Goal: Task Accomplishment & Management: Manage account settings

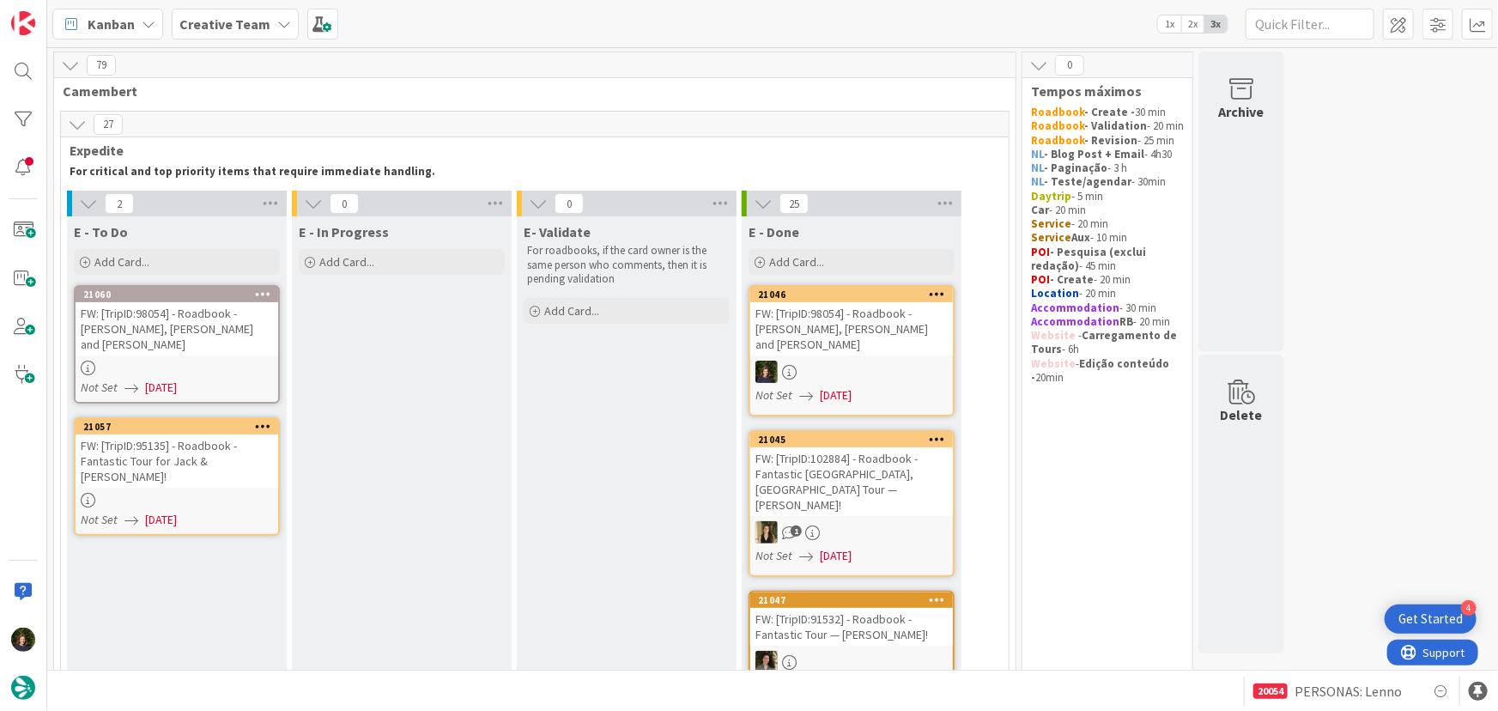
scroll to position [9, 0]
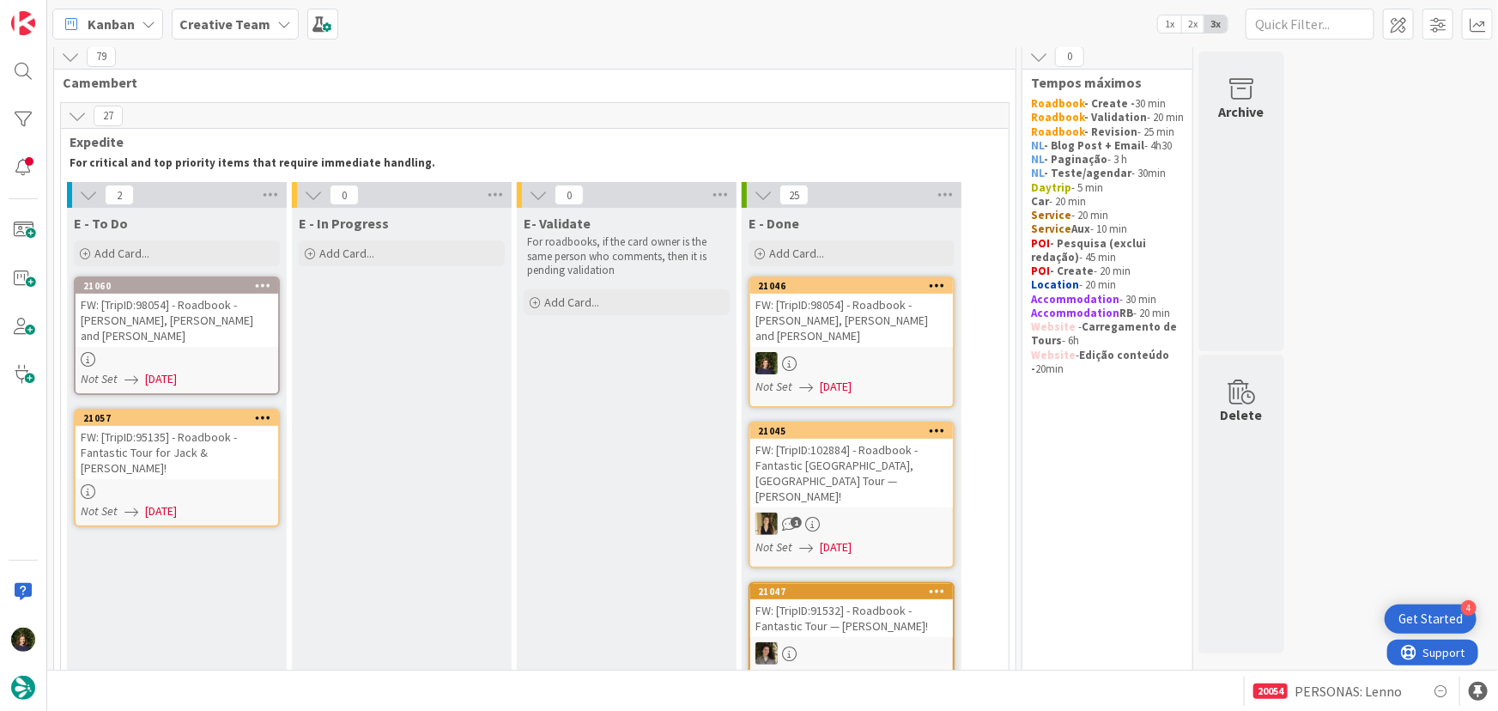
click at [180, 324] on div "FW: [TripID:98054] - Roadbook - [PERSON_NAME], [PERSON_NAME] and [PERSON_NAME]" at bounding box center [177, 320] width 203 height 53
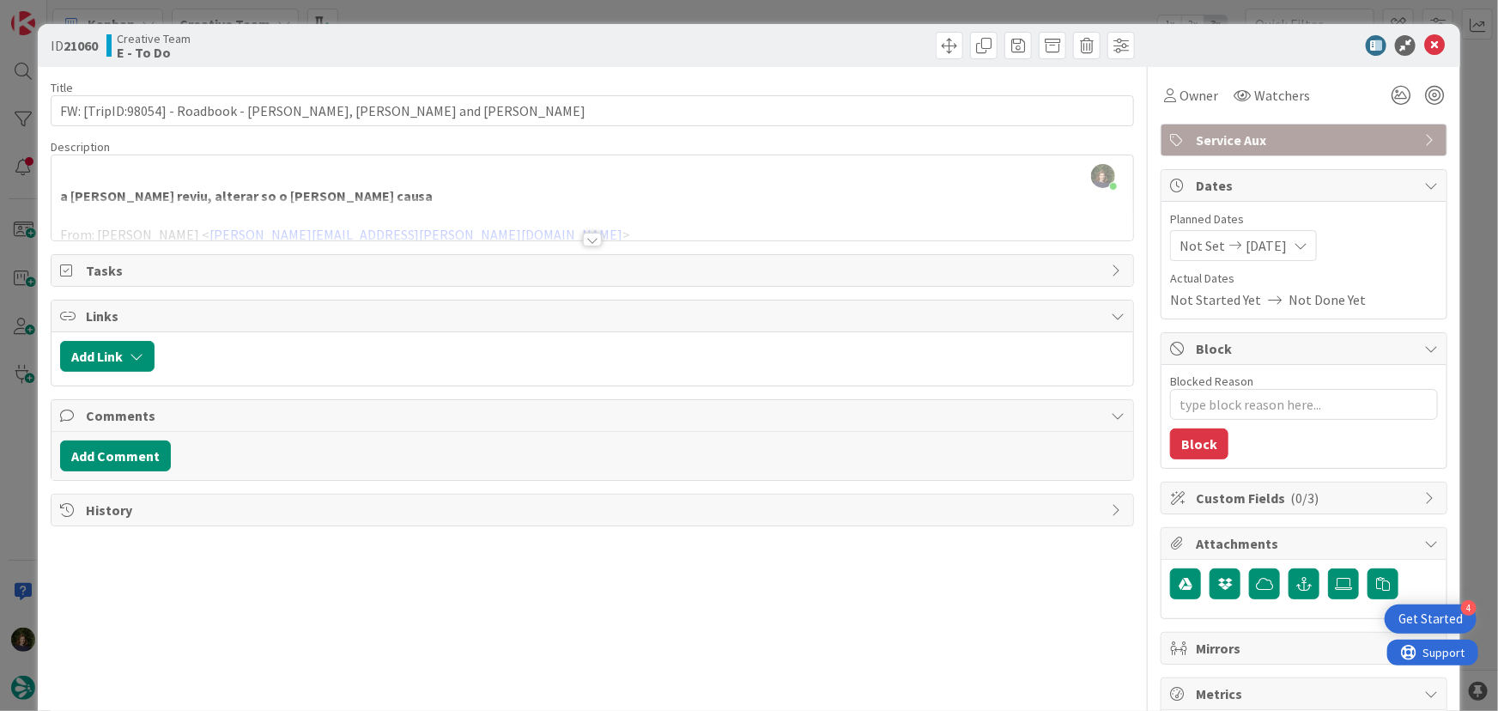
click at [592, 235] on div at bounding box center [592, 240] width 19 height 14
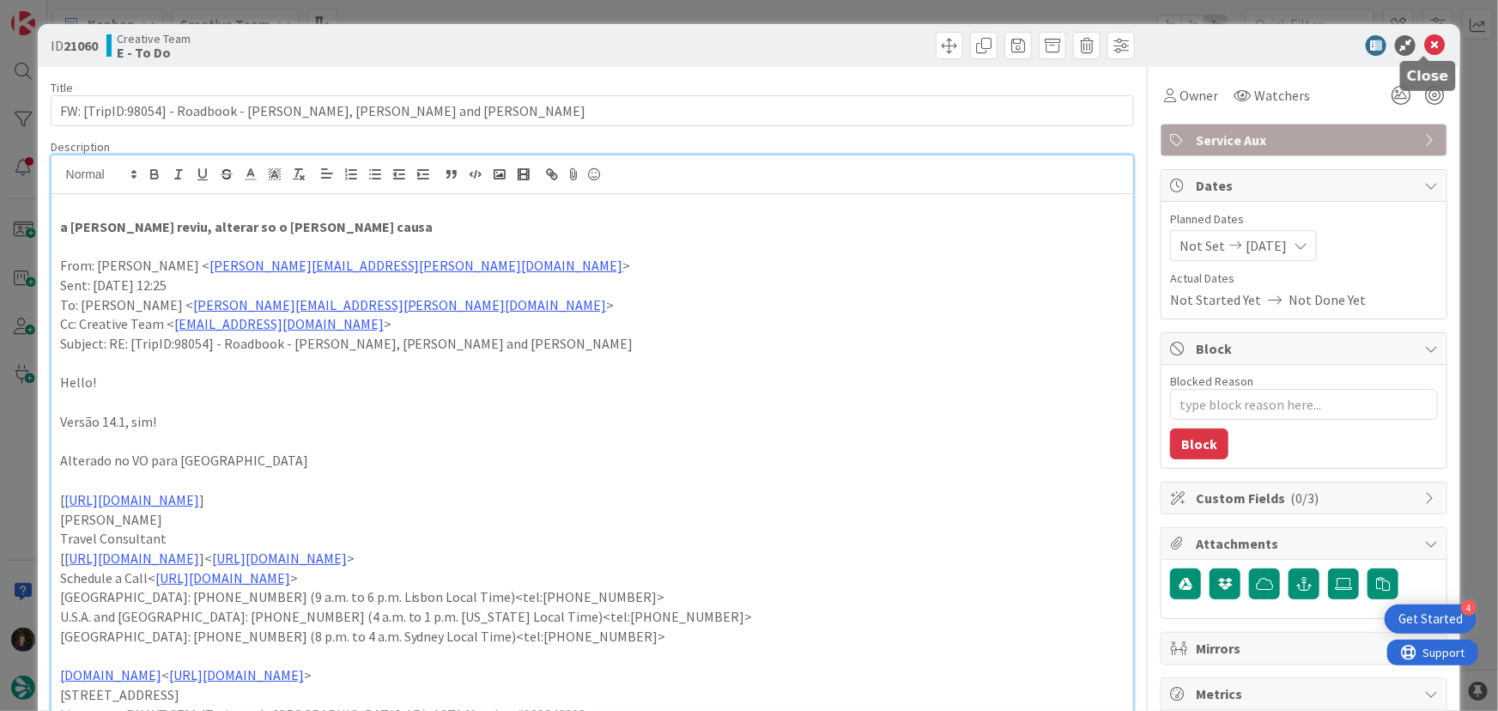
click at [1427, 45] on icon at bounding box center [1434, 45] width 21 height 21
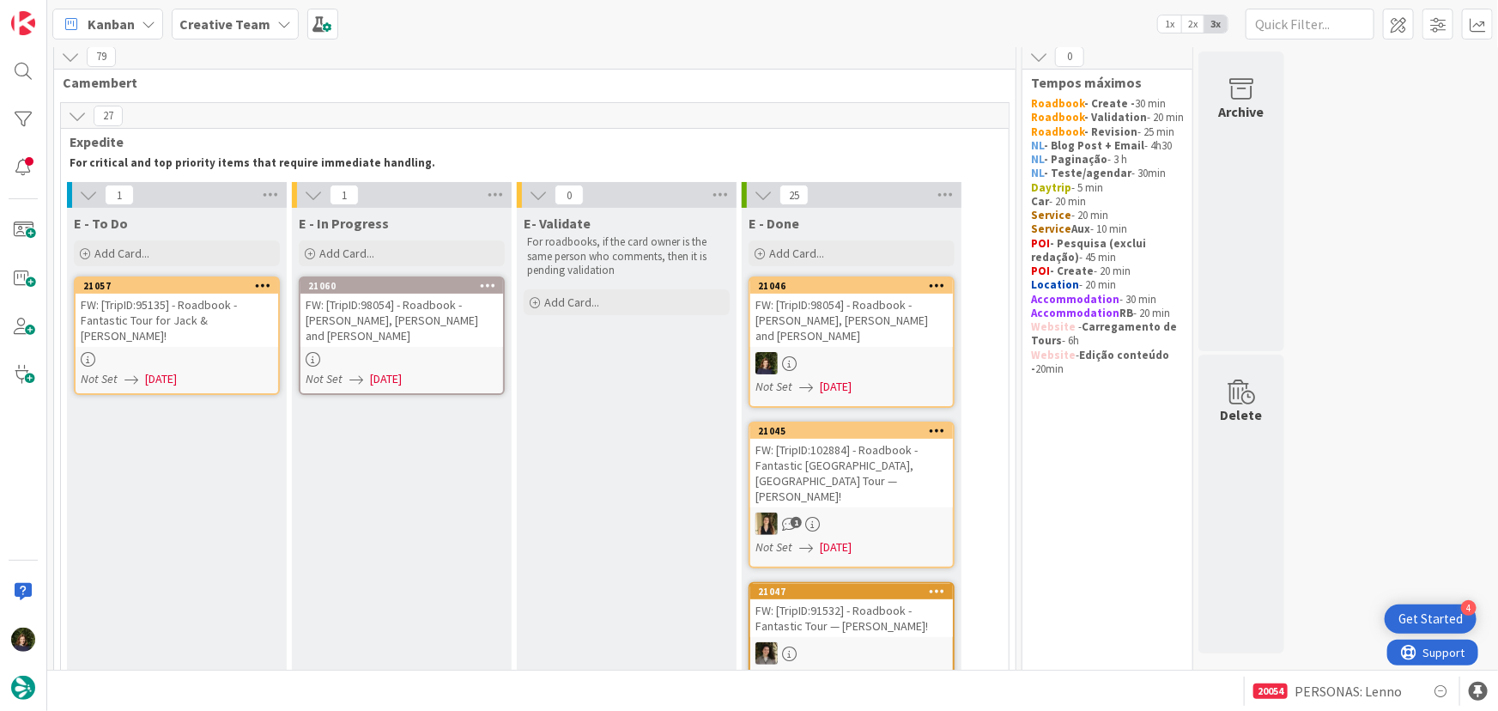
click at [437, 352] on div at bounding box center [401, 359] width 203 height 15
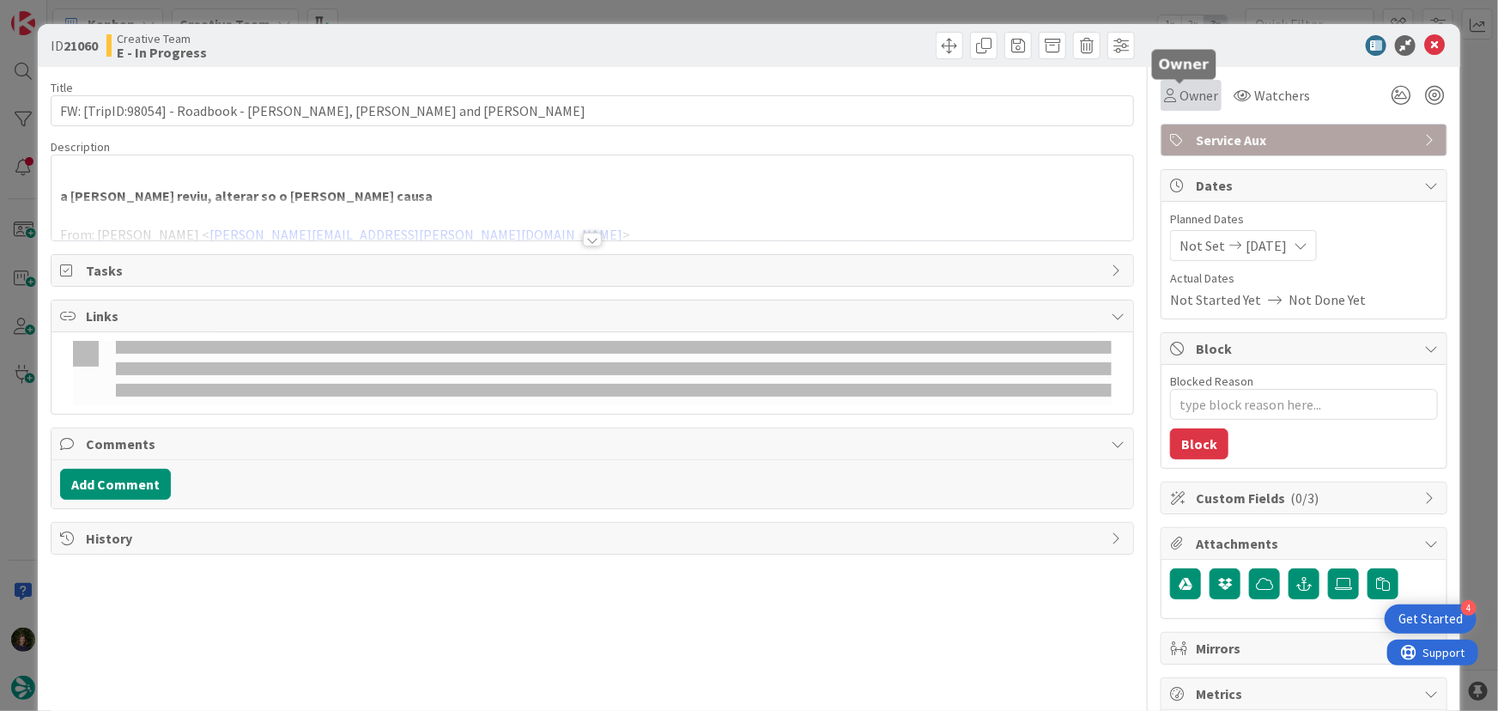
click at [1191, 100] on span "Owner" at bounding box center [1198, 95] width 39 height 21
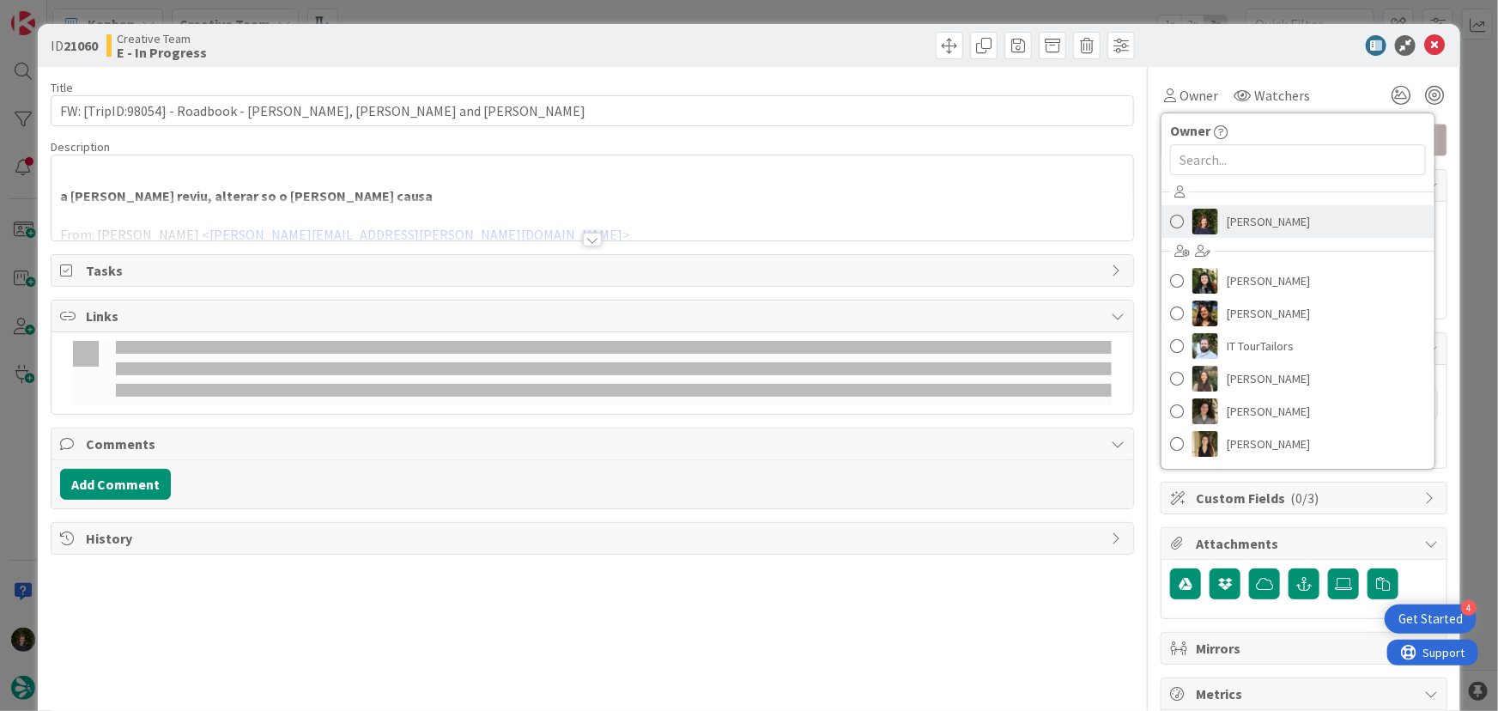
click at [1227, 223] on span "[PERSON_NAME]" at bounding box center [1267, 222] width 83 height 26
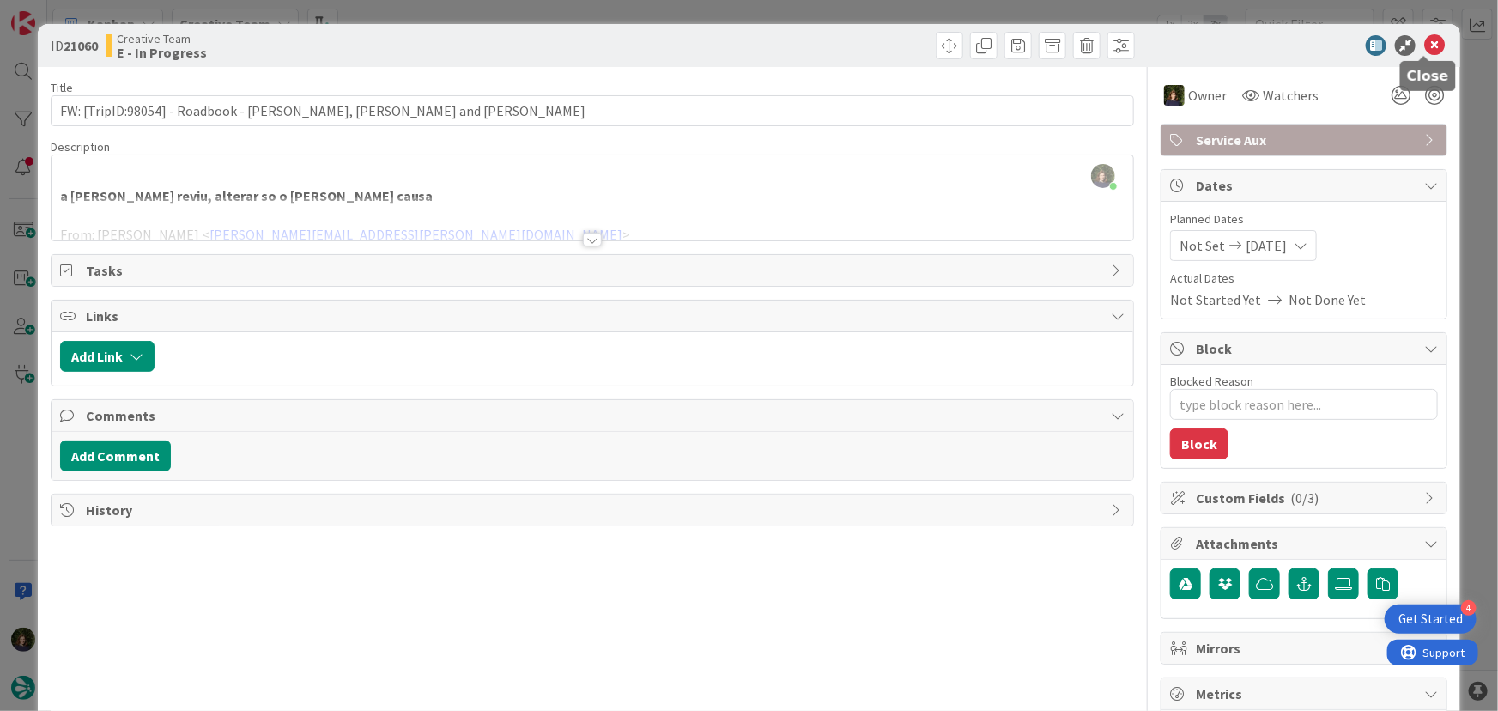
click at [1424, 48] on icon at bounding box center [1434, 45] width 21 height 21
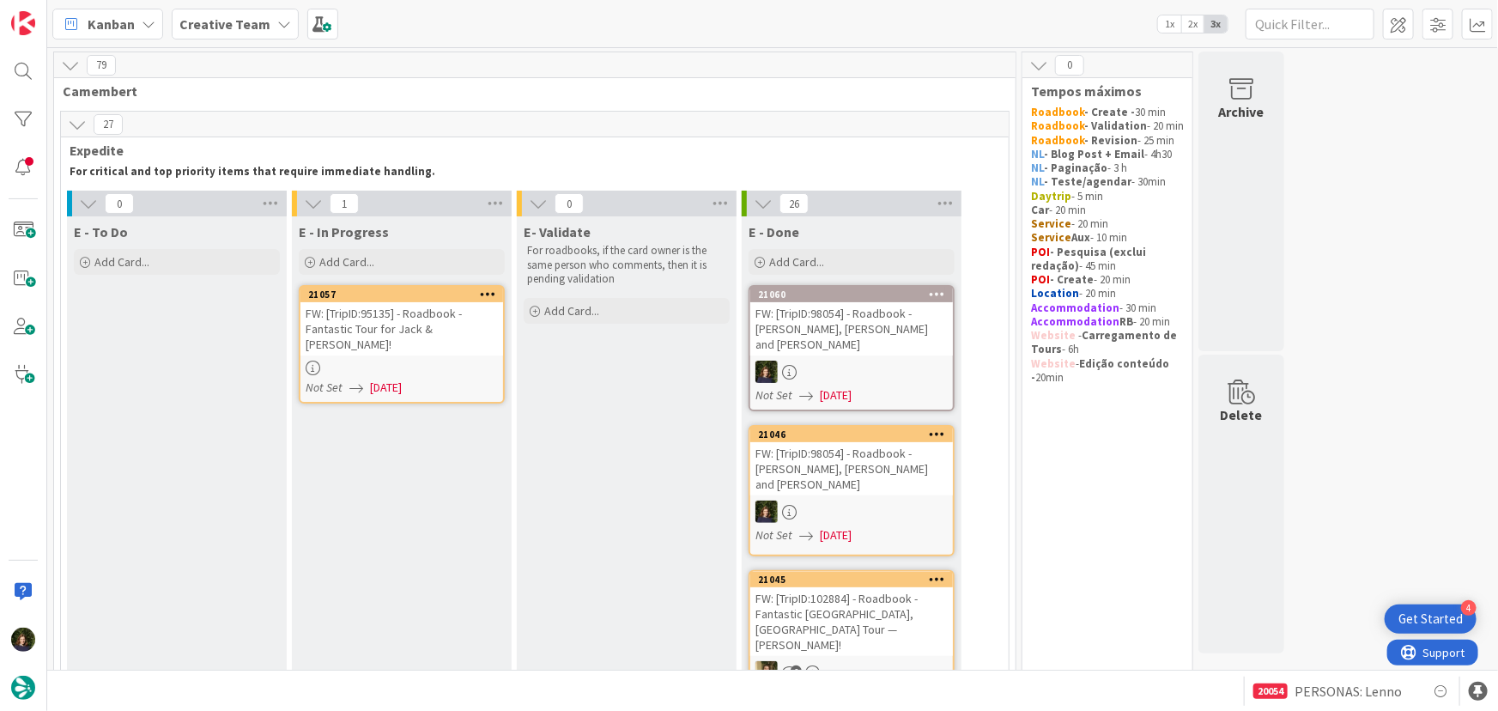
click at [364, 323] on div "FW: [TripID:95135] - Roadbook - Fantastic Tour for Jack & [PERSON_NAME]!" at bounding box center [401, 328] width 203 height 53
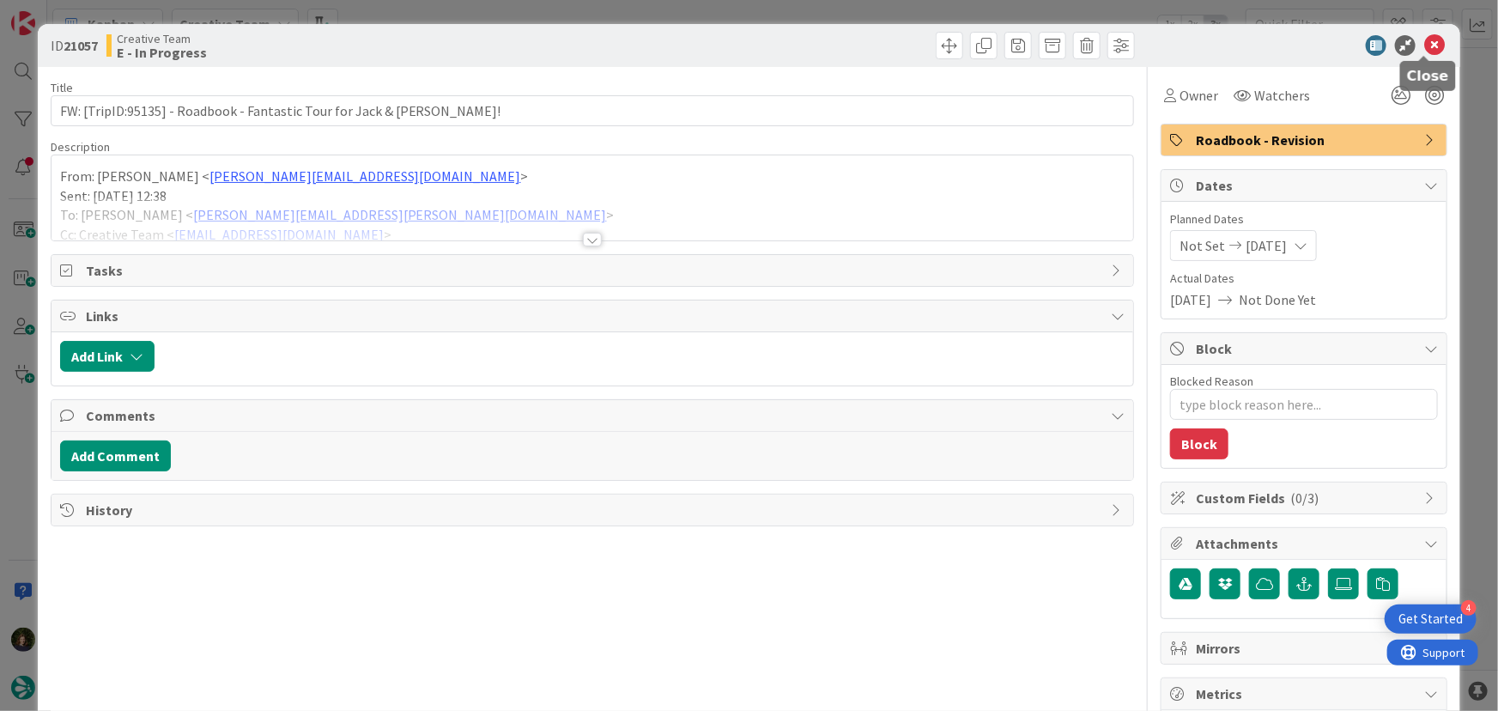
click at [1424, 51] on icon at bounding box center [1434, 45] width 21 height 21
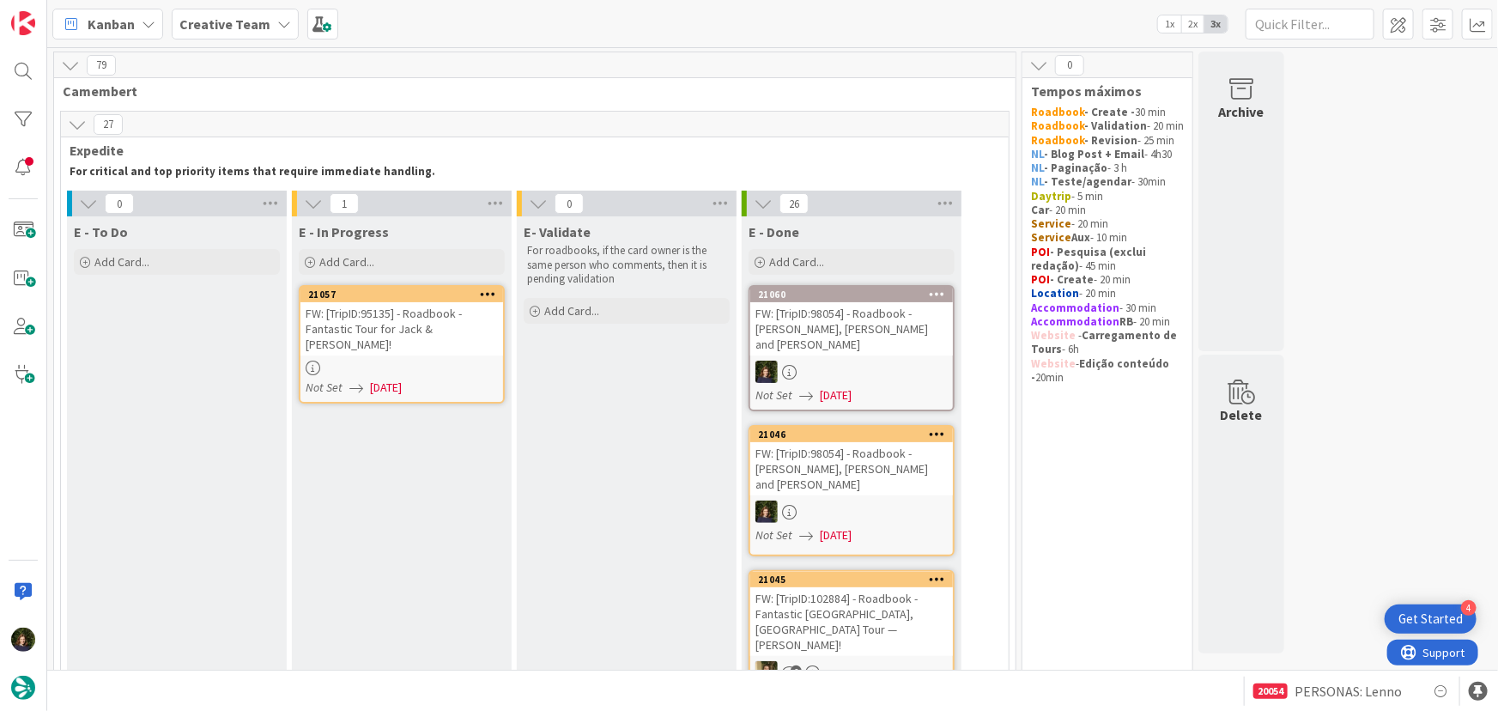
click at [398, 360] on div at bounding box center [401, 367] width 203 height 15
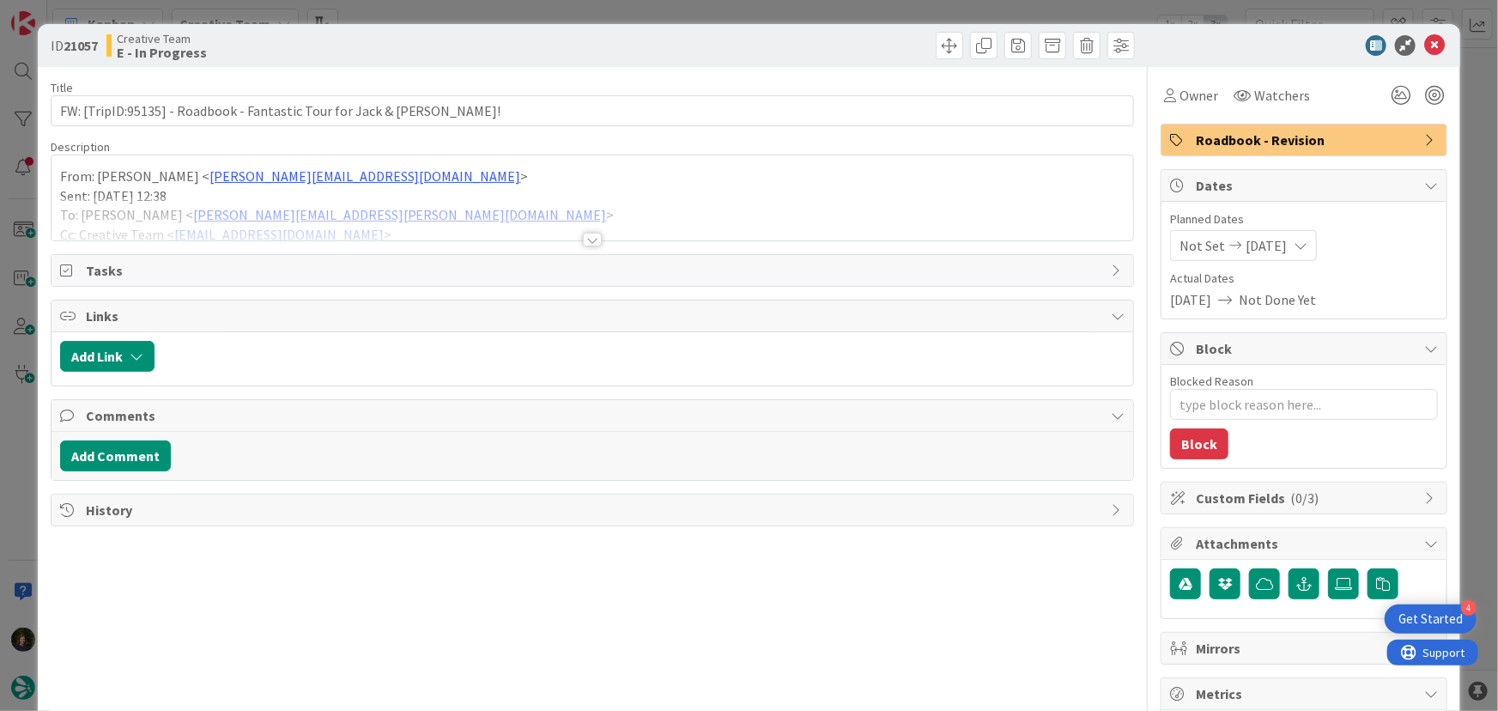
type textarea "x"
click at [583, 239] on div at bounding box center [592, 240] width 19 height 14
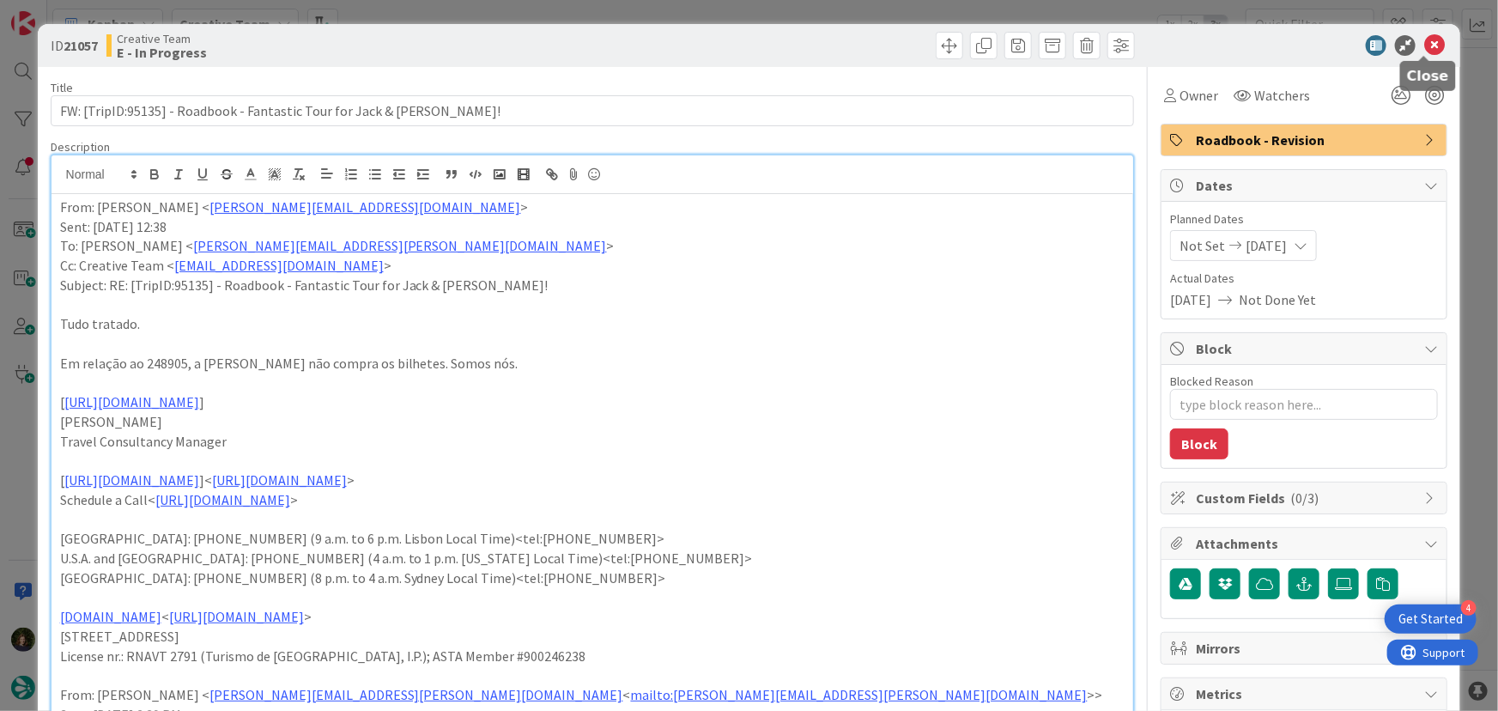
drag, startPoint x: 1427, startPoint y: 44, endPoint x: 1339, endPoint y: 85, distance: 97.5
click at [1428, 44] on icon at bounding box center [1434, 45] width 21 height 21
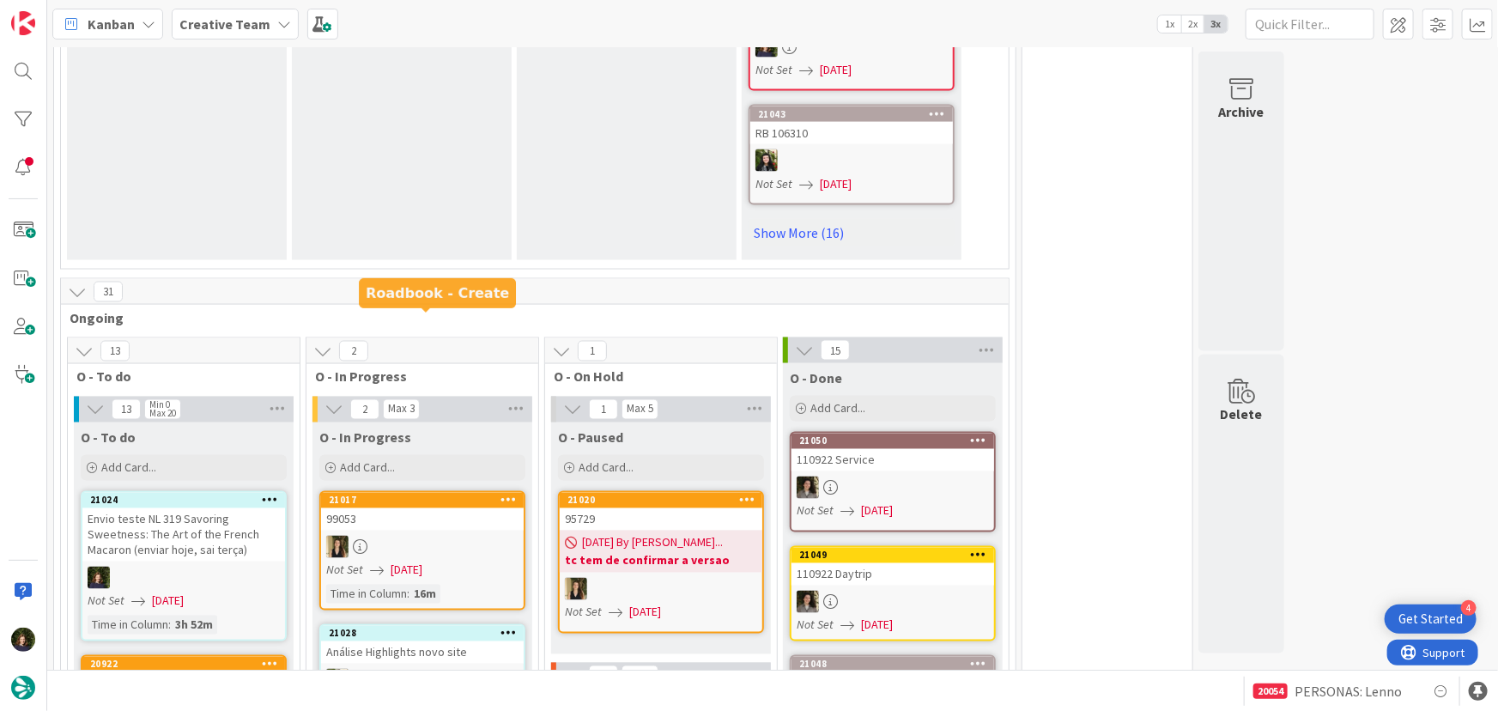
scroll to position [1638, 0]
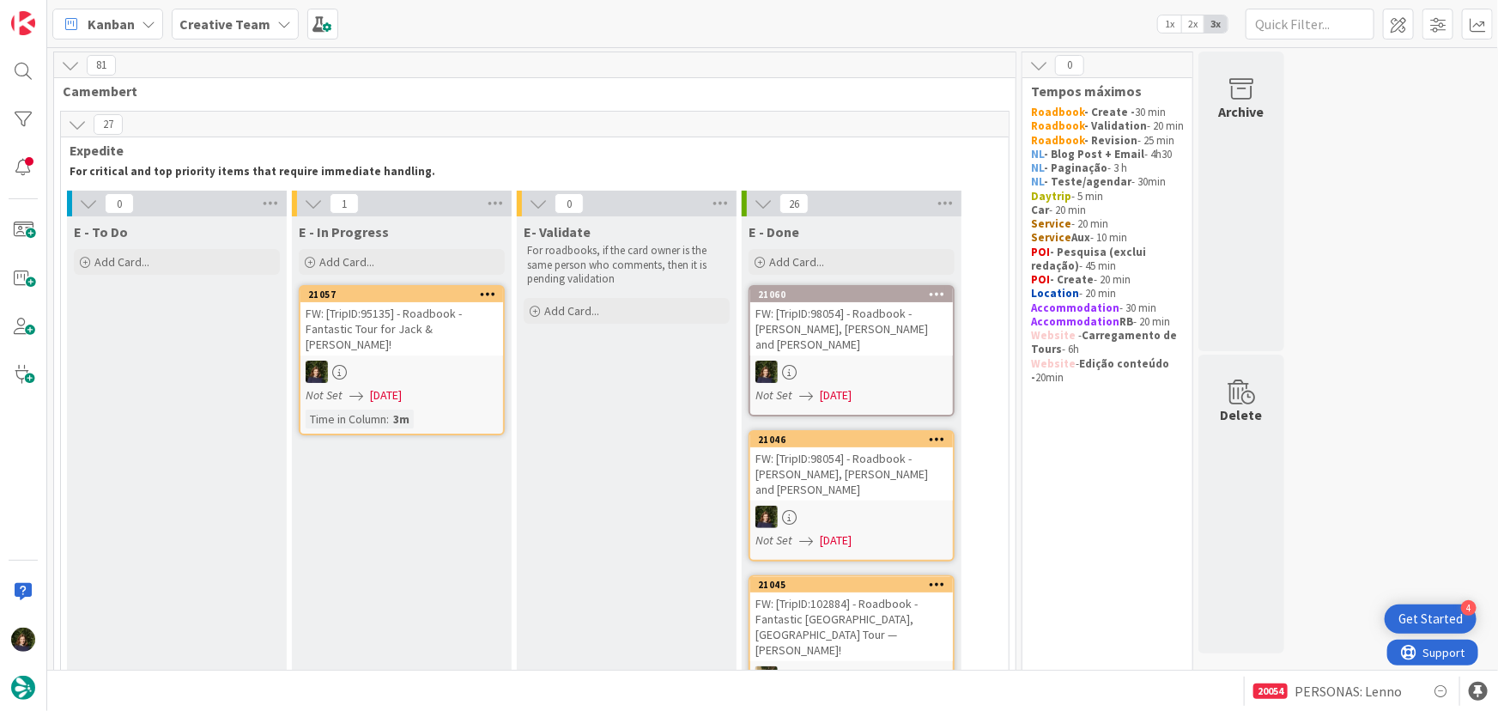
click at [366, 360] on div at bounding box center [401, 371] width 203 height 22
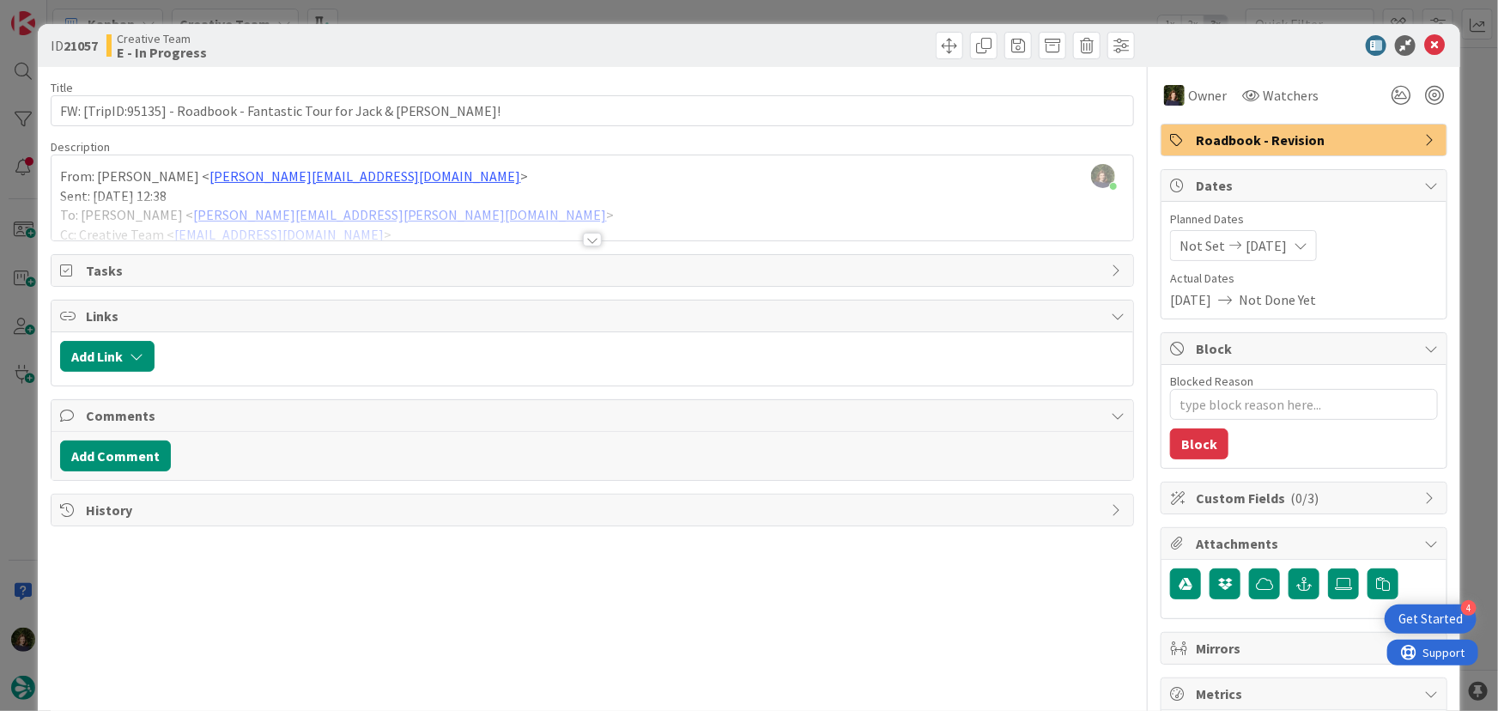
click at [587, 239] on div at bounding box center [592, 240] width 19 height 14
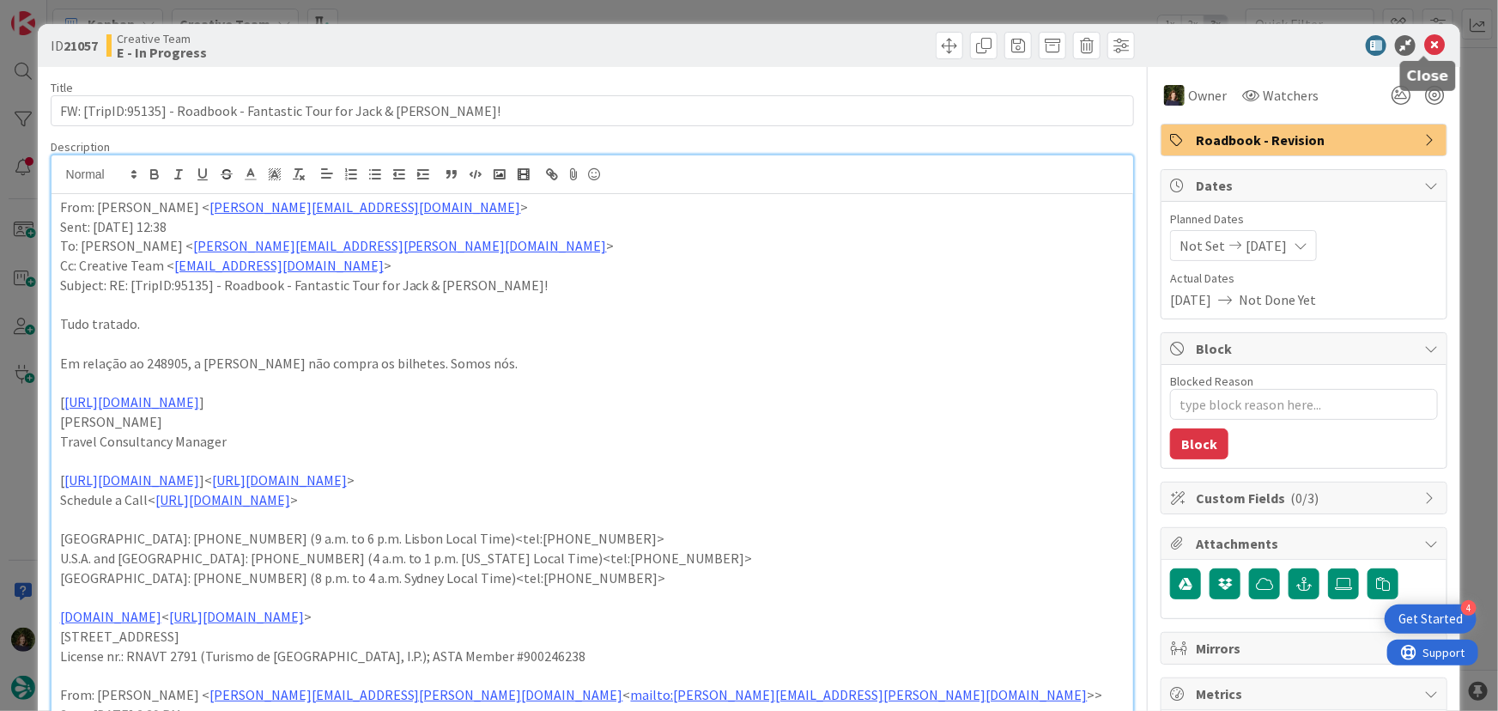
click at [1424, 46] on icon at bounding box center [1434, 45] width 21 height 21
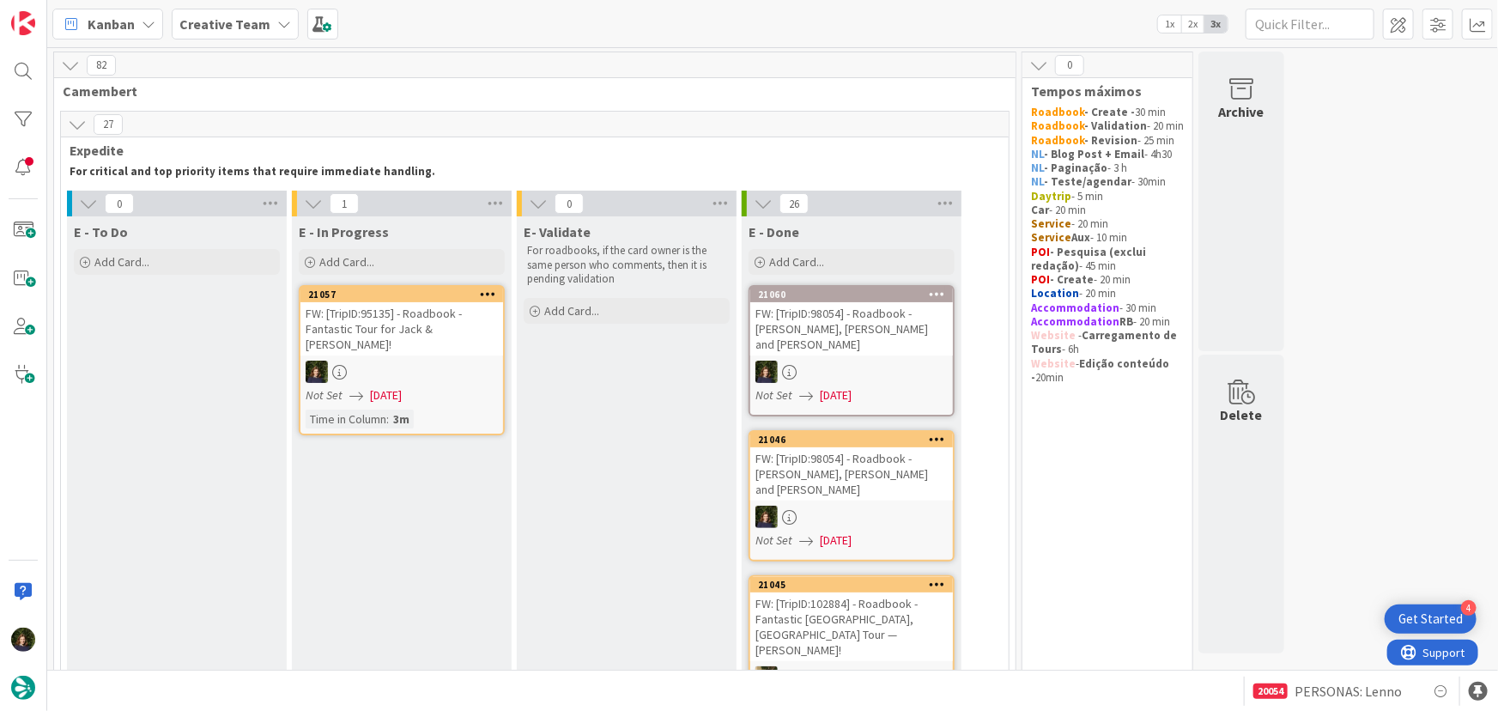
click at [388, 343] on link "21057 FW: [TripID:95135] - Roadbook - Fantastic Tour for Jack & [PERSON_NAME]! …" at bounding box center [402, 360] width 206 height 150
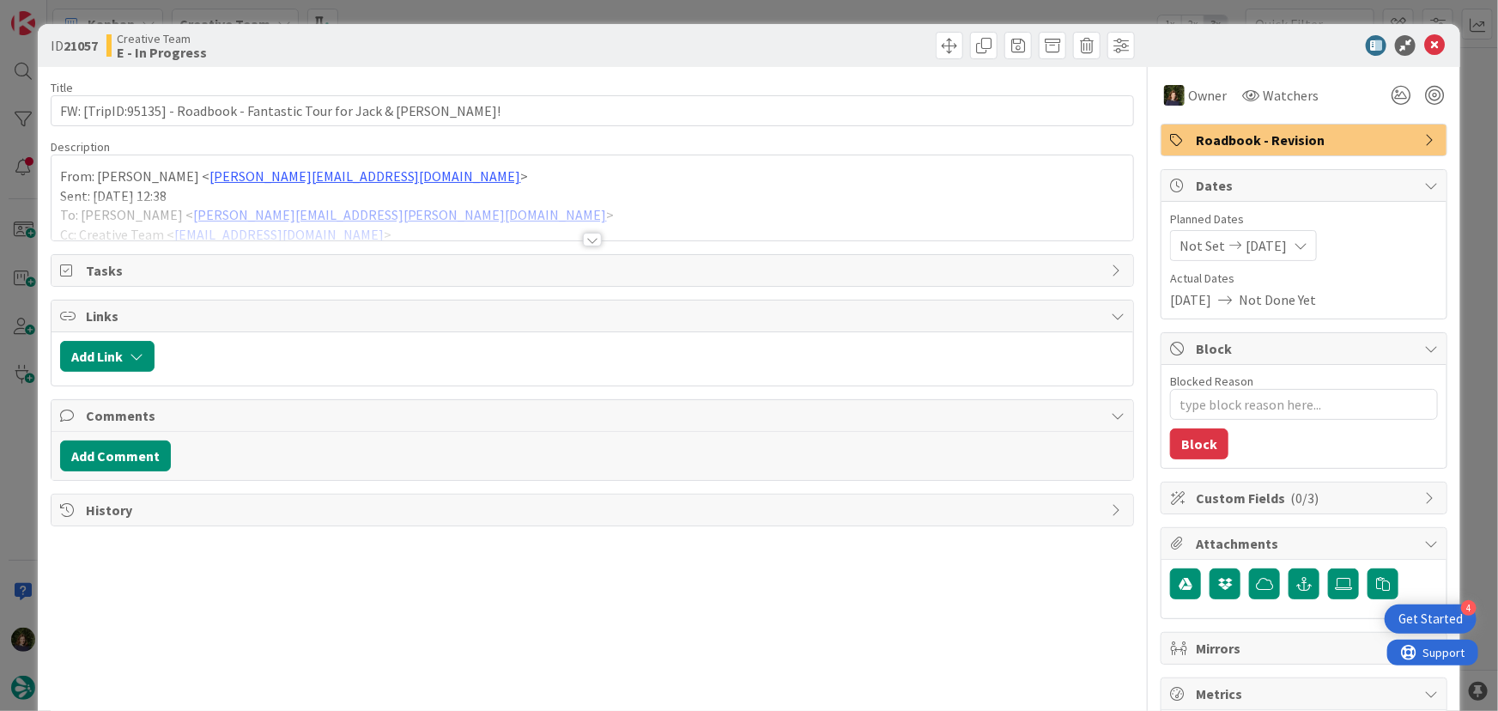
click at [583, 239] on div at bounding box center [592, 240] width 19 height 14
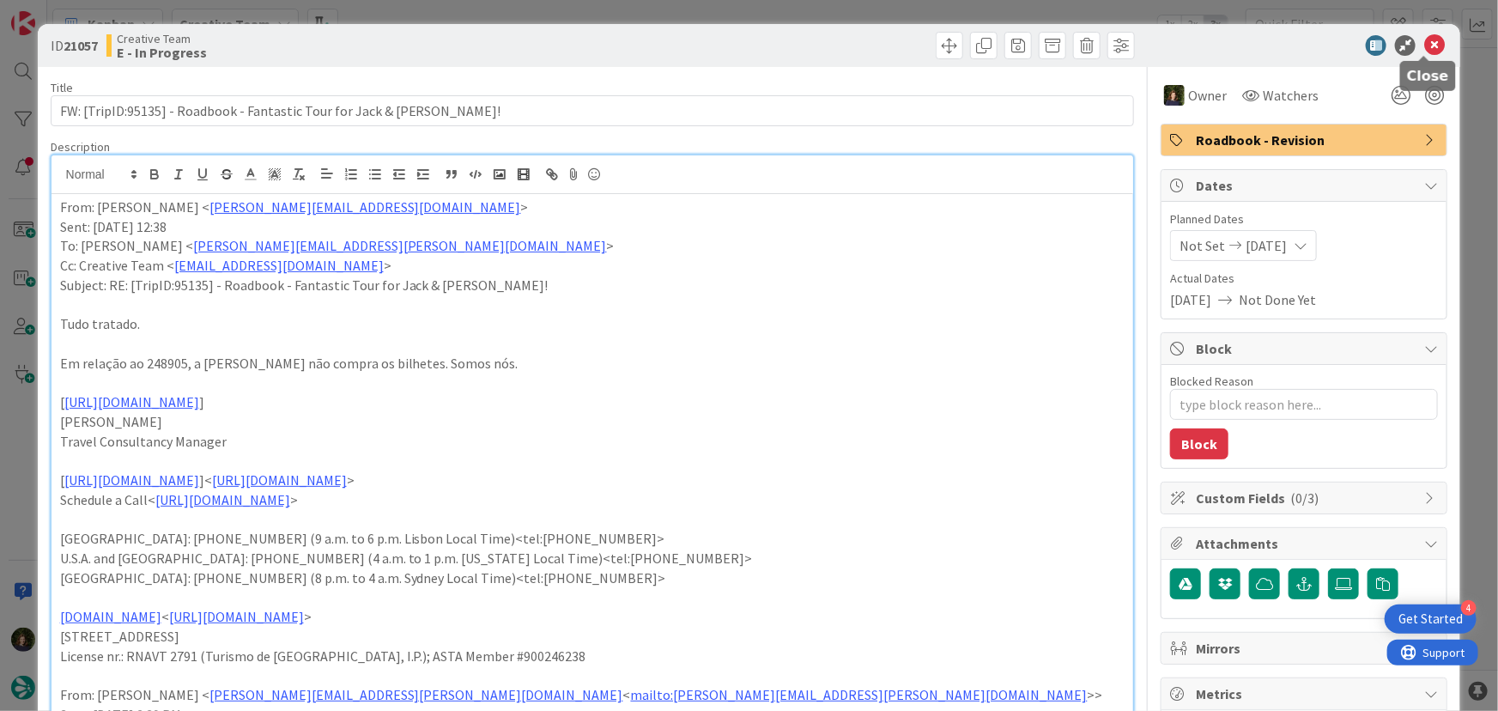
click at [1424, 48] on icon at bounding box center [1434, 45] width 21 height 21
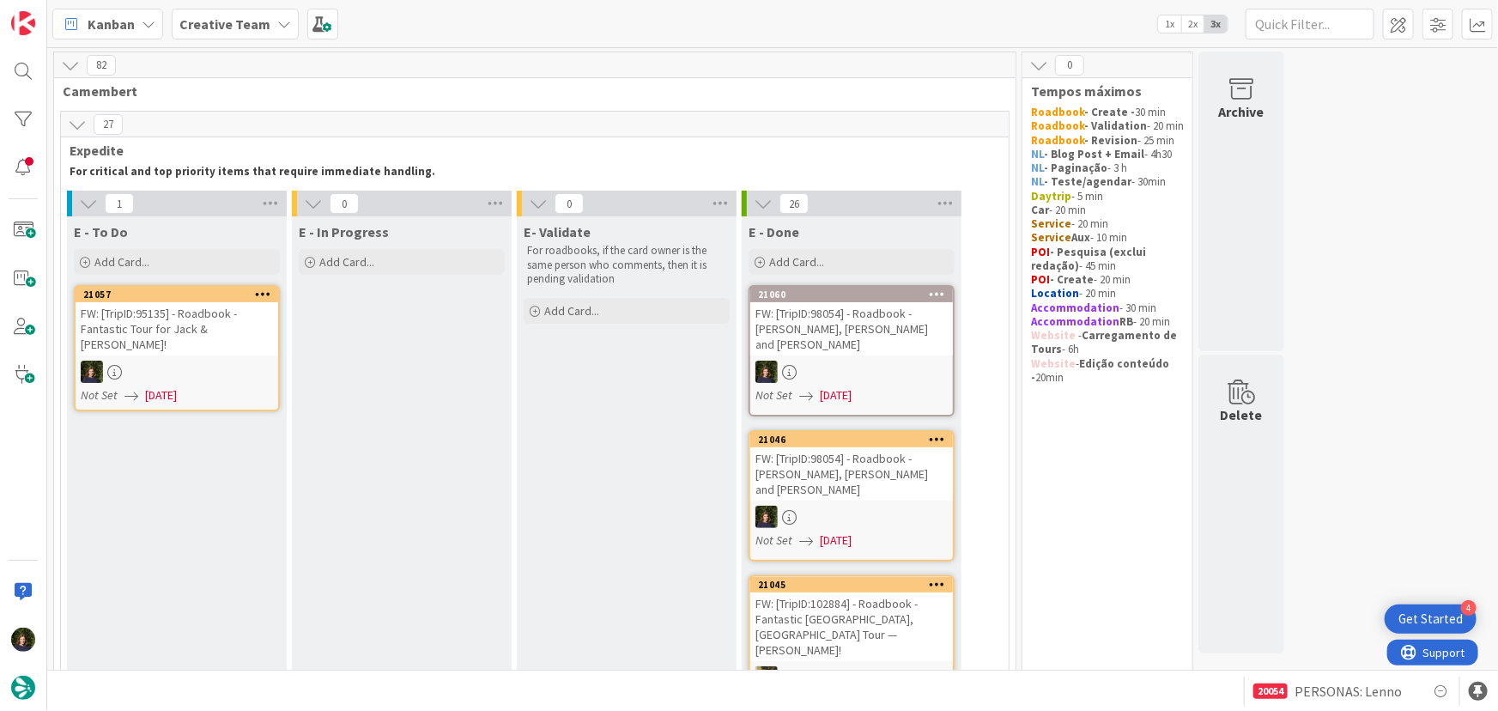
click at [191, 338] on div "FW: [TripID:95135] - Roadbook - Fantastic Tour for Jack & [PERSON_NAME]!" at bounding box center [177, 328] width 203 height 53
click at [183, 360] on div at bounding box center [177, 371] width 203 height 22
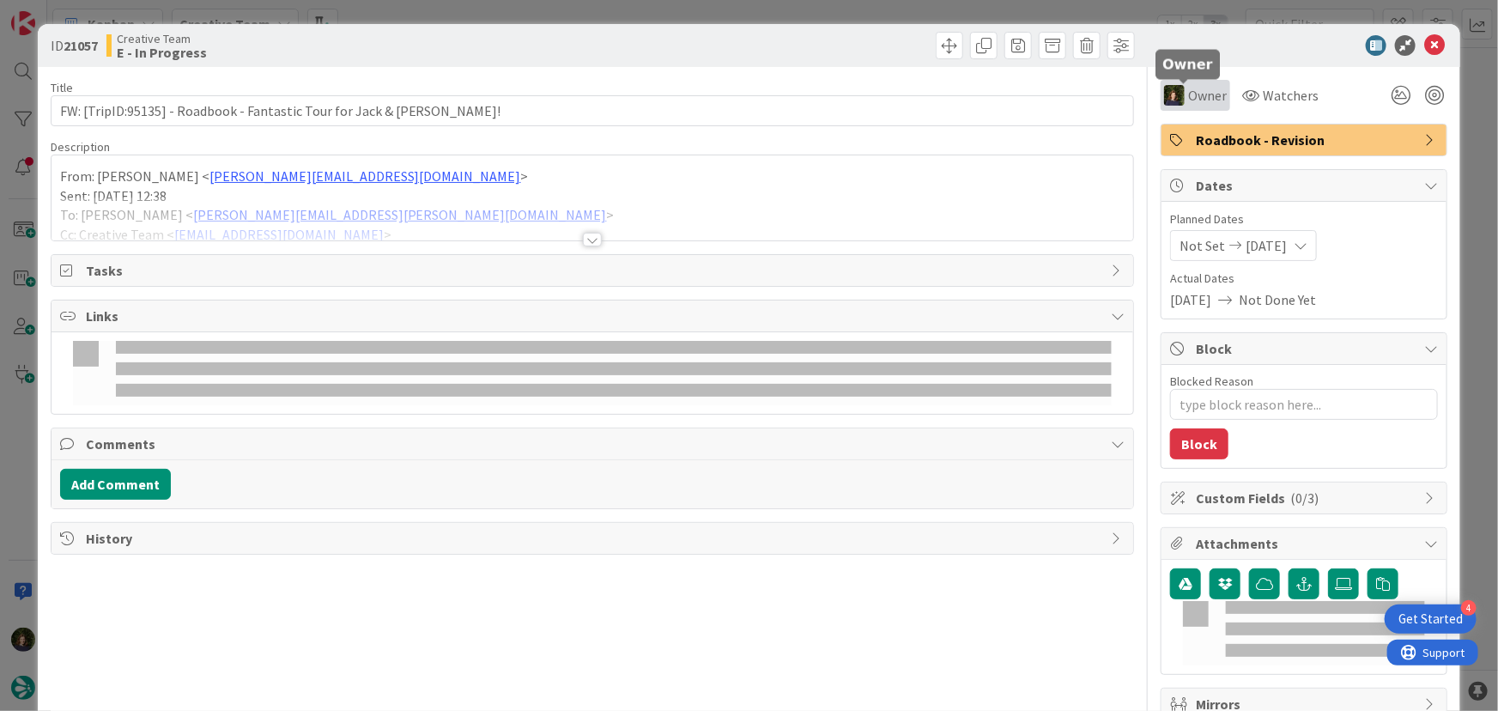
click at [1200, 92] on span "Owner" at bounding box center [1207, 95] width 39 height 21
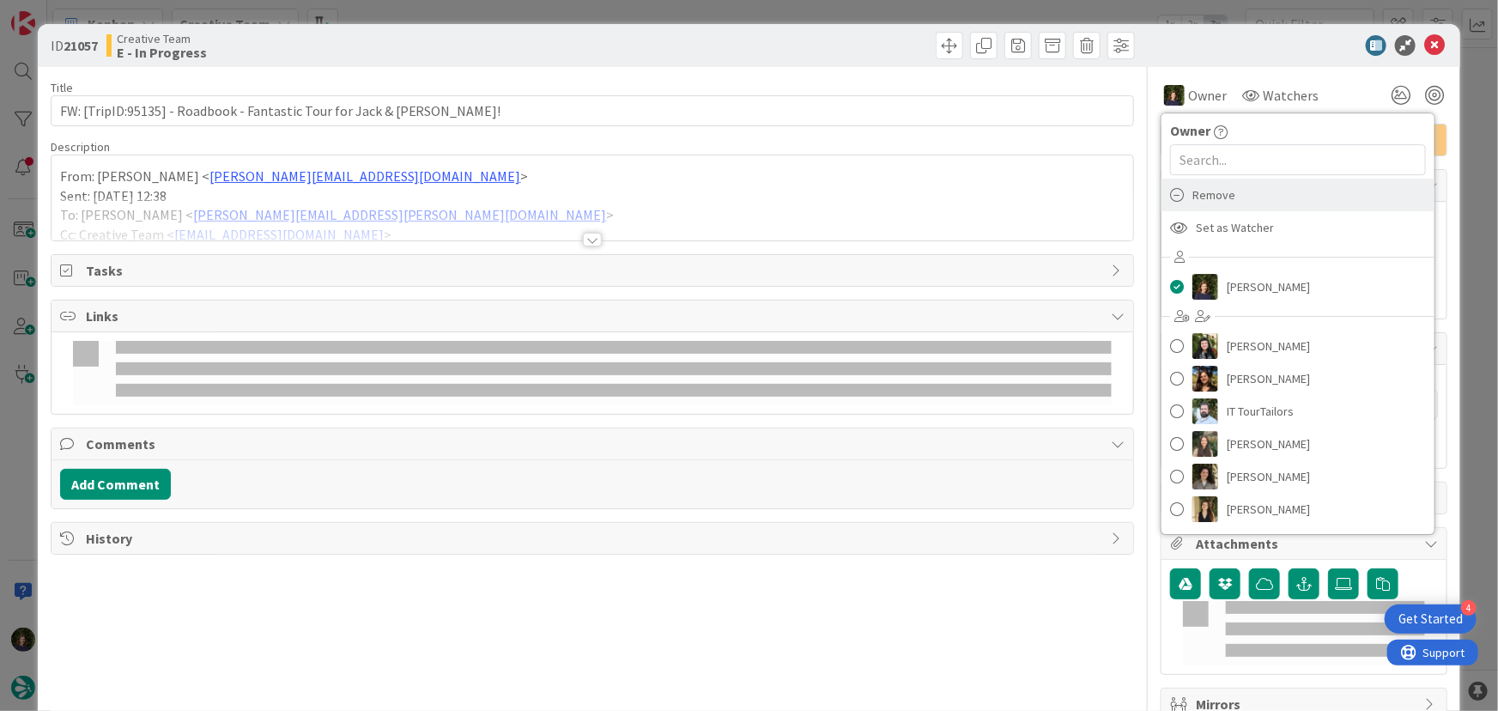
click at [1204, 204] on span "Remove" at bounding box center [1213, 195] width 43 height 26
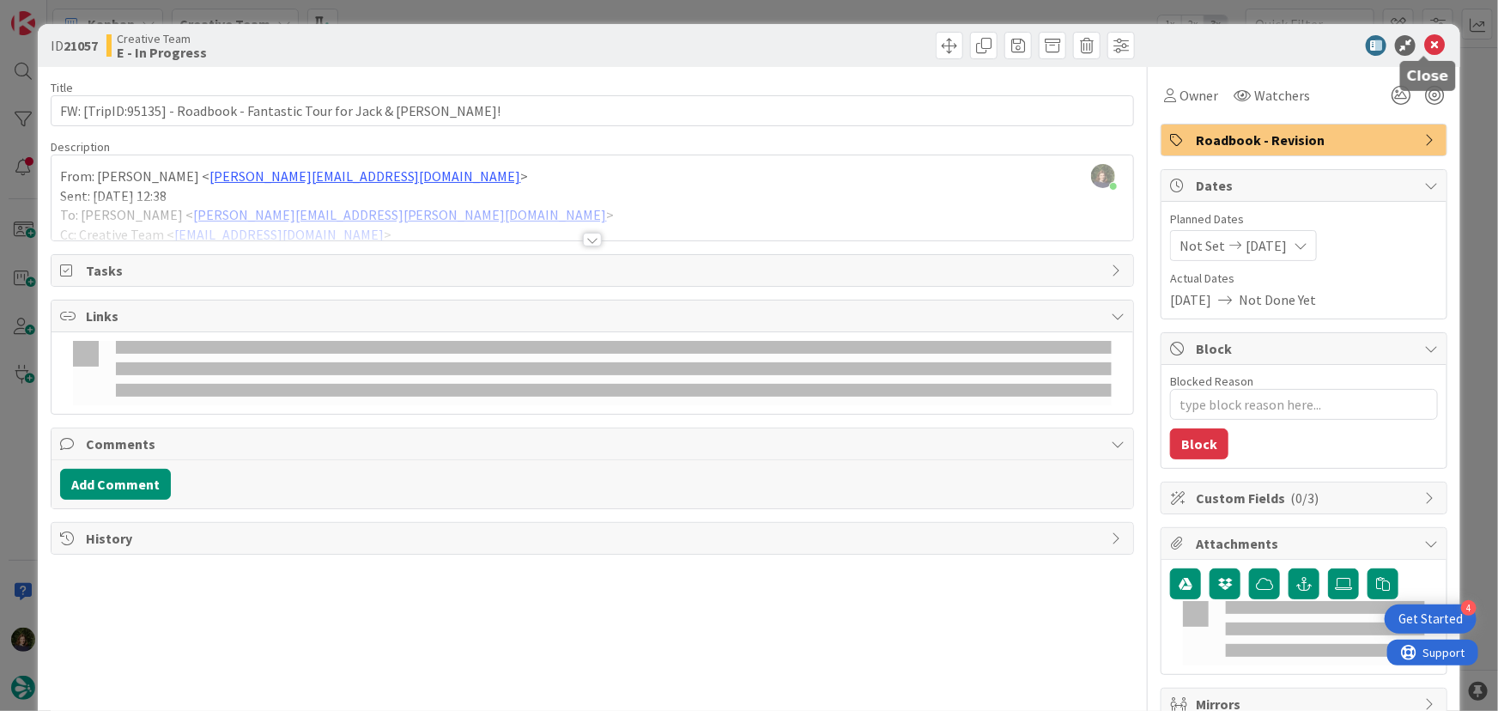
click at [1425, 51] on icon at bounding box center [1434, 45] width 21 height 21
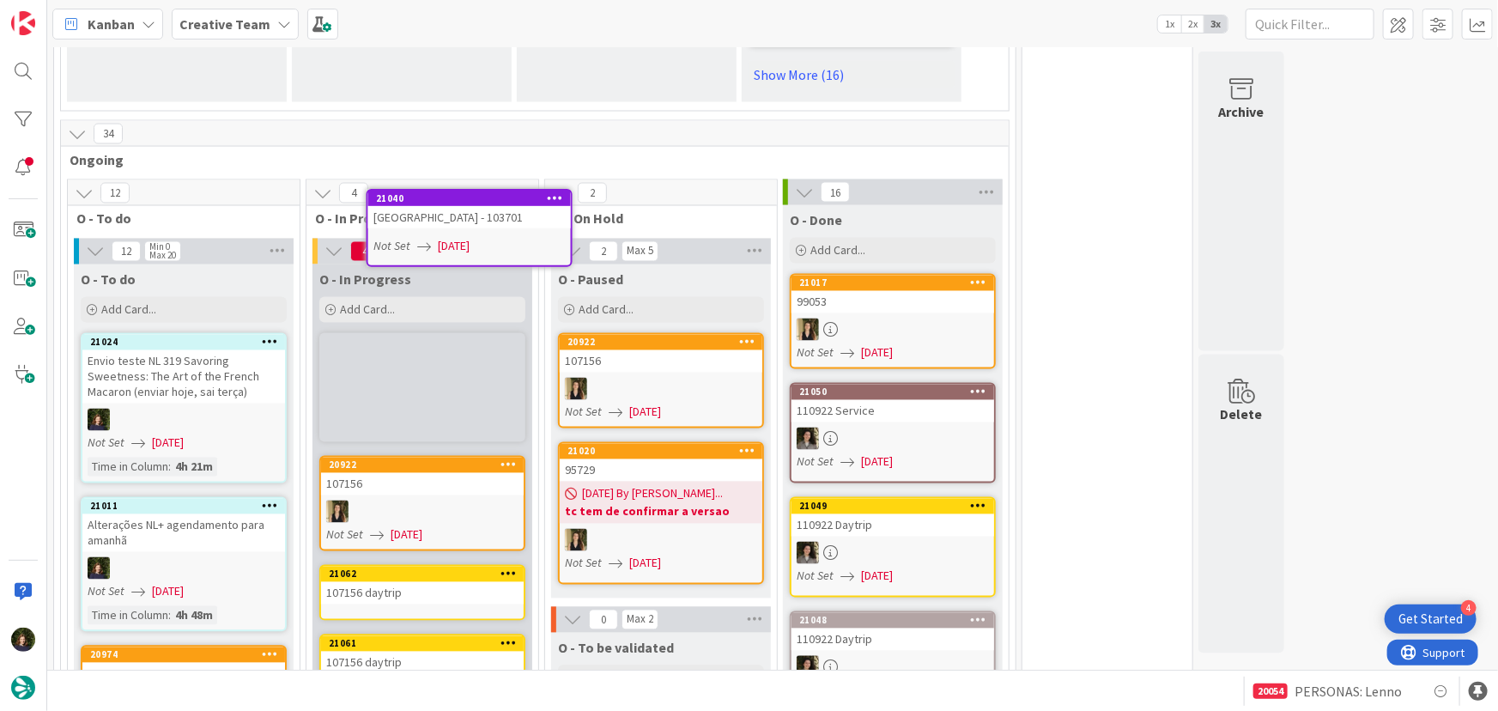
scroll to position [1478, 0]
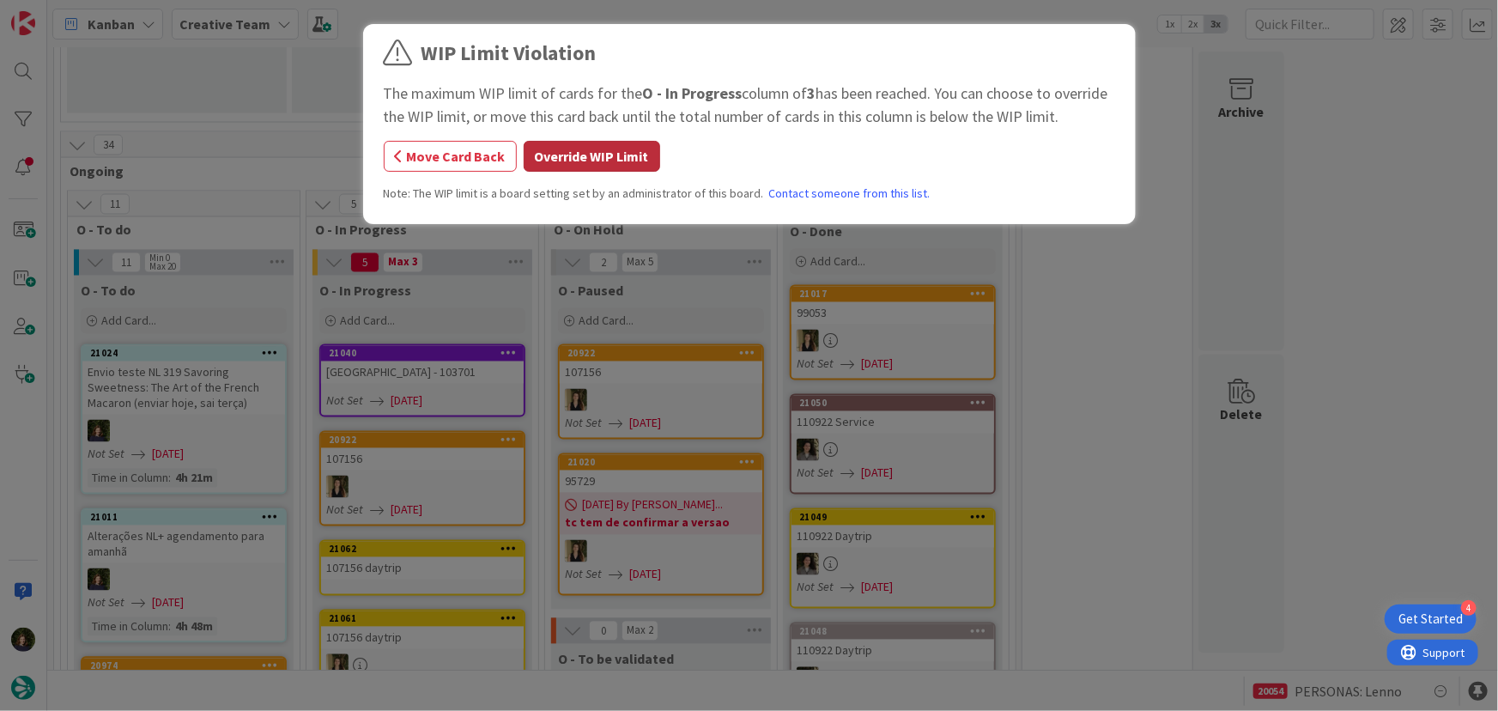
click at [599, 154] on button "Override WIP Limit" at bounding box center [592, 156] width 136 height 31
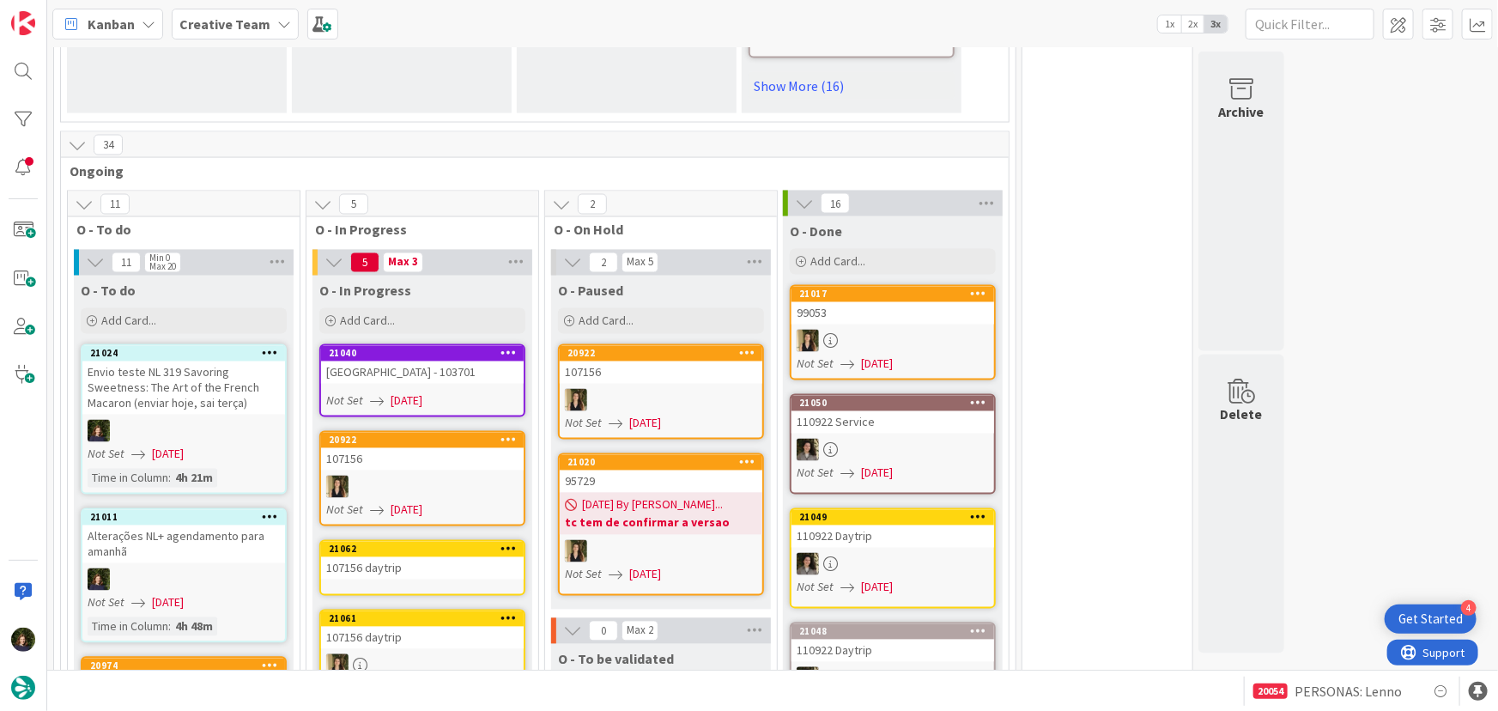
click at [424, 361] on div "[GEOGRAPHIC_DATA] - 103701" at bounding box center [422, 372] width 203 height 22
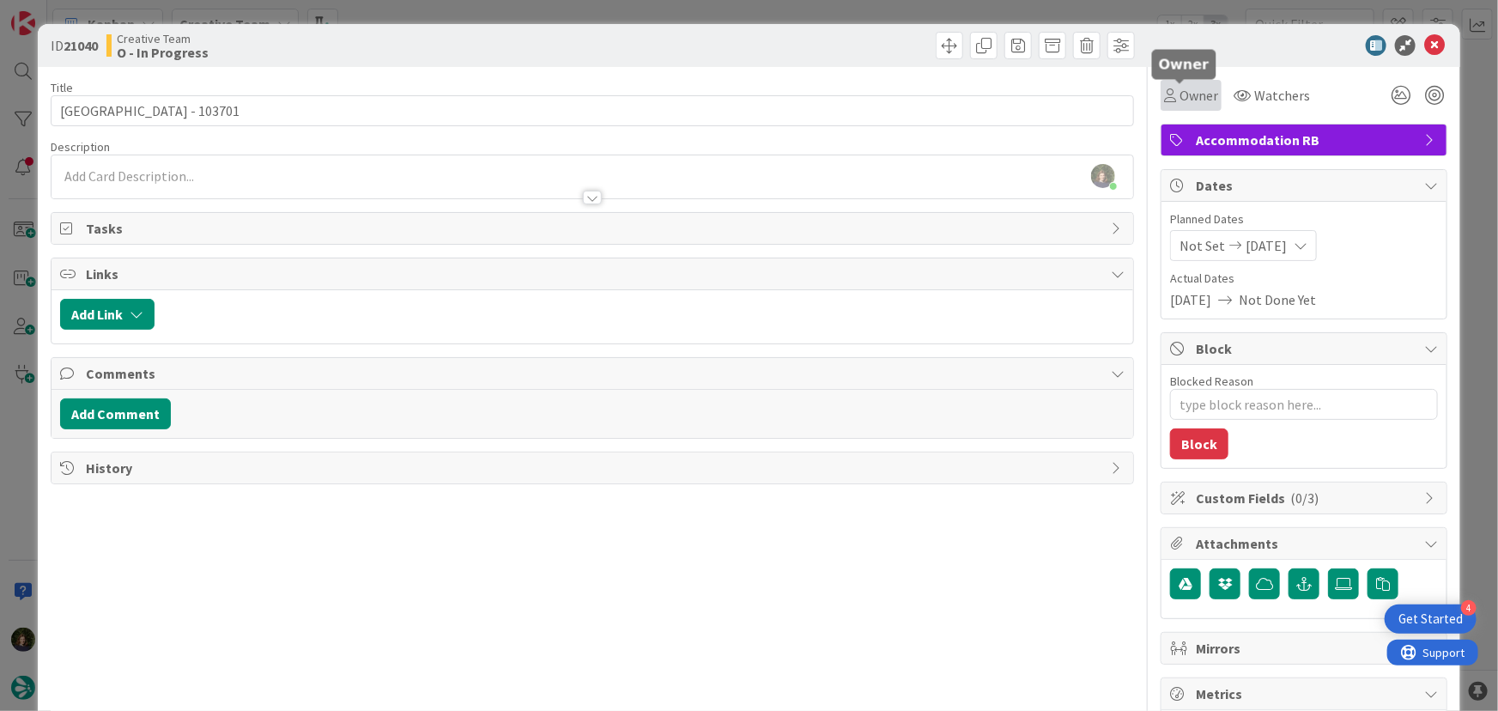
click at [1202, 88] on span "Owner" at bounding box center [1198, 95] width 39 height 21
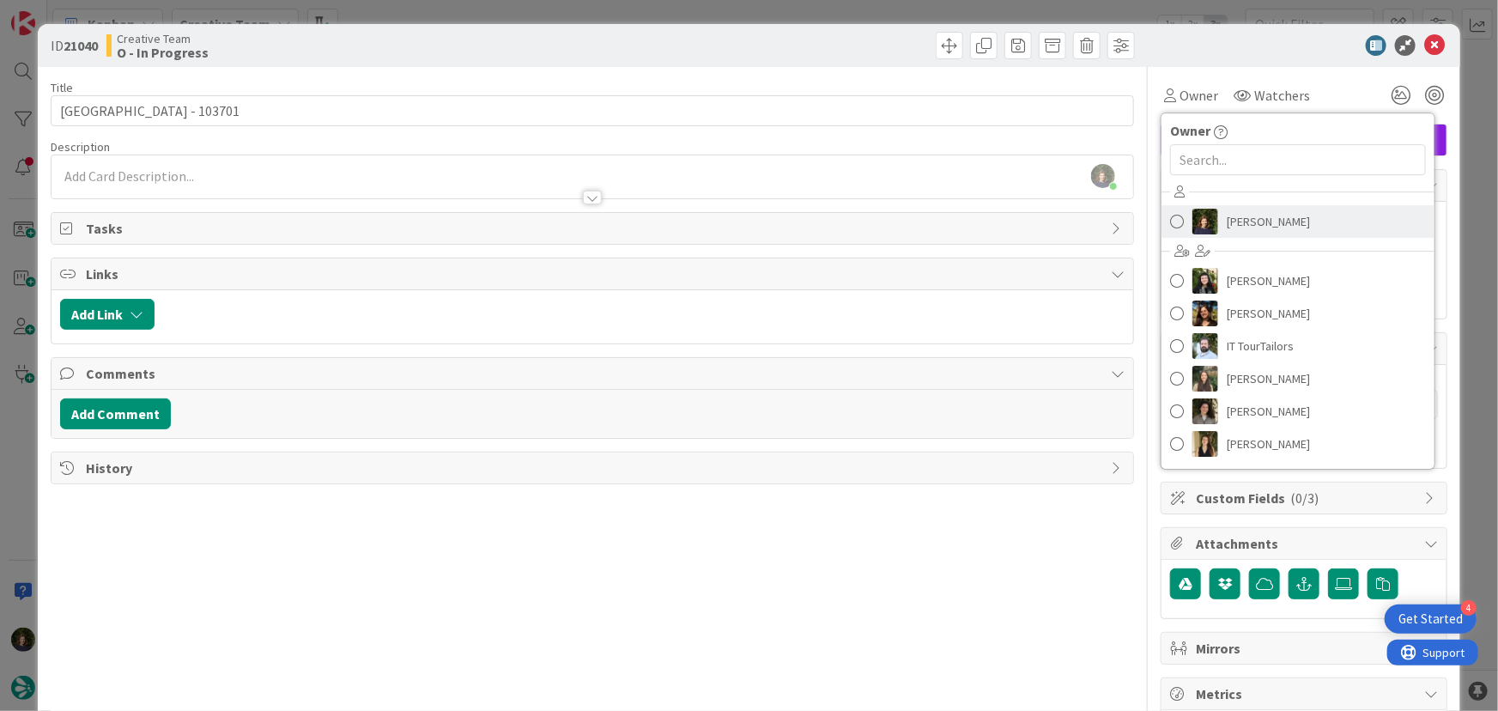
click at [1227, 221] on span "[PERSON_NAME]" at bounding box center [1267, 222] width 83 height 26
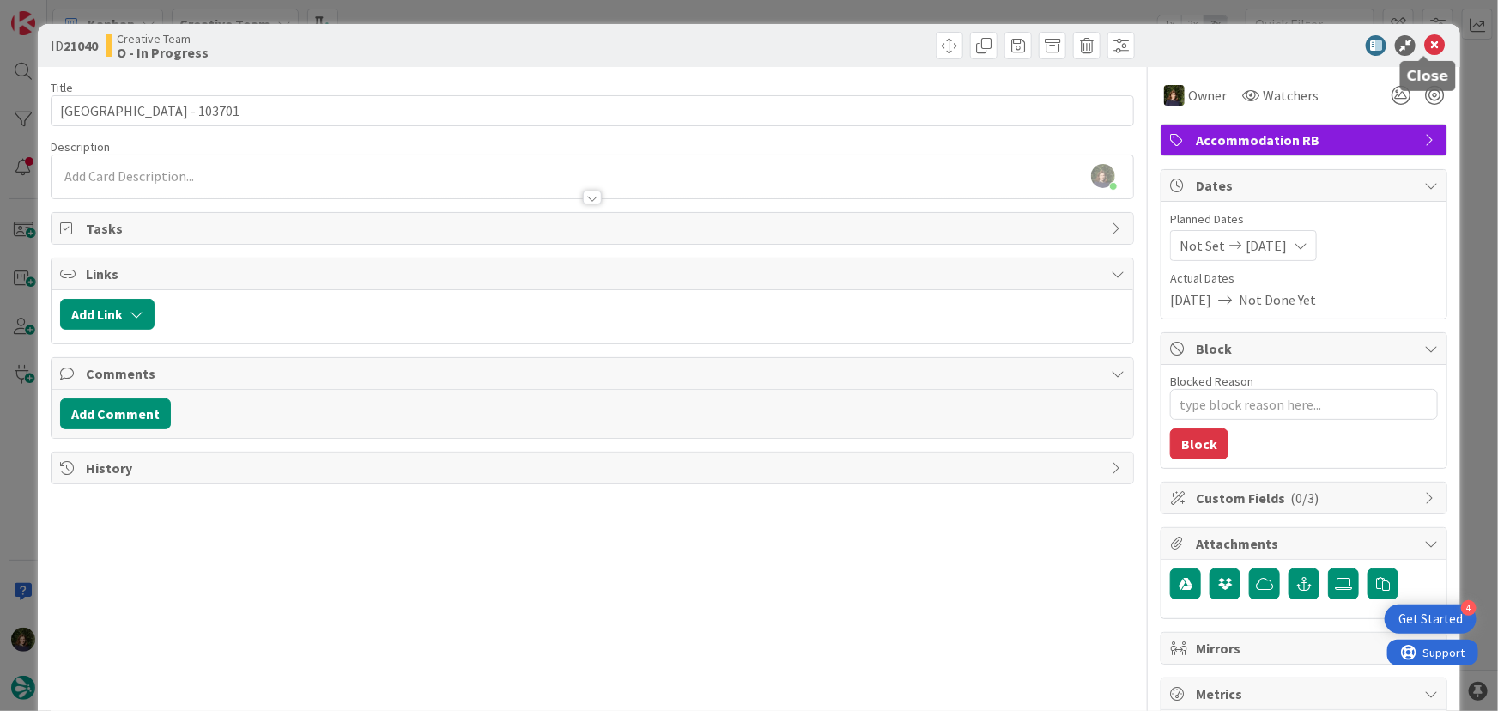
drag, startPoint x: 1420, startPoint y: 39, endPoint x: 1368, endPoint y: 76, distance: 63.4
click at [1424, 39] on icon at bounding box center [1434, 45] width 21 height 21
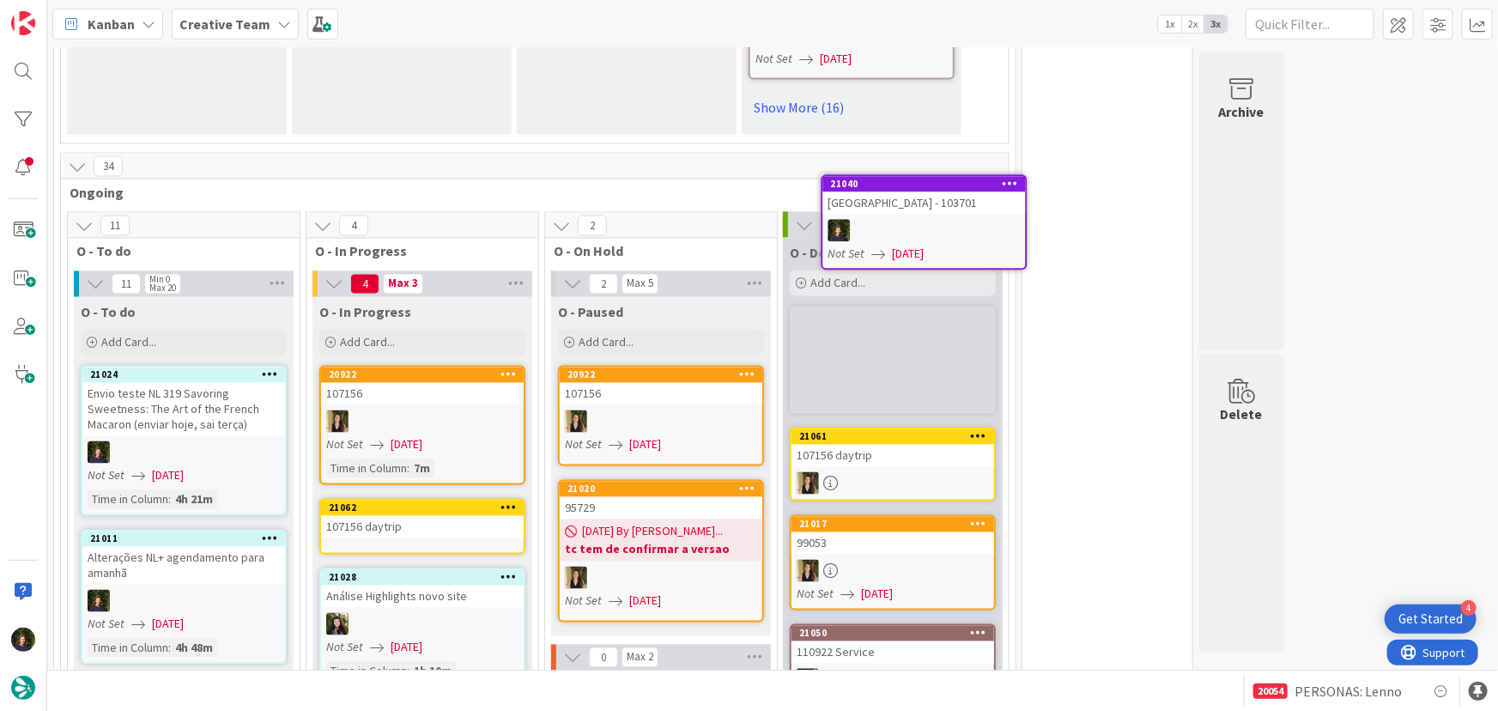
scroll to position [1450, 0]
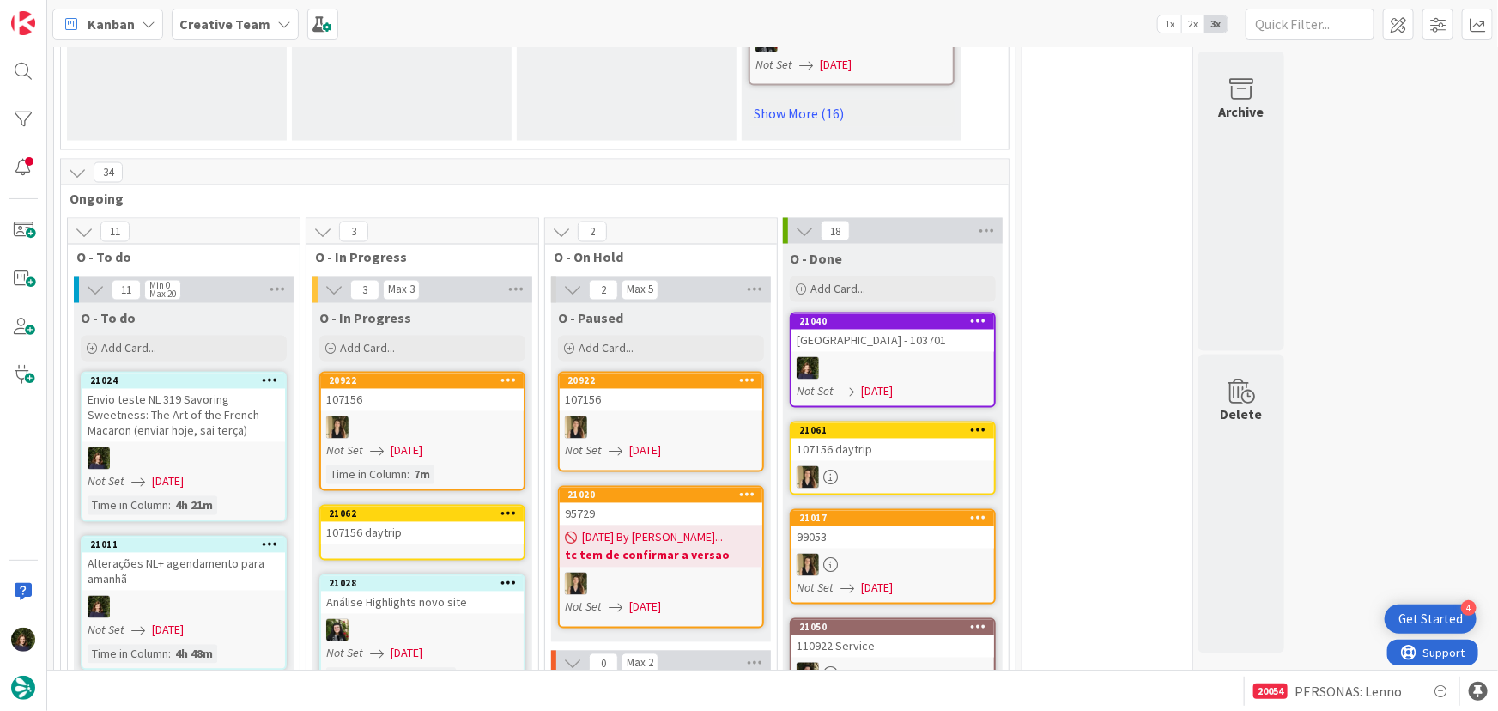
click at [421, 522] on div "107156 daytrip" at bounding box center [422, 533] width 203 height 22
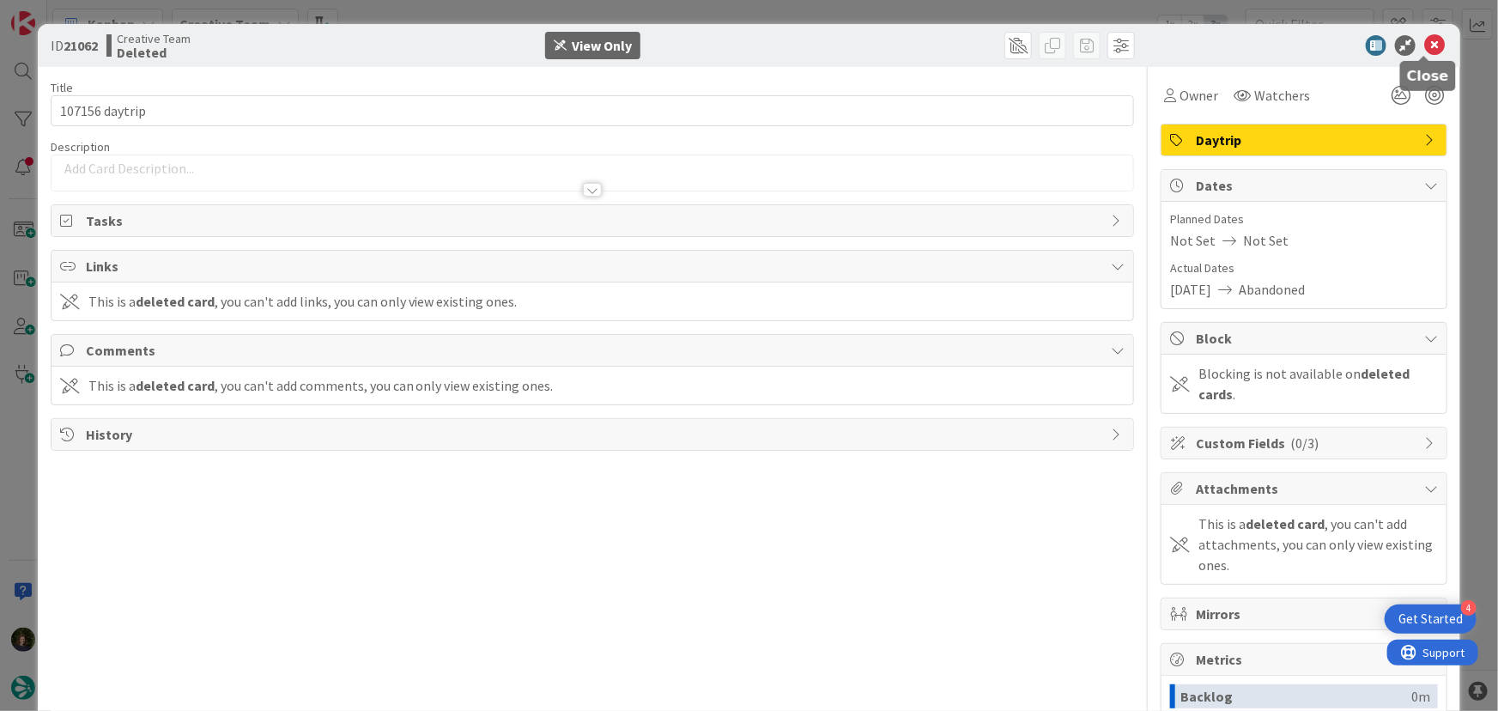
click at [1424, 49] on icon at bounding box center [1434, 45] width 21 height 21
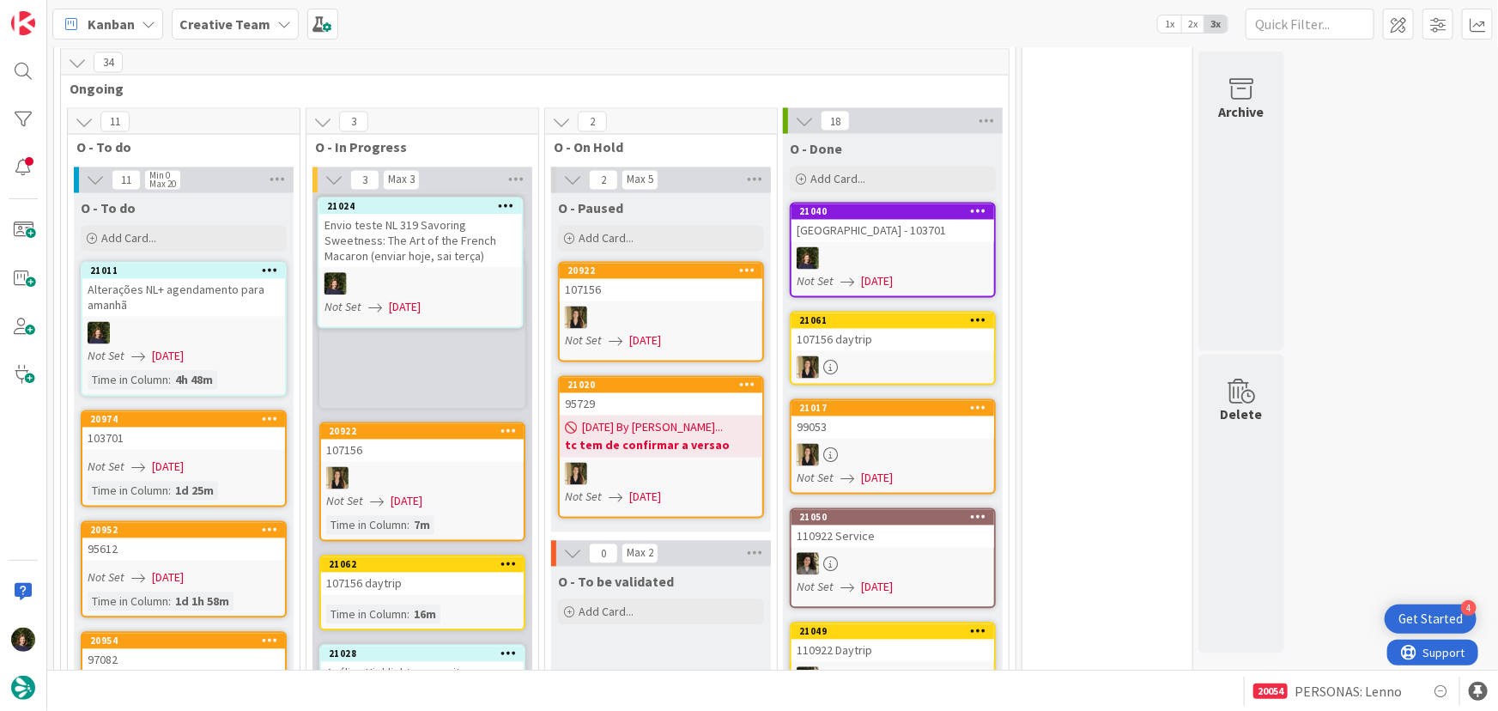
scroll to position [1559, 0]
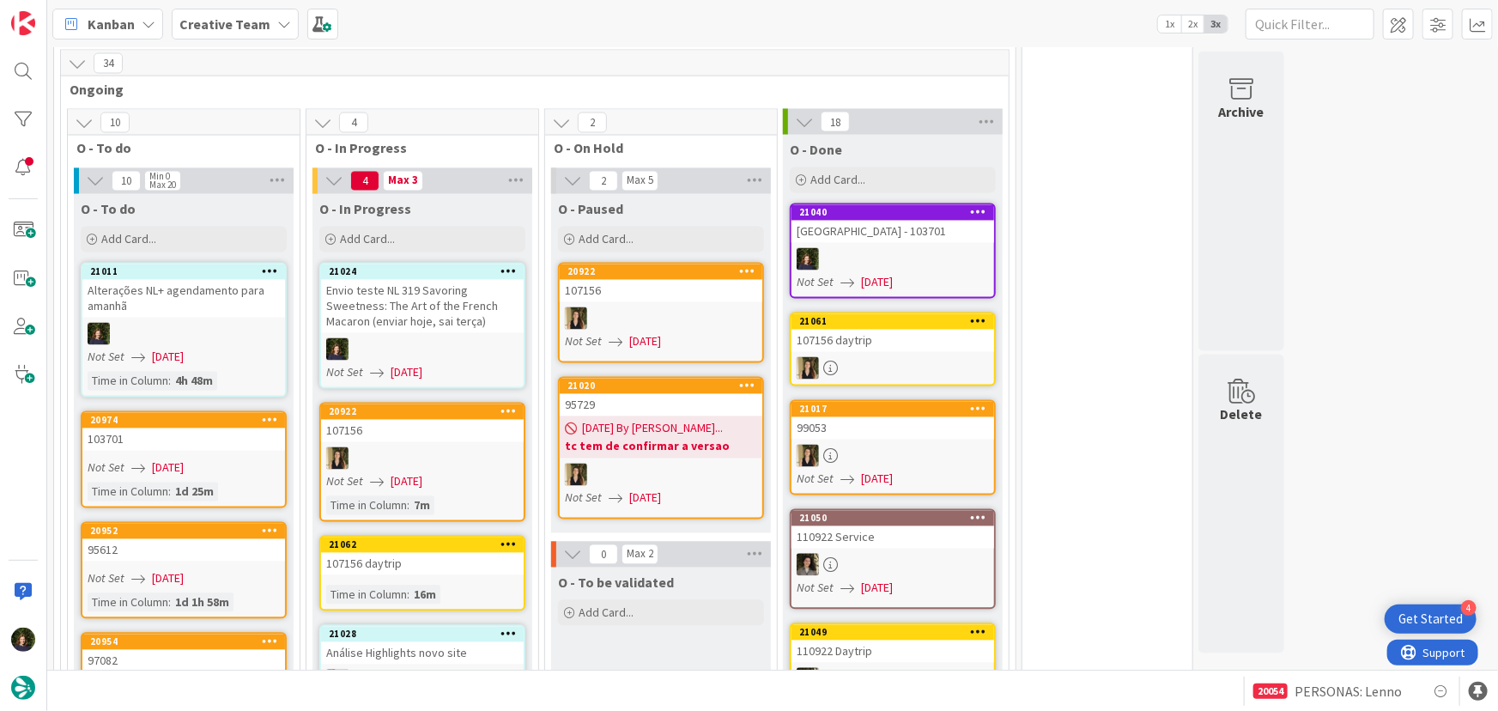
click at [405, 280] on div "Envio teste NL 319 Savoring Sweetness: The Art of the French Macaron (enviar ho…" at bounding box center [422, 306] width 203 height 53
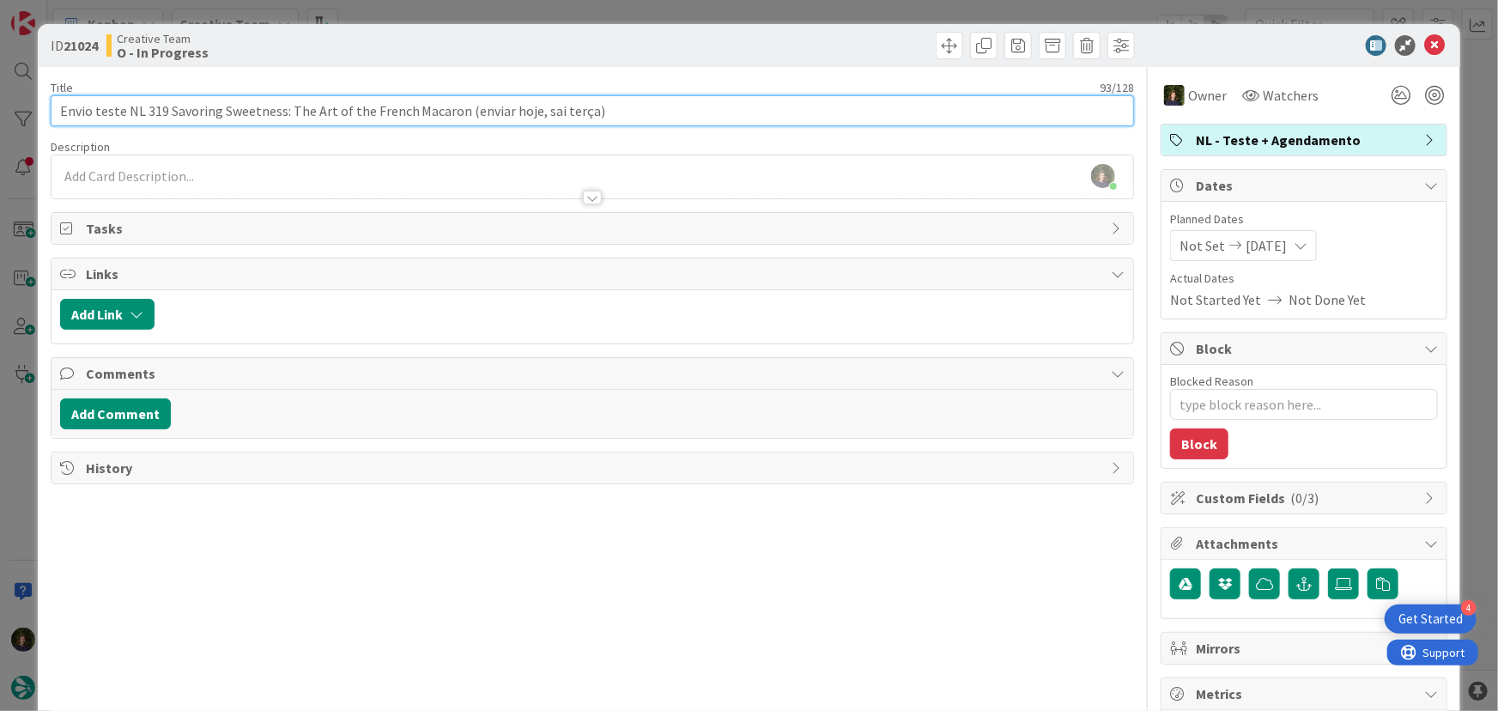
drag, startPoint x: 166, startPoint y: 114, endPoint x: 281, endPoint y: 105, distance: 115.4
click at [281, 105] on input "Envio teste NL 319 Savoring Sweetness: The Art of the French Macaron (enviar ho…" at bounding box center [593, 110] width 1084 height 31
drag, startPoint x: 291, startPoint y: 111, endPoint x: 457, endPoint y: 112, distance: 166.5
click at [457, 112] on input "Envio teste NL 319 Savoring Sweetness: The Art of the French Macaron (enviar ho…" at bounding box center [593, 110] width 1084 height 31
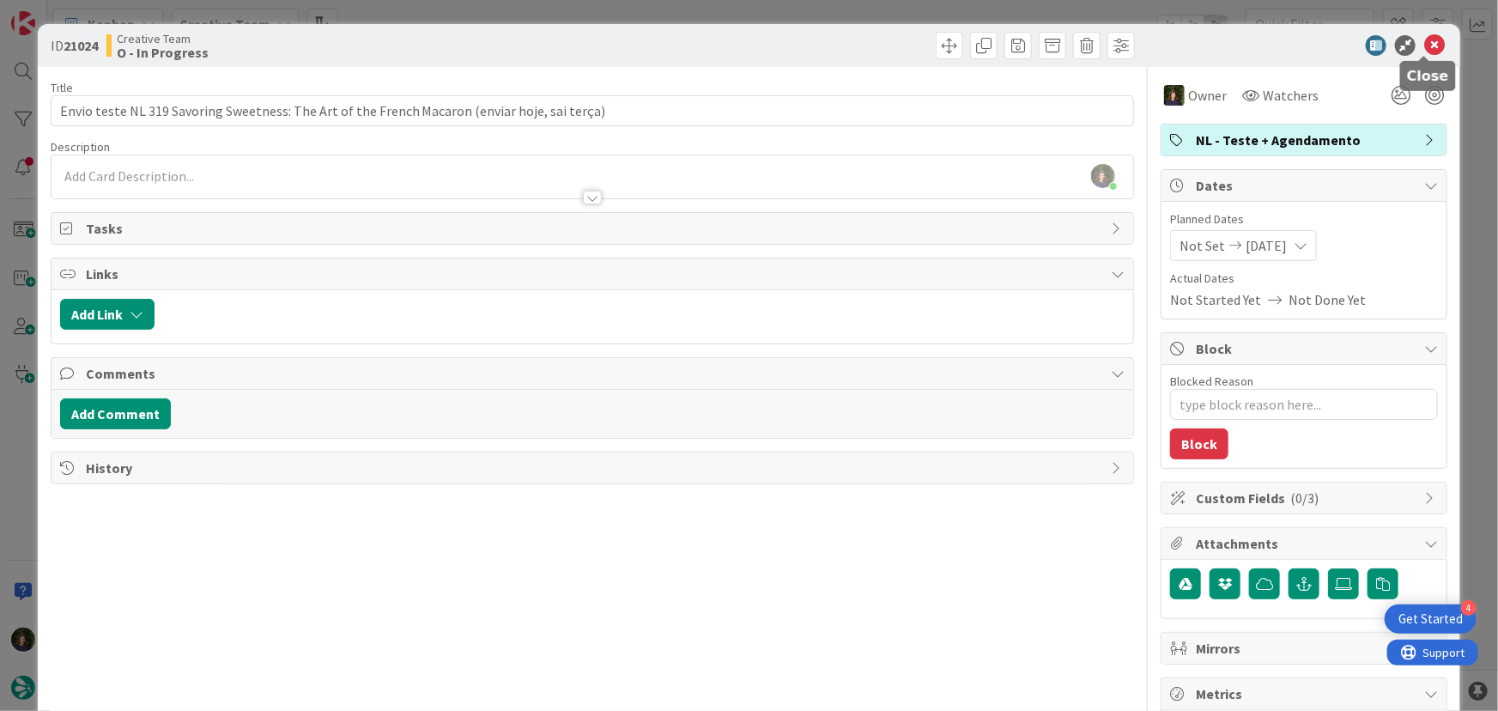
click at [1425, 45] on icon at bounding box center [1434, 45] width 21 height 21
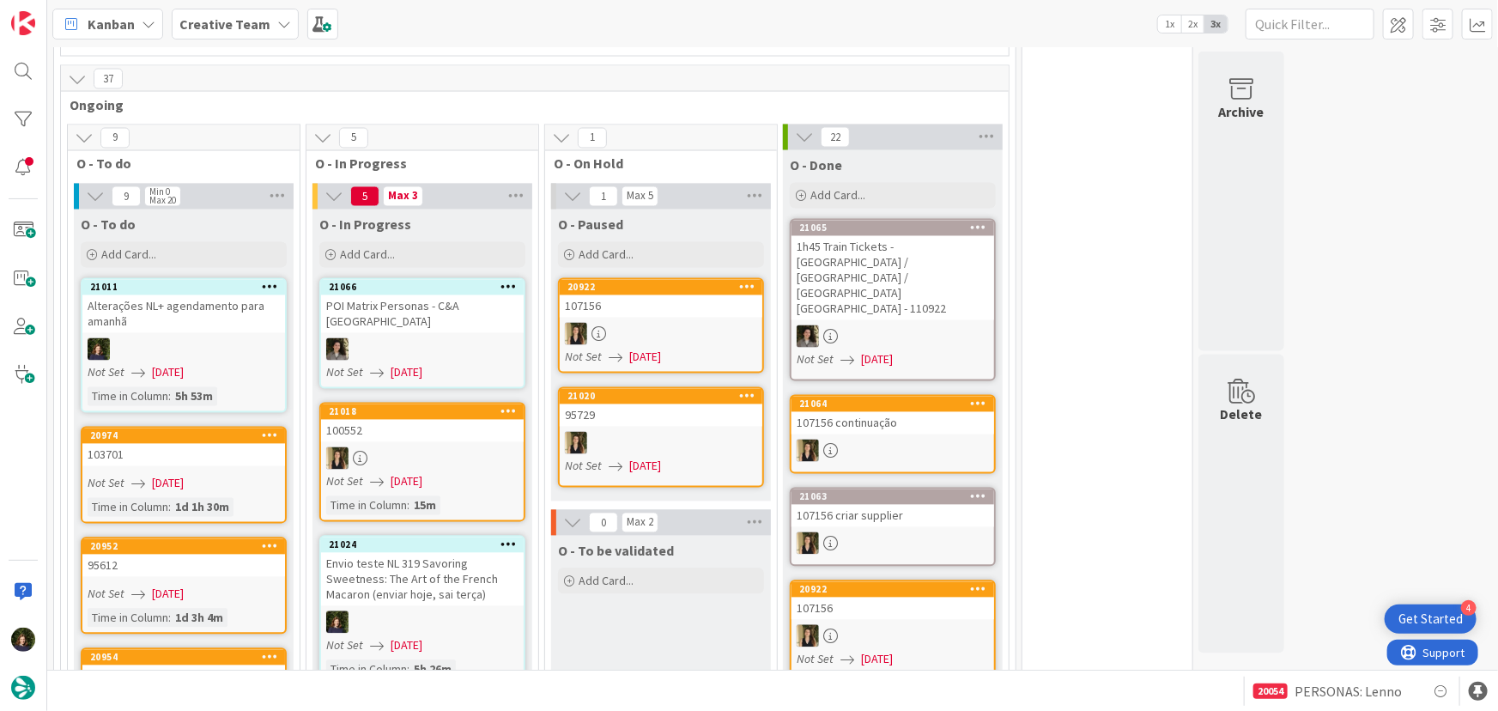
click at [420, 553] on div "Envio teste NL 319 Savoring Sweetness: The Art of the French Macaron (enviar ho…" at bounding box center [422, 579] width 203 height 53
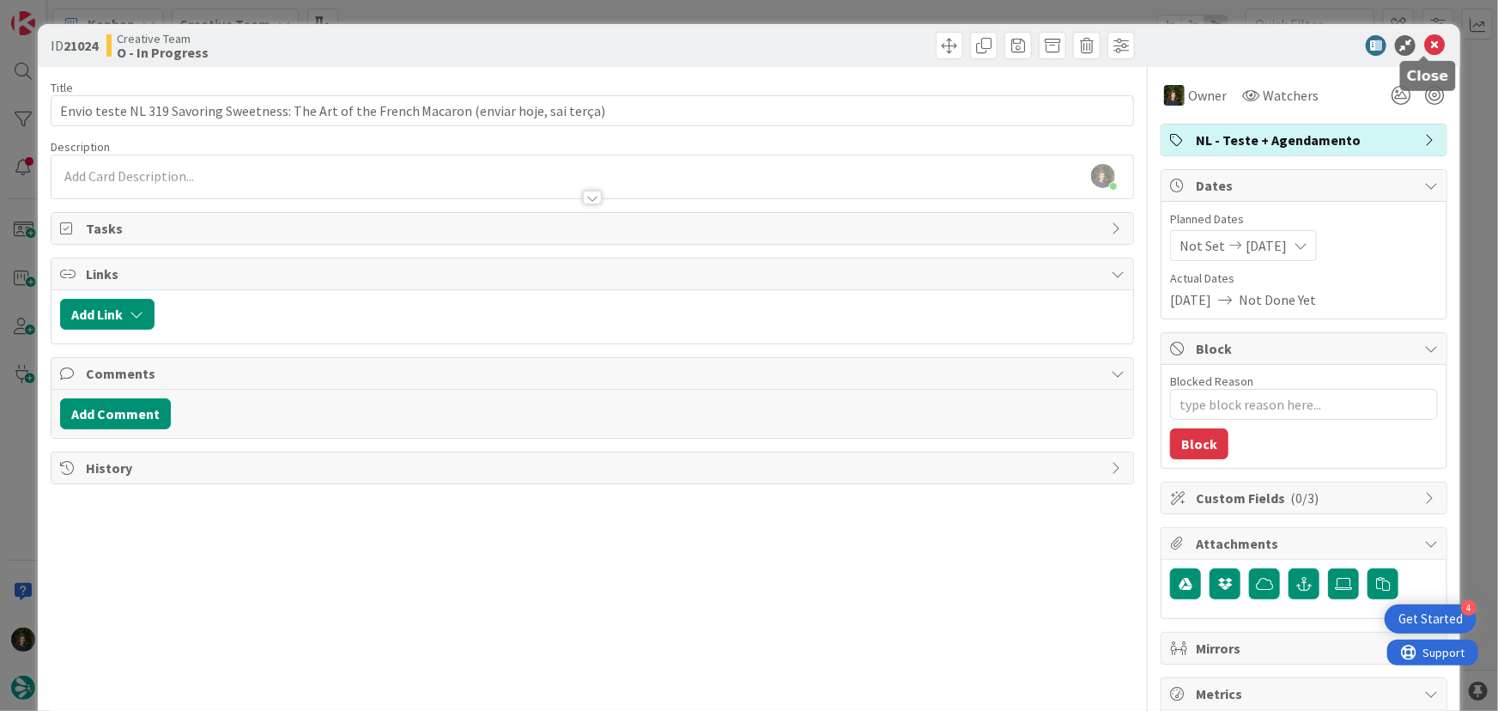
click at [1426, 47] on icon at bounding box center [1434, 45] width 21 height 21
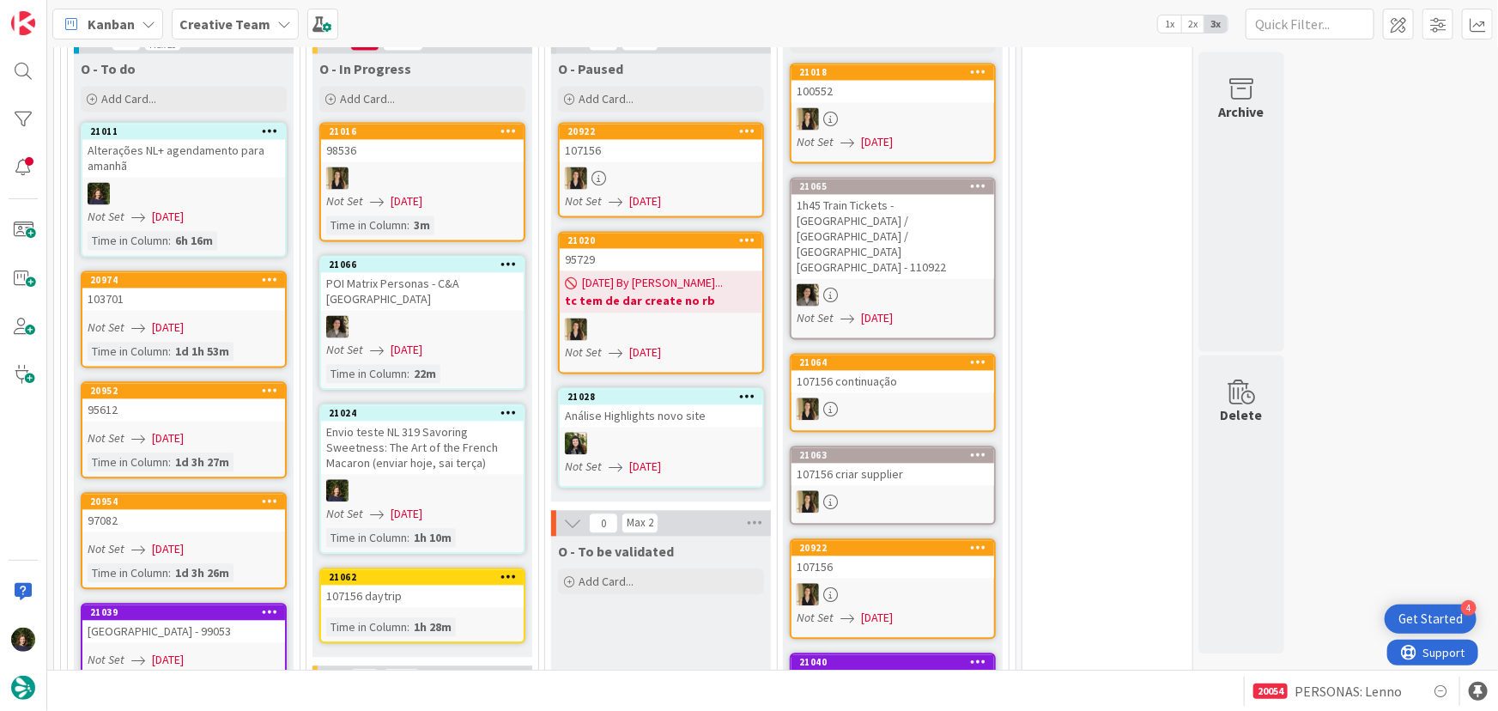
click at [506, 406] on icon at bounding box center [508, 412] width 16 height 12
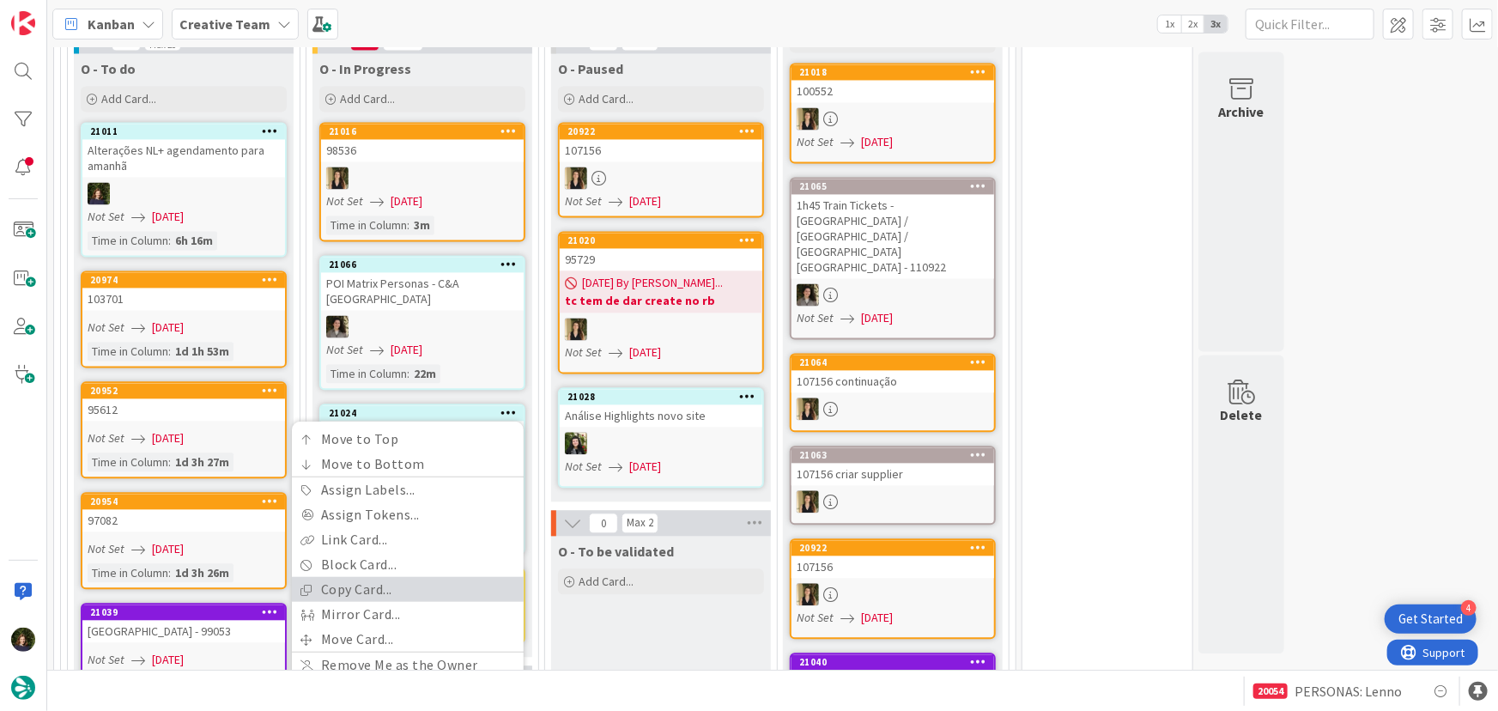
click at [411, 577] on link "Copy Card..." at bounding box center [408, 589] width 232 height 25
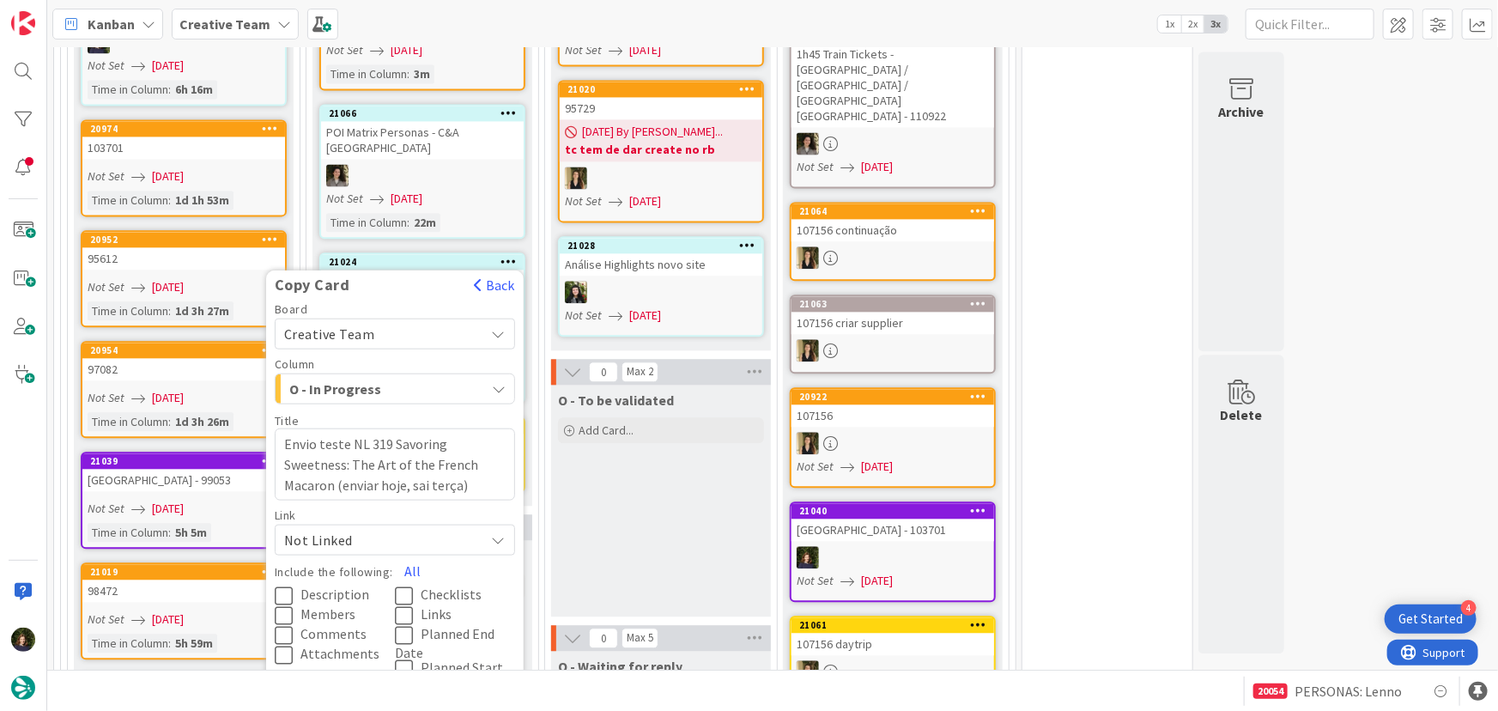
scroll to position [2043, 0]
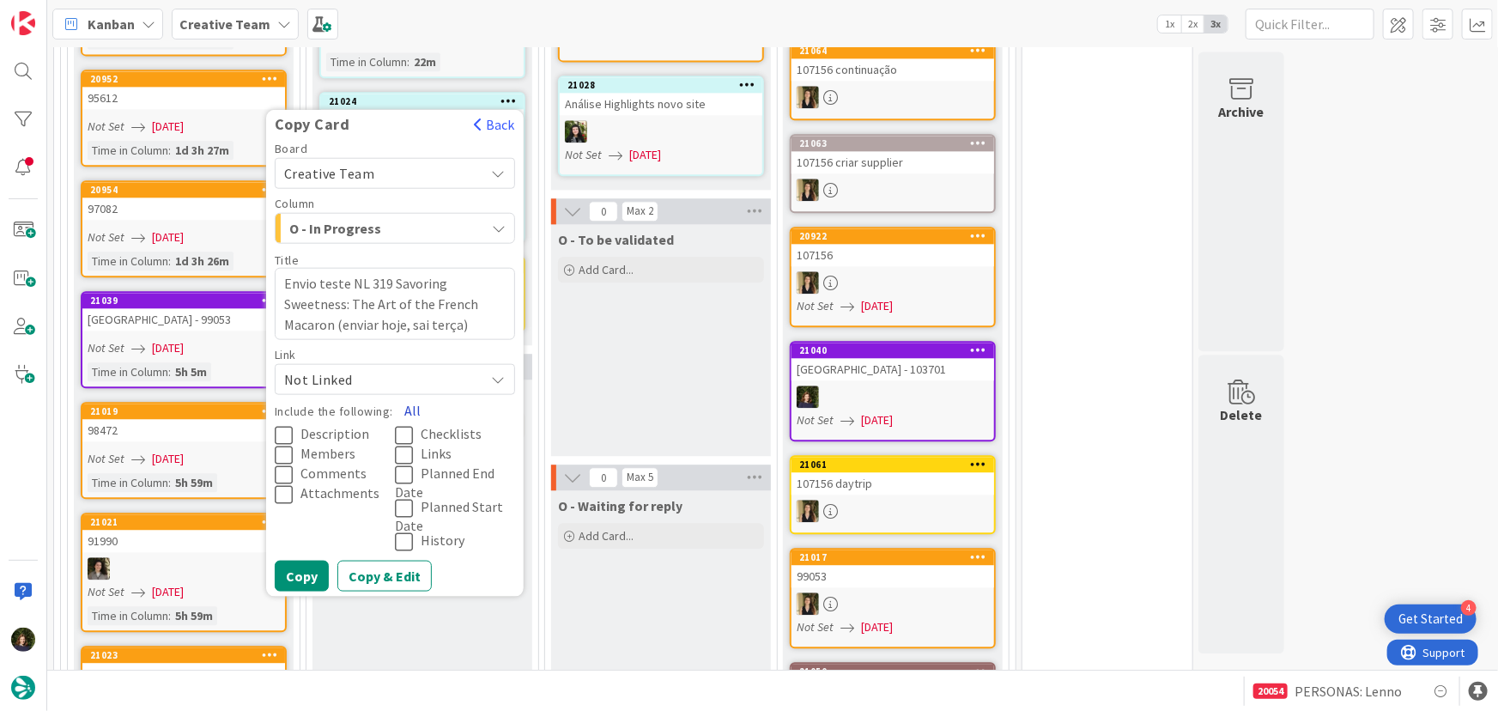
click at [410, 394] on button "All" at bounding box center [412, 409] width 39 height 31
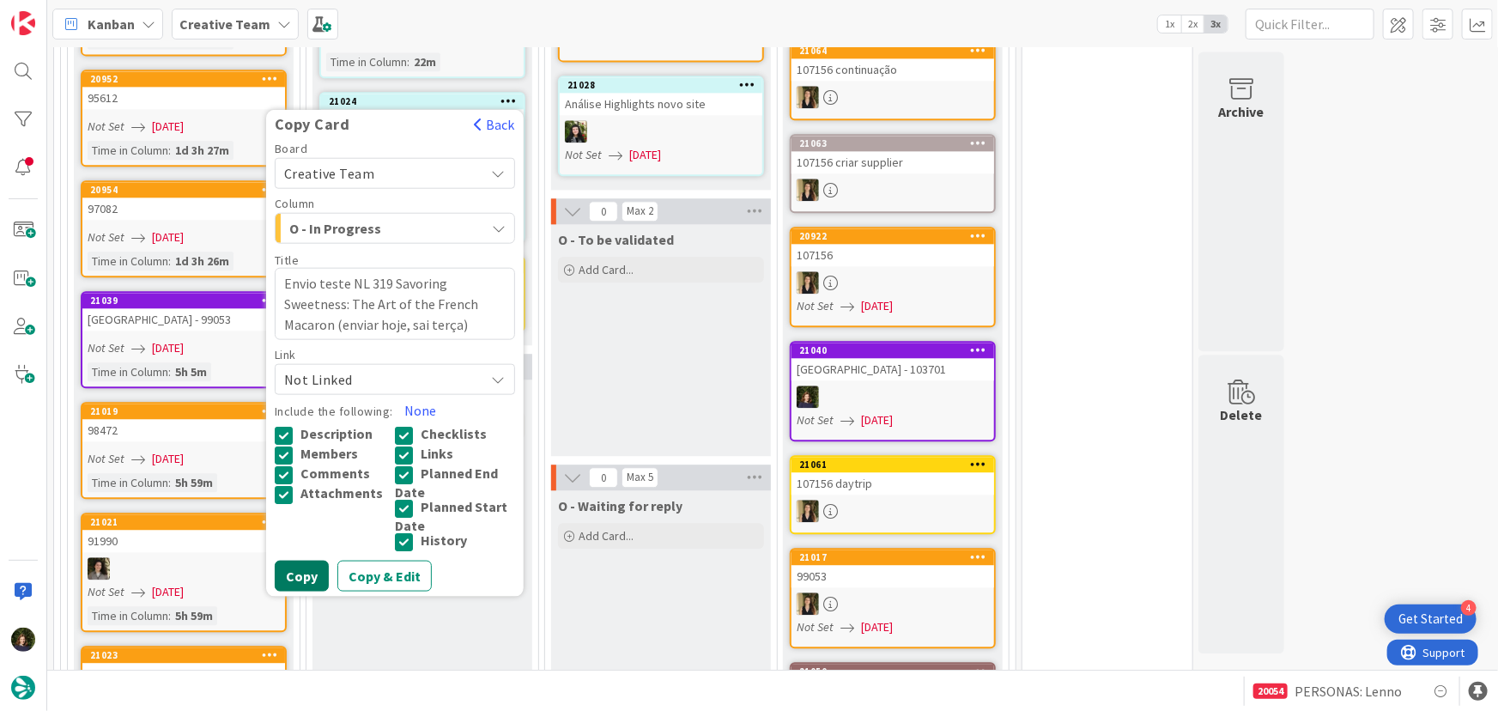
click at [305, 560] on button "Copy" at bounding box center [302, 575] width 54 height 31
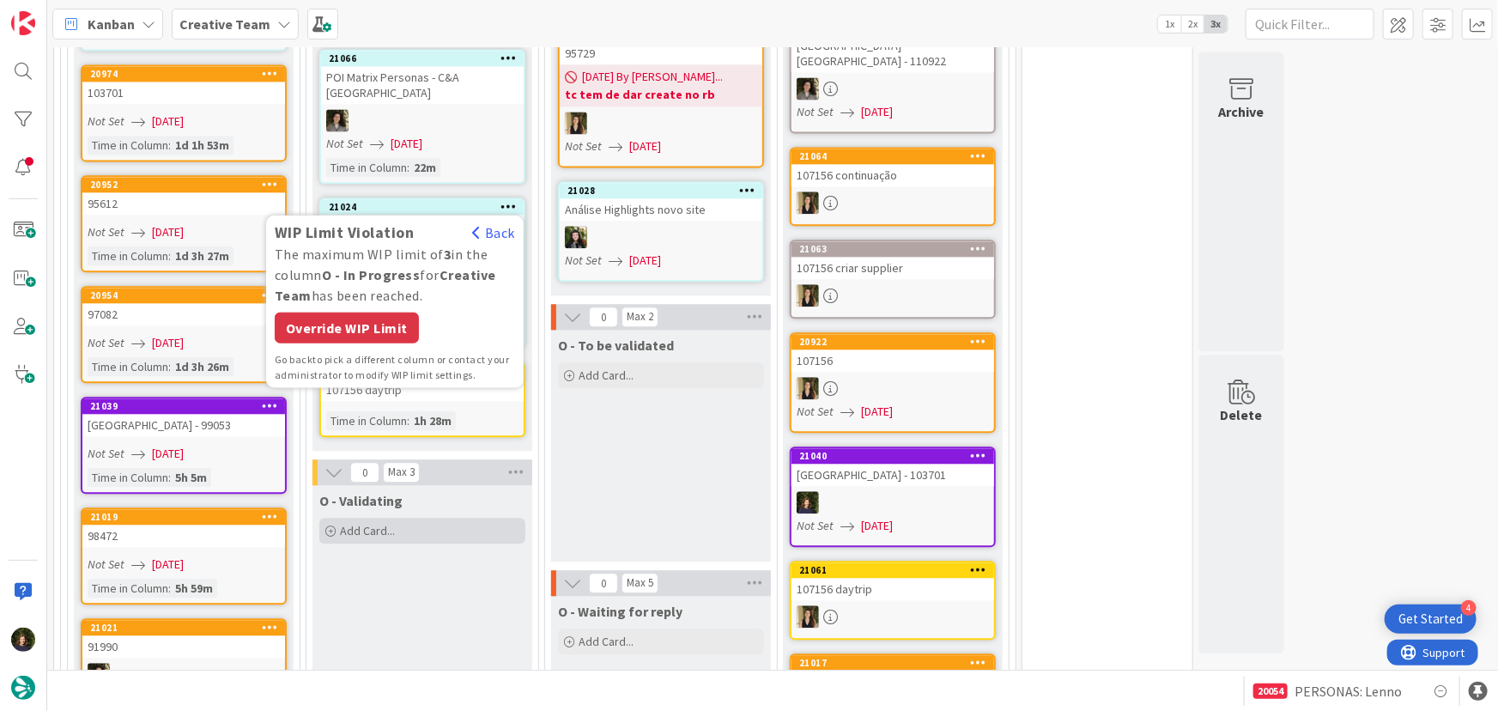
scroll to position [1809, 0]
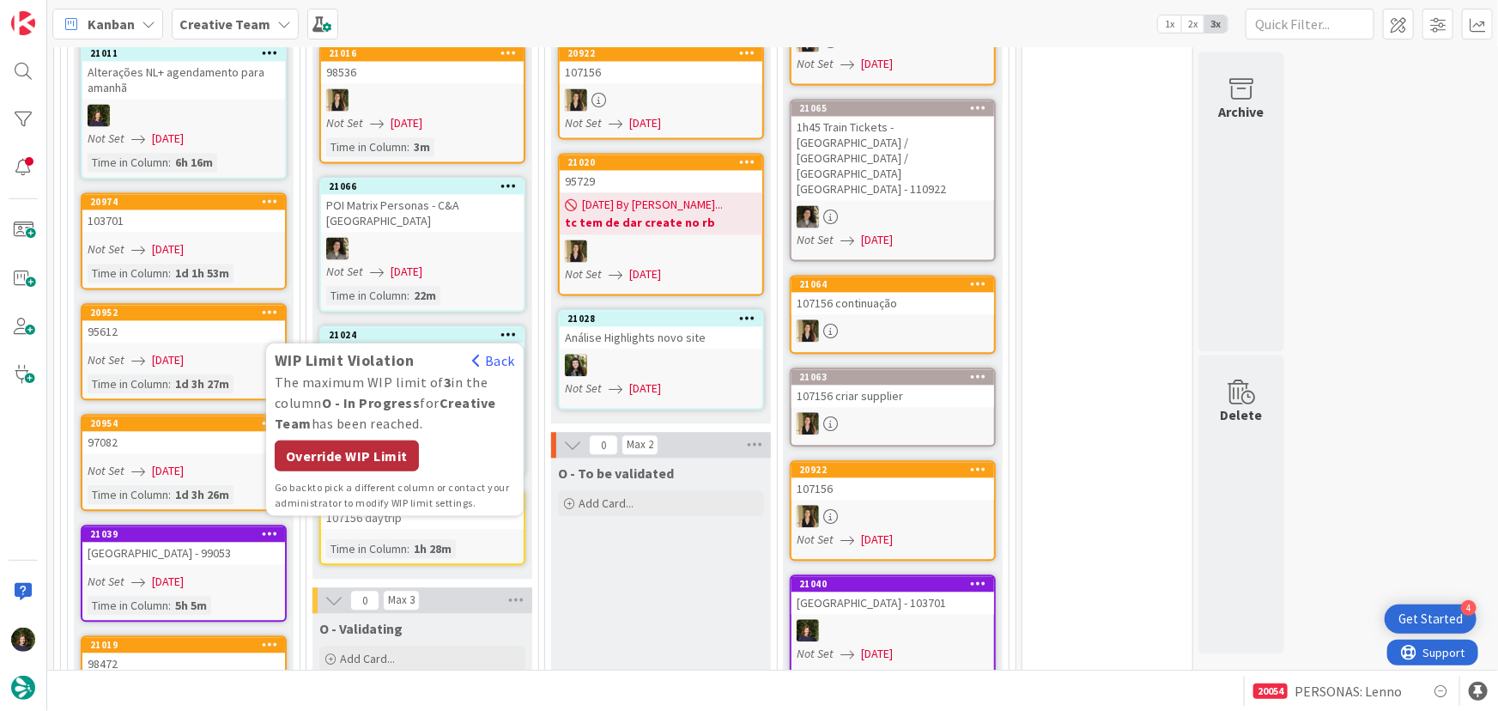
click at [359, 440] on div "Override WIP Limit" at bounding box center [347, 455] width 144 height 31
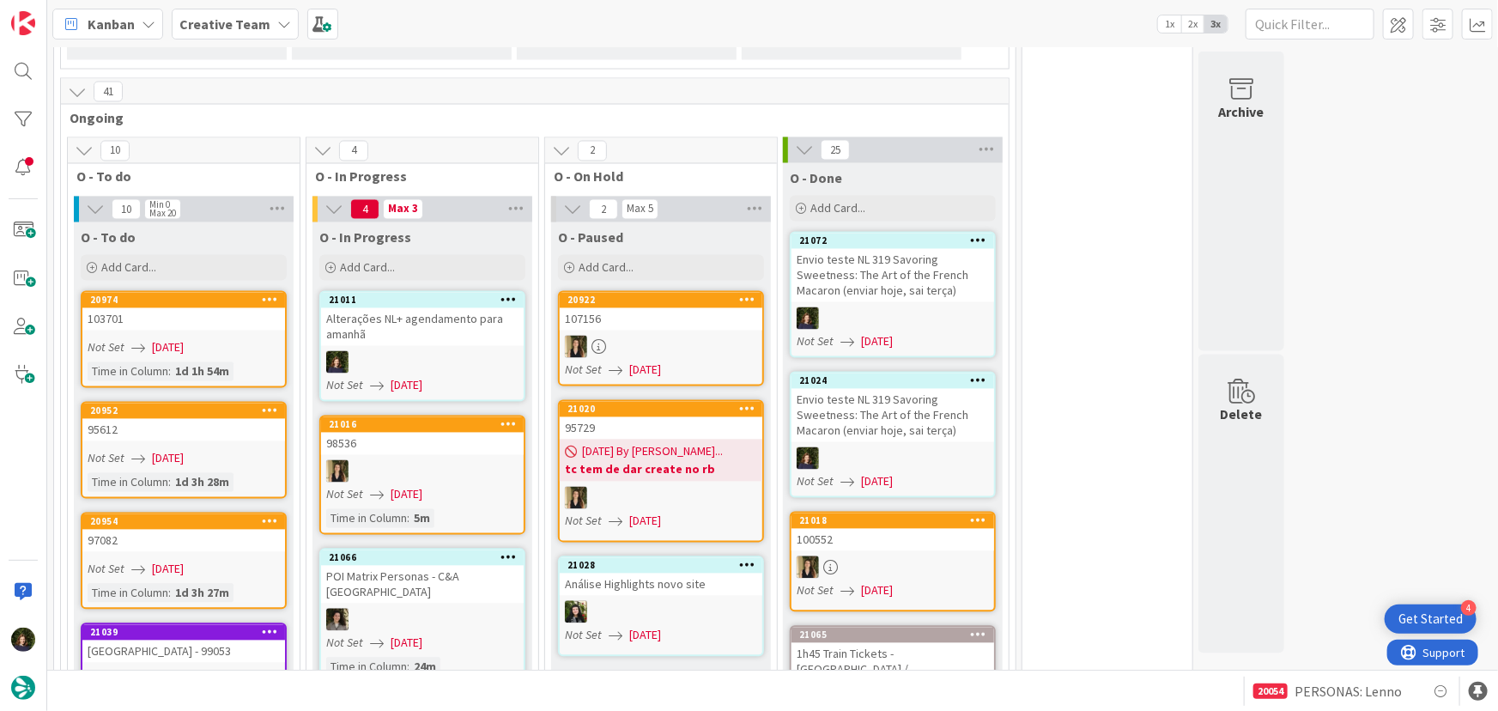
scroll to position [1578, 0]
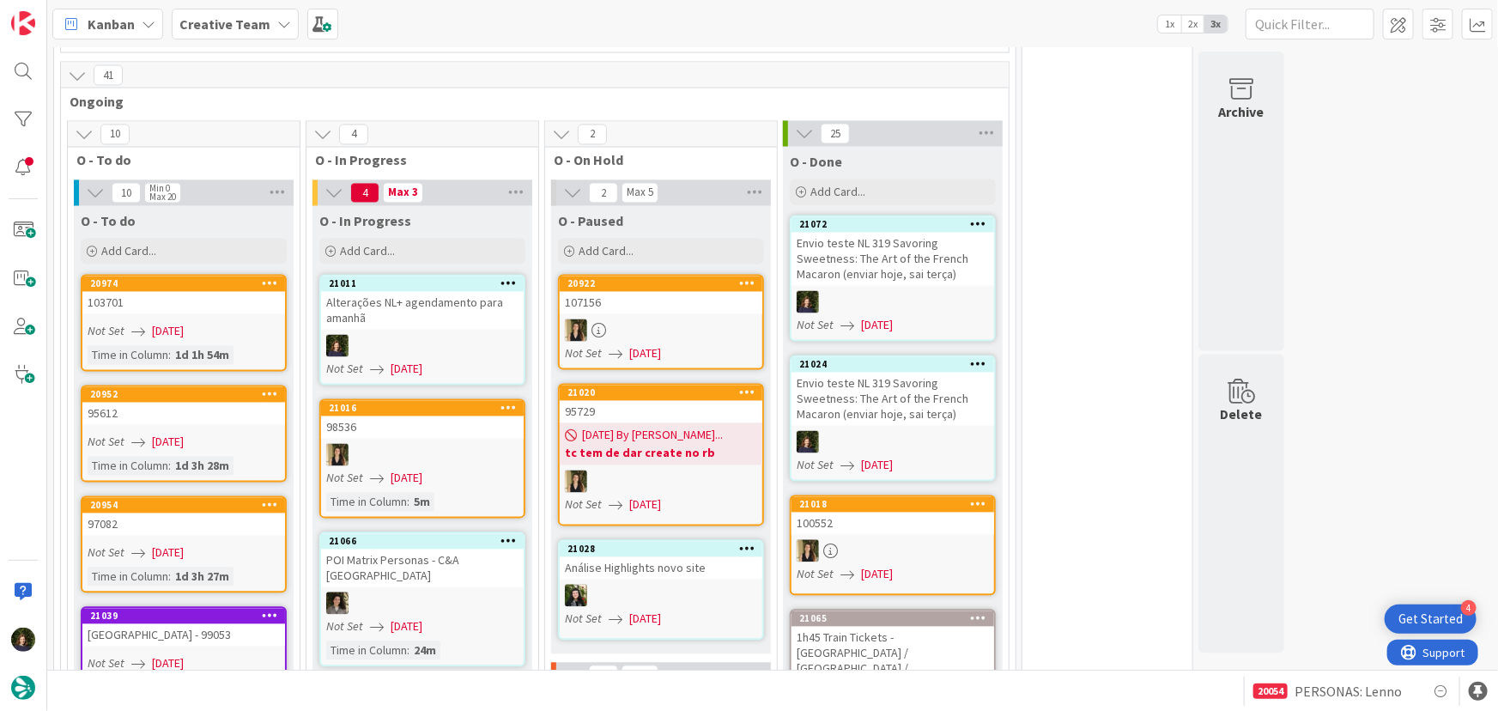
click at [420, 335] on div at bounding box center [422, 346] width 203 height 22
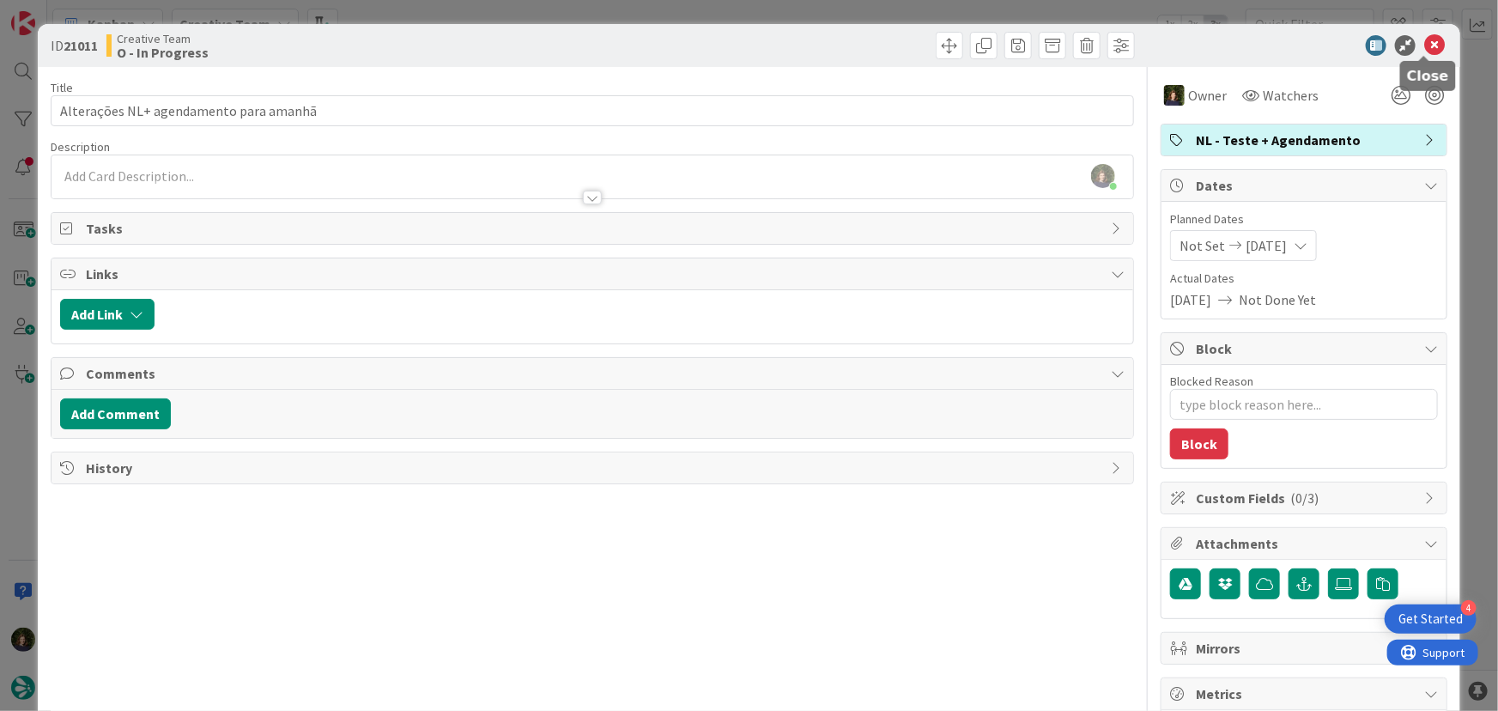
drag, startPoint x: 1420, startPoint y: 50, endPoint x: 1352, endPoint y: 94, distance: 81.4
click at [1424, 50] on icon at bounding box center [1434, 45] width 21 height 21
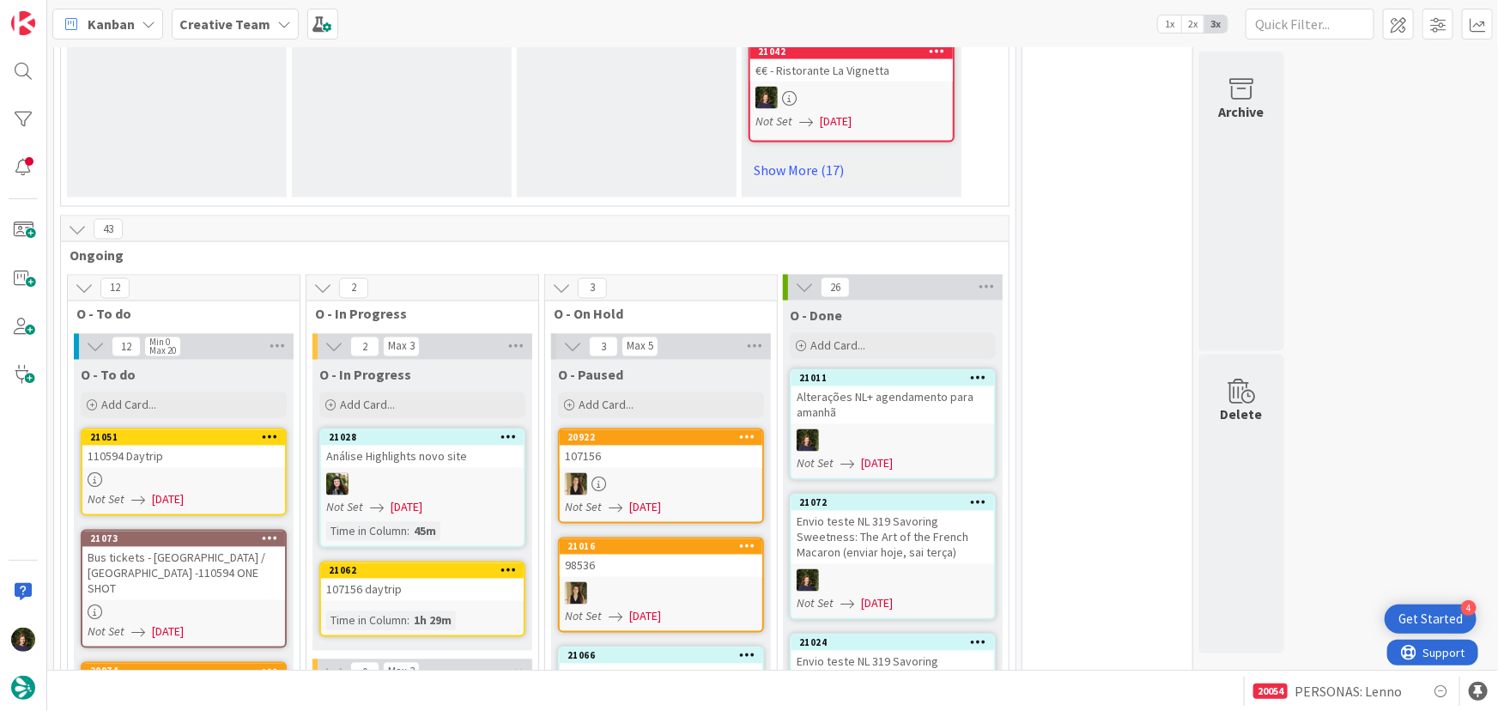
scroll to position [1407, 0]
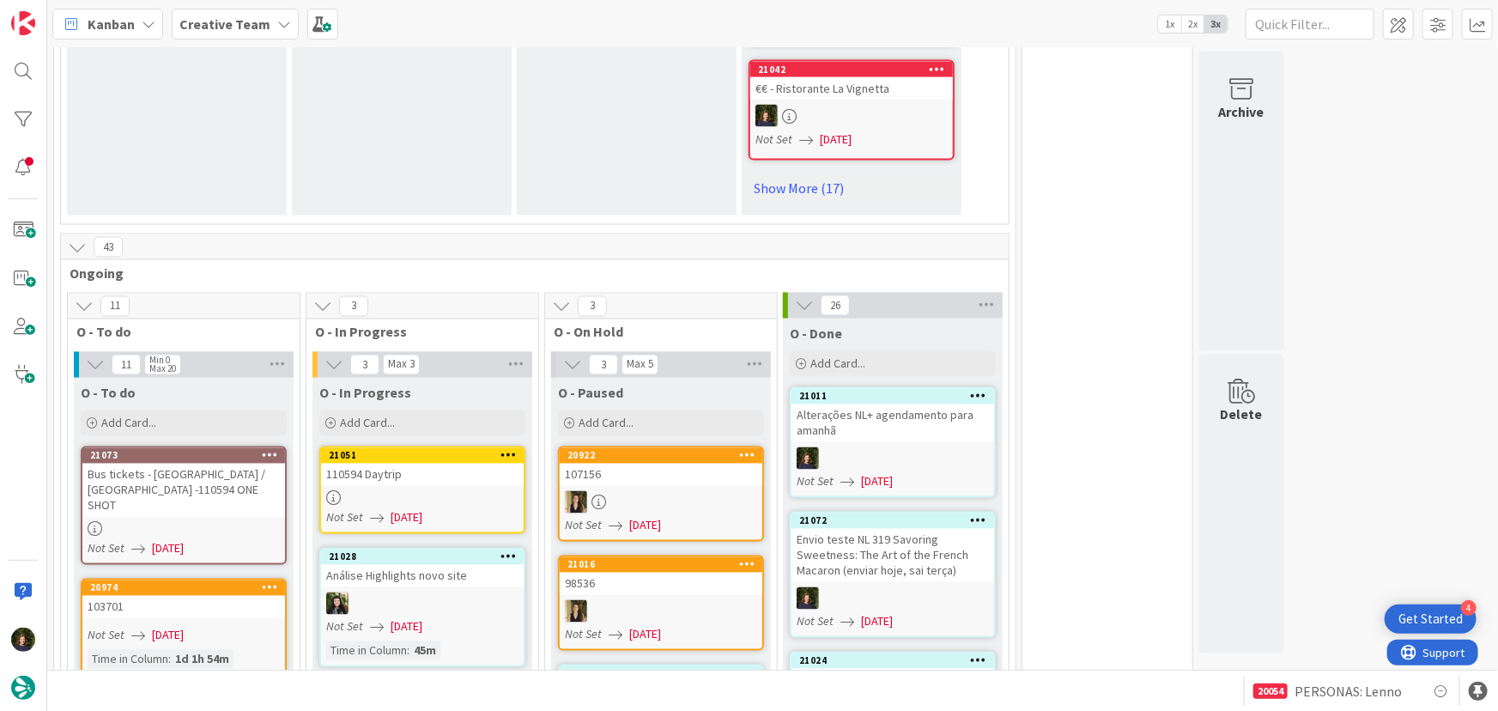
click at [409, 491] on div at bounding box center [422, 498] width 203 height 15
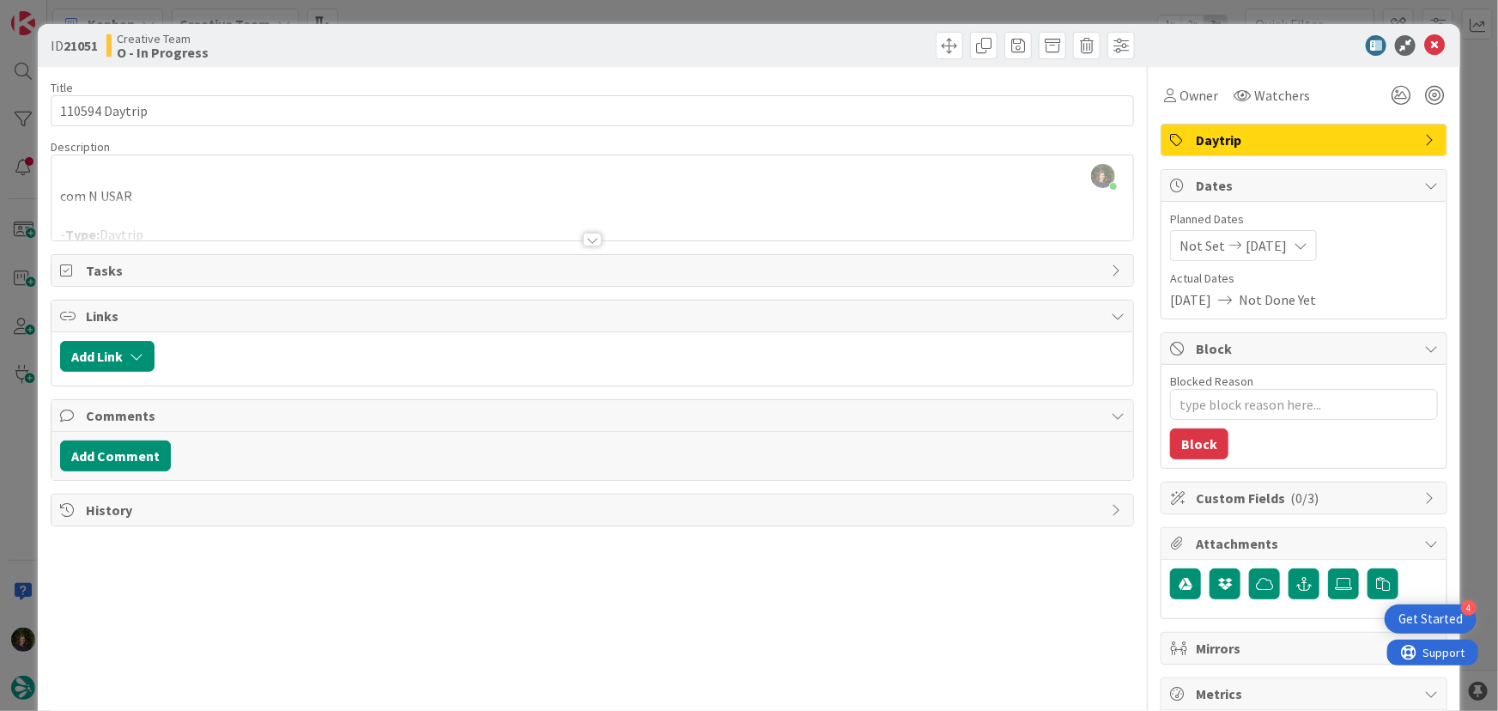
click at [584, 239] on div at bounding box center [592, 240] width 19 height 14
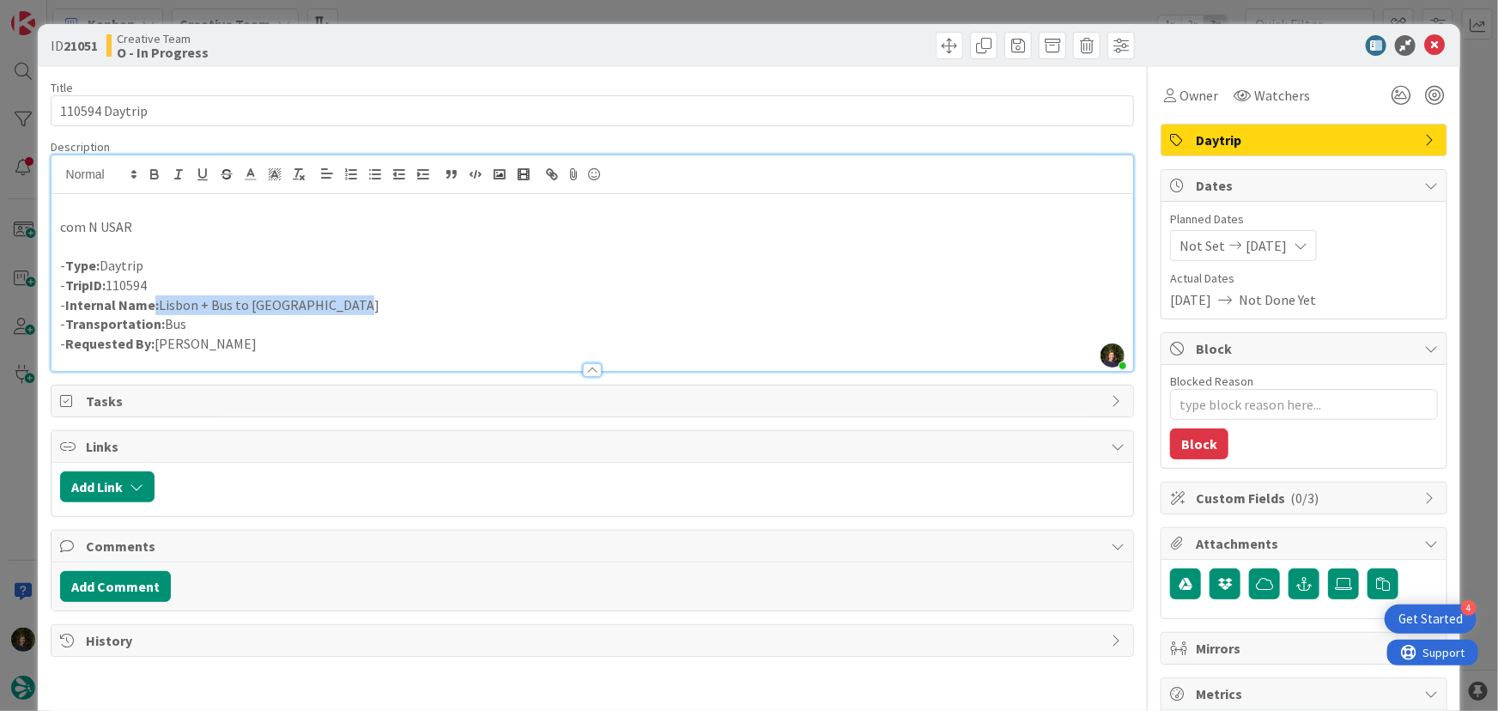
drag, startPoint x: 366, startPoint y: 306, endPoint x: 153, endPoint y: 309, distance: 212.9
click at [153, 309] on p "- Internal Name: [GEOGRAPHIC_DATA] + Bus to [GEOGRAPHIC_DATA]" at bounding box center [592, 305] width 1065 height 20
copy p ": [GEOGRAPHIC_DATA] + Bus to [GEOGRAPHIC_DATA]"
click at [1179, 100] on span "Owner" at bounding box center [1198, 95] width 39 height 21
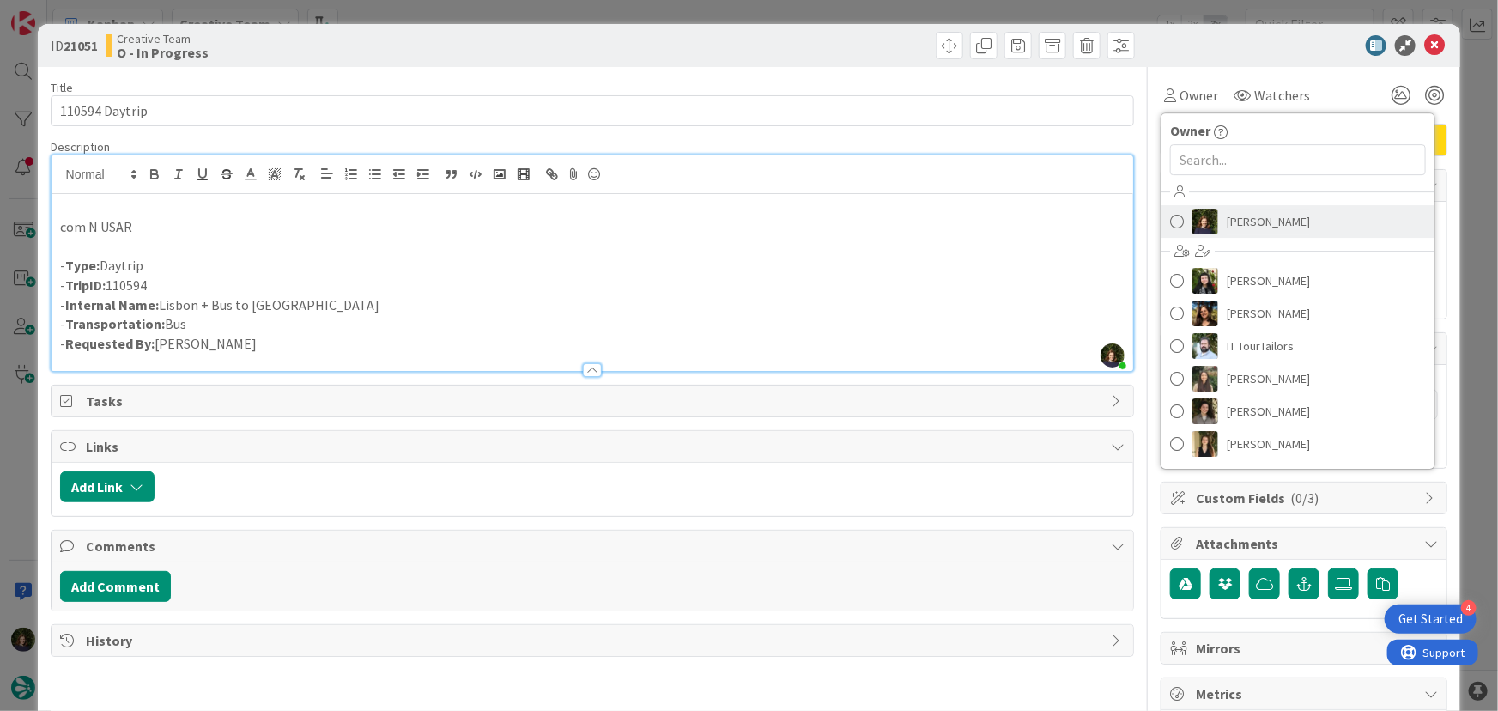
click at [1232, 229] on span "[PERSON_NAME]" at bounding box center [1267, 222] width 83 height 26
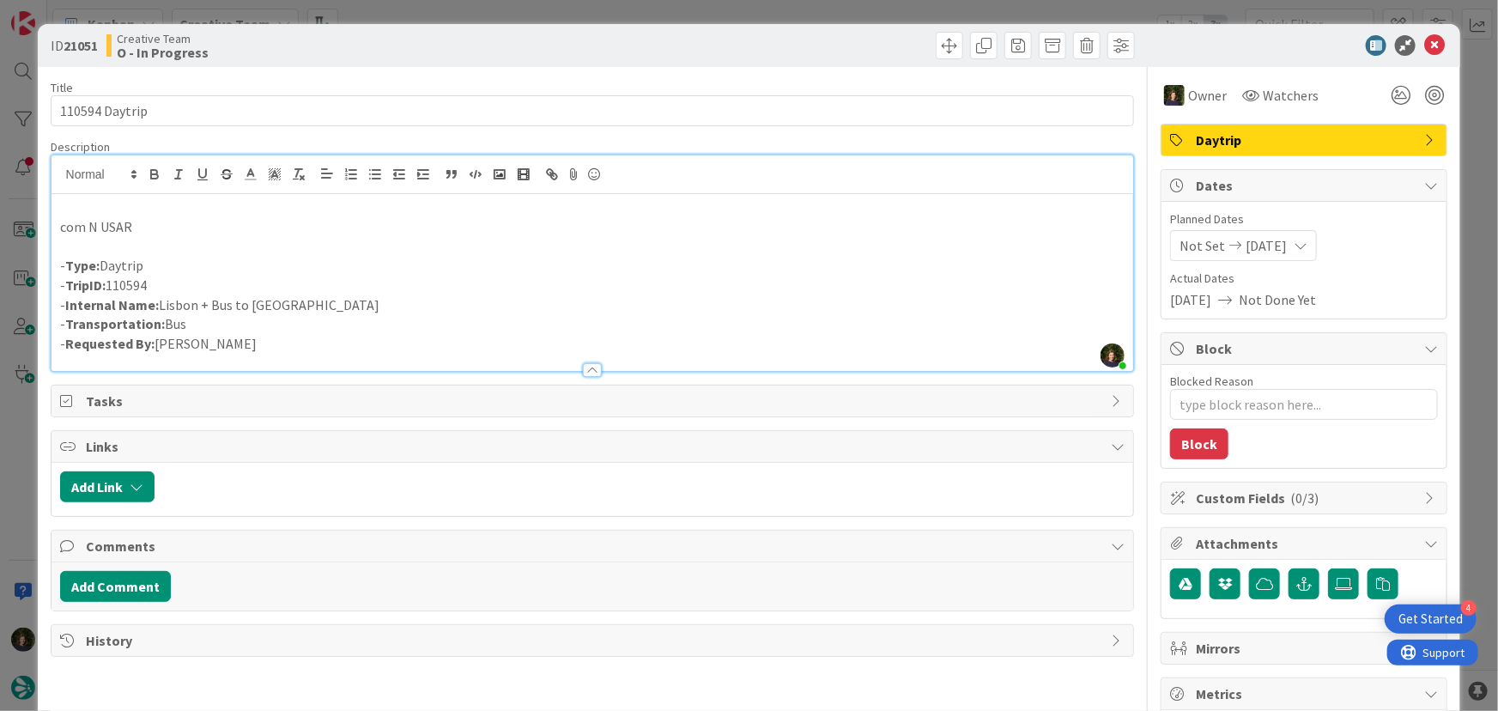
drag, startPoint x: 100, startPoint y: 287, endPoint x: 64, endPoint y: 287, distance: 36.0
click at [64, 287] on p "- TripID: 110594" at bounding box center [592, 286] width 1065 height 20
copy p "TripID: 110594"
drag, startPoint x: 359, startPoint y: 302, endPoint x: 159, endPoint y: 307, distance: 200.0
click at [159, 307] on p "- Internal Name: [GEOGRAPHIC_DATA] + Bus to [GEOGRAPHIC_DATA]" at bounding box center [592, 305] width 1065 height 20
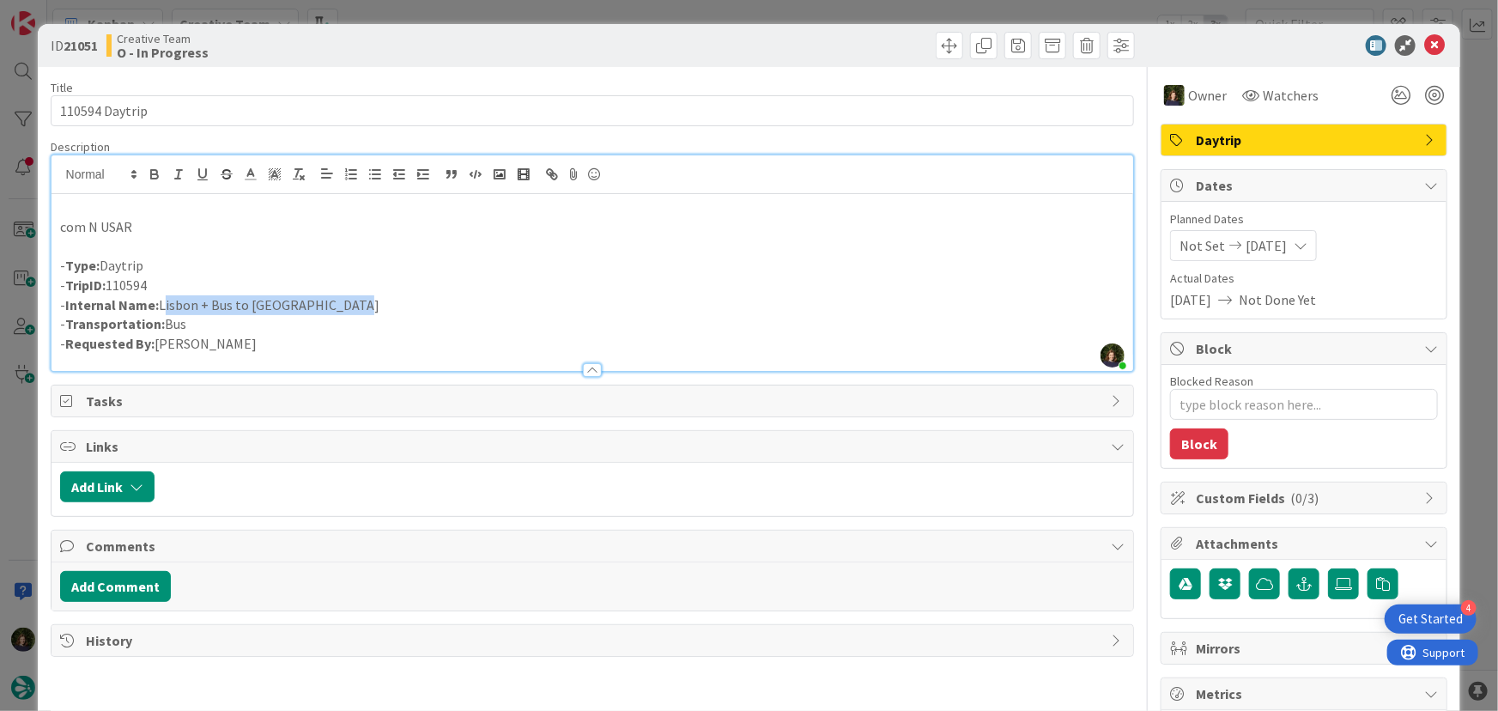
copy p "Lisbon + Bus to [GEOGRAPHIC_DATA]"
click at [1424, 47] on icon at bounding box center [1434, 45] width 21 height 21
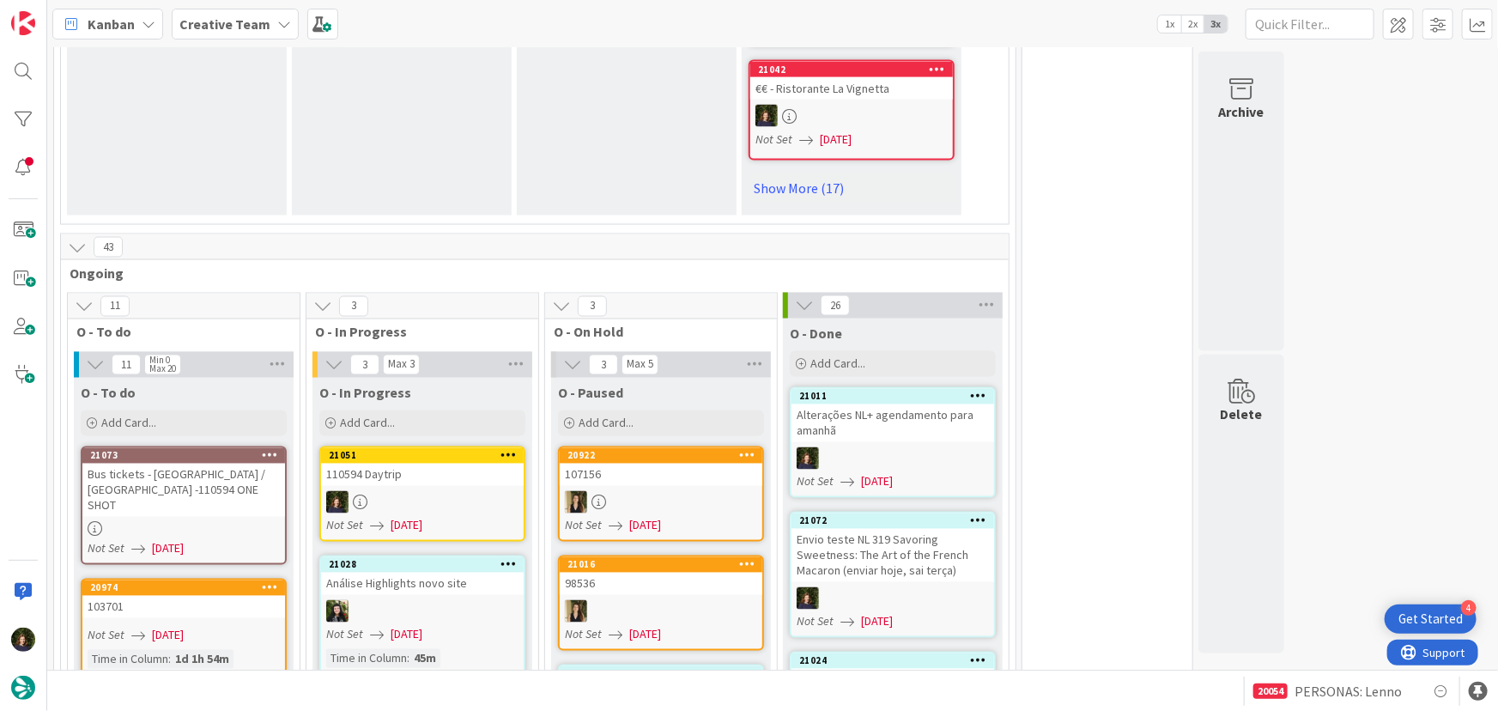
click at [172, 446] on link "21073 Bus tickets - [GEOGRAPHIC_DATA] / [GEOGRAPHIC_DATA] -110594 ONE SHOT Not …" at bounding box center [184, 505] width 206 height 118
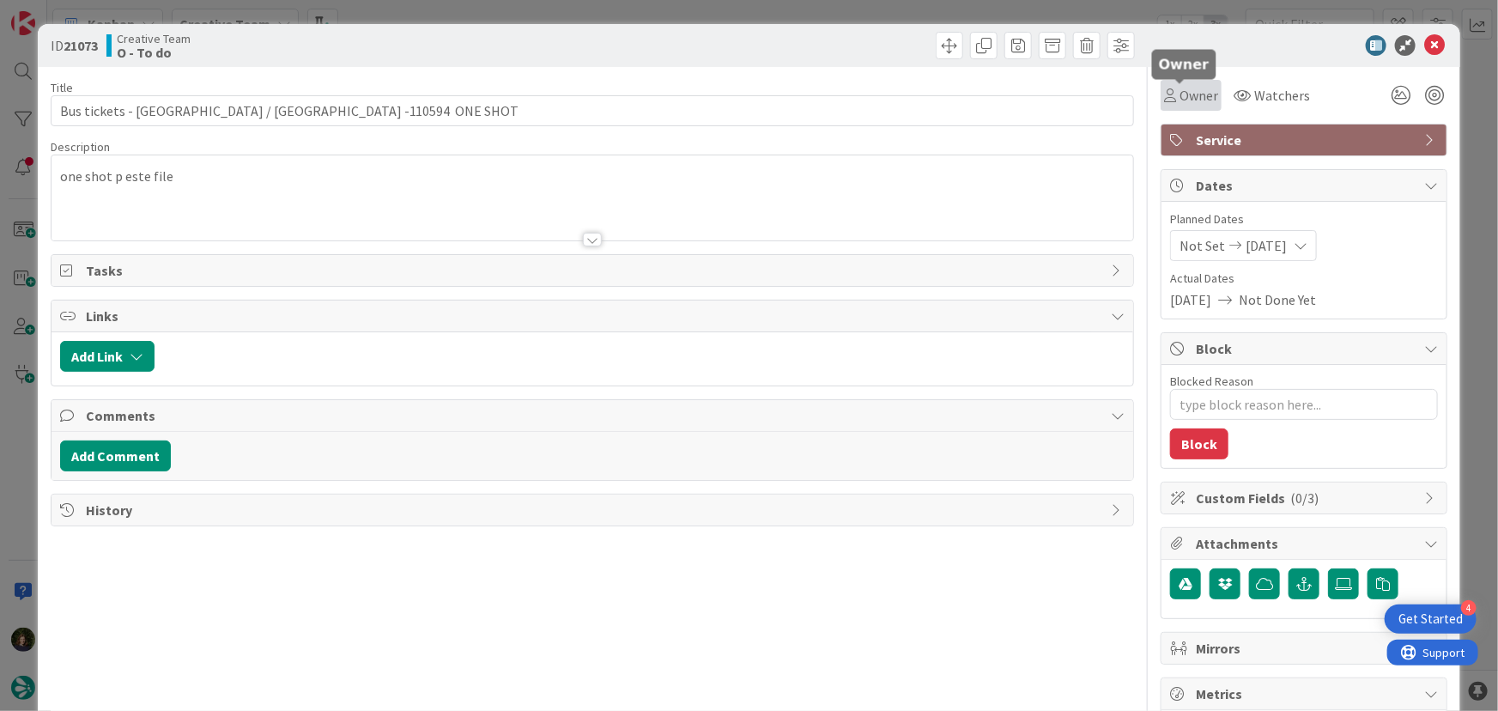
click at [1179, 99] on span "Owner" at bounding box center [1198, 95] width 39 height 21
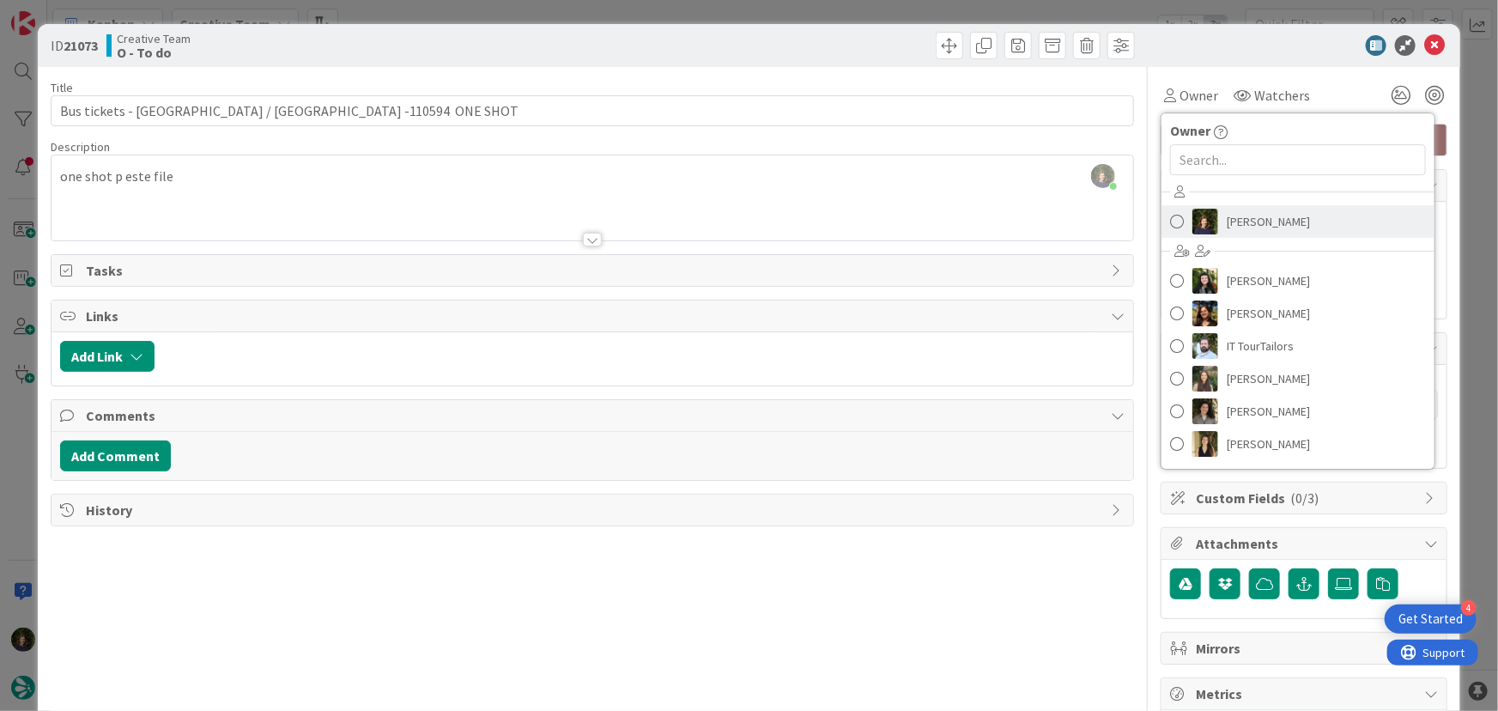
click at [1238, 224] on span "[PERSON_NAME]" at bounding box center [1267, 222] width 83 height 26
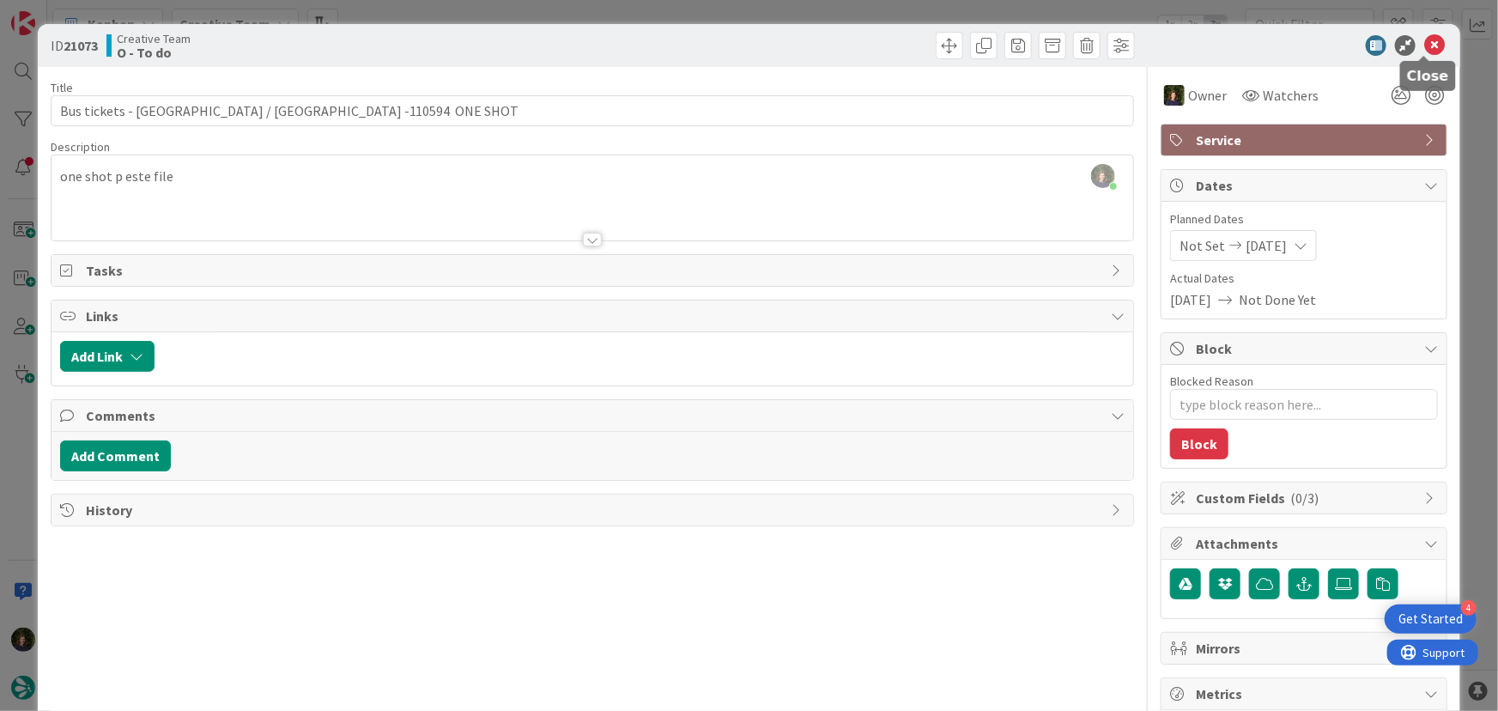
click at [1424, 49] on icon at bounding box center [1434, 45] width 21 height 21
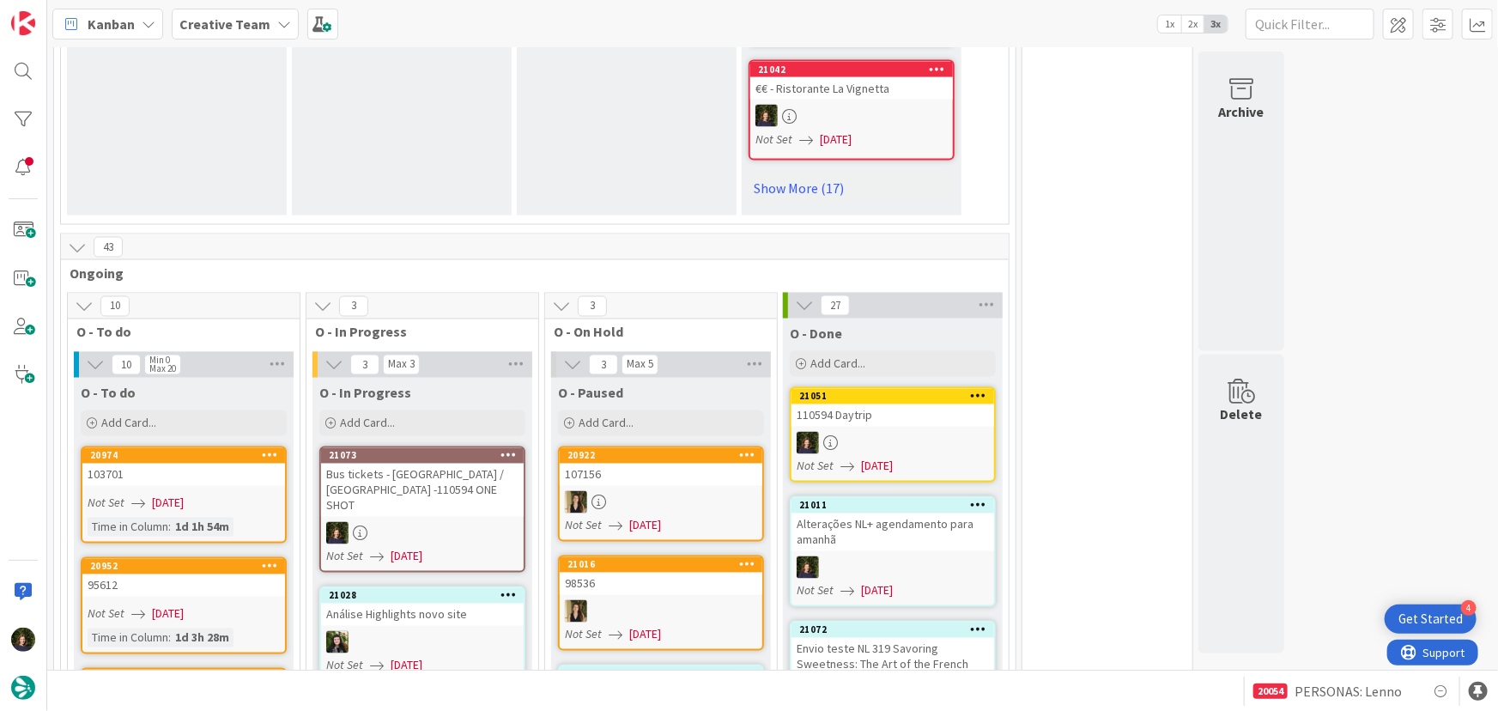
click at [416, 522] on div at bounding box center [422, 533] width 203 height 22
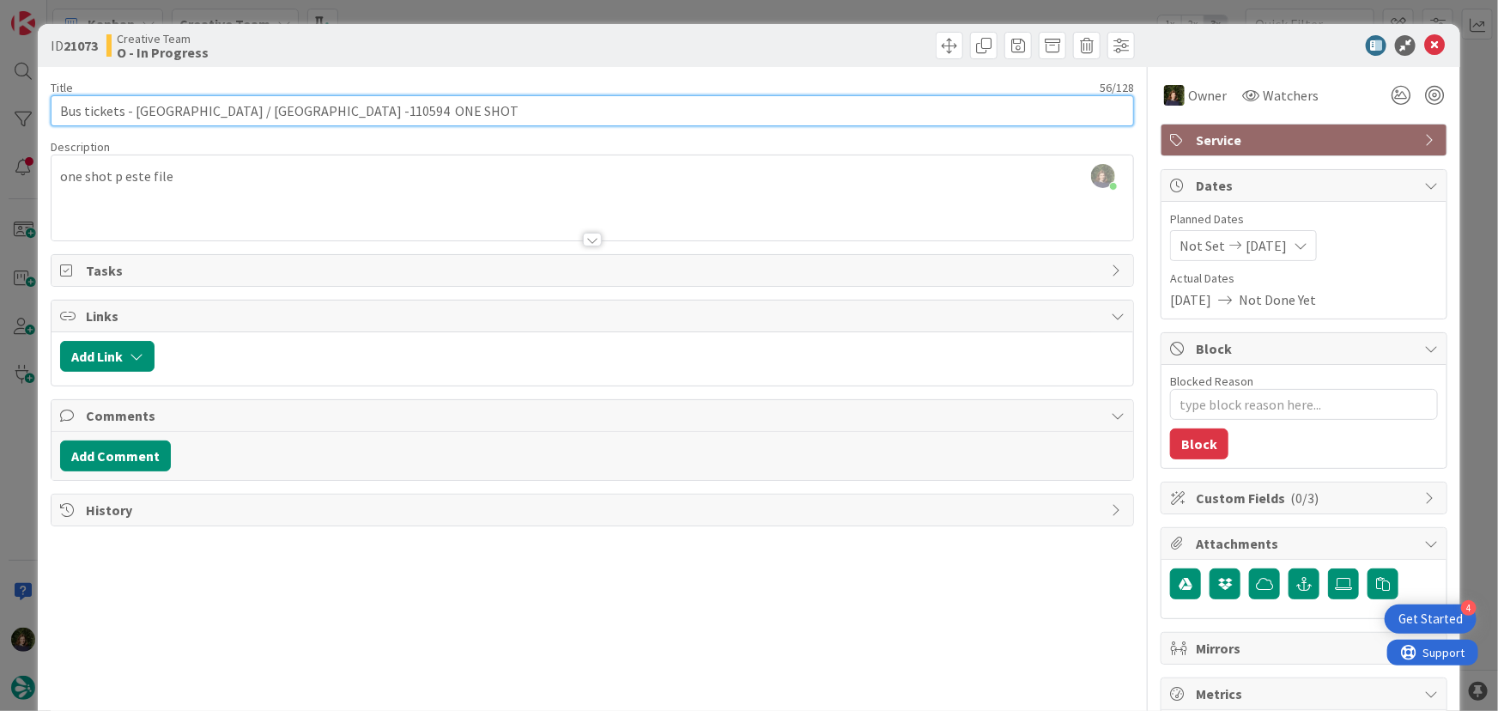
drag, startPoint x: 58, startPoint y: 108, endPoint x: 266, endPoint y: 113, distance: 208.6
click at [266, 113] on input "Bus tickets - [GEOGRAPHIC_DATA] / [GEOGRAPHIC_DATA] -110594 ONE SHOT" at bounding box center [593, 110] width 1084 height 31
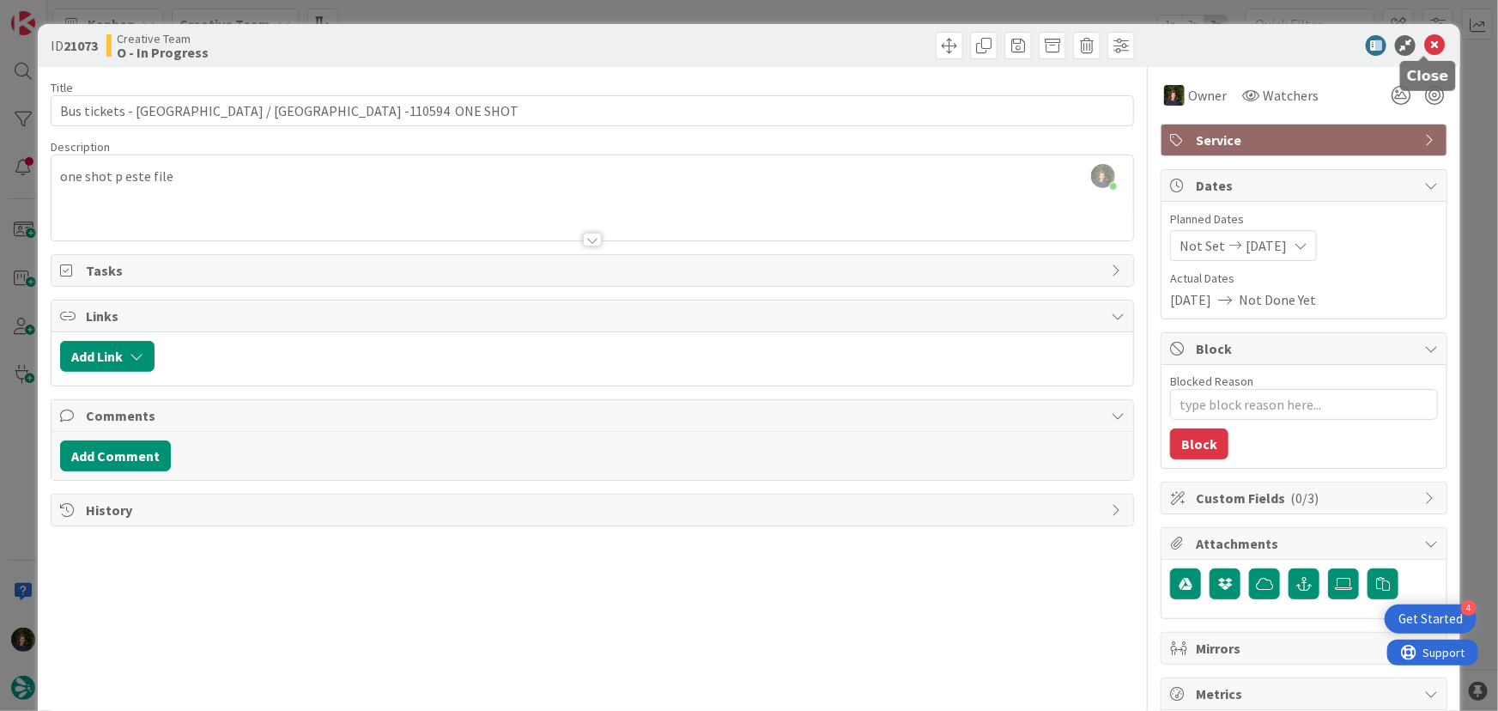
click at [1426, 51] on icon at bounding box center [1434, 45] width 21 height 21
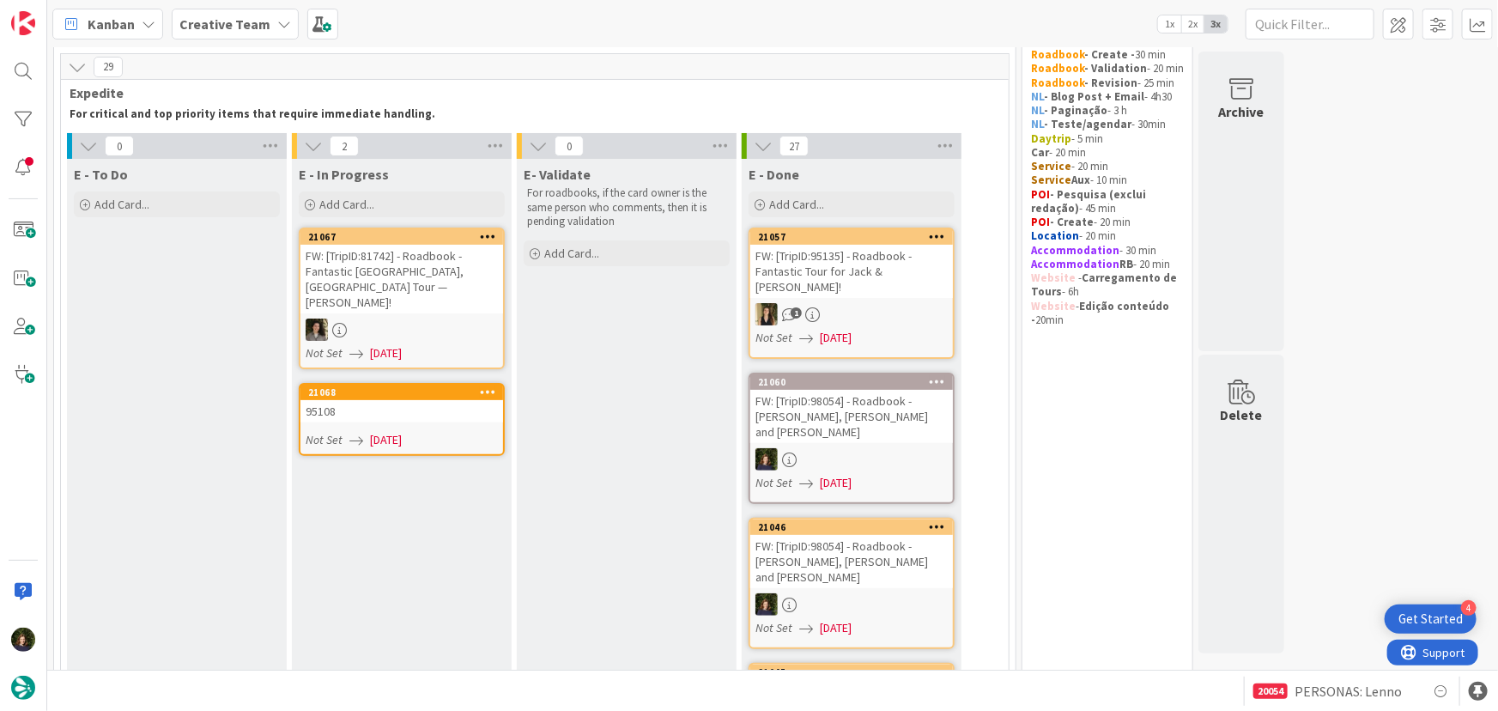
scroll to position [68, 0]
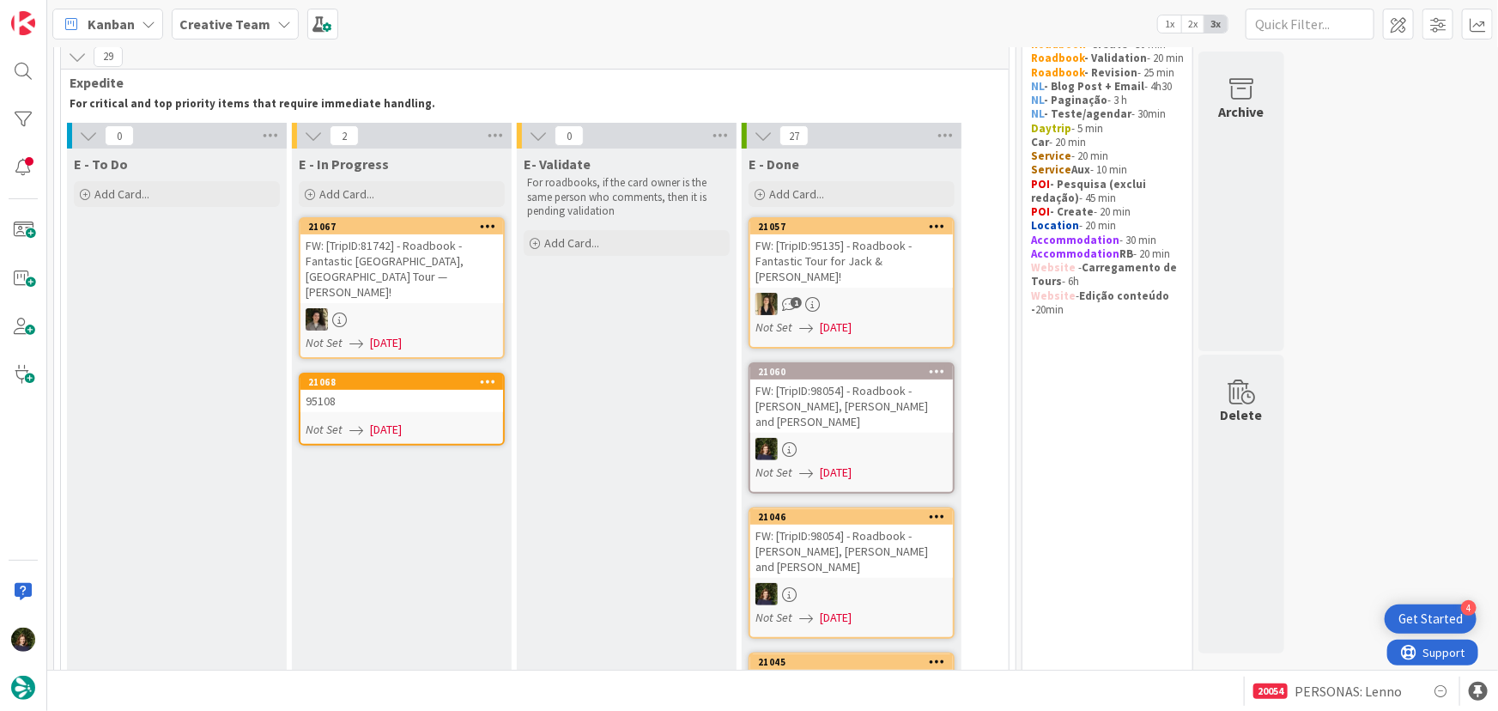
click at [377, 398] on link "21068 95108 Not Set [DATE]" at bounding box center [402, 408] width 206 height 73
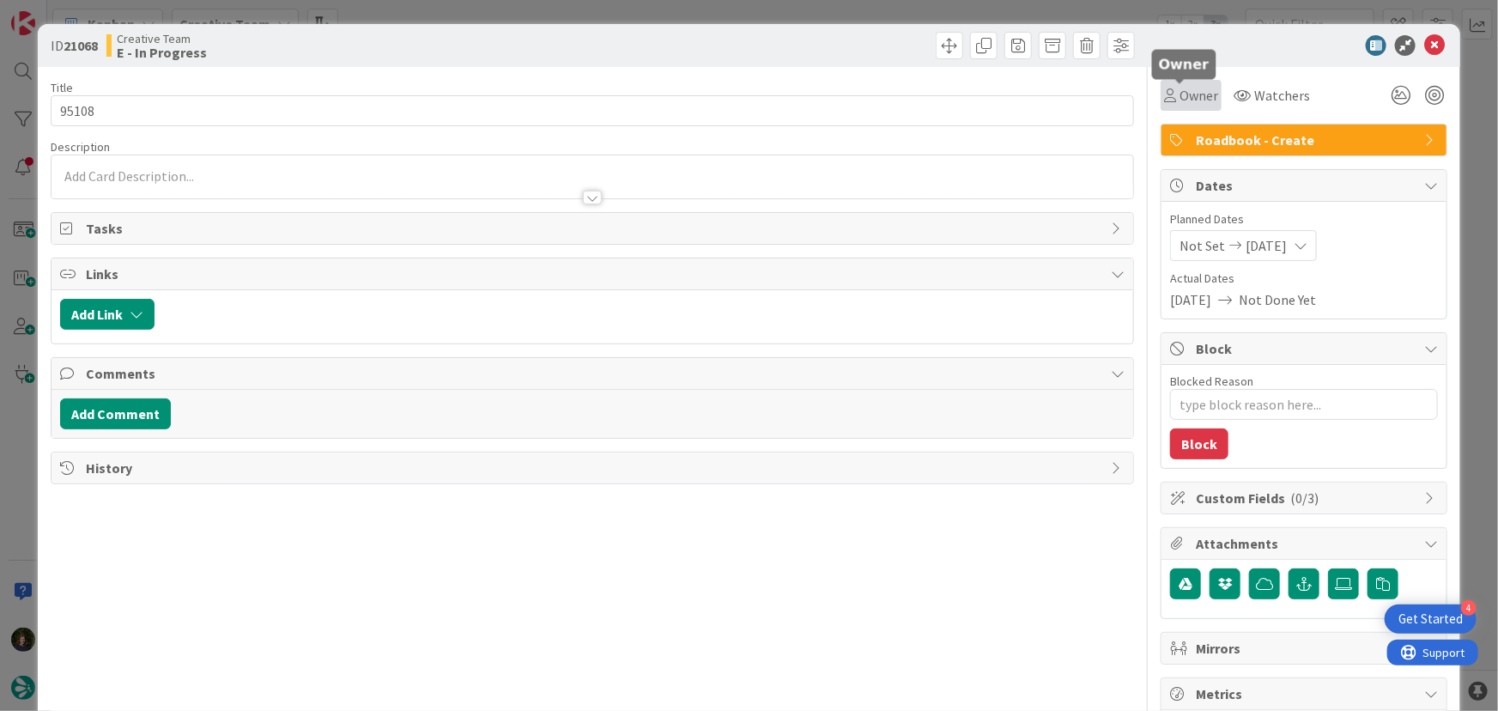
click at [1188, 94] on span "Owner" at bounding box center [1198, 95] width 39 height 21
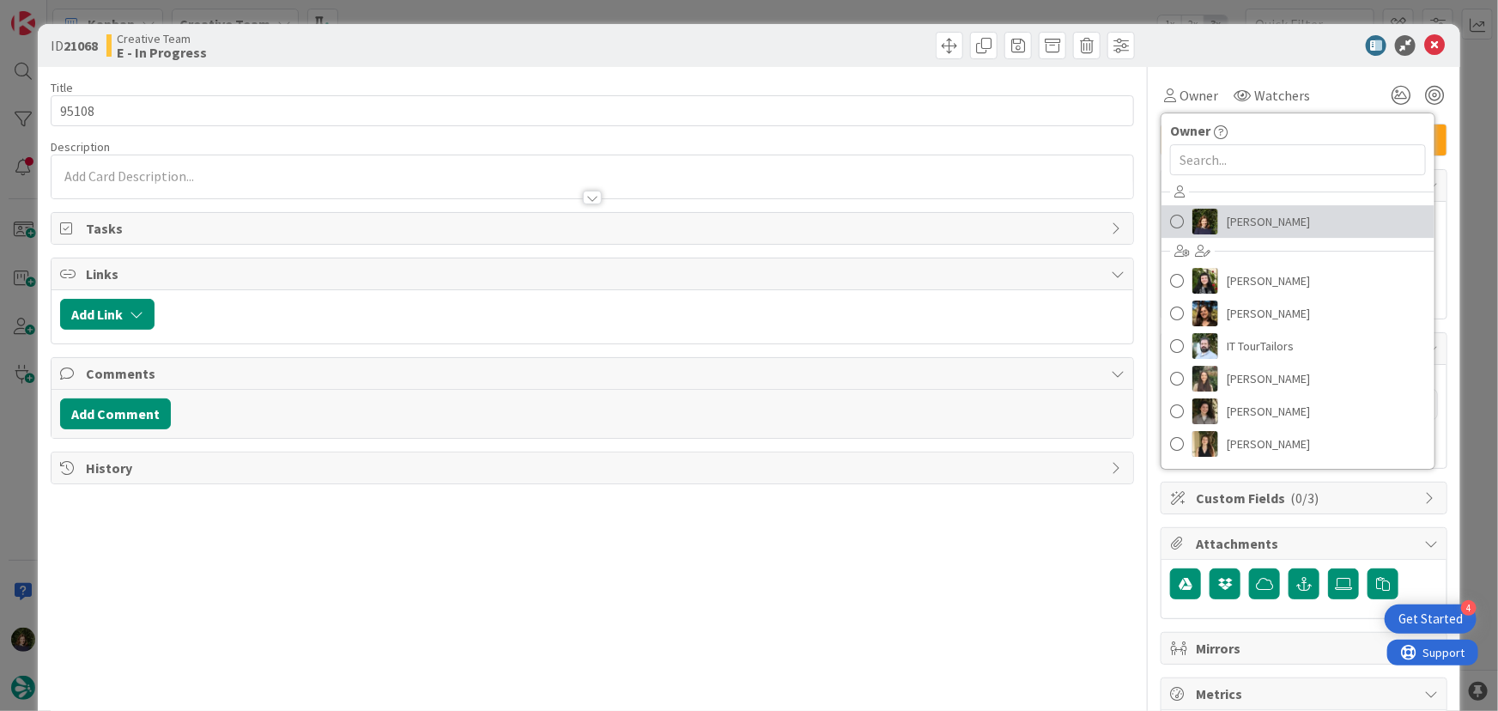
click at [1254, 217] on span "[PERSON_NAME]" at bounding box center [1267, 222] width 83 height 26
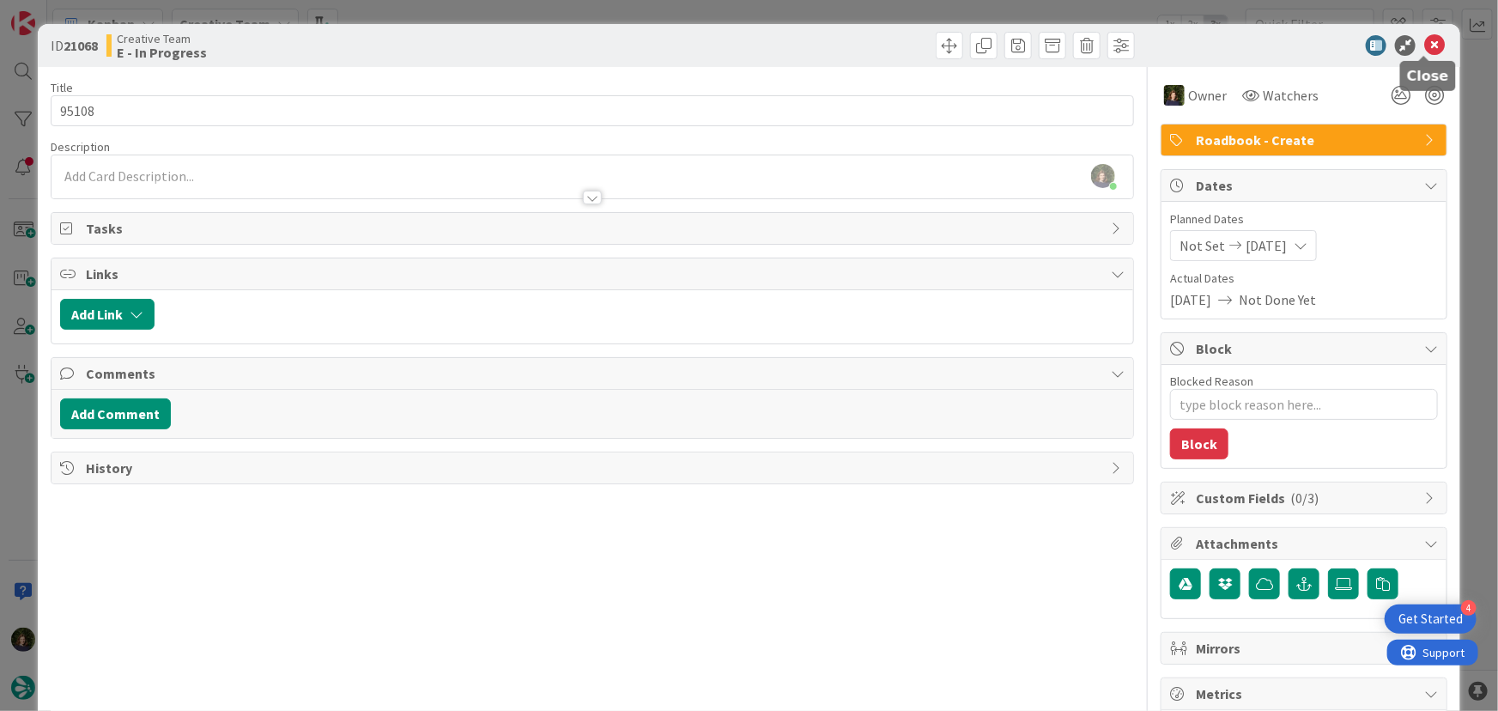
click at [1424, 45] on icon at bounding box center [1434, 45] width 21 height 21
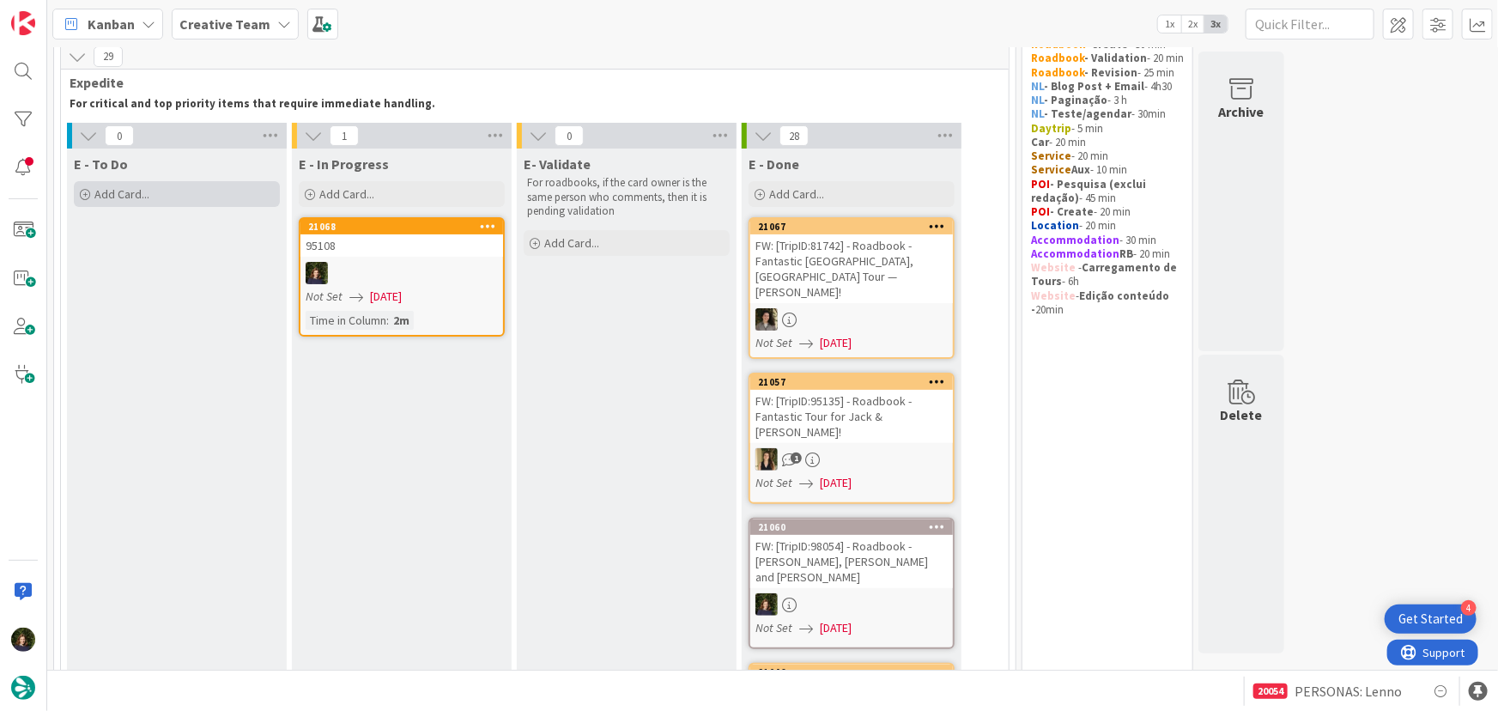
click at [134, 202] on div "Add Card..." at bounding box center [177, 194] width 206 height 26
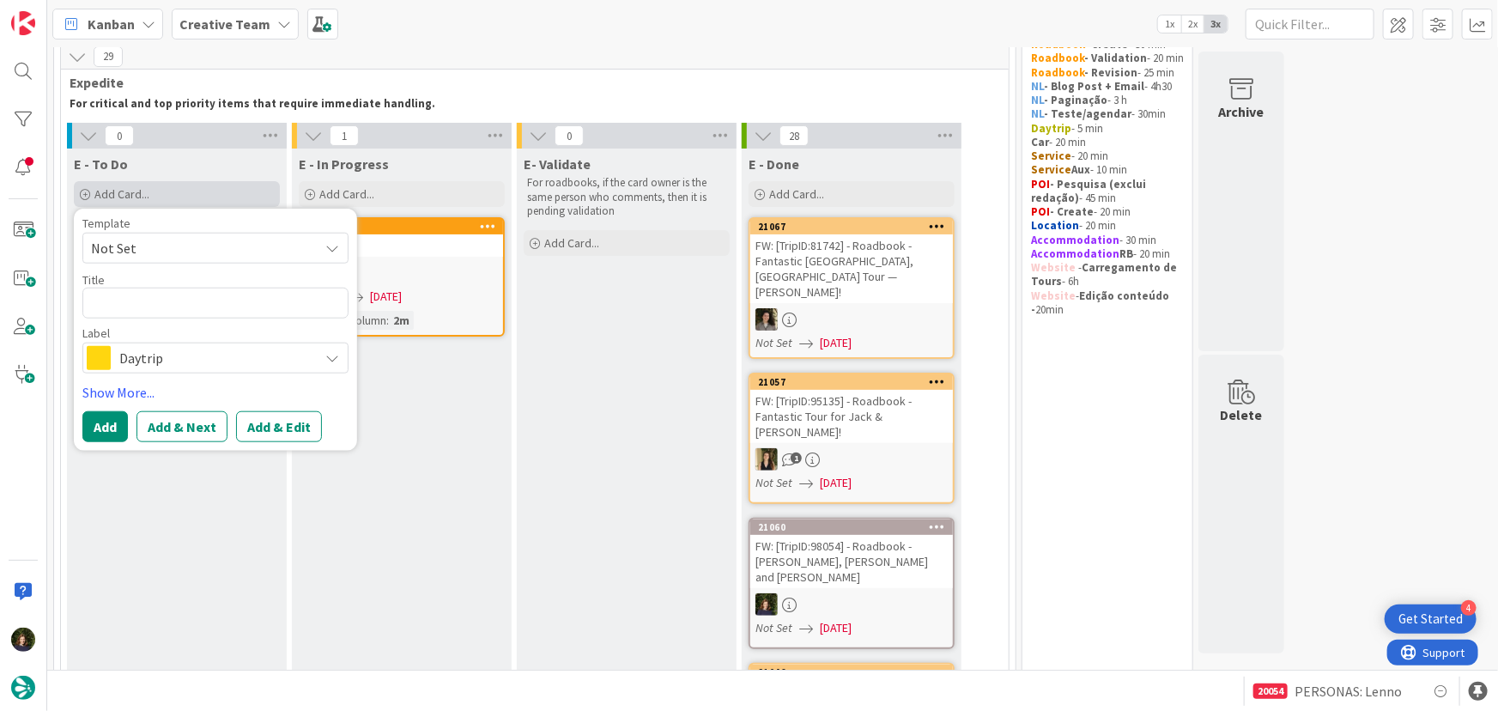
type textarea "x"
type textarea "J"
type textarea "x"
type textarea "[PERSON_NAME]"
type textarea "x"
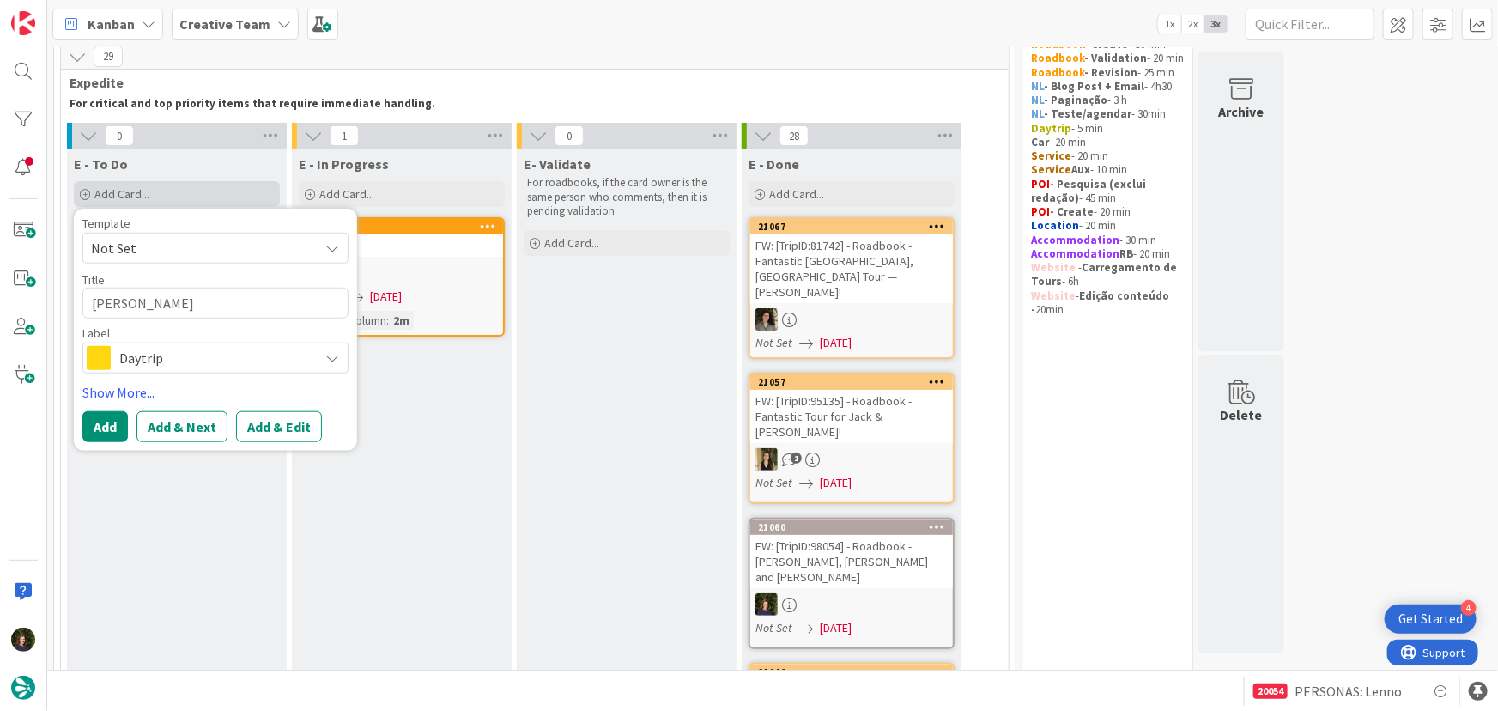
type textarea "Jam"
type textarea "x"
type textarea "[PERSON_NAME]"
type textarea "x"
type textarea "[PERSON_NAME]"
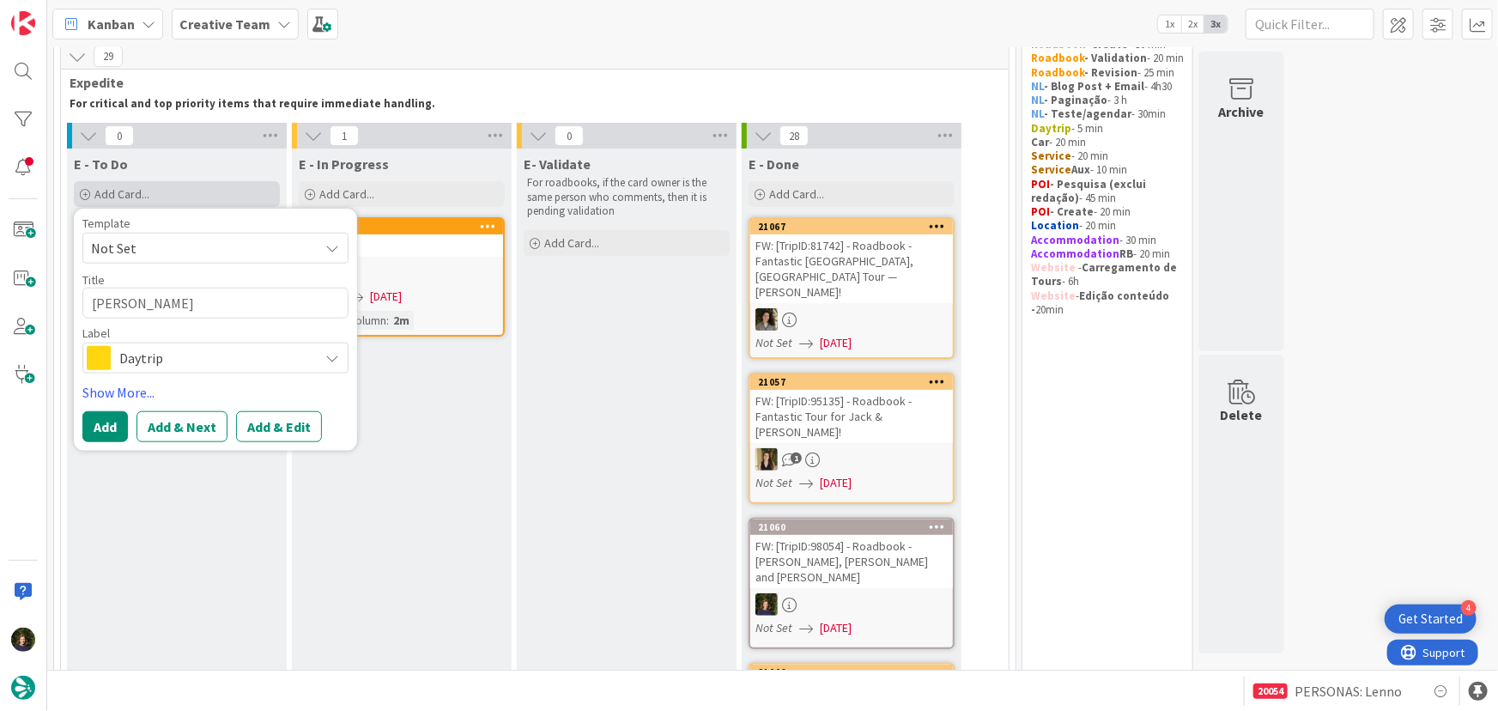
type textarea "x"
type textarea "[PERSON_NAME]"
type textarea "x"
type textarea "[PERSON_NAME]"
type textarea "x"
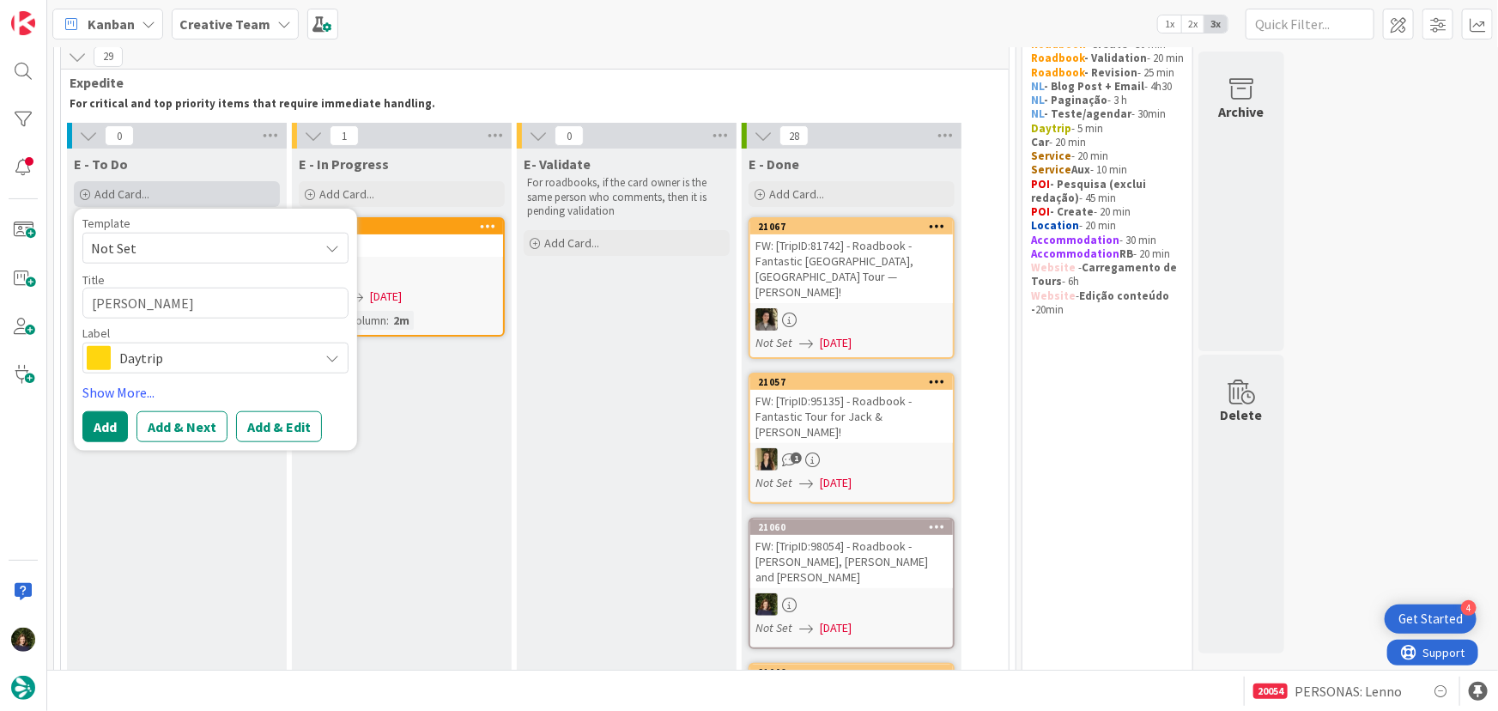
type textarea "[PERSON_NAME]"
type textarea "x"
type textarea "[PERSON_NAME]"
type textarea "x"
type textarea "[PERSON_NAME]"
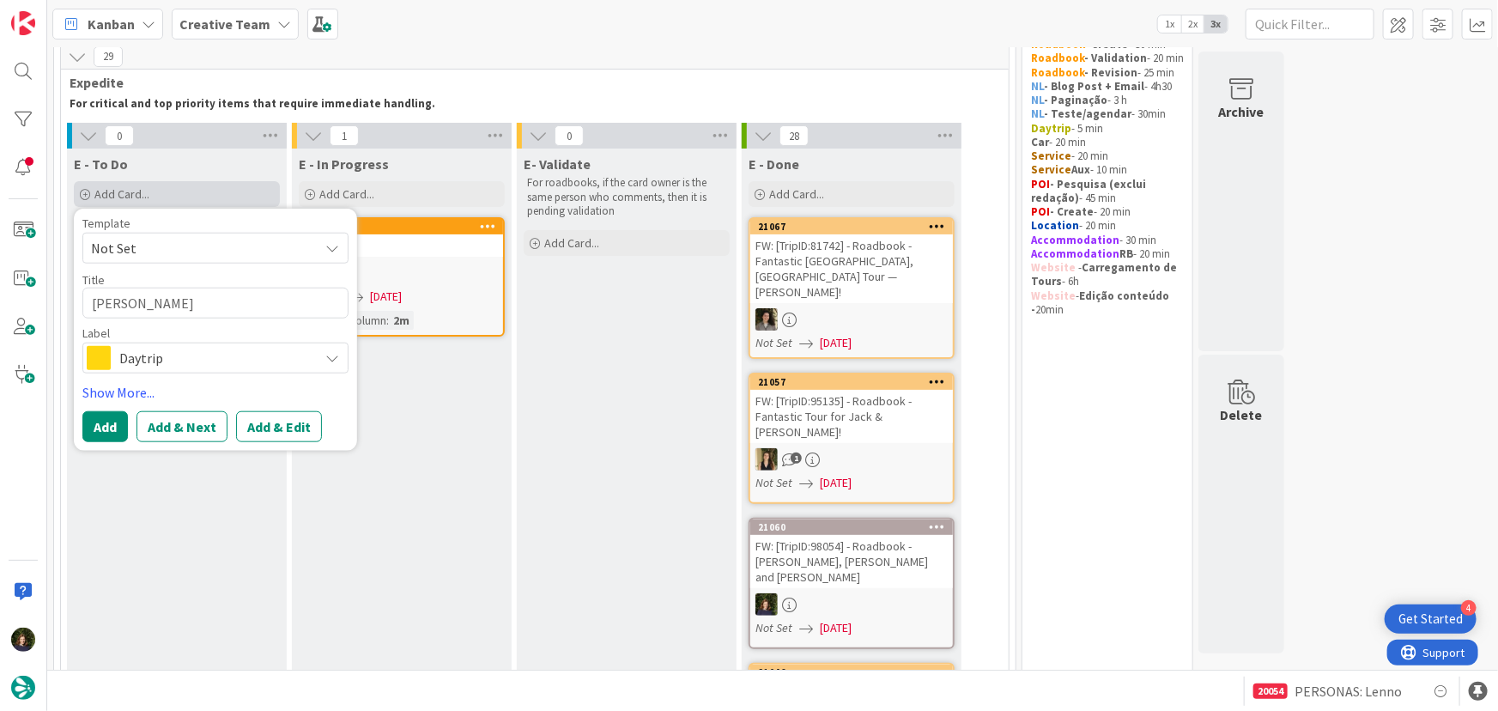
type textarea "x"
type textarea "[PERSON_NAME]"
type textarea "x"
type textarea "[PERSON_NAME]"
type textarea "x"
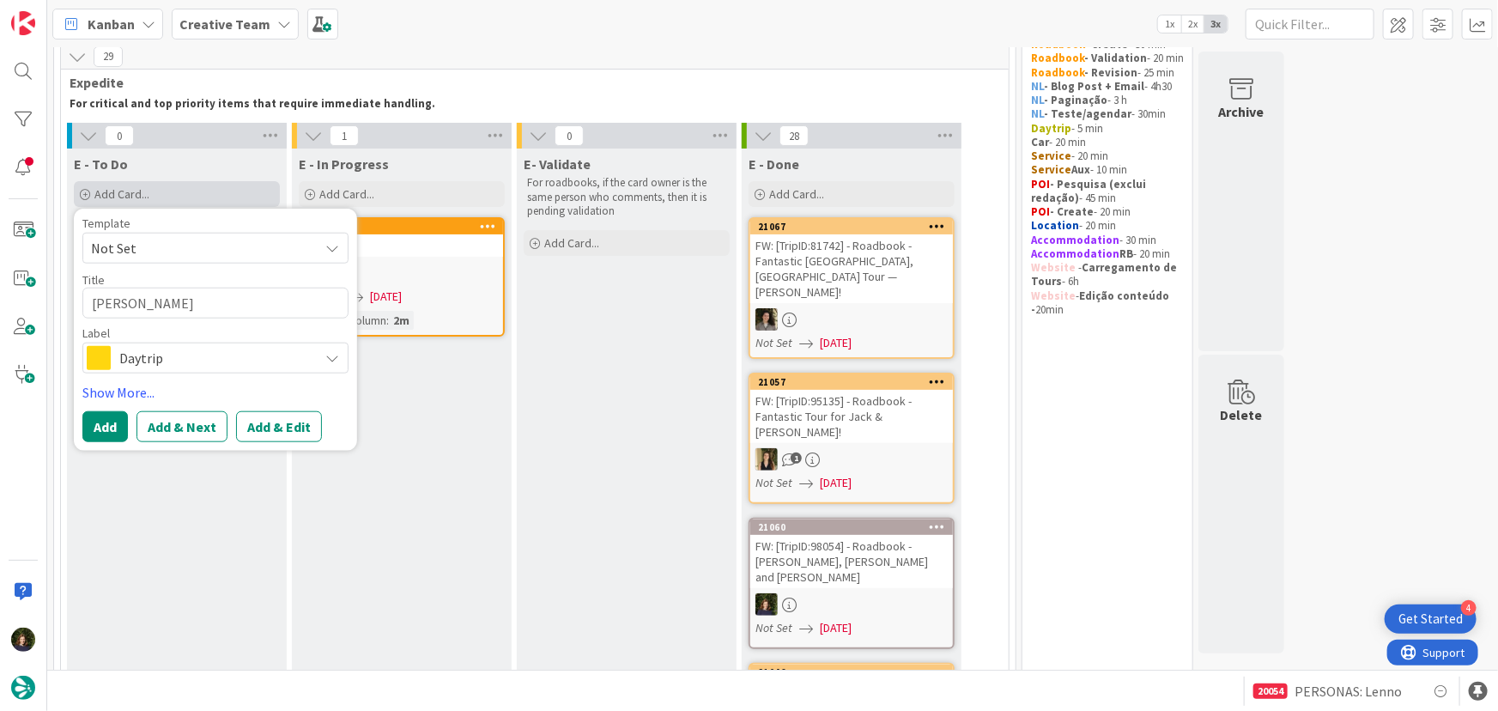
type textarea "[PERSON_NAME]"
type textarea "x"
type textarea "[PERSON_NAME]"
type textarea "x"
type textarea "[PERSON_NAME]"
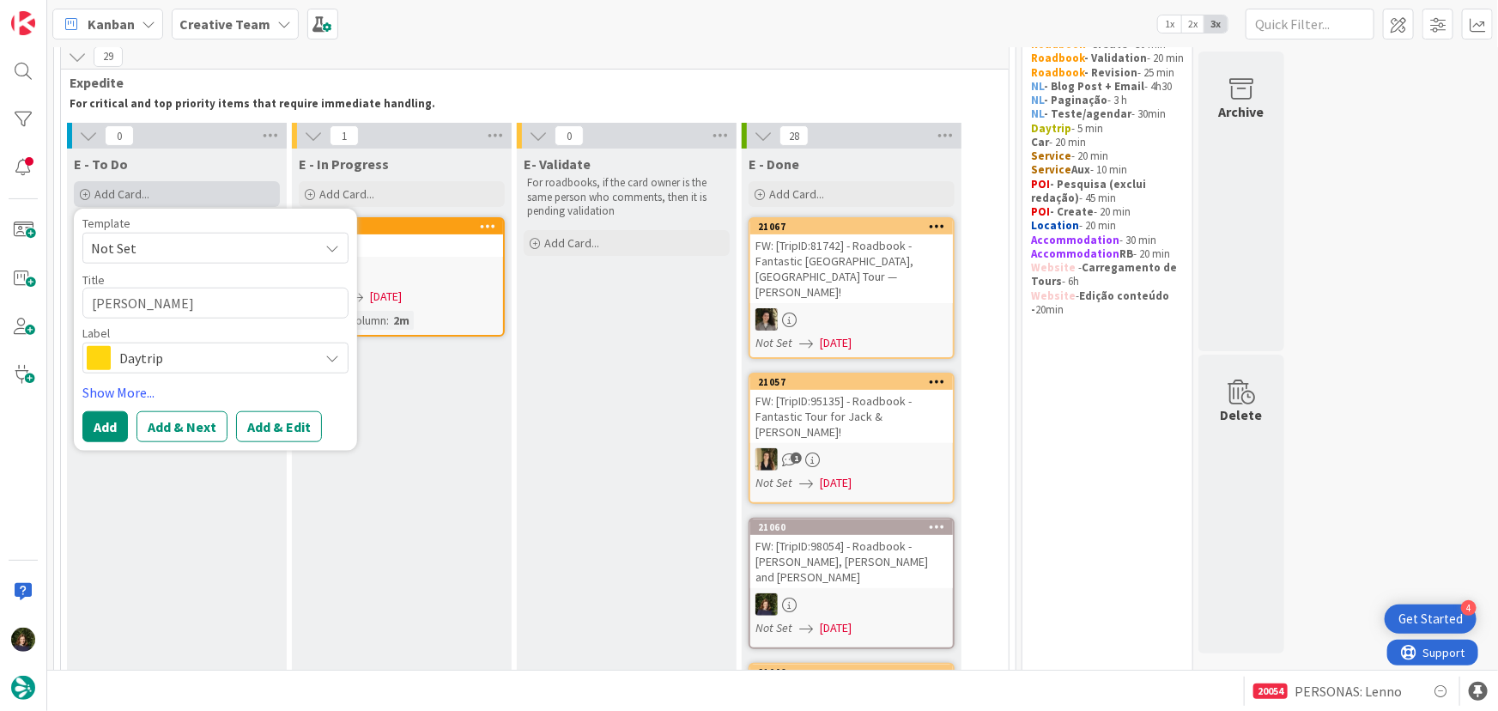
type textarea "x"
type textarea "[PERSON_NAME] H"
type textarea "x"
type textarea "[PERSON_NAME] Ho"
type textarea "x"
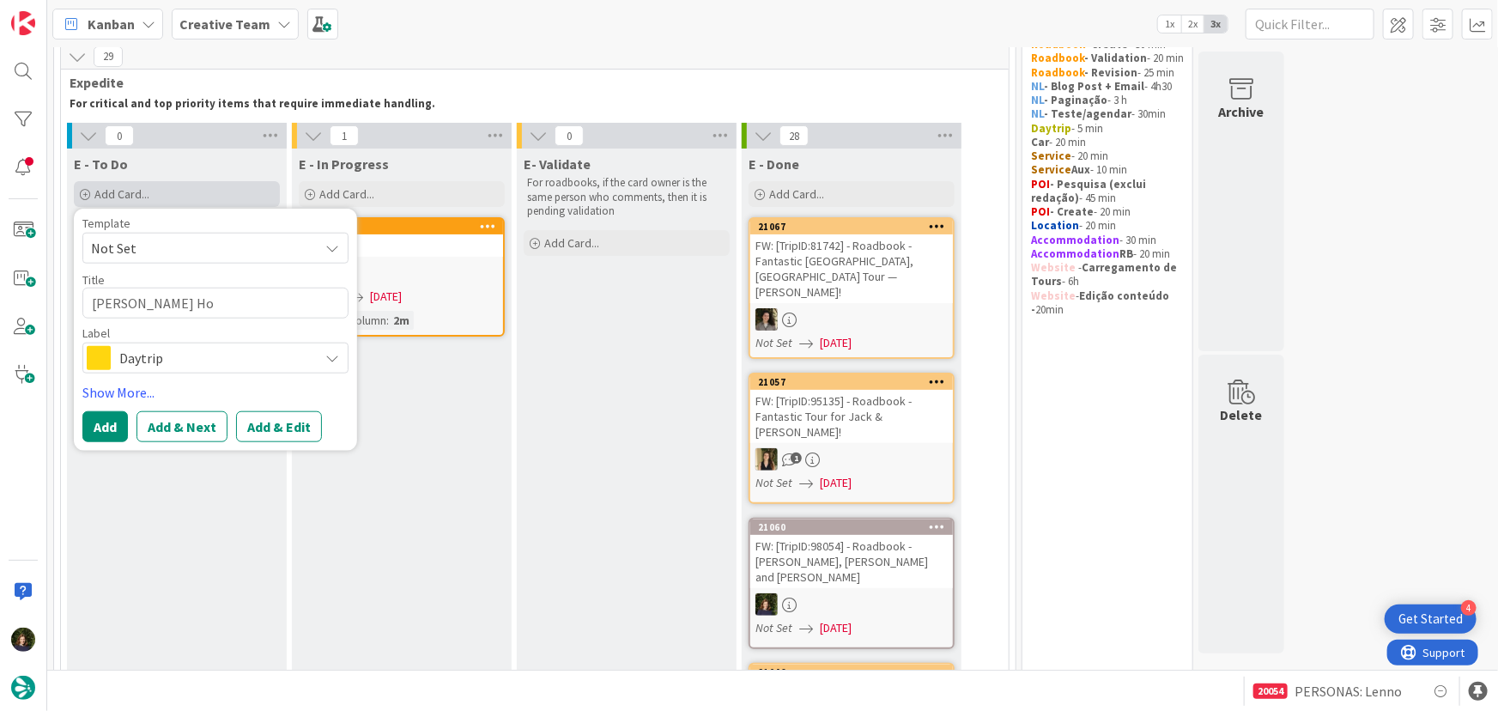
type textarea "[PERSON_NAME] Hot"
type textarea "x"
type textarea "[PERSON_NAME] Hote"
type textarea "x"
type textarea "[PERSON_NAME][GEOGRAPHIC_DATA]"
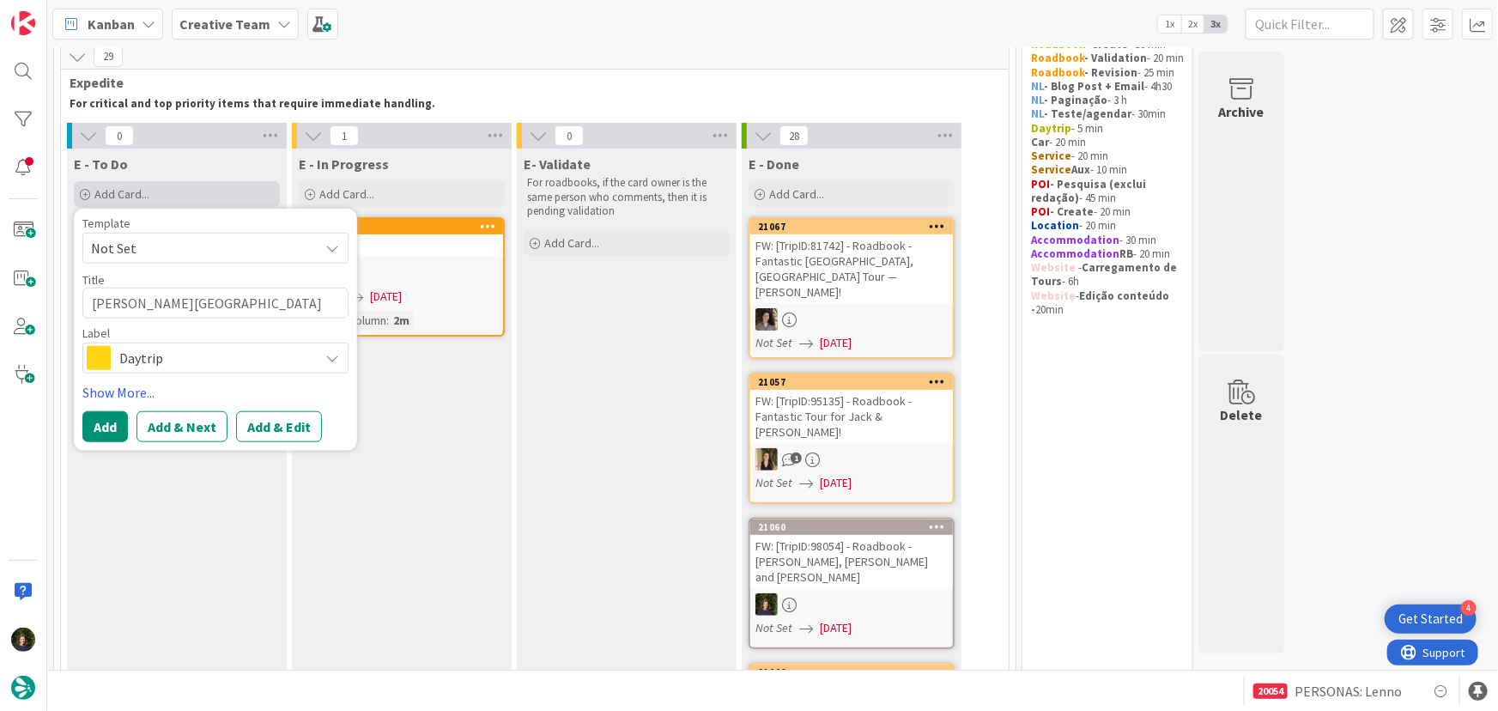
type textarea "x"
type textarea "[PERSON_NAME][GEOGRAPHIC_DATA]"
click at [153, 354] on span "Daytrip" at bounding box center [214, 358] width 191 height 24
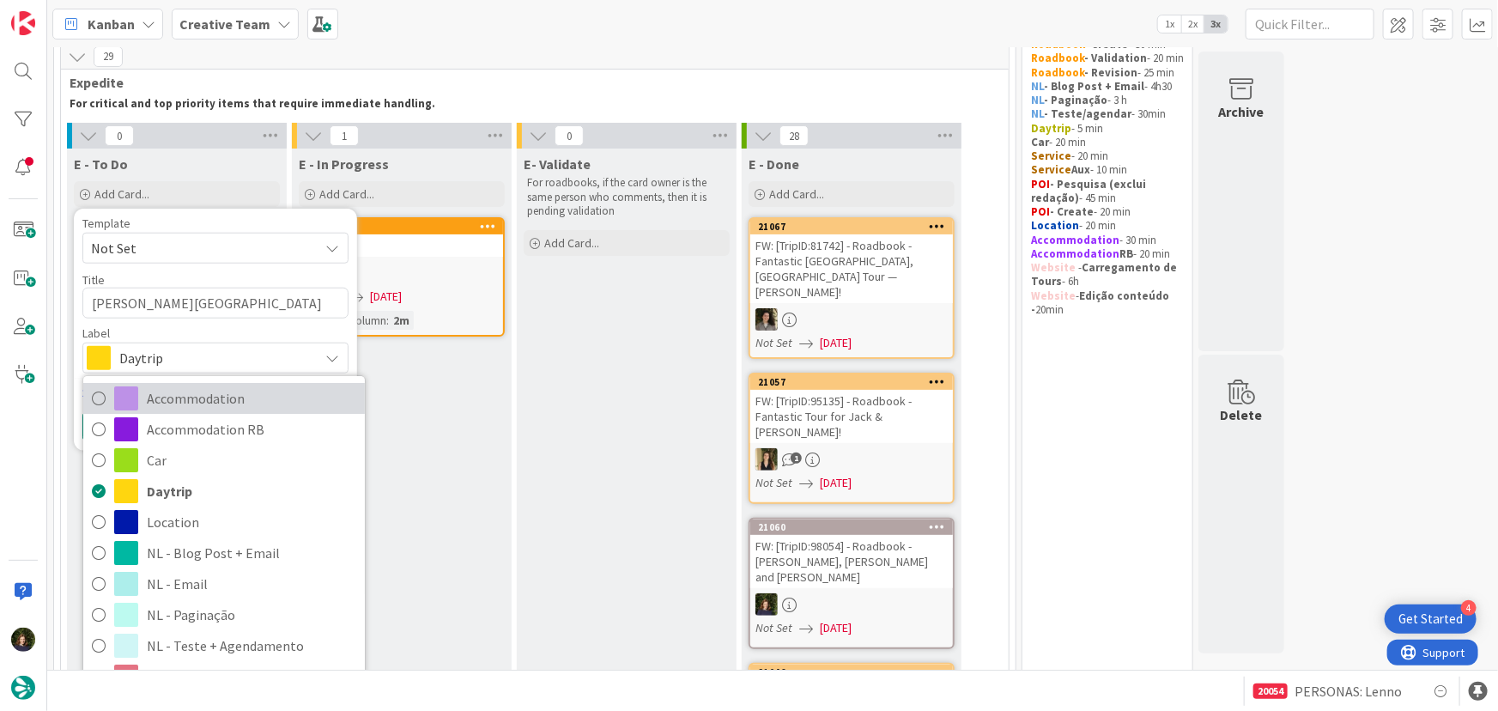
click at [182, 403] on span "Accommodation" at bounding box center [251, 398] width 209 height 26
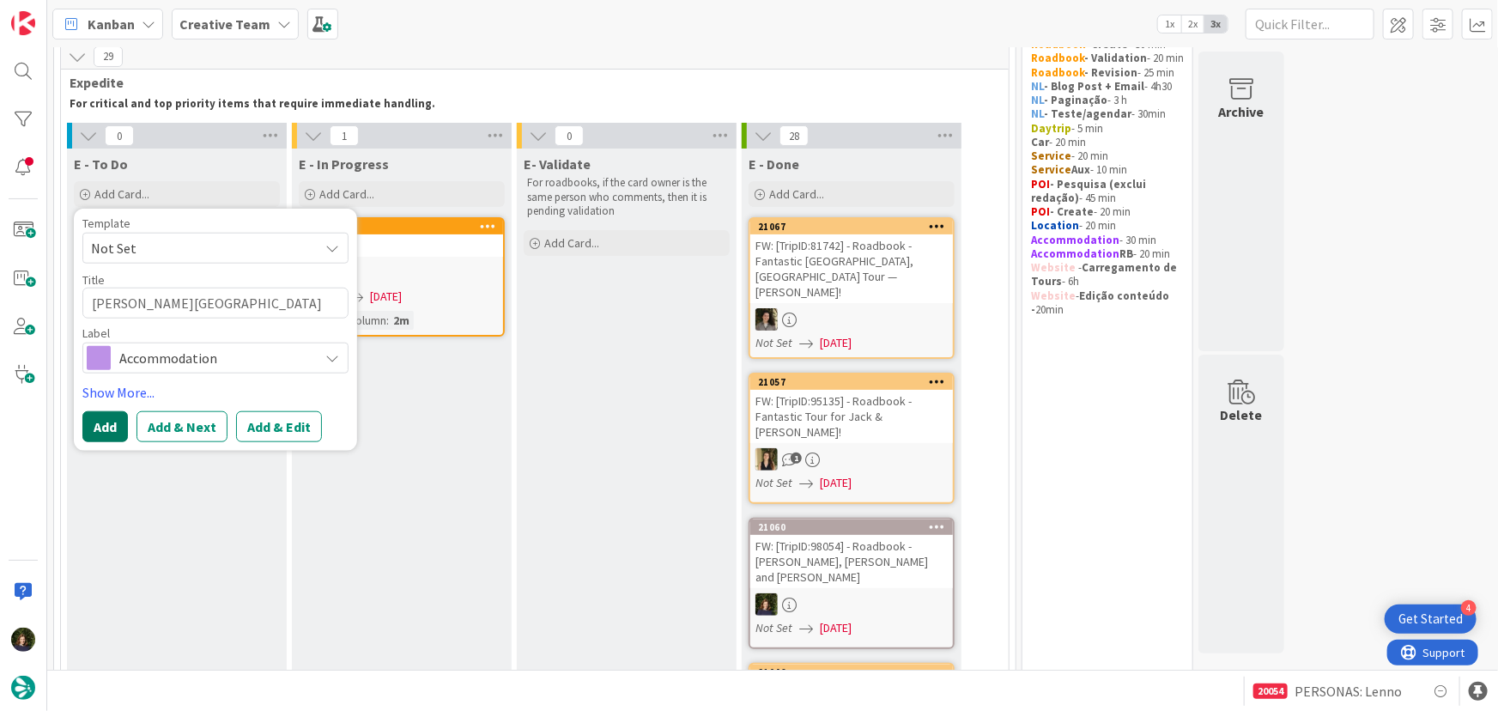
click at [109, 430] on button "Add" at bounding box center [104, 426] width 45 height 31
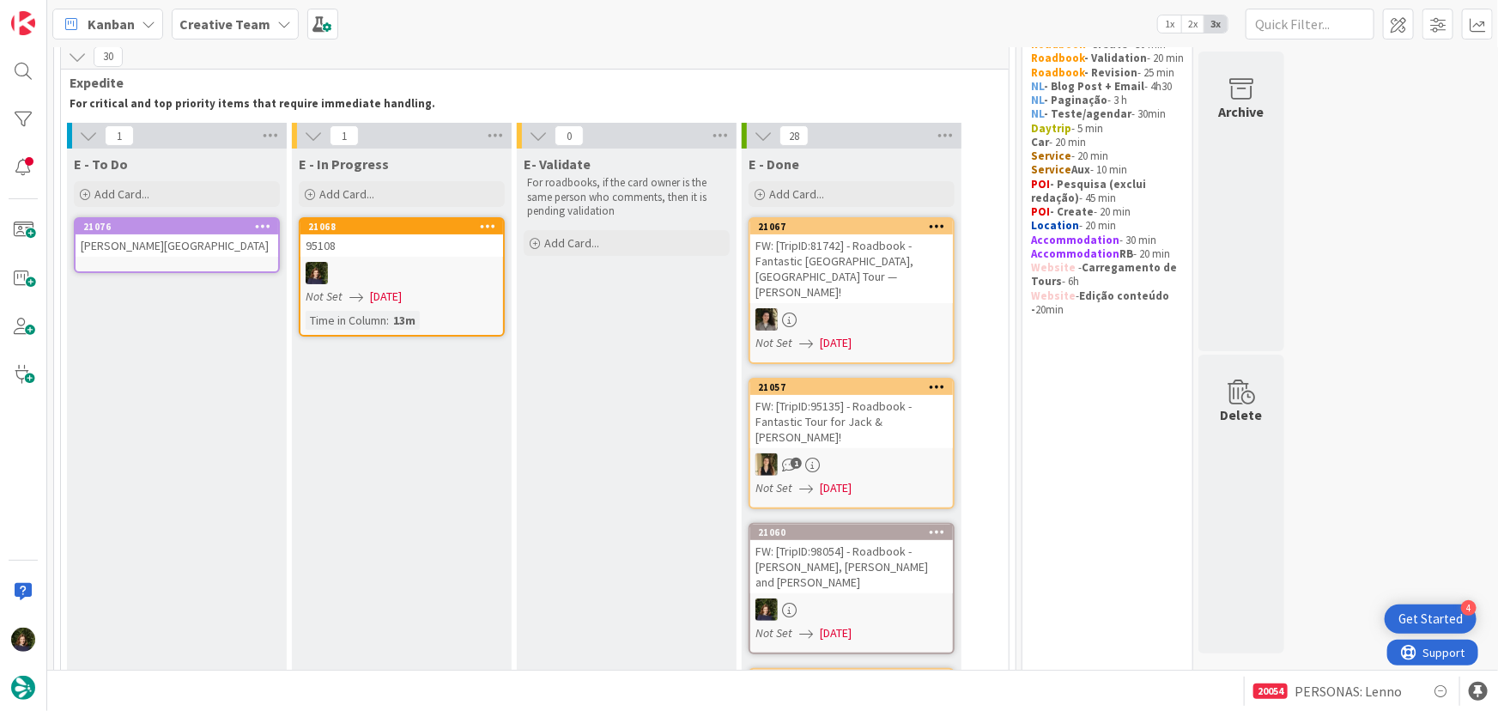
click at [158, 246] on div "[PERSON_NAME][GEOGRAPHIC_DATA]" at bounding box center [177, 245] width 203 height 22
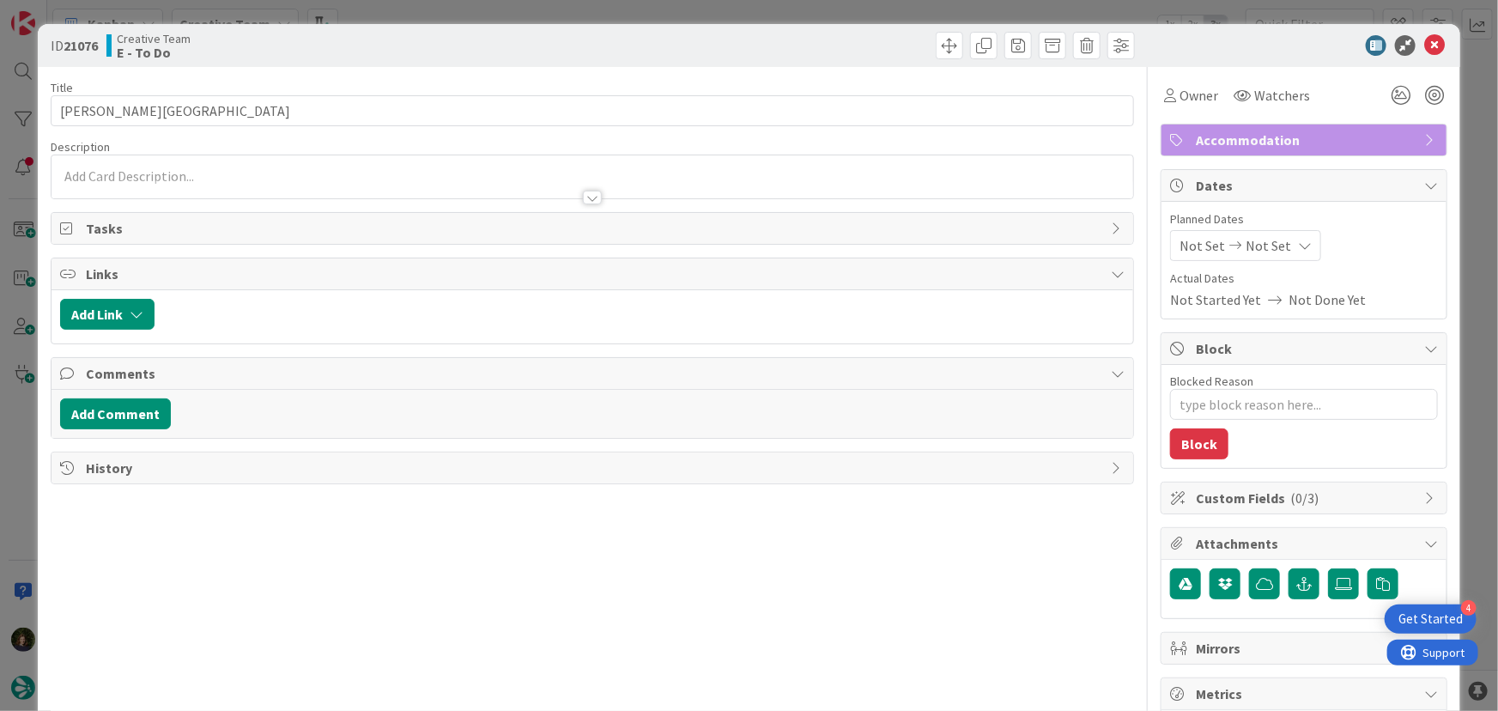
type textarea "x"
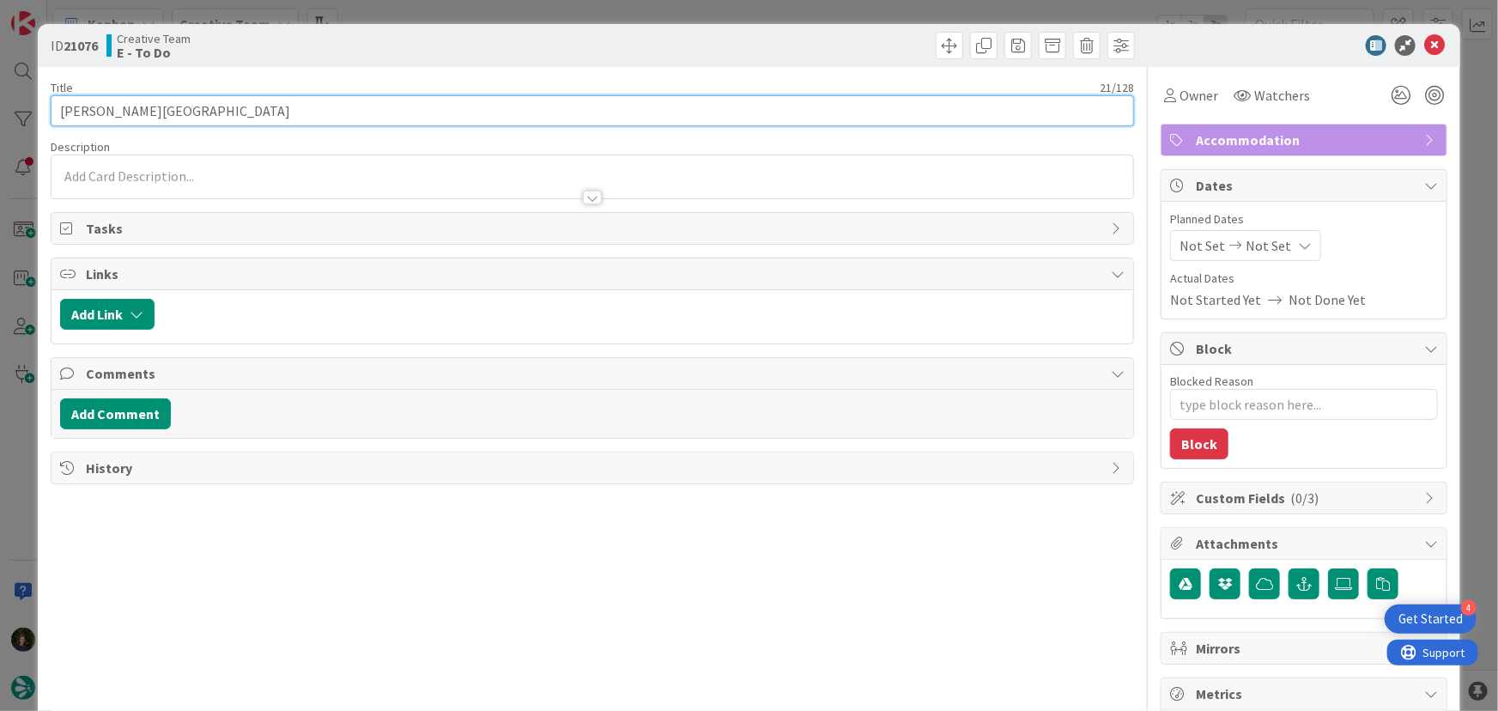
click at [220, 114] on input "[PERSON_NAME][GEOGRAPHIC_DATA]" at bounding box center [593, 110] width 1084 height 31
type input "[PERSON_NAME] Hotel -"
type textarea "x"
type input "[PERSON_NAME] Hotel - RB"
type textarea "x"
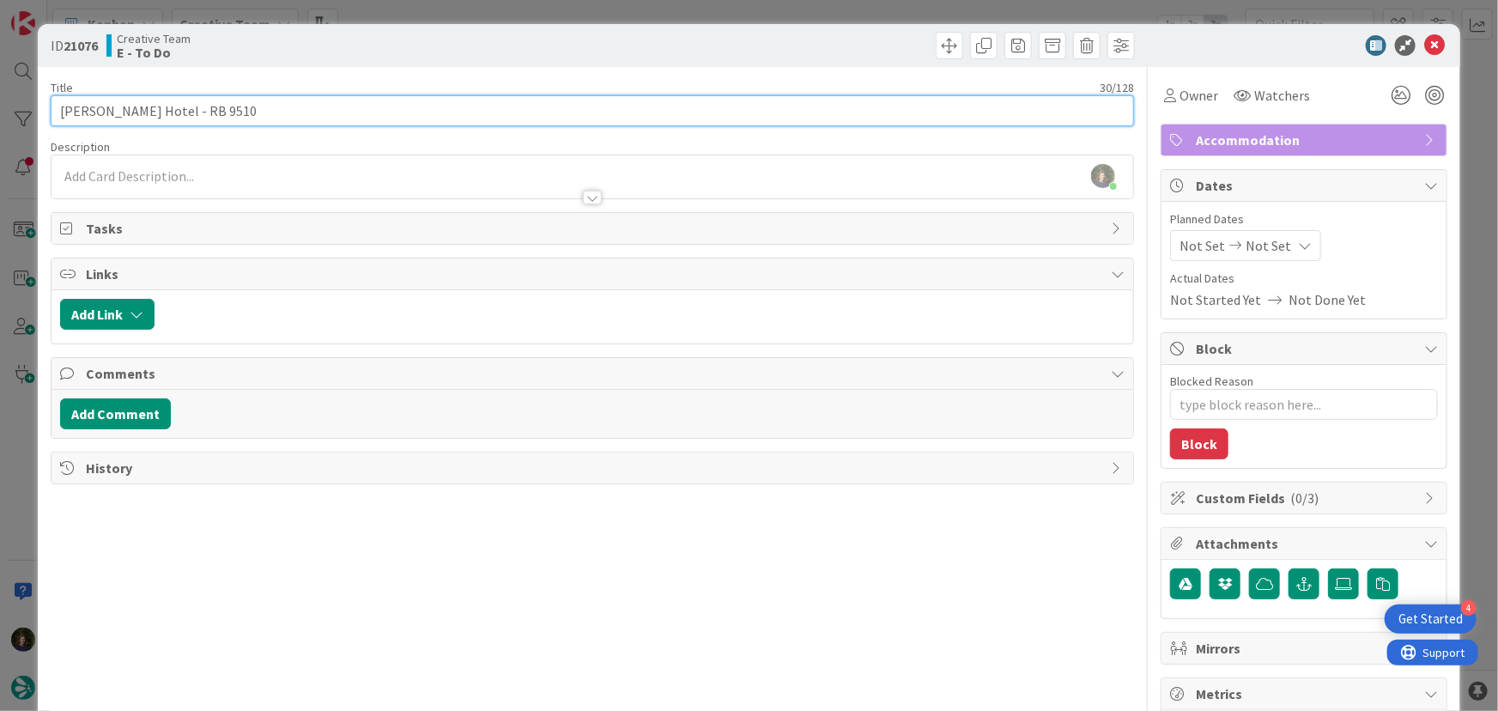
type input "[PERSON_NAME] Hotel - RB 95108"
type textarea "x"
type input "[PERSON_NAME] Hotel - RB 95108"
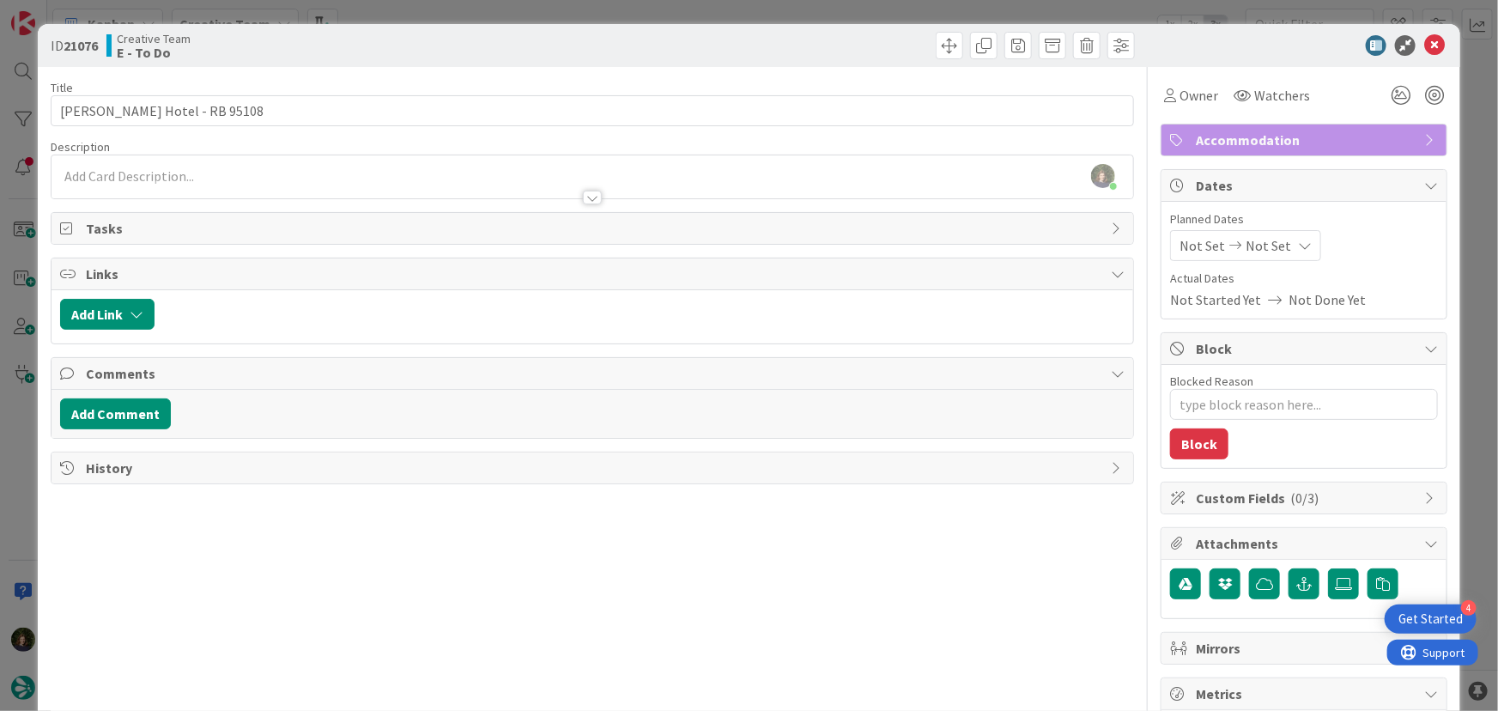
click at [293, 180] on div at bounding box center [592, 189] width 1082 height 18
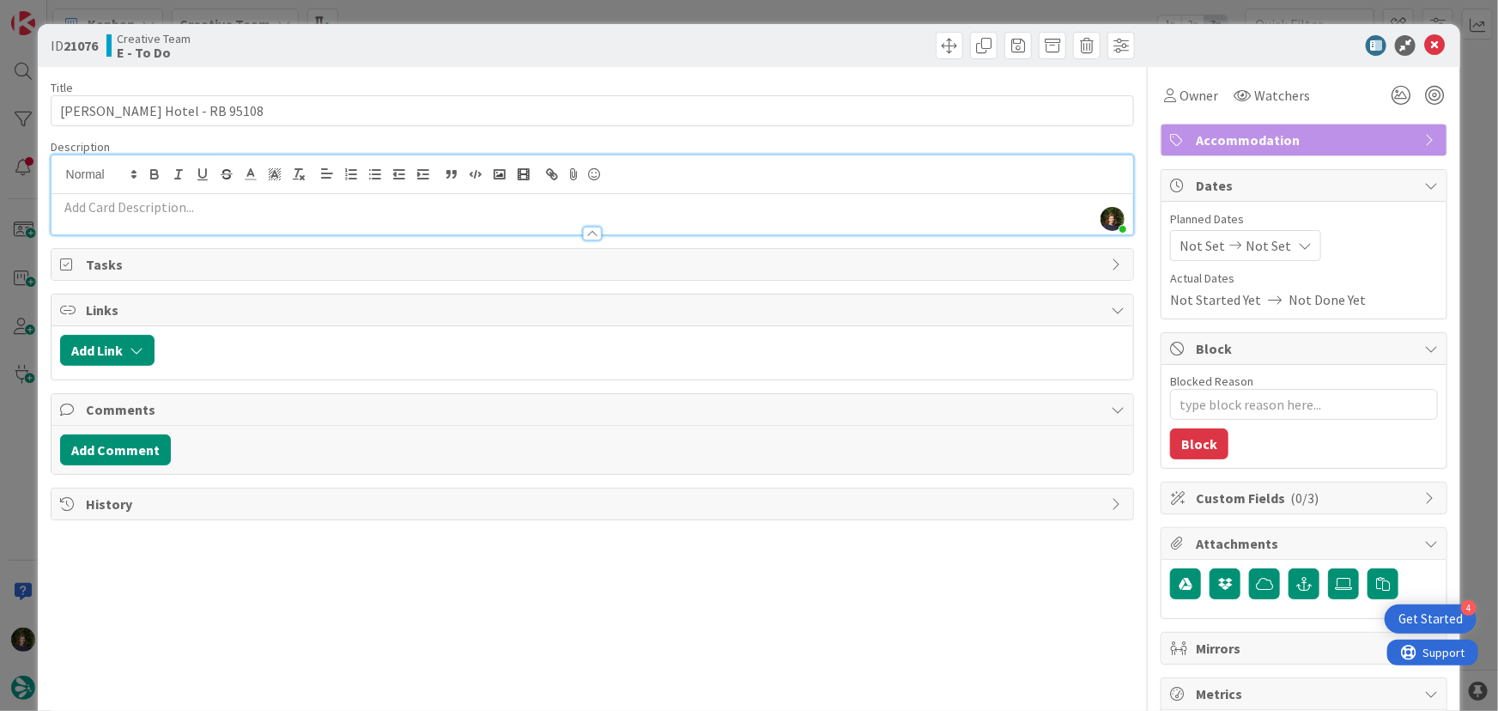
click at [196, 217] on div at bounding box center [592, 225] width 1082 height 18
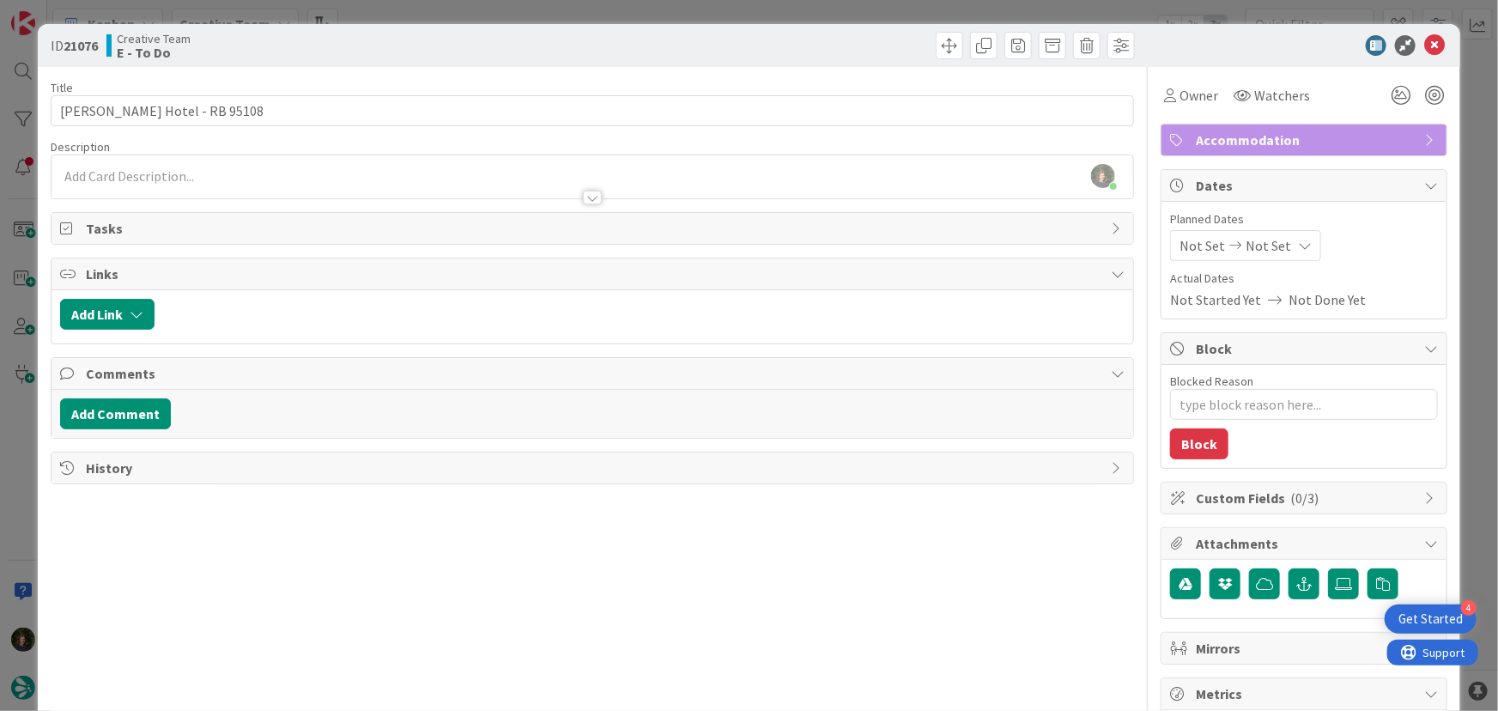
click at [266, 175] on p at bounding box center [592, 177] width 1065 height 20
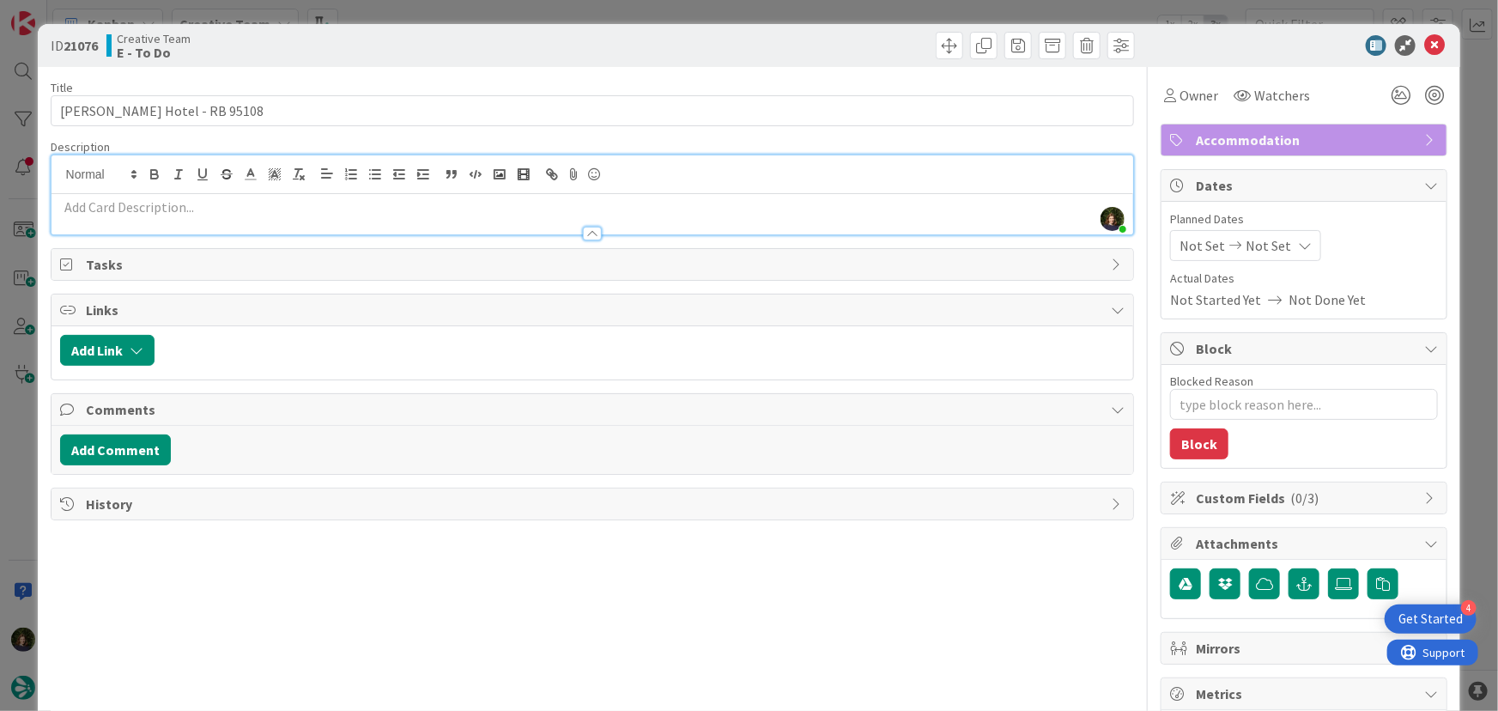
click at [365, 210] on p at bounding box center [592, 207] width 1065 height 20
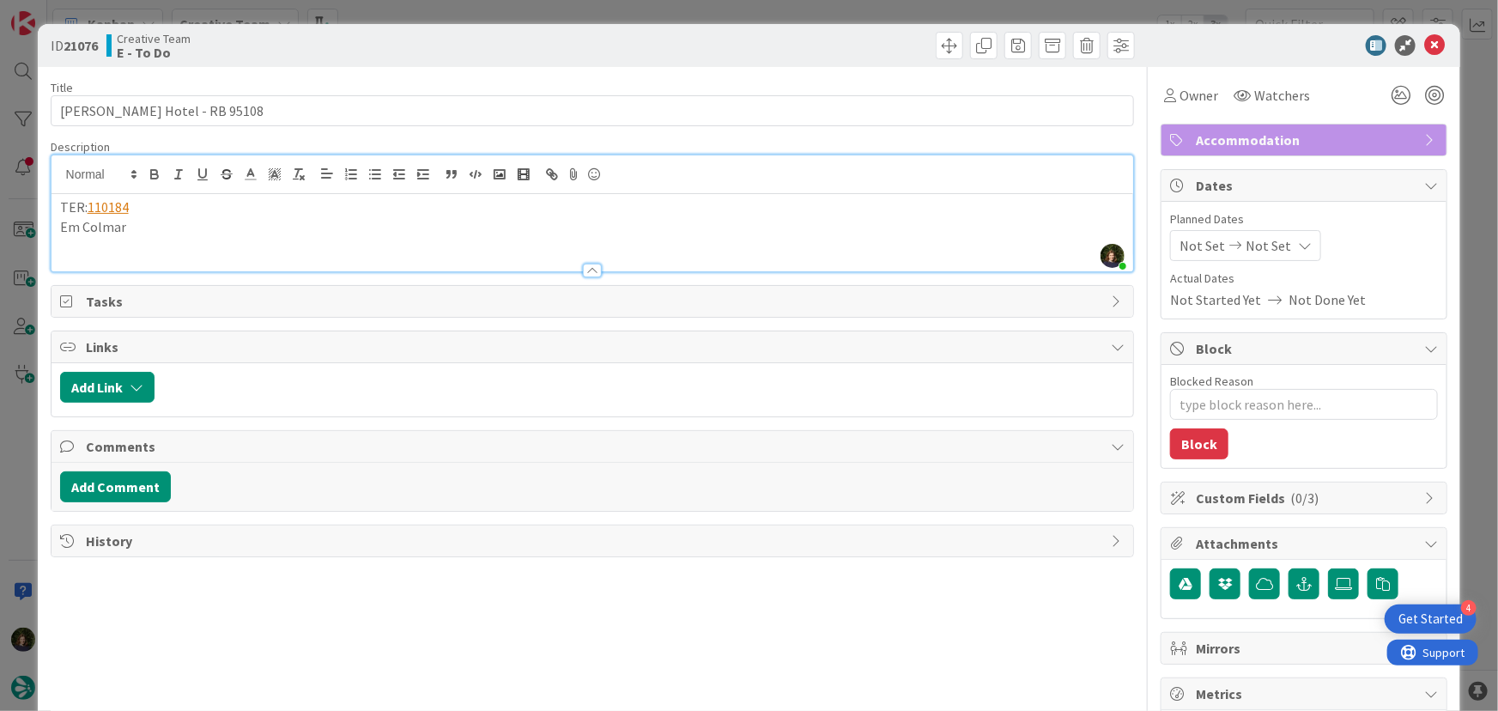
click at [1197, 143] on span "Accommodation" at bounding box center [1306, 140] width 220 height 21
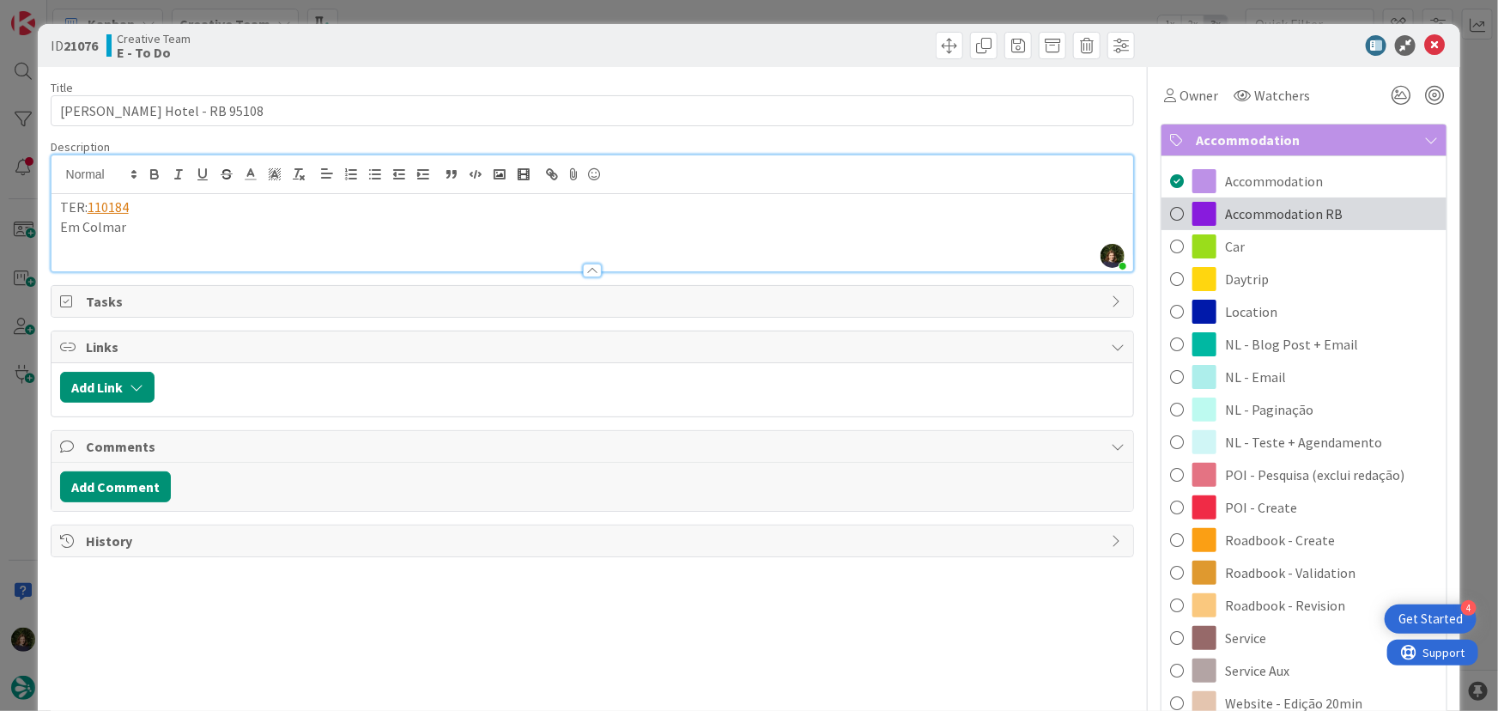
click at [1262, 224] on div "Accommodation RB" at bounding box center [1303, 213] width 285 height 33
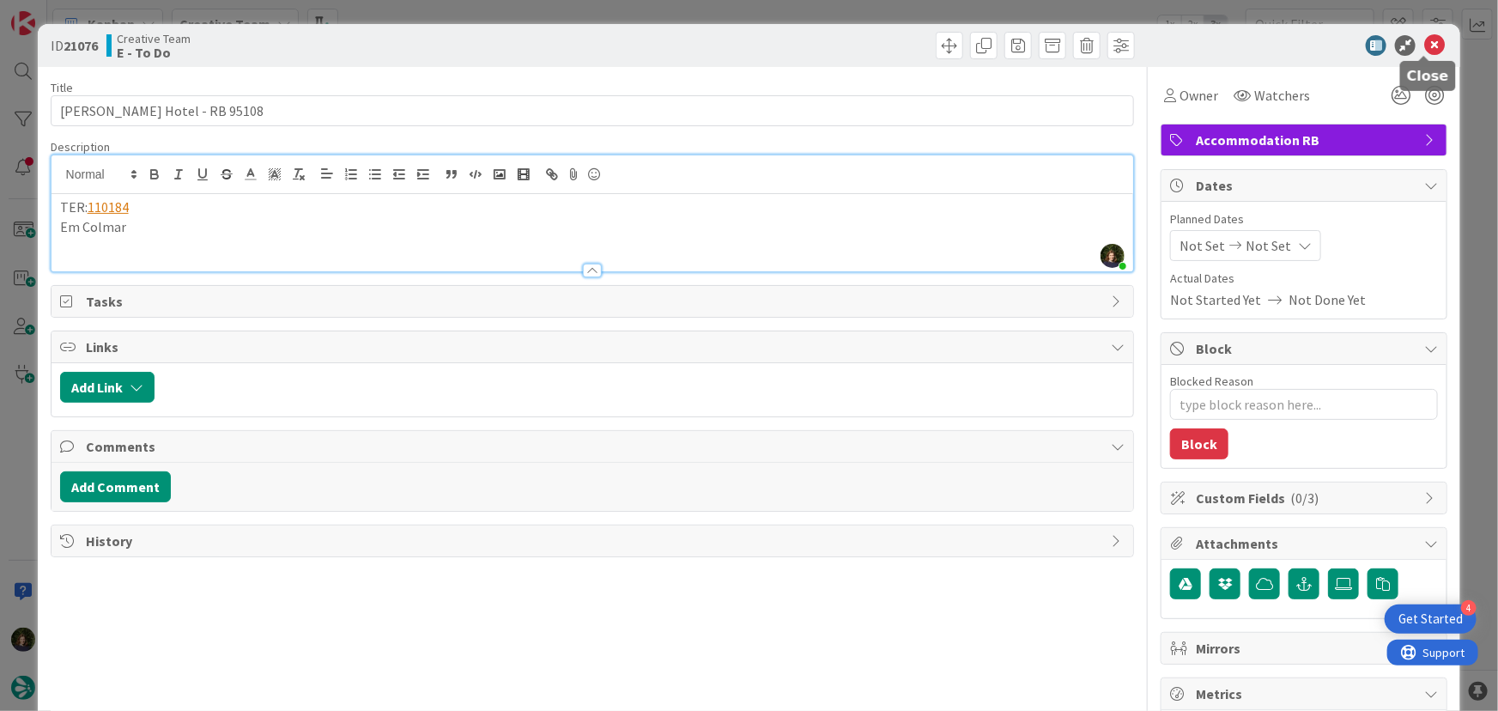
click at [1424, 49] on icon at bounding box center [1434, 45] width 21 height 21
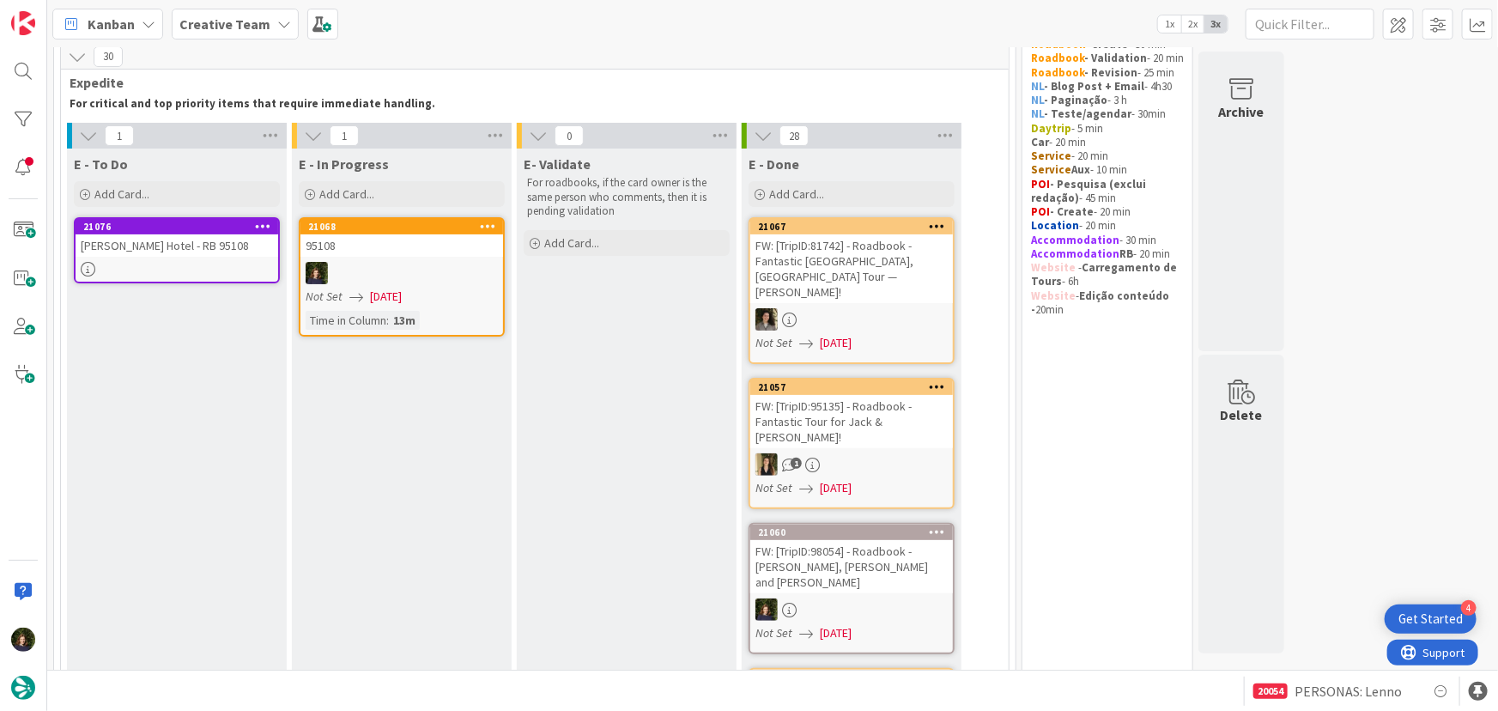
click at [236, 25] on b "Creative Team" at bounding box center [224, 23] width 91 height 17
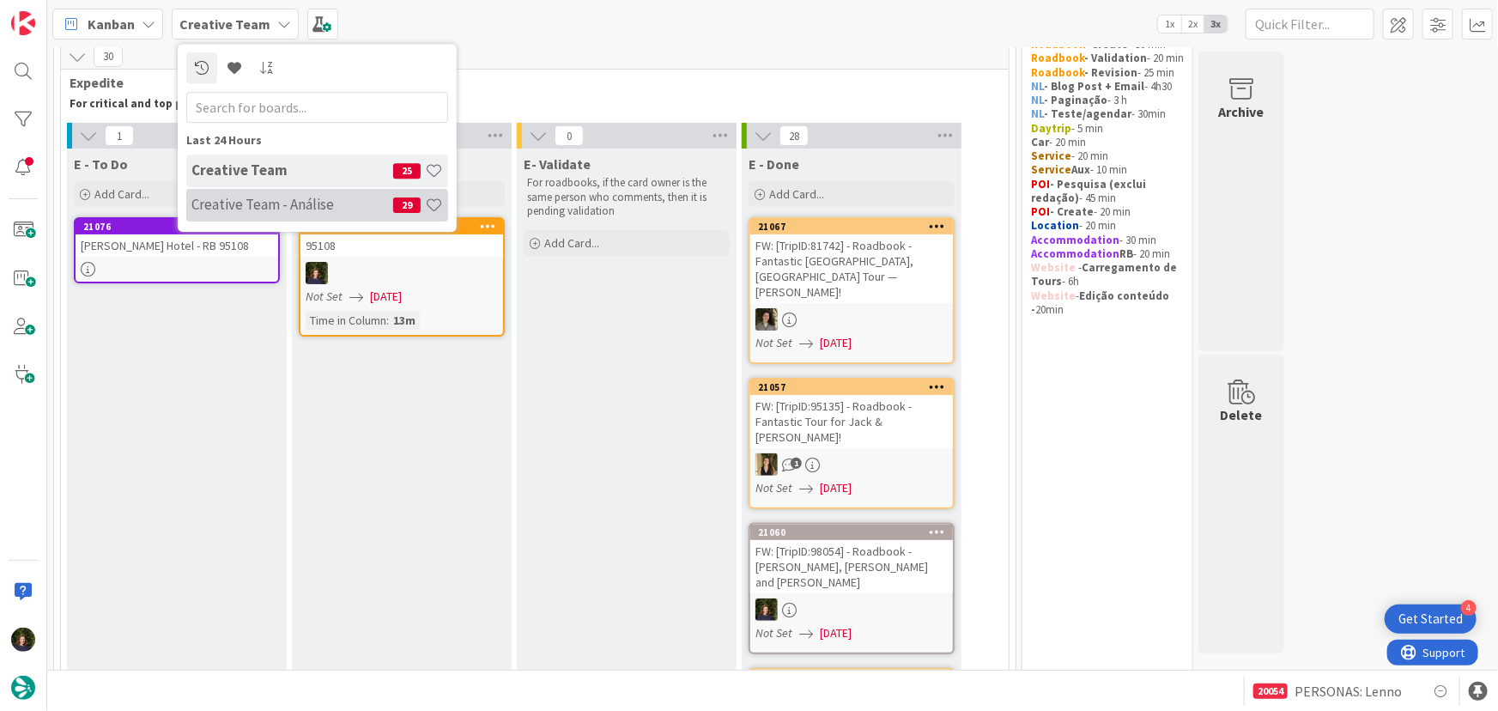
click at [245, 220] on div "Creative Team - Análise 29" at bounding box center [317, 205] width 262 height 33
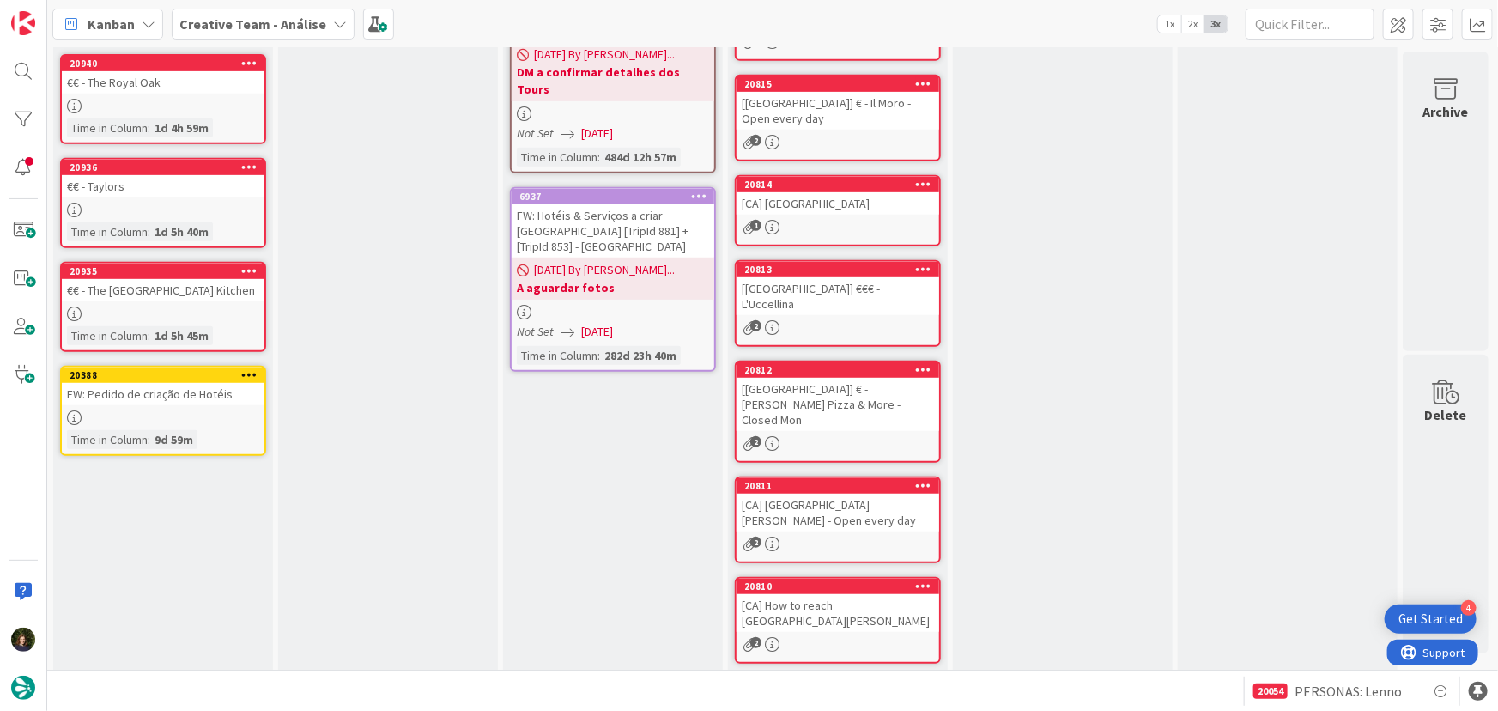
scroll to position [257, 0]
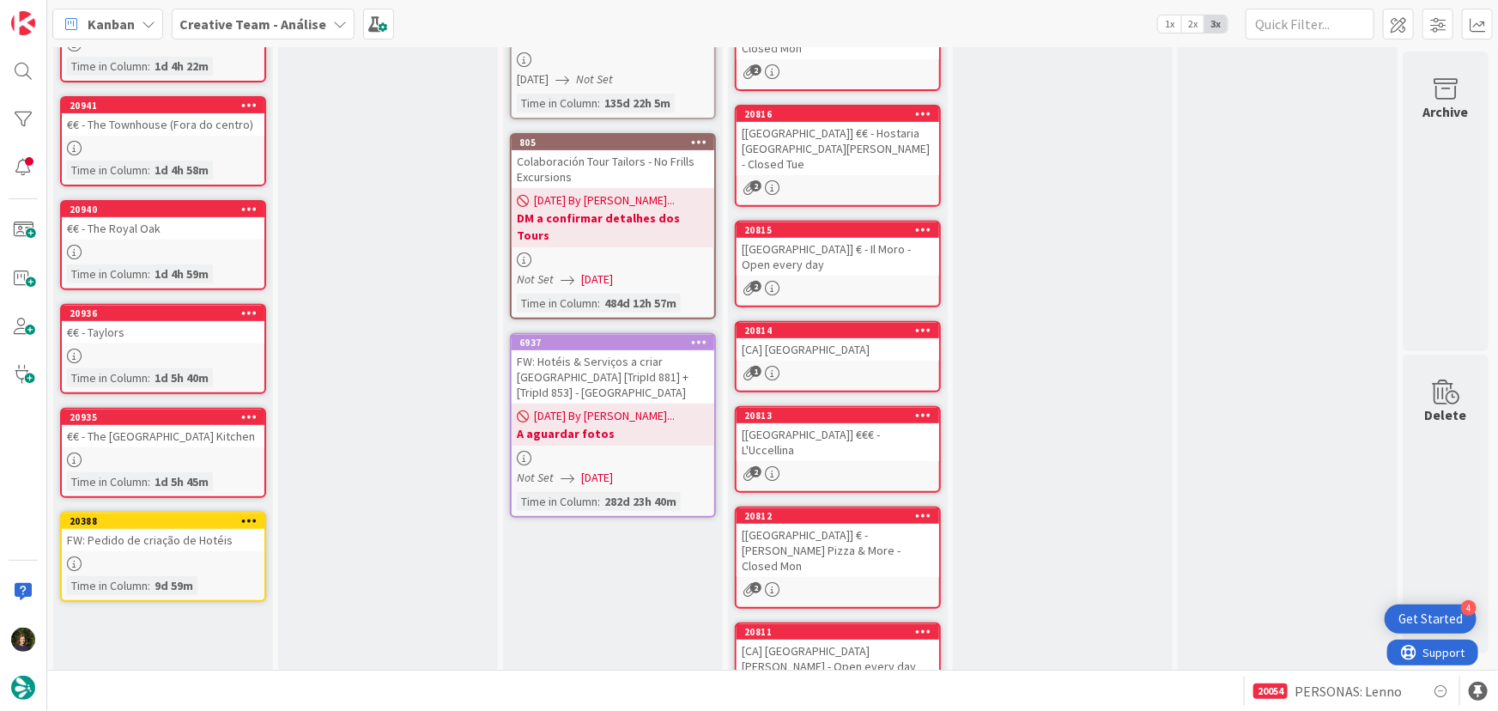
click at [204, 30] on b "Creative Team - Análise" at bounding box center [252, 23] width 147 height 17
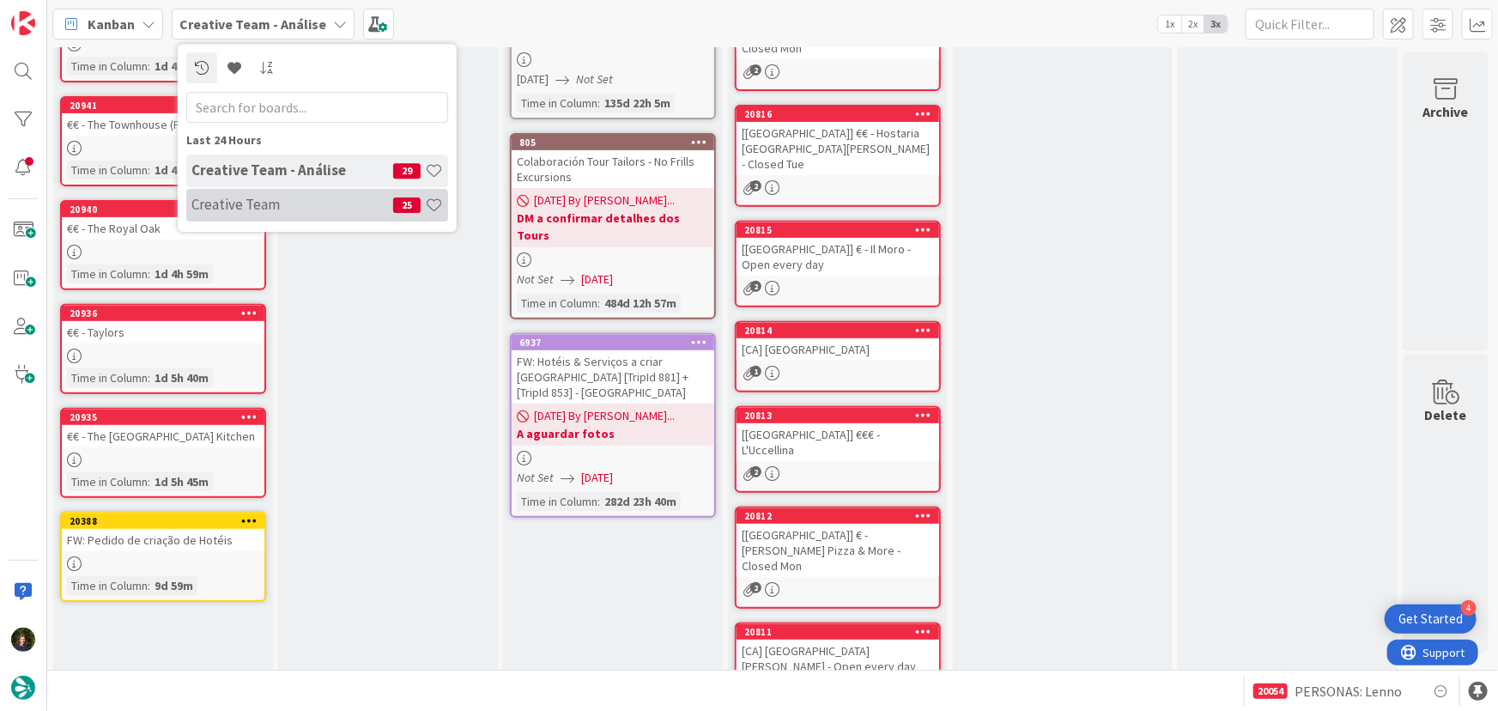
click at [239, 192] on div "Creative Team 25" at bounding box center [317, 205] width 262 height 33
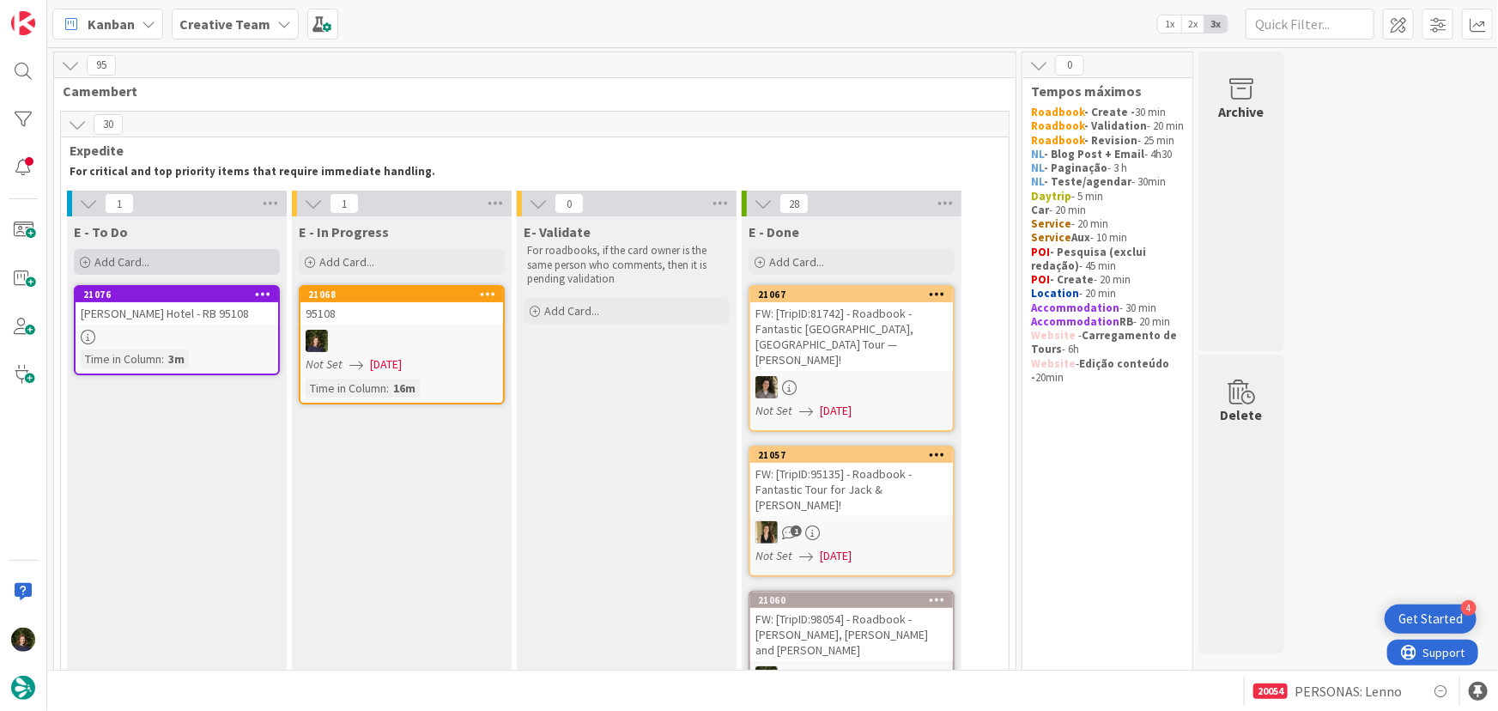
click at [127, 267] on span "Add Card..." at bounding box center [121, 261] width 55 height 15
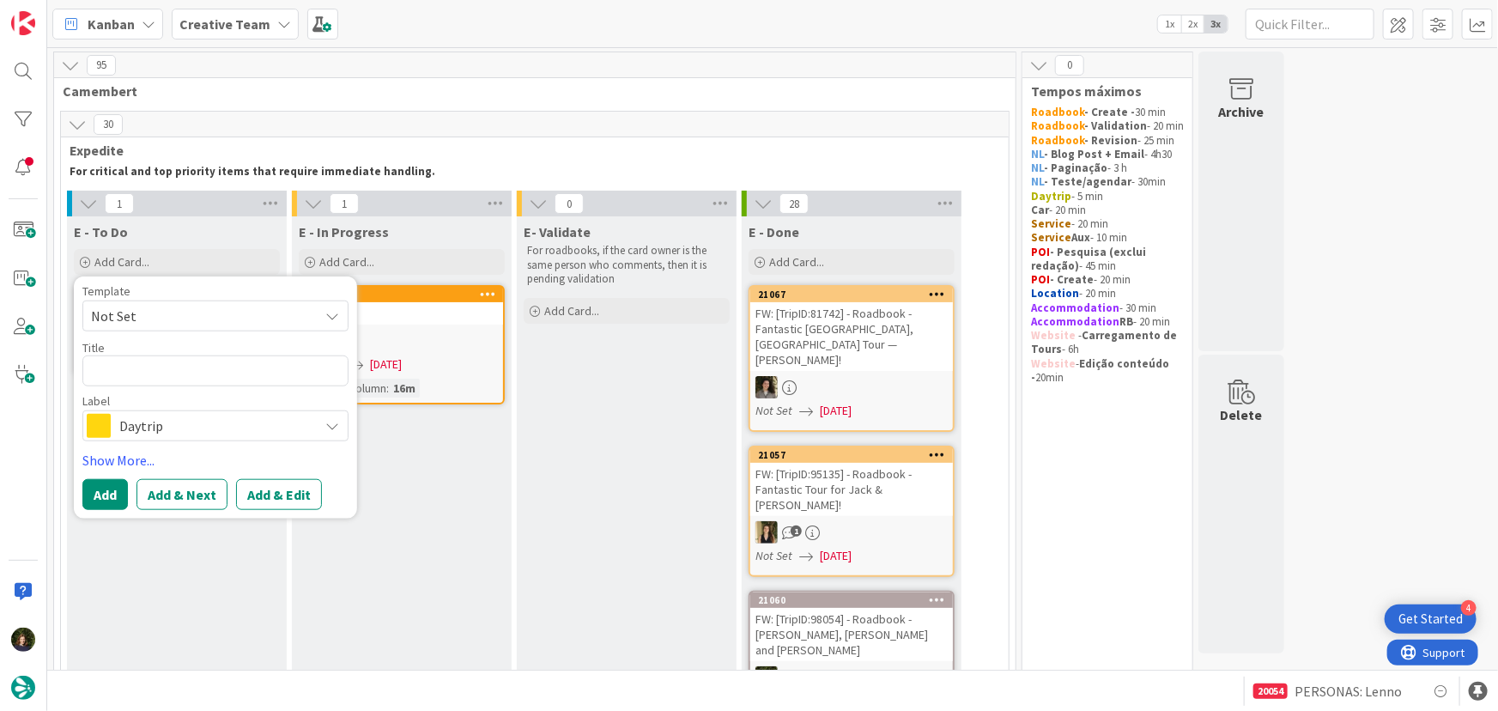
type textarea "x"
type textarea "G"
type textarea "x"
type textarea "GP"
type textarea "x"
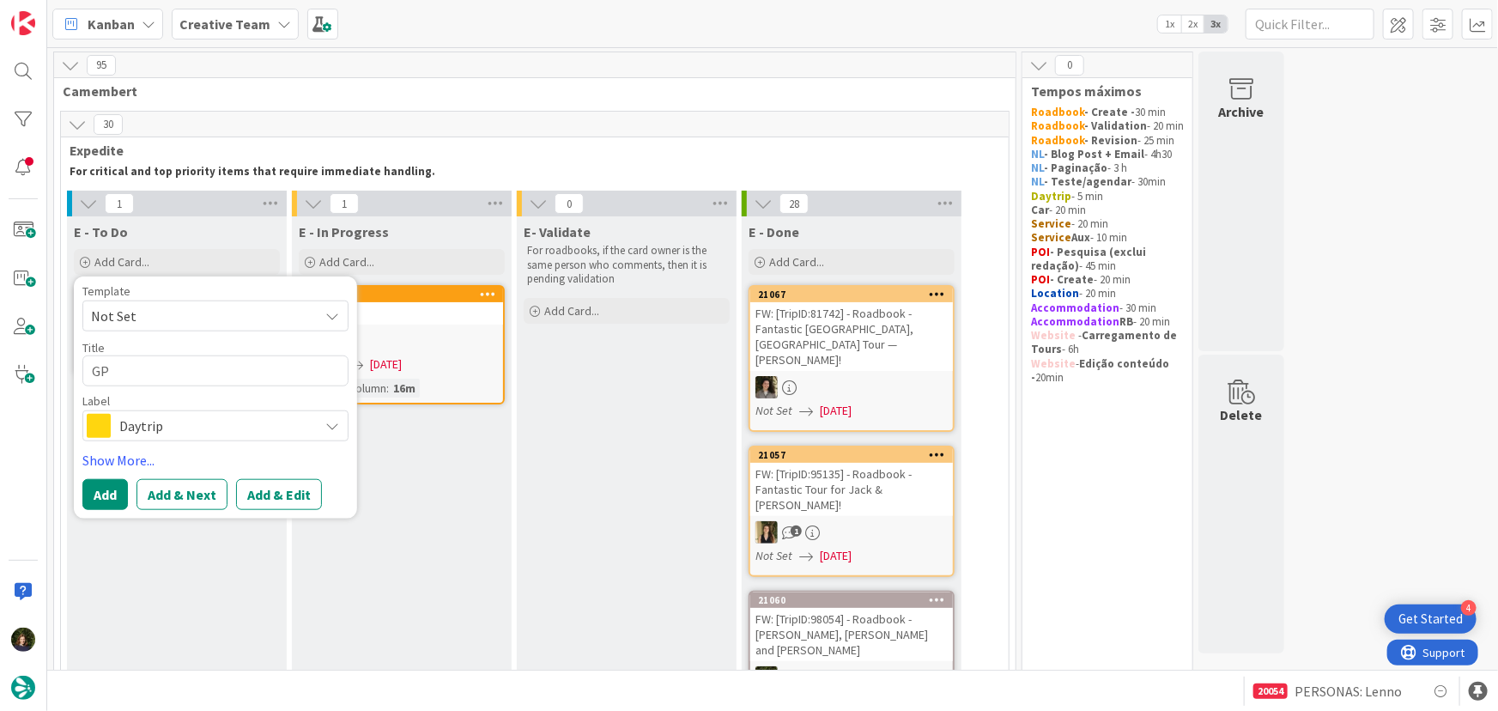
type textarea "GPS"
type textarea "x"
type textarea "GPS"
type textarea "x"
type textarea "GPS P"
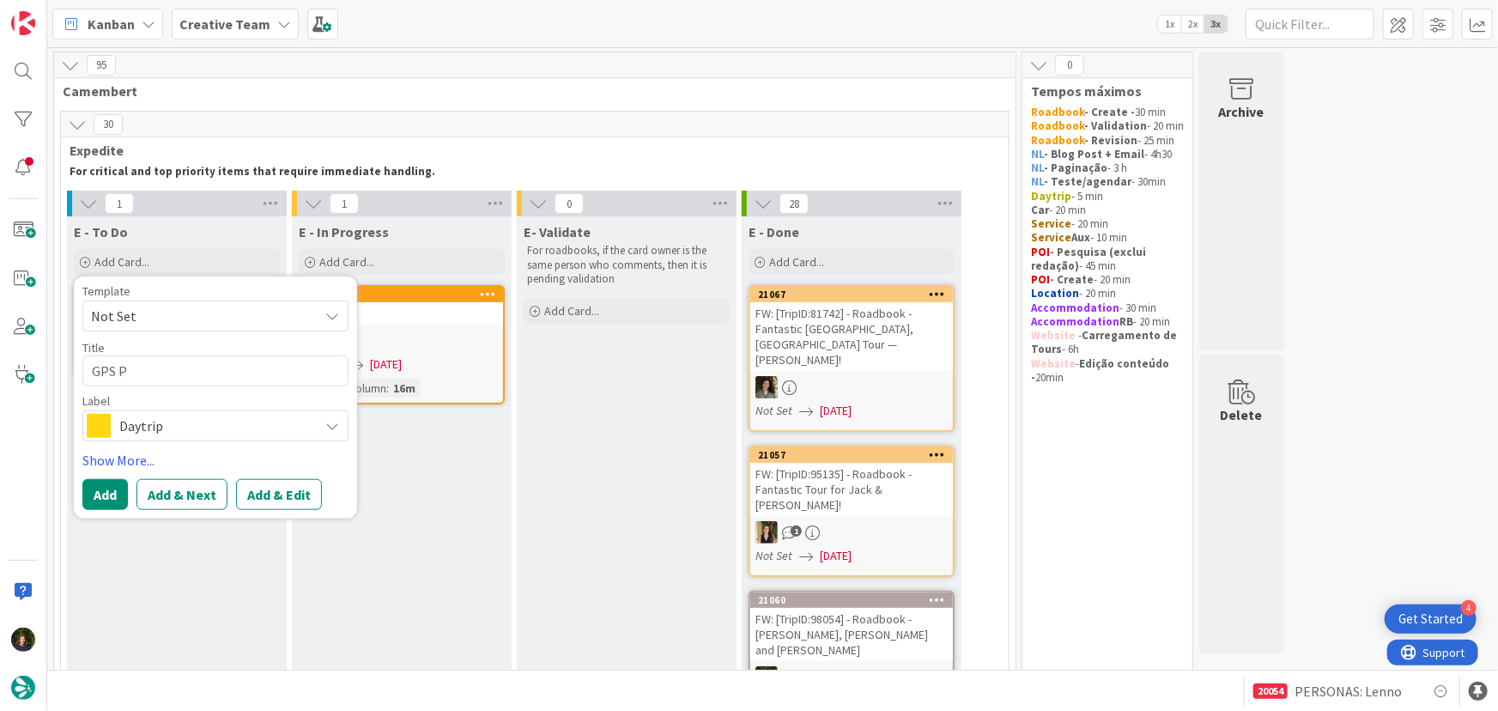
type textarea "x"
type textarea "GPS Po"
type textarea "x"
type textarea "GPS Poi"
type textarea "x"
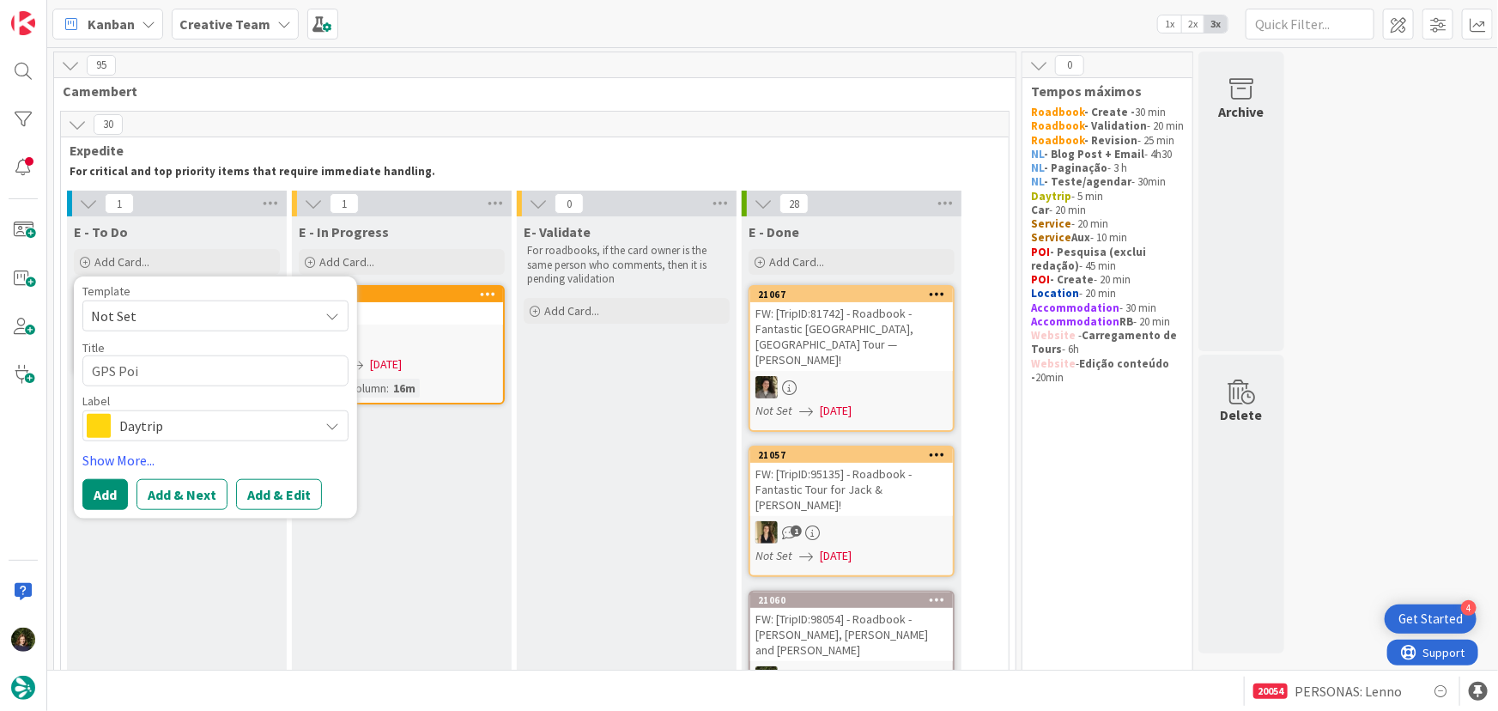
type textarea "GPS Poin"
type textarea "x"
type textarea "GPS Point"
type textarea "x"
type textarea "GPS Point"
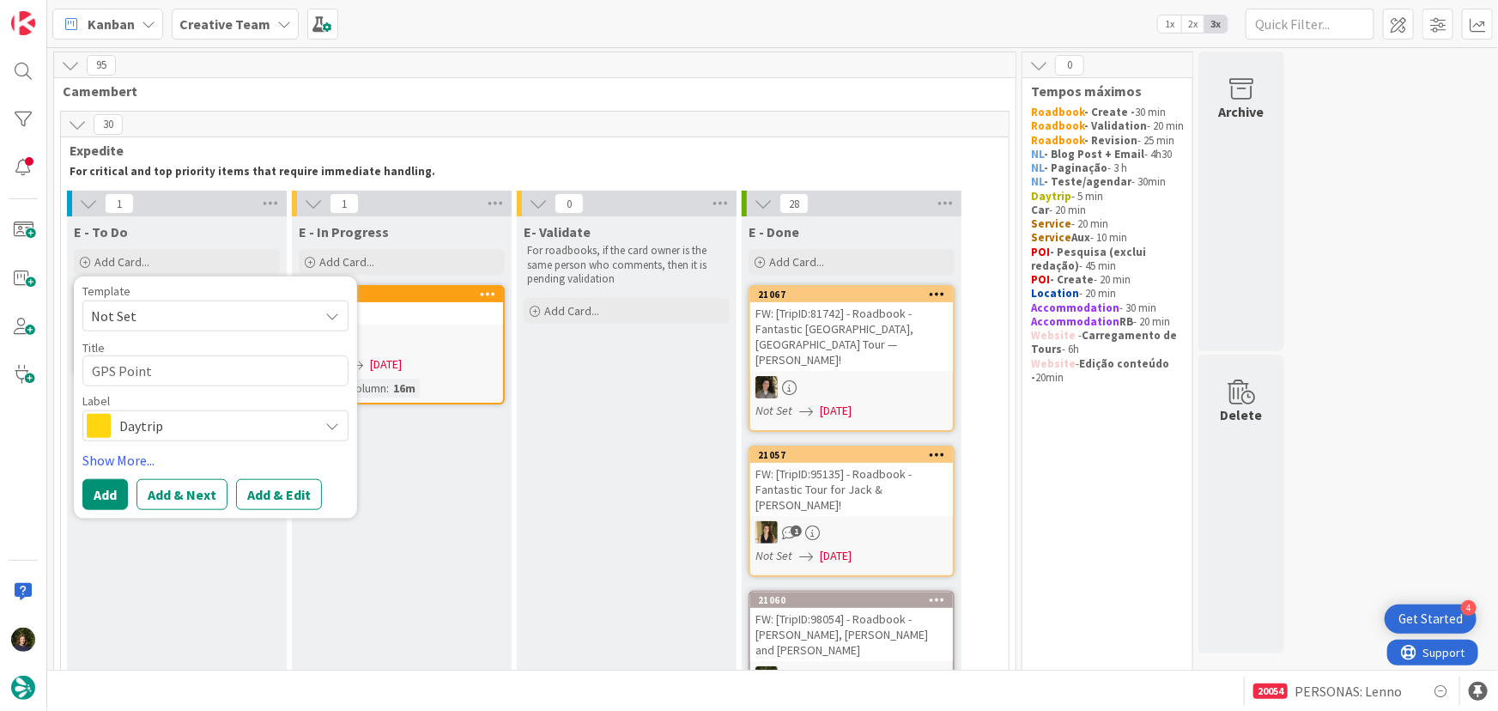
click at [145, 423] on span "Daytrip" at bounding box center [214, 426] width 191 height 24
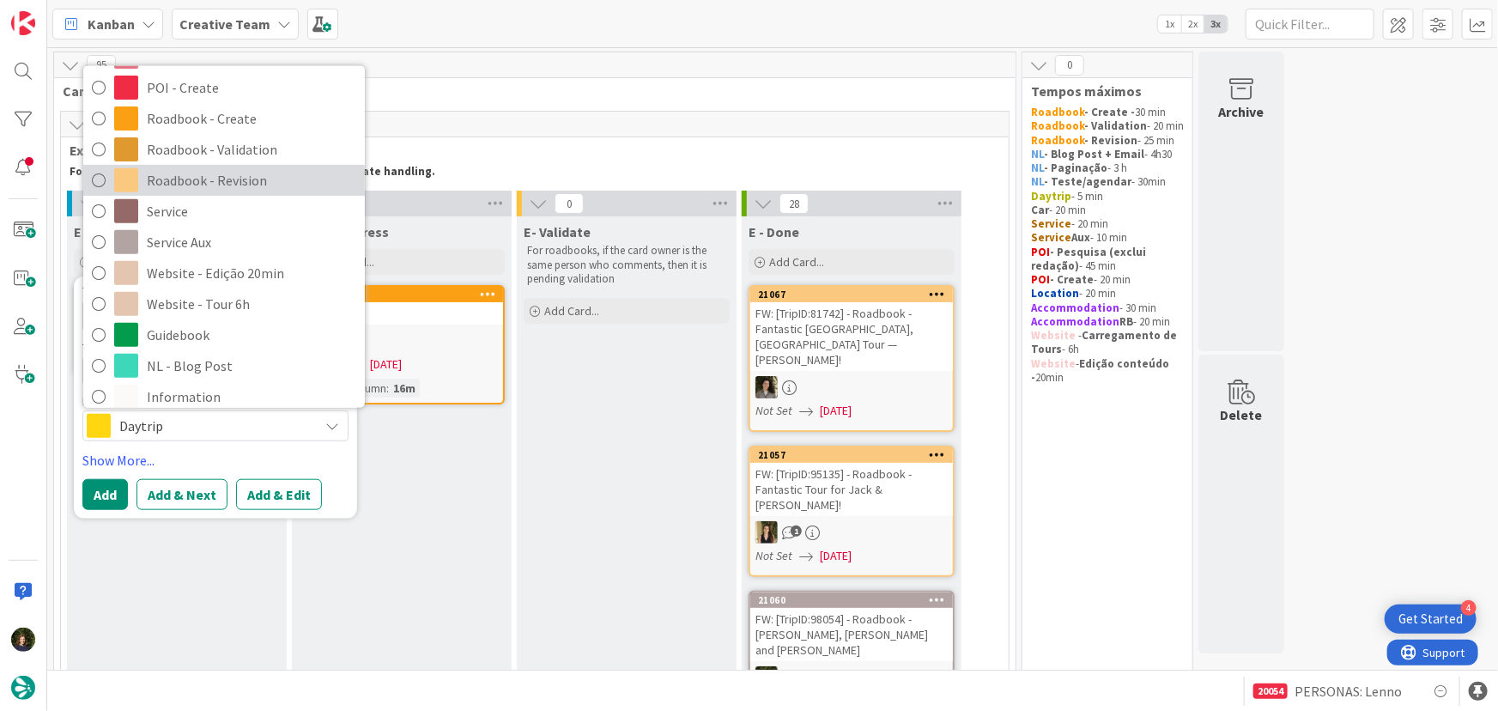
scroll to position [312, 0]
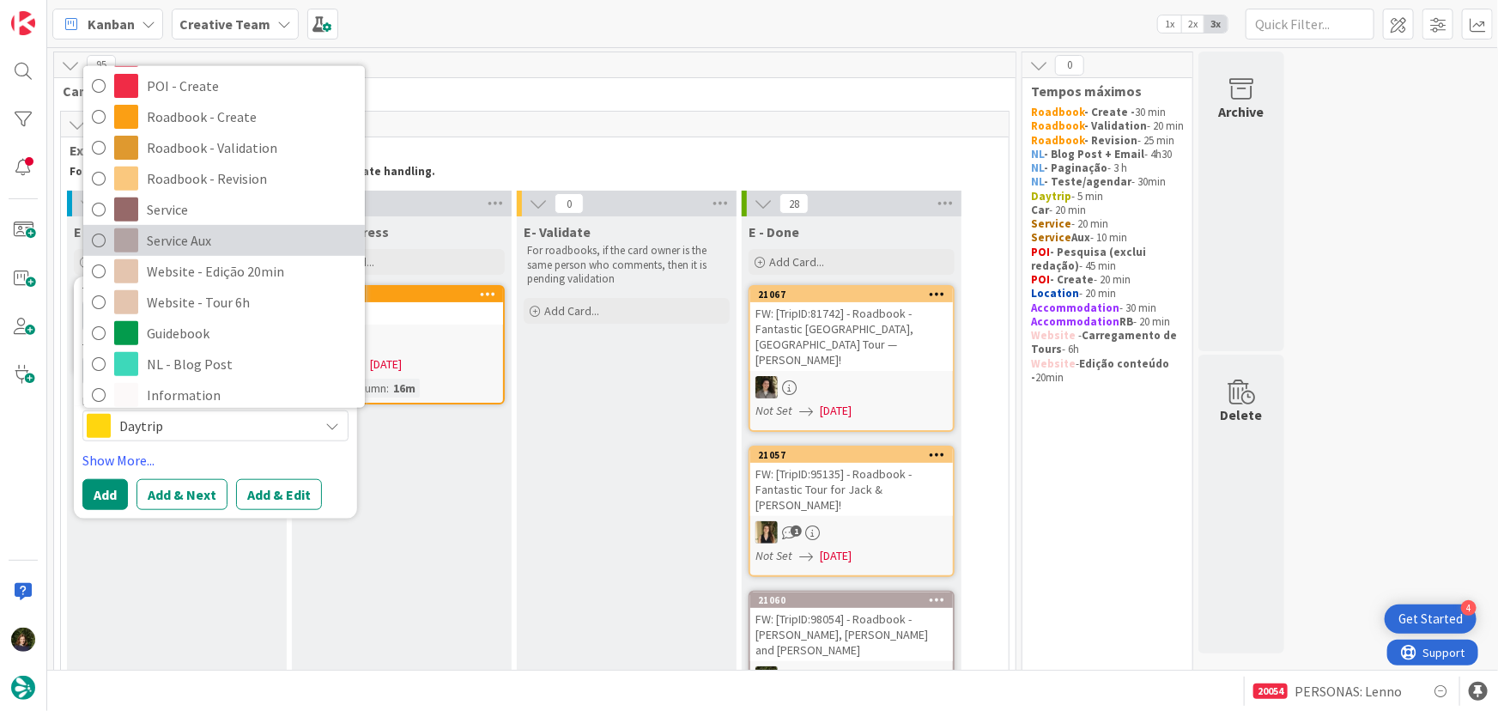
click at [203, 242] on span "Service Aux" at bounding box center [251, 240] width 209 height 26
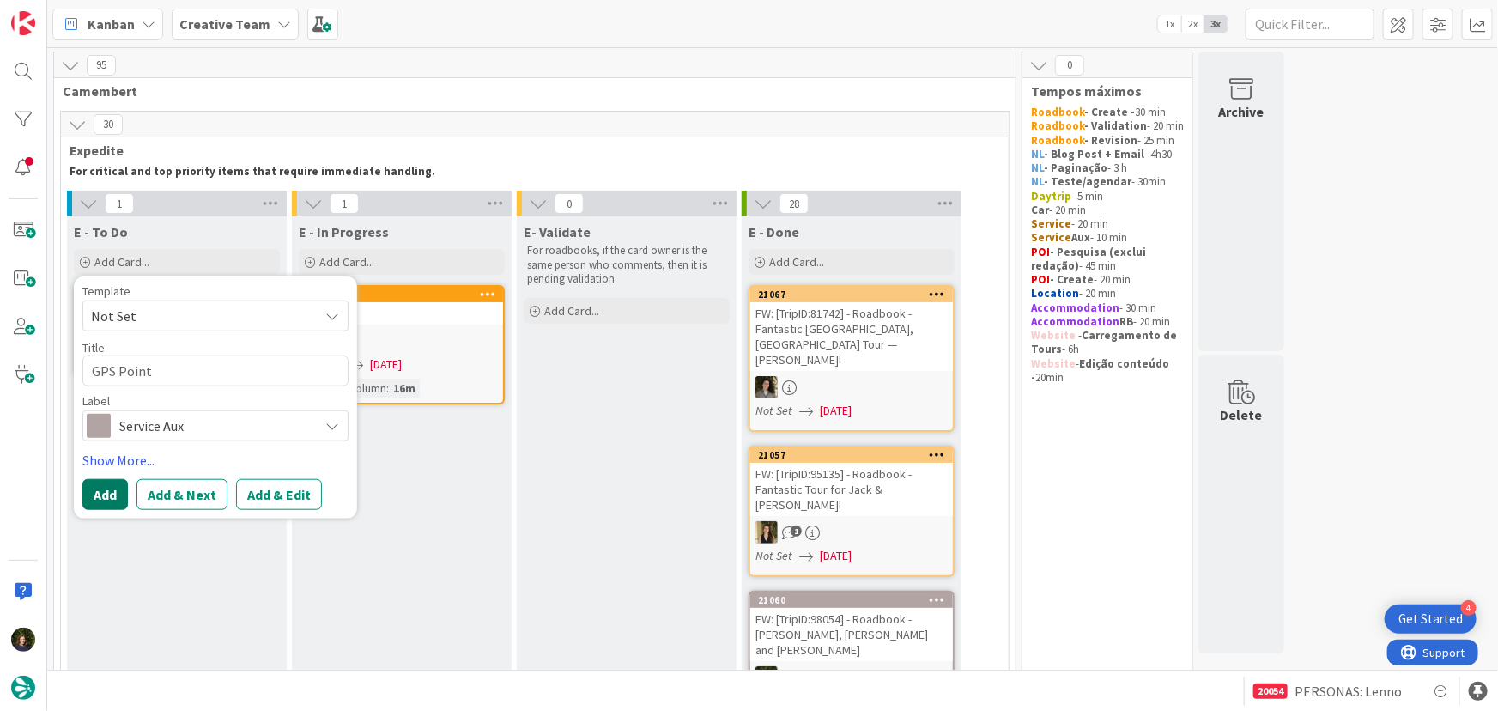
click at [107, 500] on button "Add" at bounding box center [104, 494] width 45 height 31
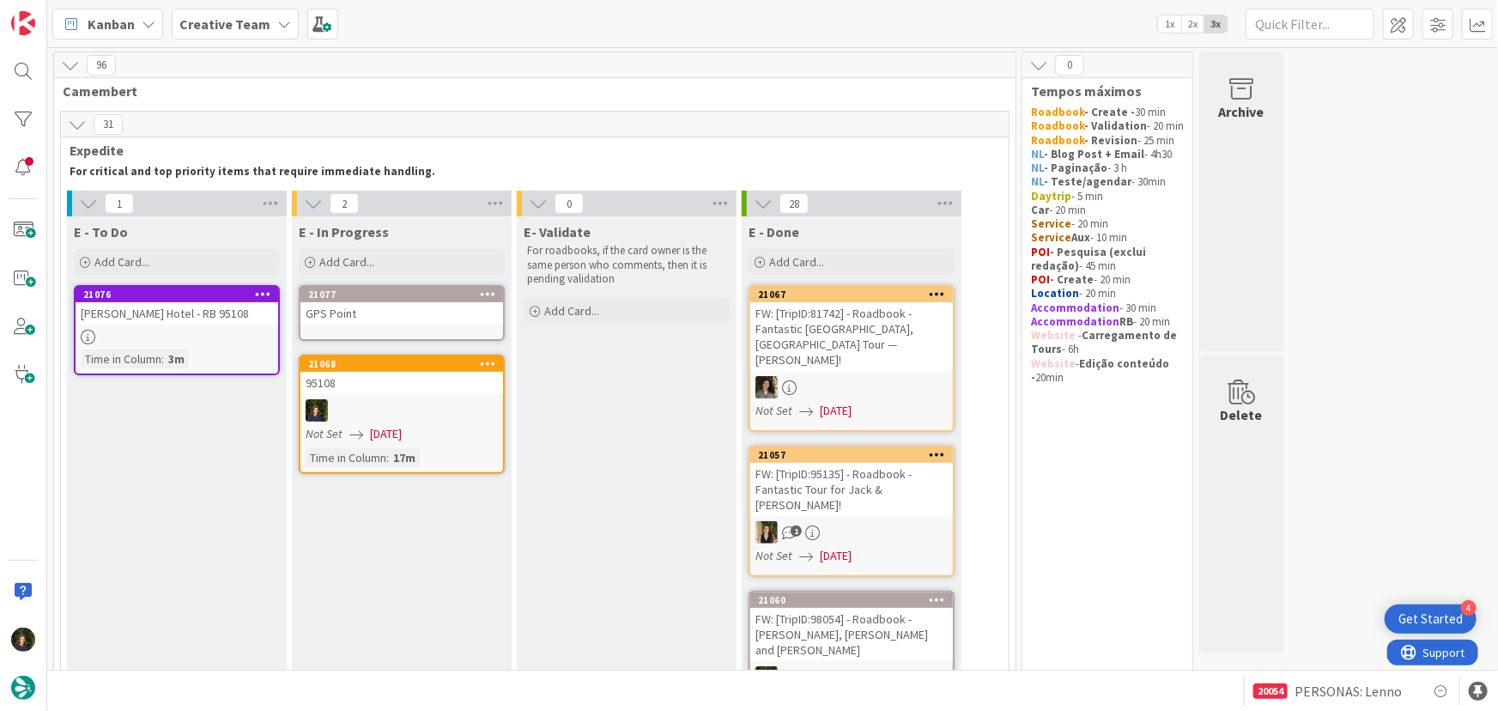
click at [384, 318] on div "GPS Point" at bounding box center [401, 313] width 203 height 22
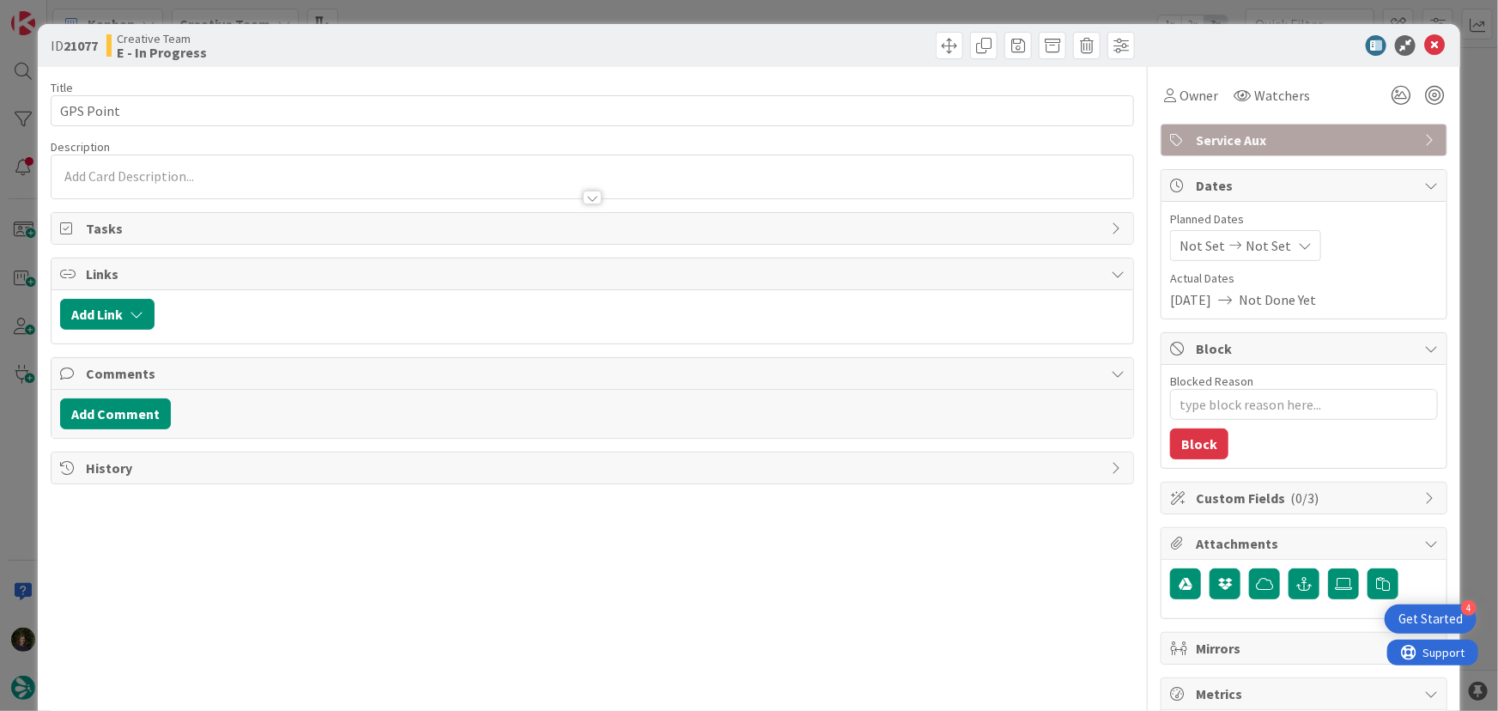
type textarea "x"
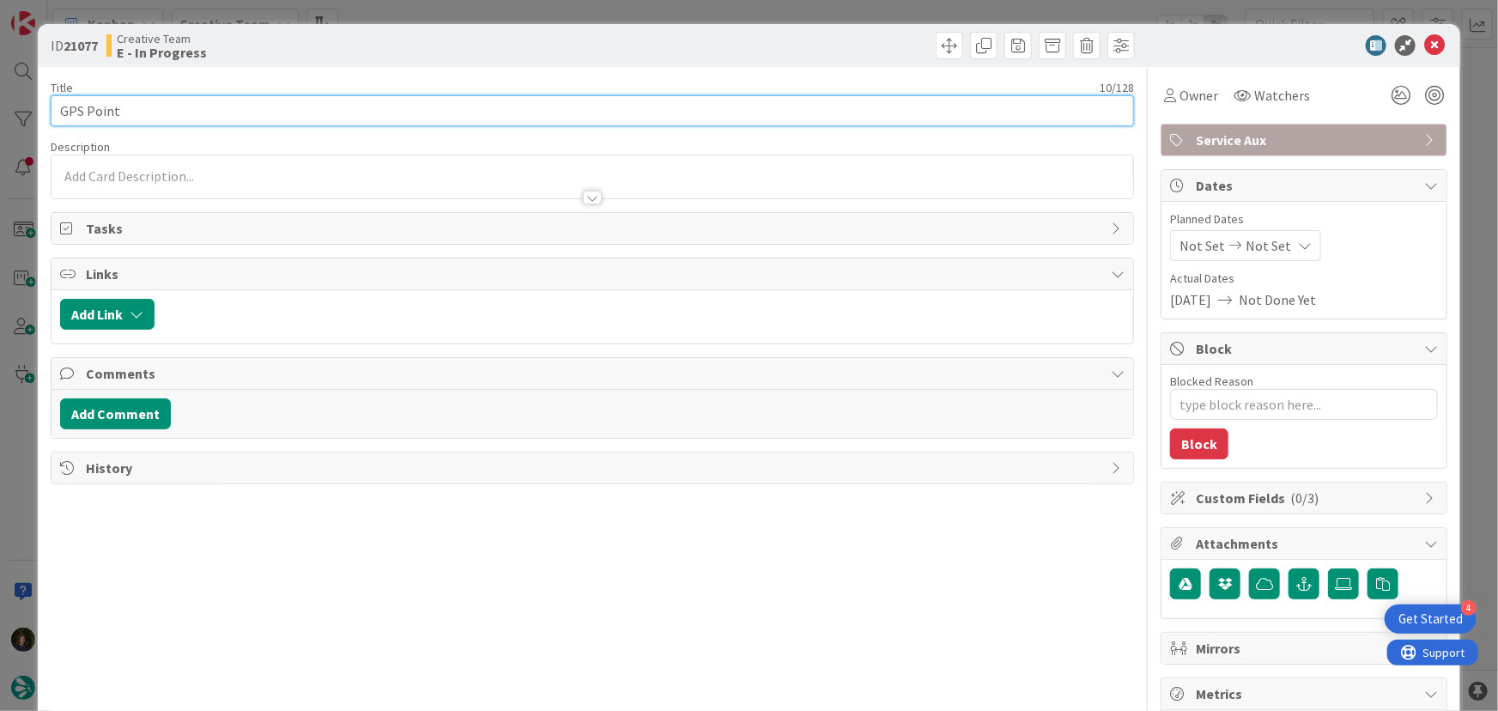
click at [138, 112] on input "GPS Point" at bounding box center [593, 110] width 1084 height 31
type input "GPS Point -"
type textarea "x"
type input "GPS Point - 9"
type textarea "x"
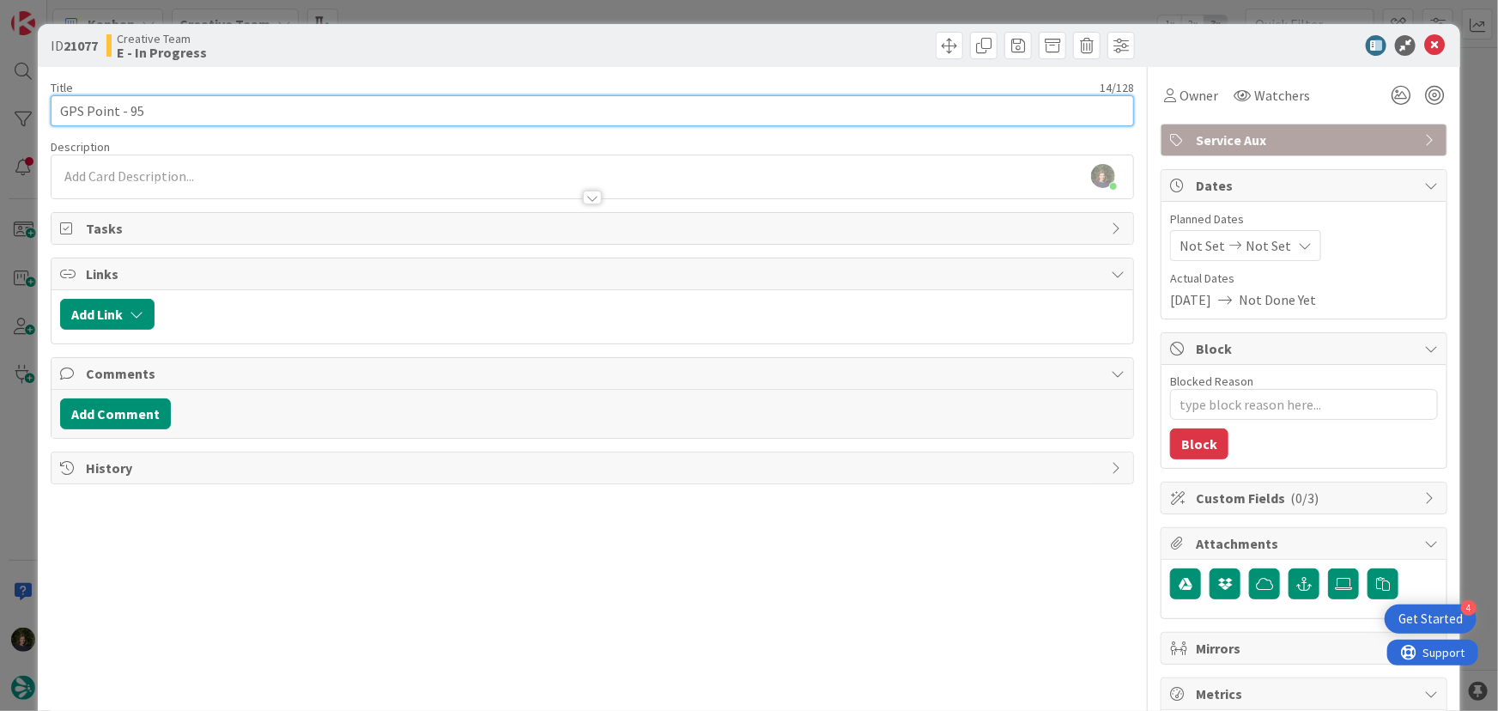
type input "GPS Point - 951"
type textarea "x"
type input "GPS Point - 95108"
type textarea "x"
type input "GPS Point - 95108"
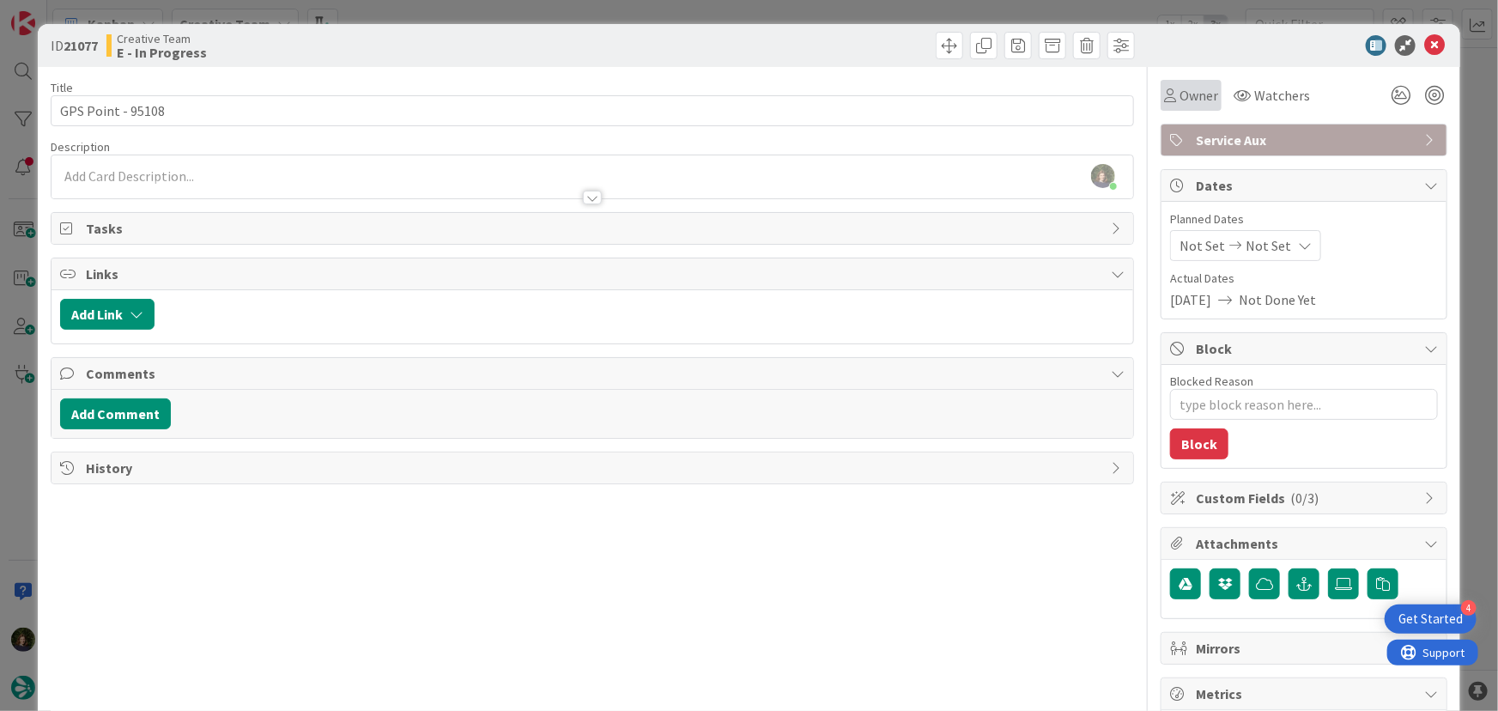
click at [1189, 92] on span "Owner" at bounding box center [1198, 95] width 39 height 21
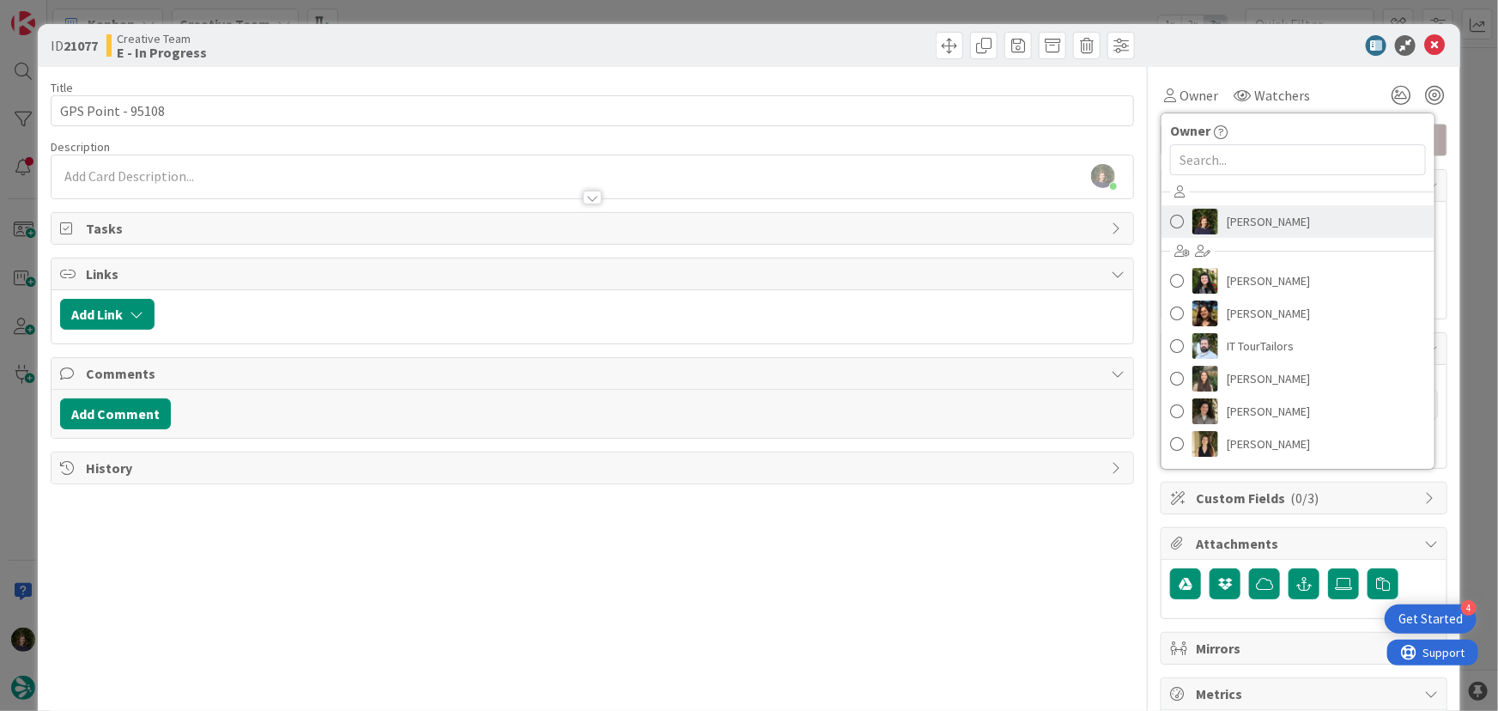
click at [1264, 209] on span "[PERSON_NAME]" at bounding box center [1267, 222] width 83 height 26
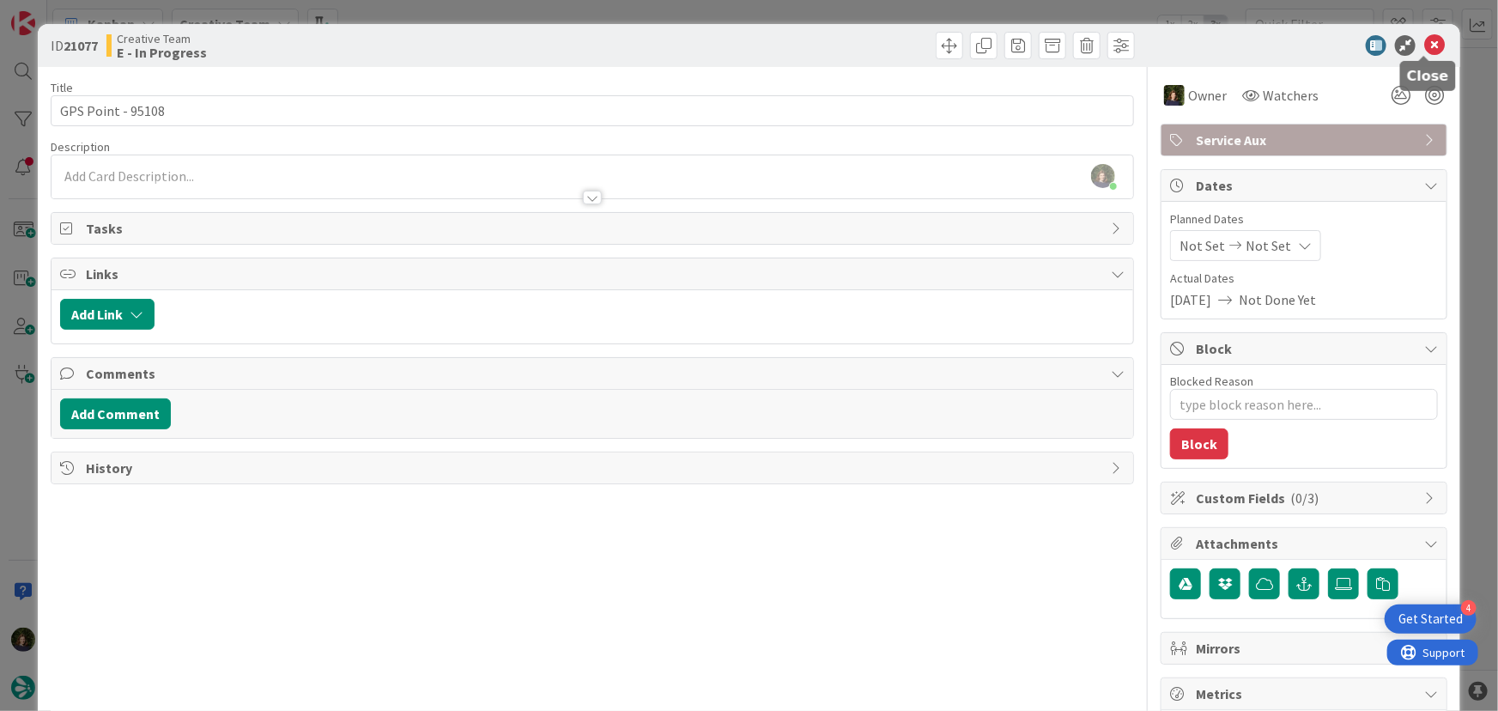
click at [1424, 51] on icon at bounding box center [1434, 45] width 21 height 21
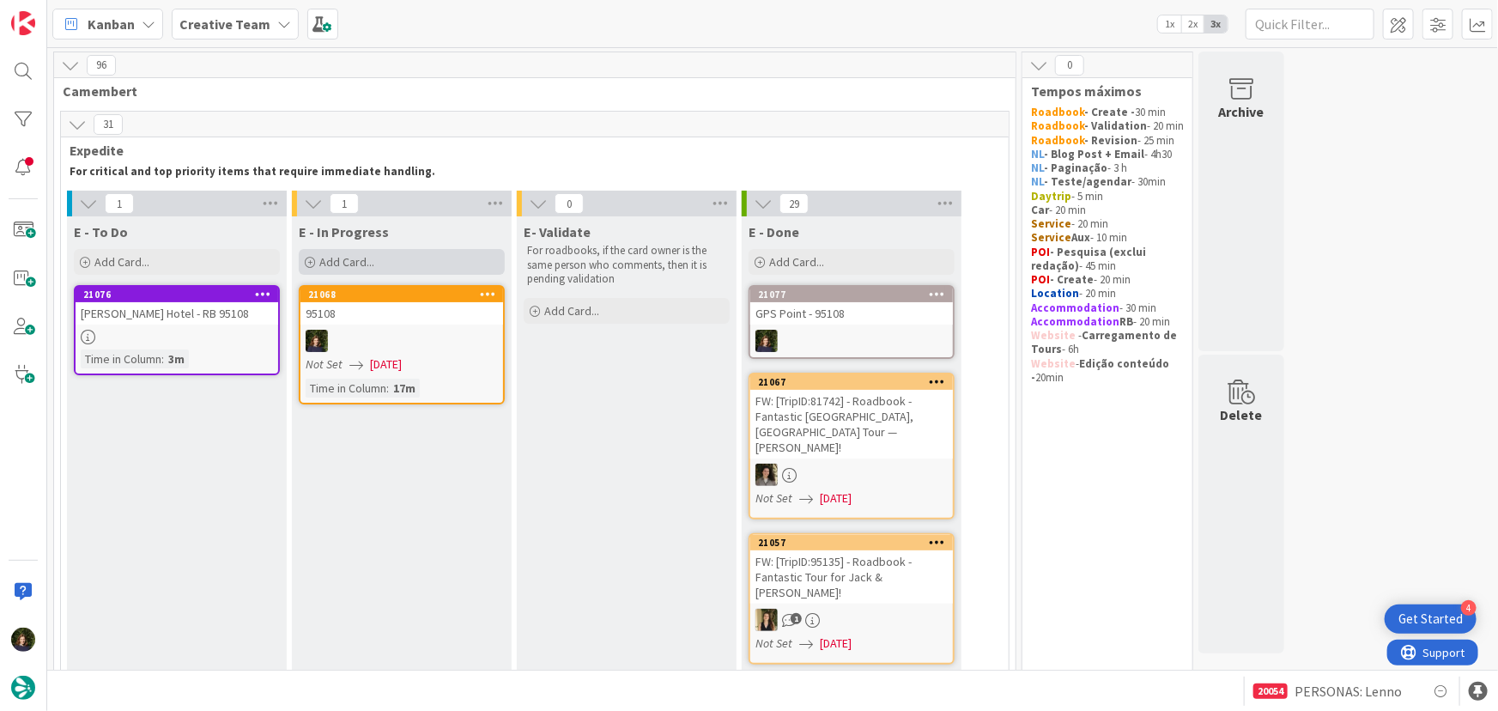
click at [401, 262] on div "Add Card..." at bounding box center [402, 262] width 206 height 26
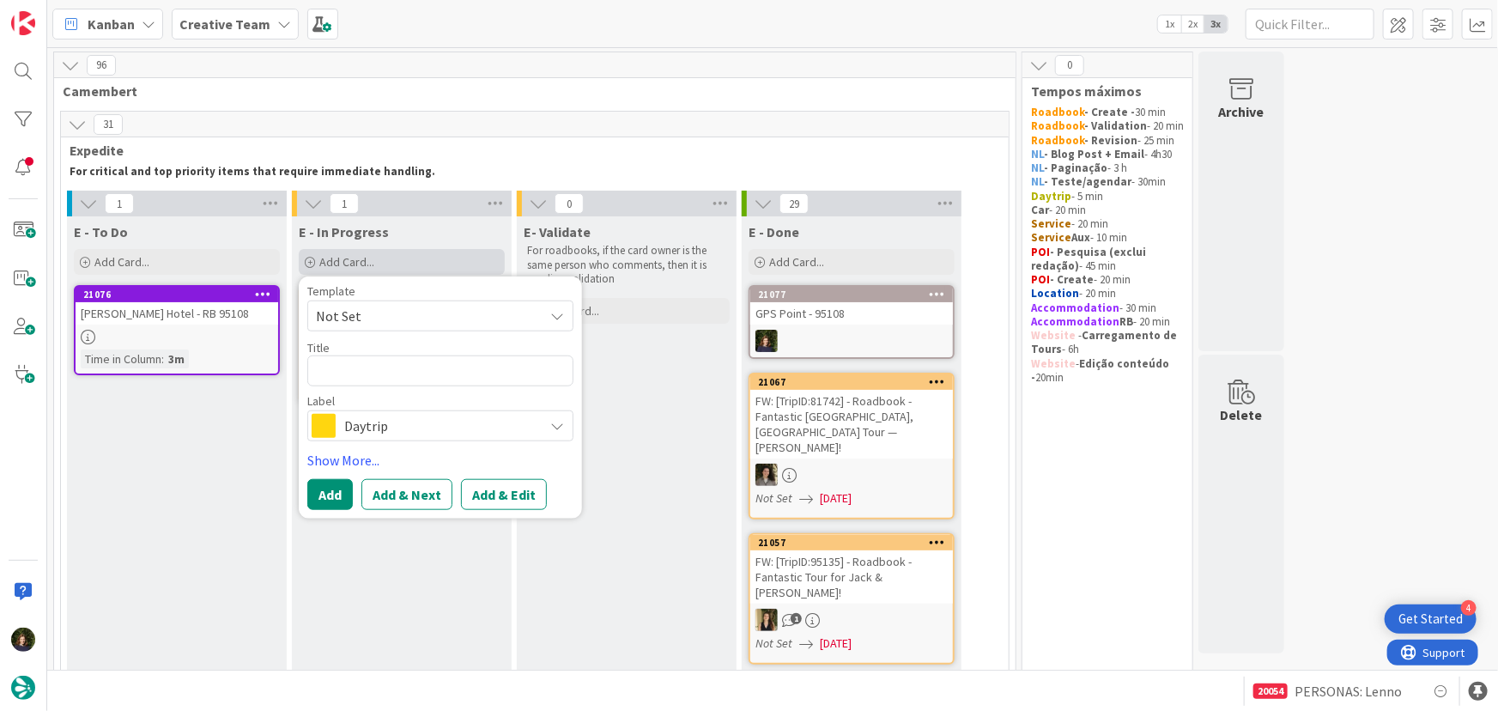
type textarea "x"
type textarea "G"
type textarea "x"
type textarea "GP"
type textarea "x"
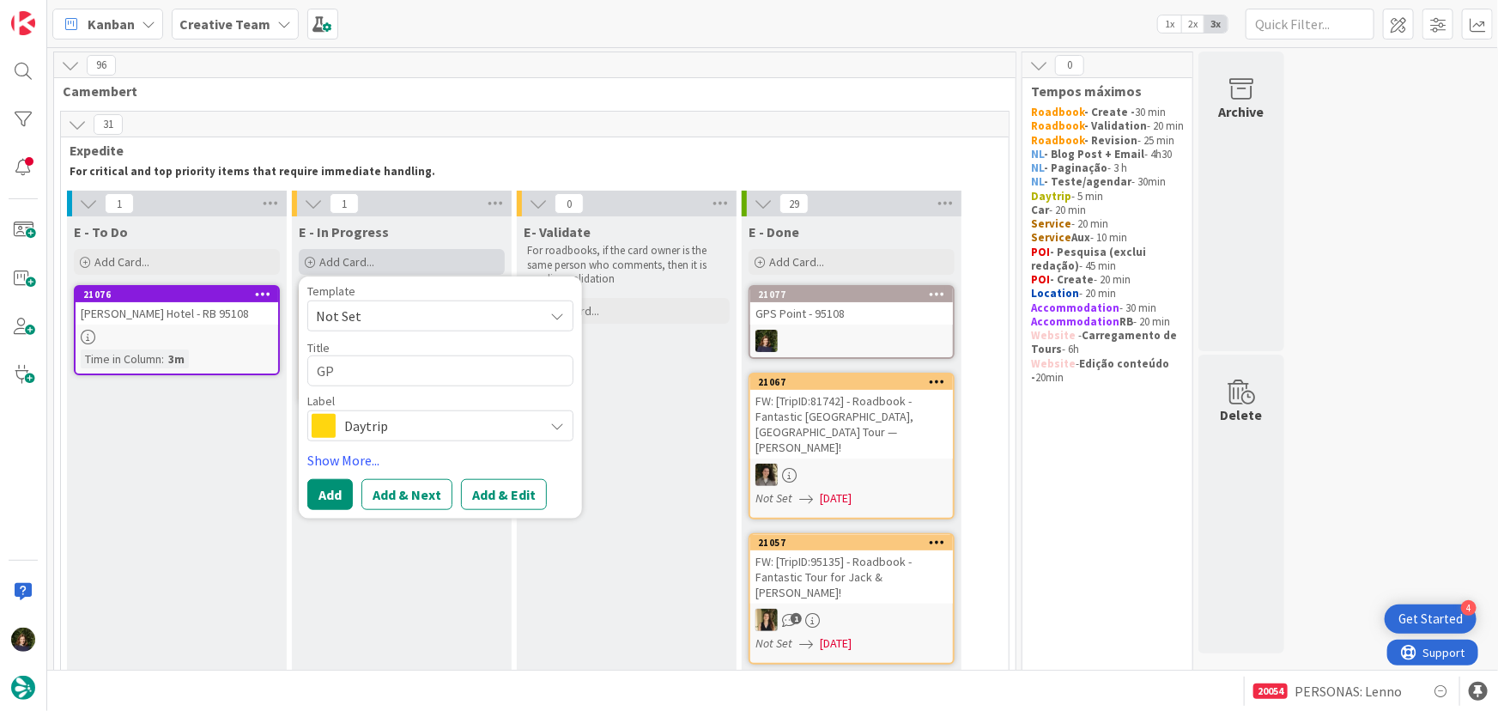
type textarea "GPS"
type textarea "x"
type textarea "GPS"
type textarea "x"
type textarea "GPS P"
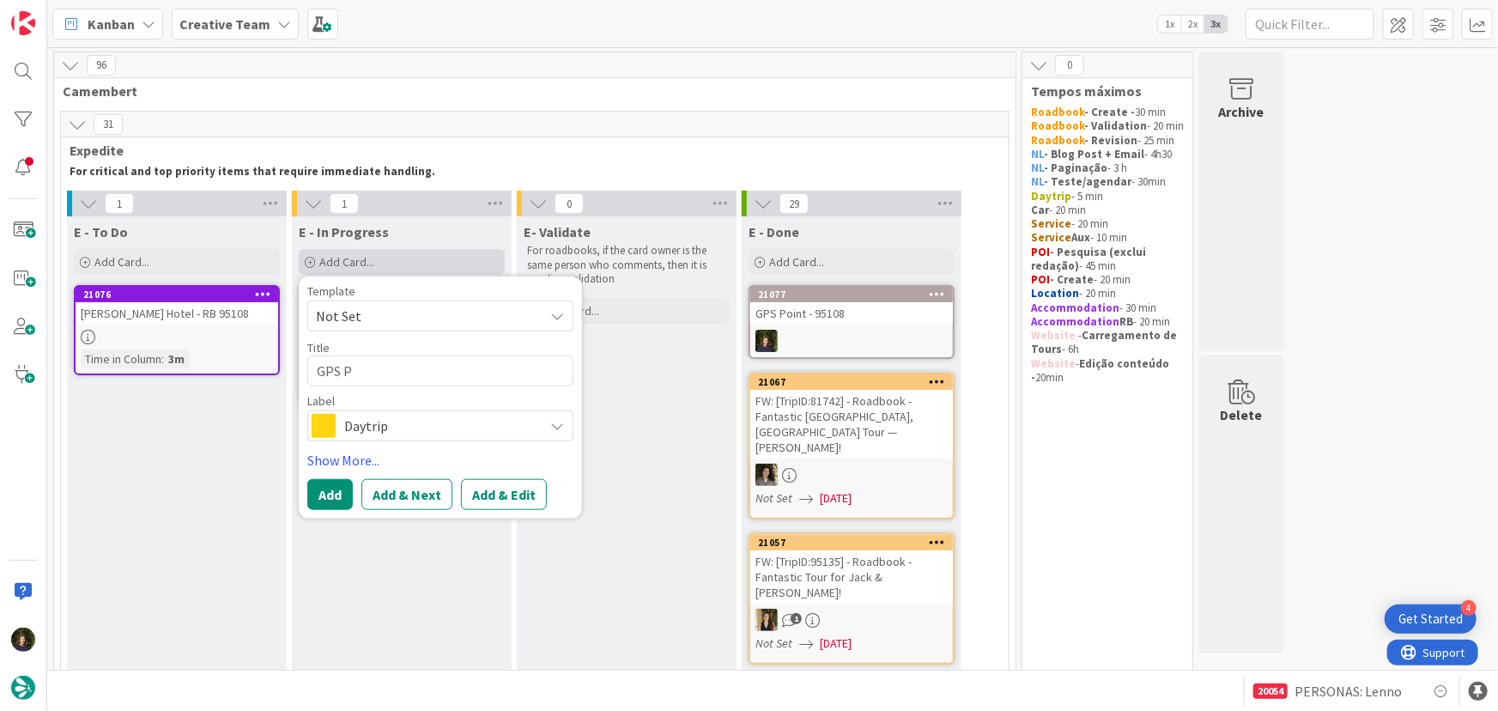
type textarea "x"
type textarea "GPS PO"
type textarea "x"
type textarea "GPS POi"
type textarea "x"
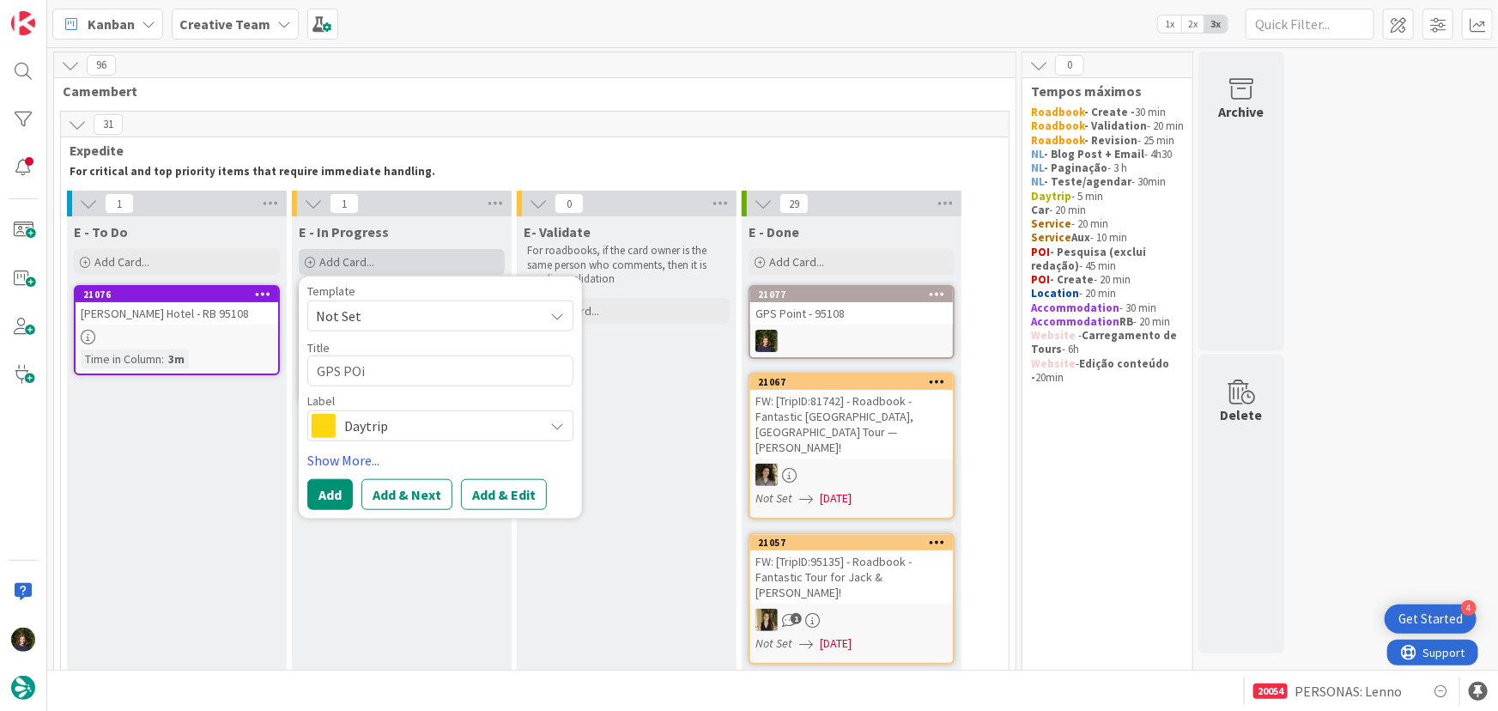
type textarea "GPS POin"
type textarea "x"
type textarea "GPS POint"
type textarea "x"
type textarea "GPS POint"
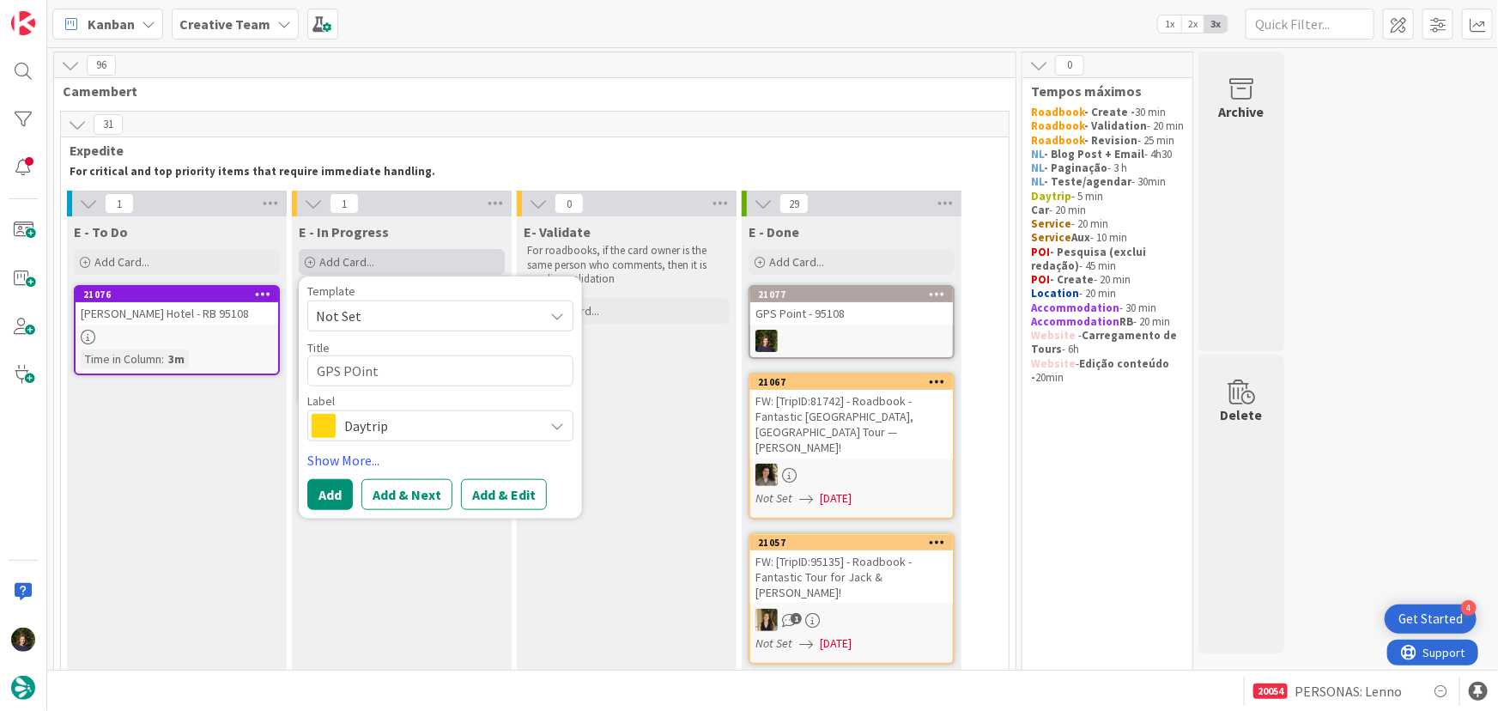
type textarea "x"
type textarea "GPS POint -"
type textarea "x"
type textarea "GPS POint -"
type textarea "x"
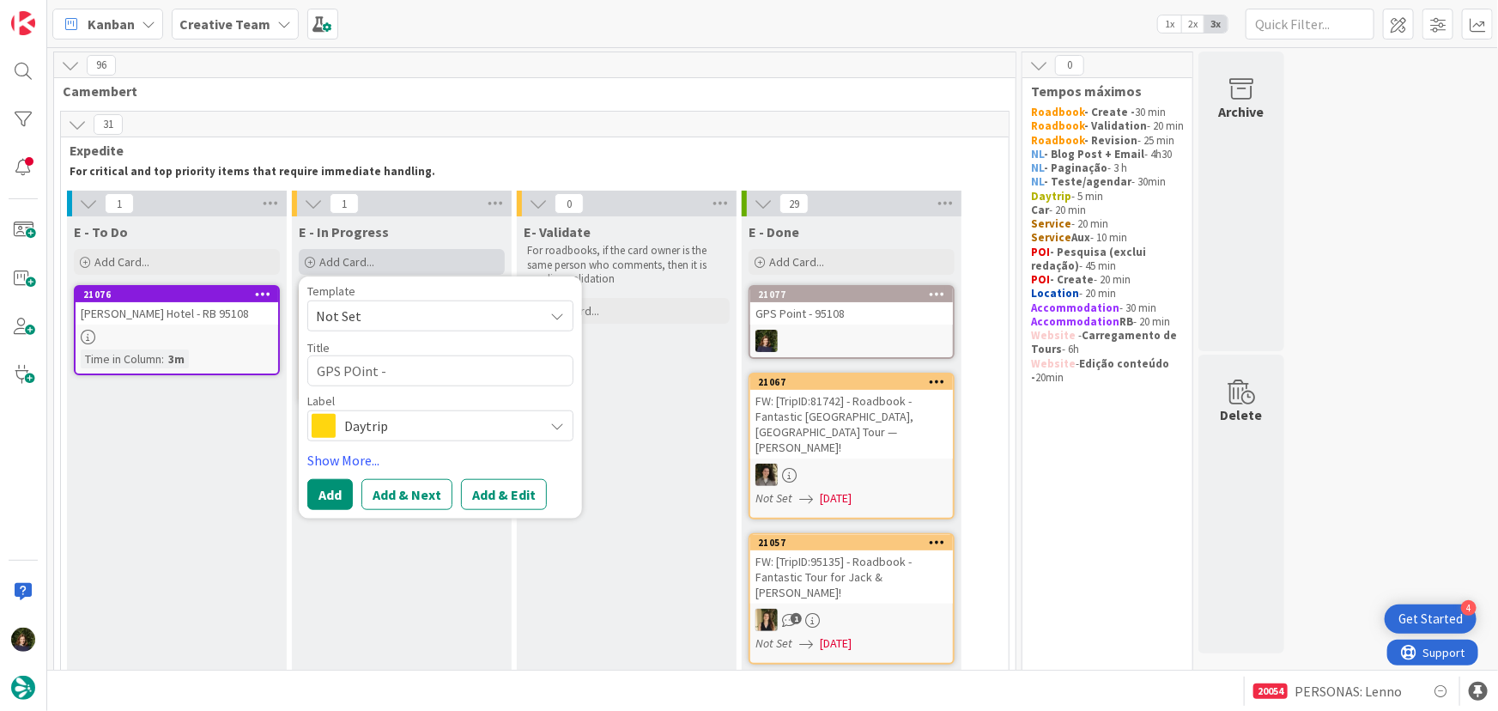
type textarea "GPS POint - )"
type textarea "x"
type textarea "GPS POint -"
type textarea "x"
type textarea "GPS POint - 9"
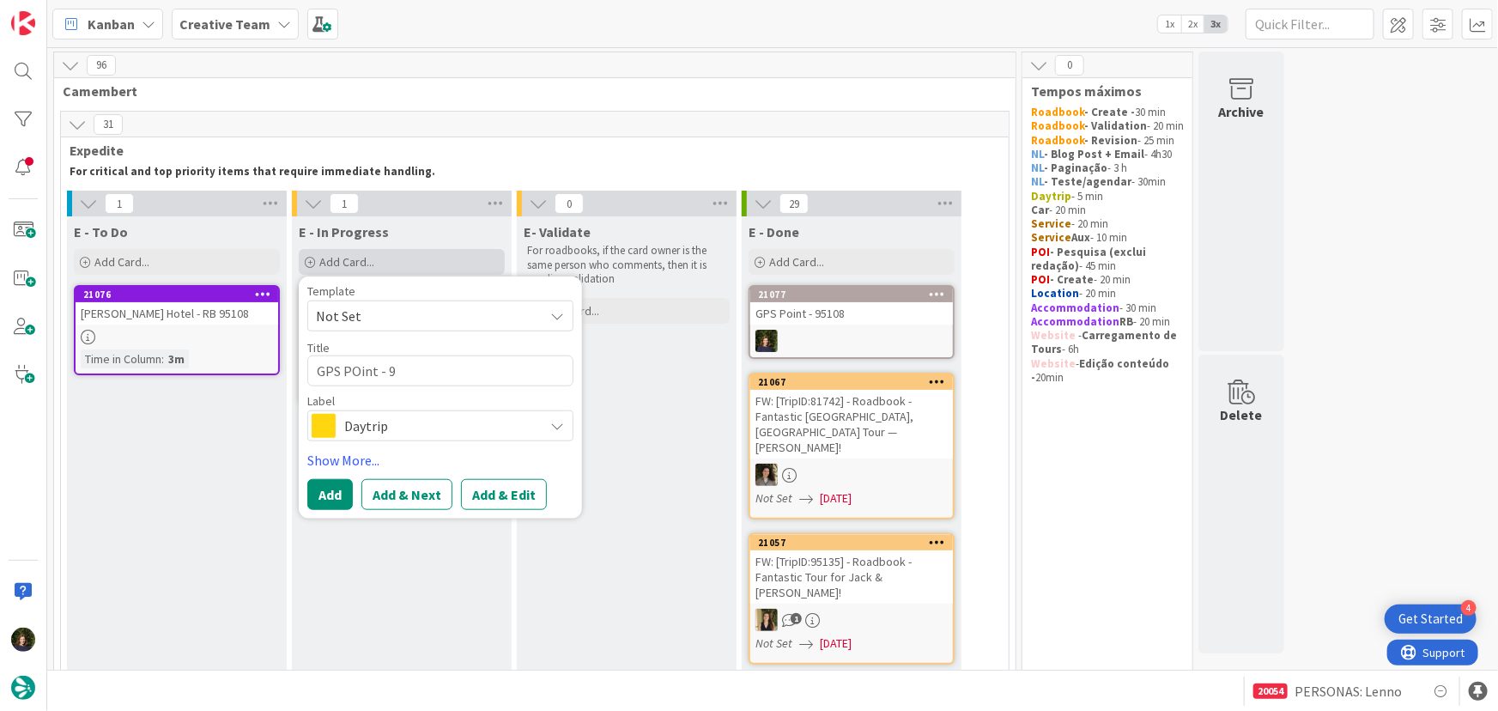
type textarea "x"
type textarea "GPS POint - 95"
type textarea "x"
type textarea "GPS POint - 951"
type textarea "x"
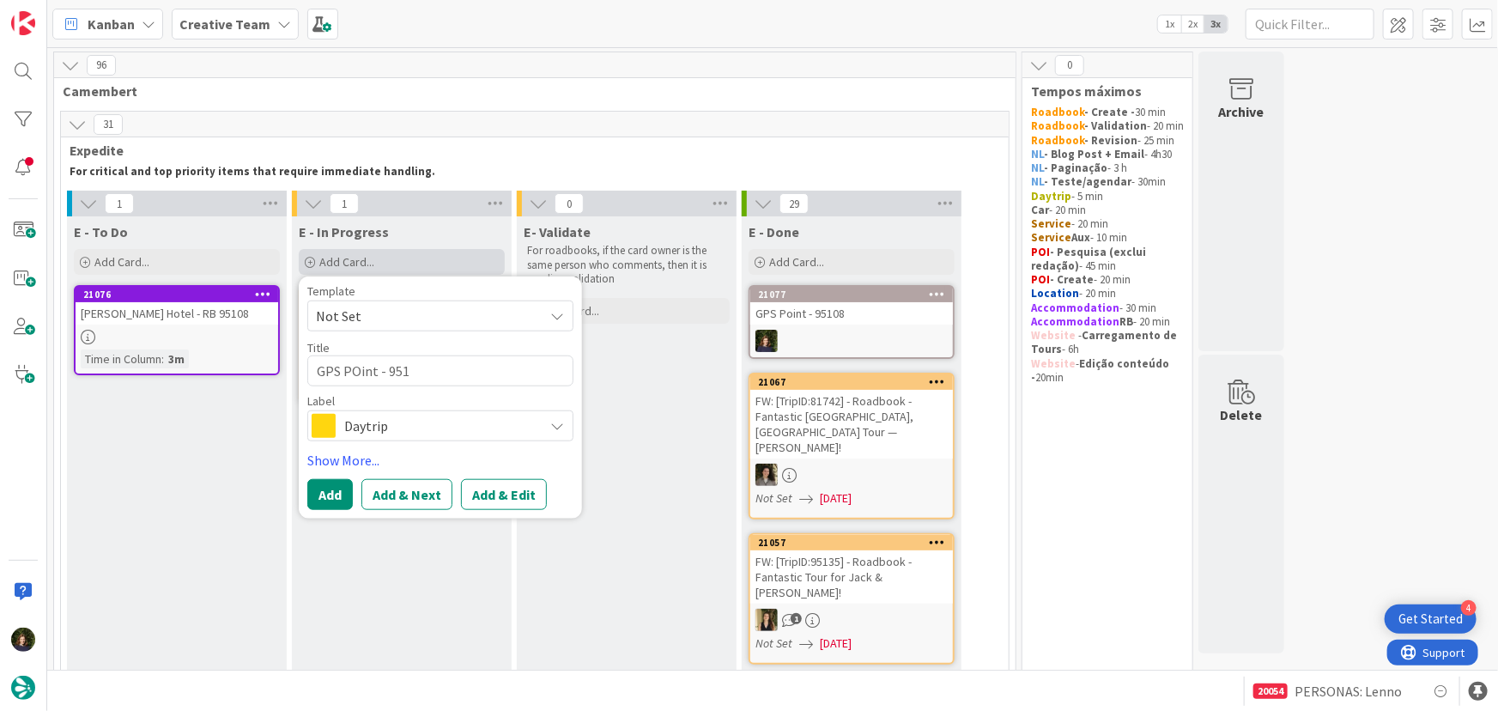
type textarea "GPS POint - 9510"
type textarea "x"
type textarea "GPS POint - 95108"
type textarea "x"
type textarea "GPS POint - 95108"
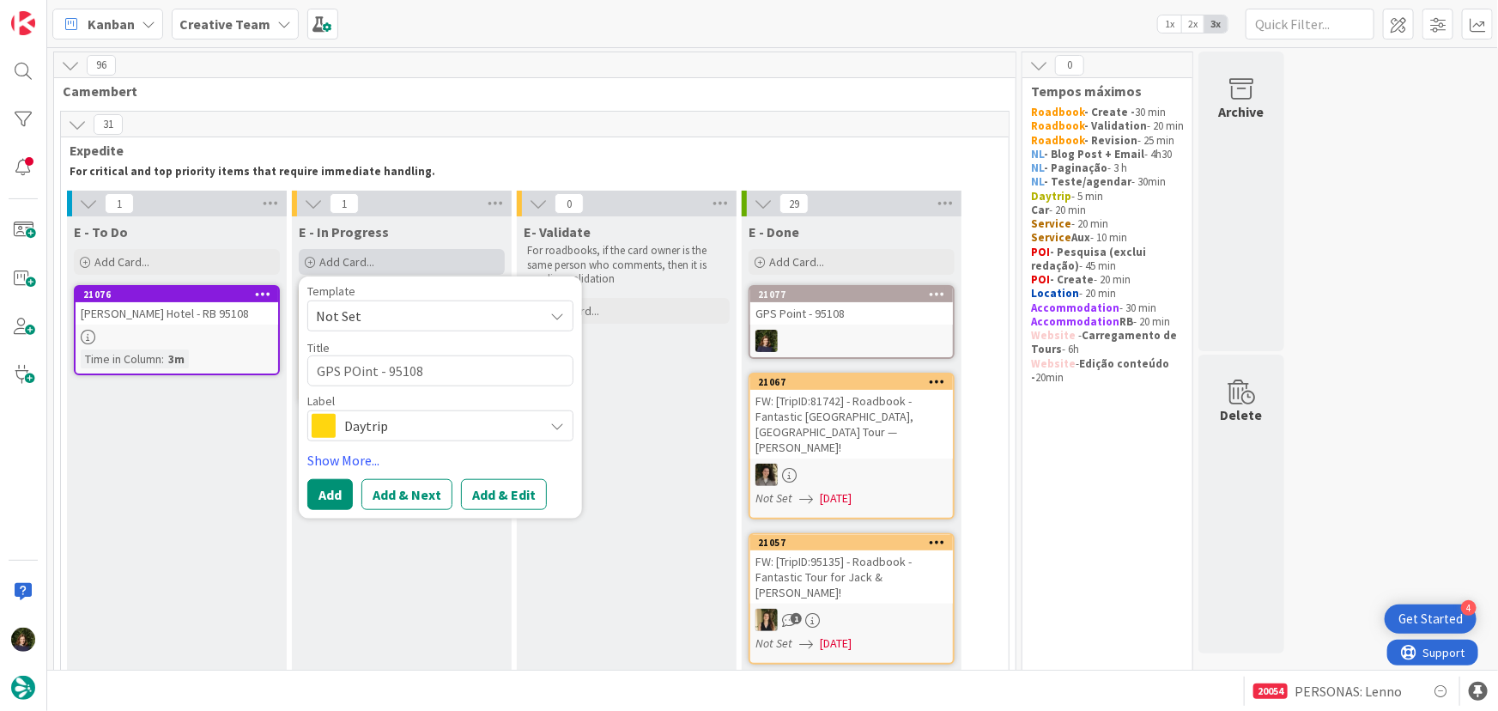
type textarea "x"
type textarea "GPS POint - 95108 ("
type textarea "x"
type textarea "GPS POint - 95108 (O"
type textarea "x"
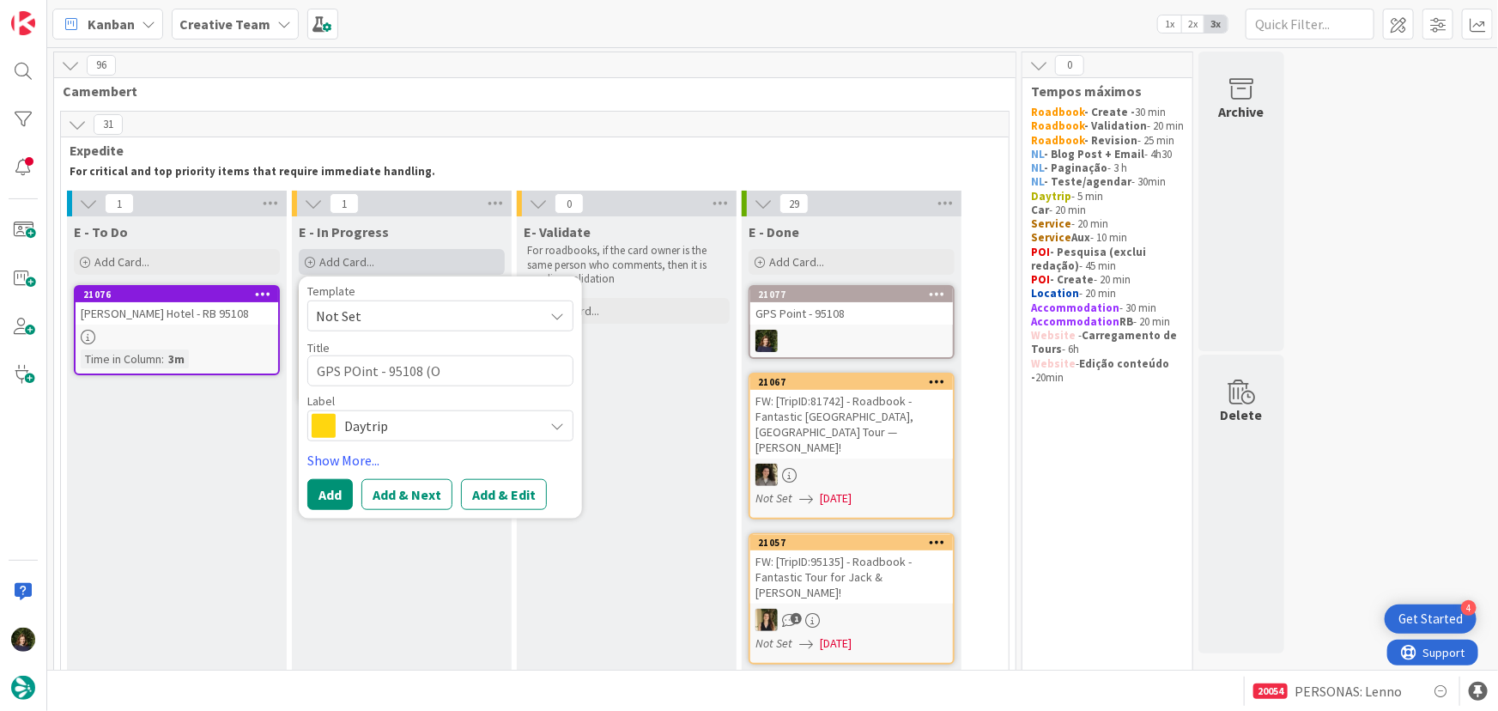
type textarea "GPS POint - 95108 (Op"
type textarea "x"
type textarea "GPS POint - 95108 (Oph"
type textarea "x"
type textarea "GPS POint - 95108 (Opho"
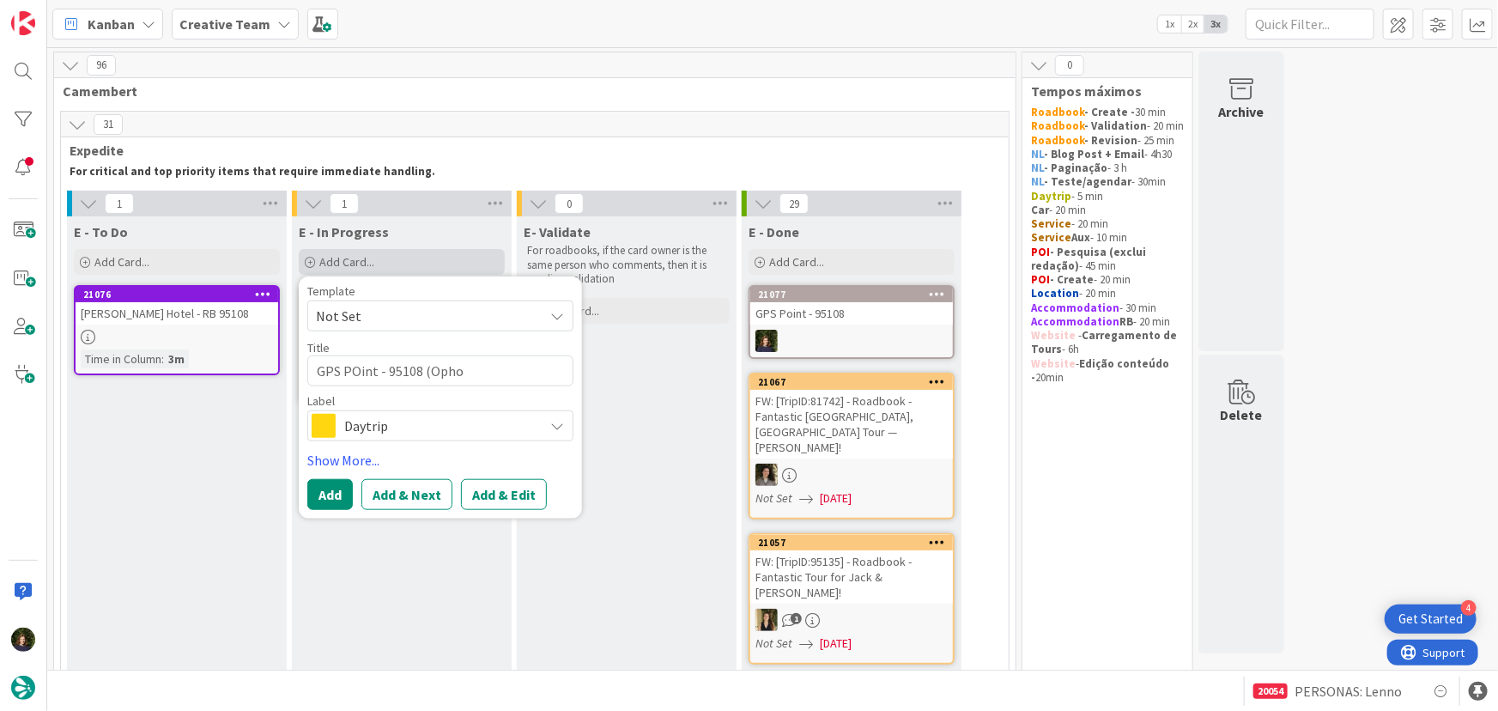
type textarea "x"
type textarea "GPS POint - 95108 (Ophor"
type textarea "x"
type textarea "GPS POint - 95108 (Ophoru"
type textarea "x"
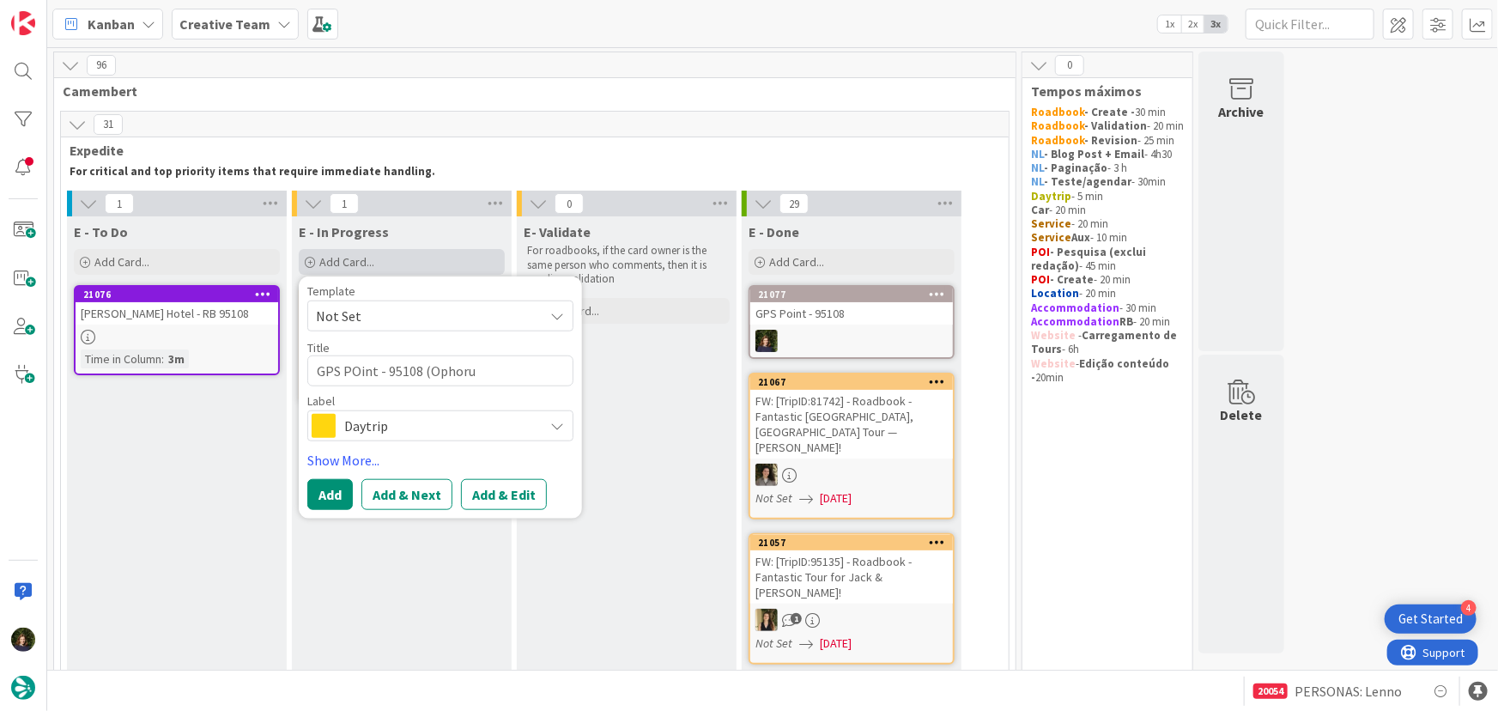
type textarea "GPS POint - 95108 (Ophorus"
type textarea "x"
type textarea "GPS POint - 95108 (Ophorus)"
click at [345, 433] on span "Daytrip" at bounding box center [439, 426] width 191 height 24
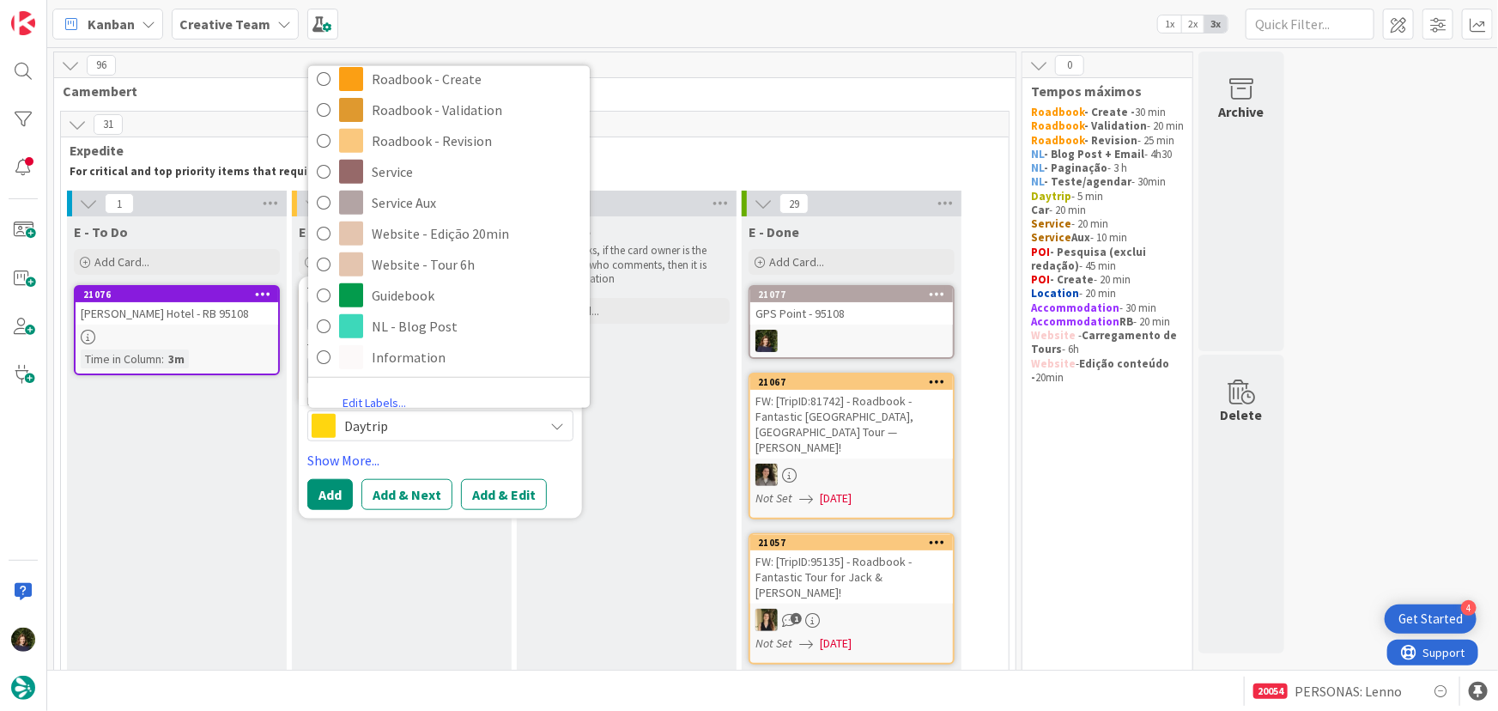
scroll to position [366, 0]
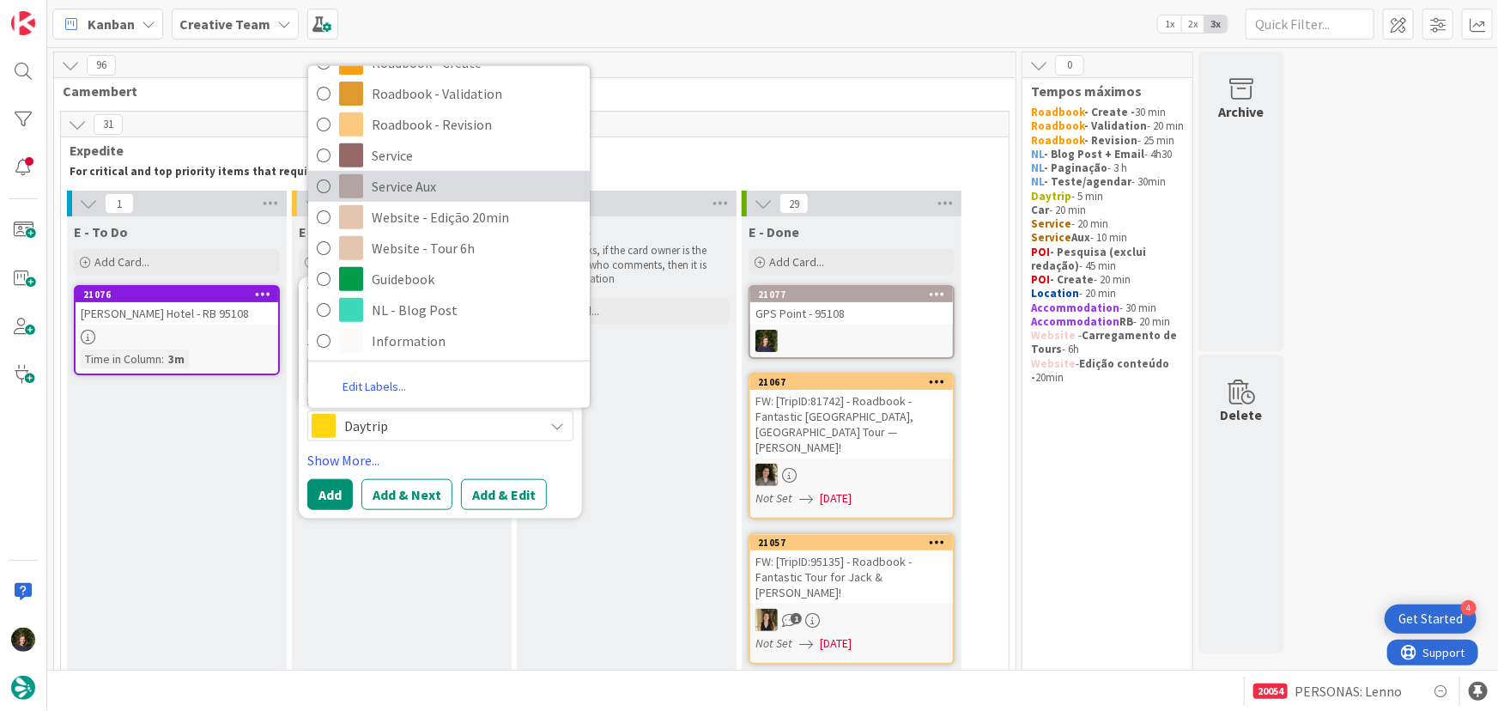
click at [387, 185] on span "Service Aux" at bounding box center [476, 186] width 209 height 26
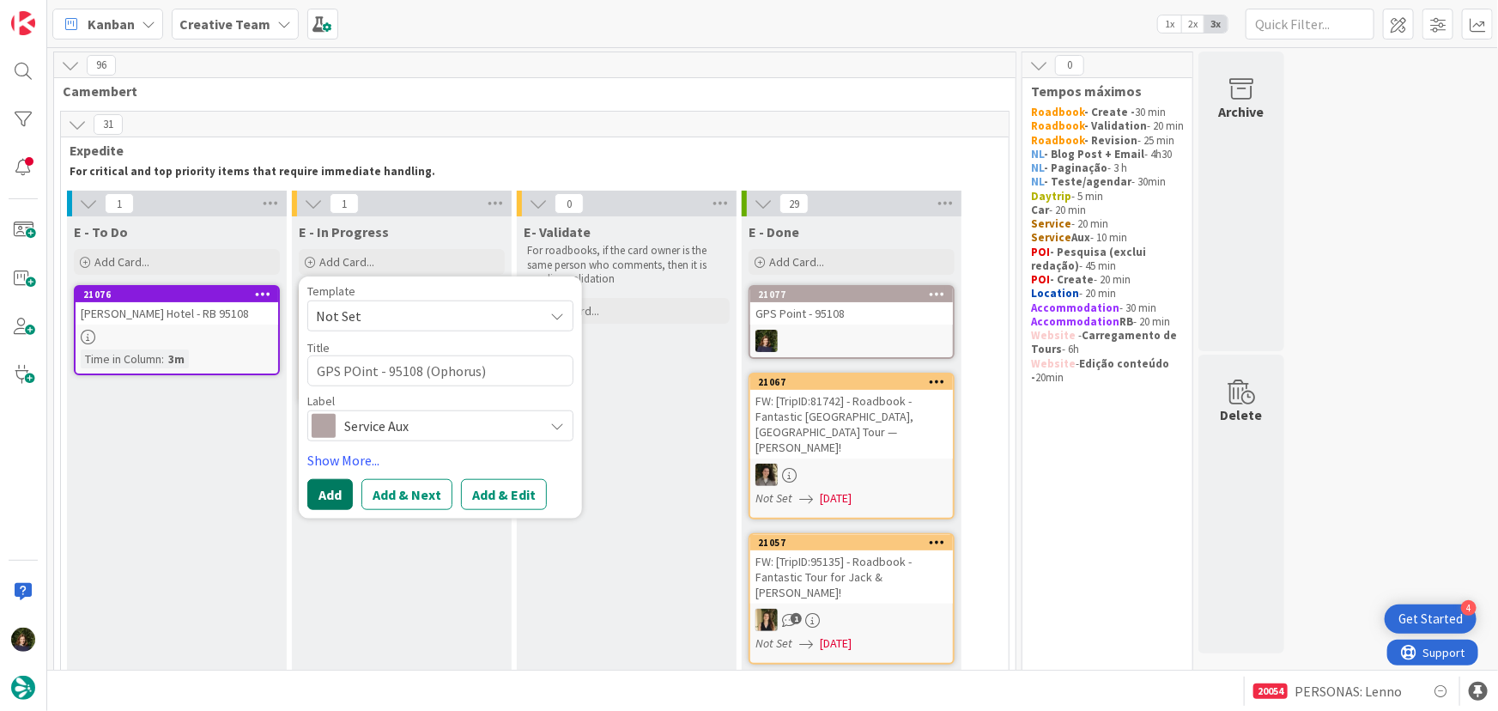
click at [339, 483] on button "Add" at bounding box center [329, 494] width 45 height 31
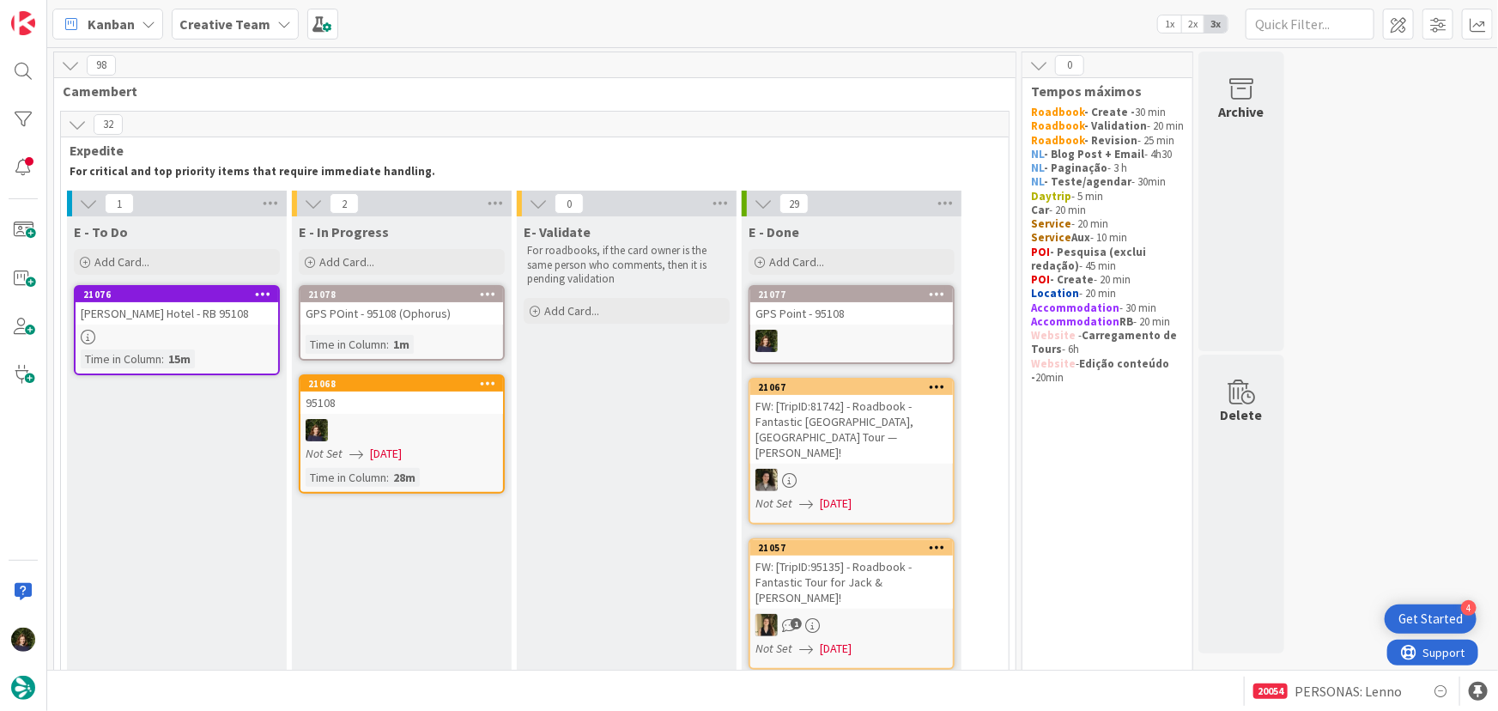
click at [423, 325] on link "21078 GPS POint - 95108 (Ophorus) Time in Column : 1m" at bounding box center [402, 323] width 206 height 76
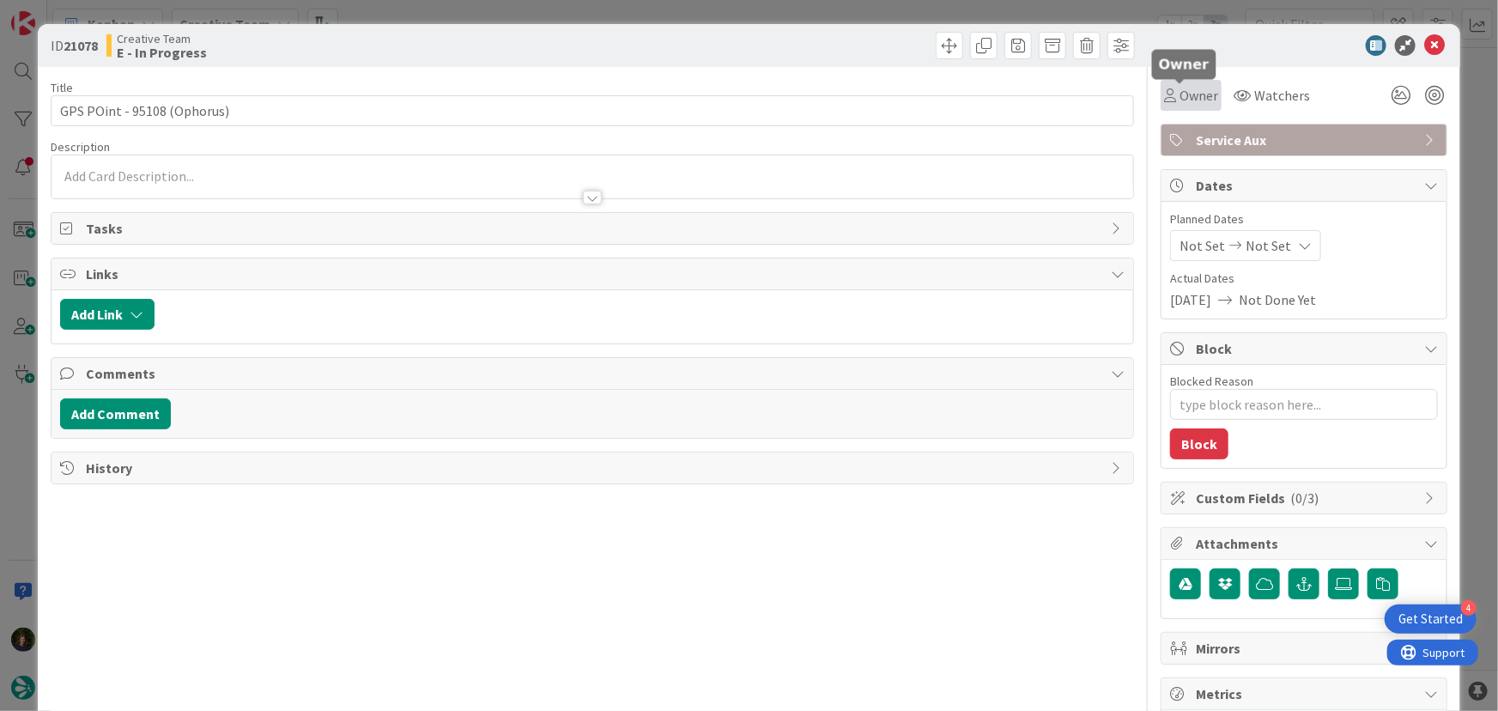
click at [1190, 100] on span "Owner" at bounding box center [1198, 95] width 39 height 21
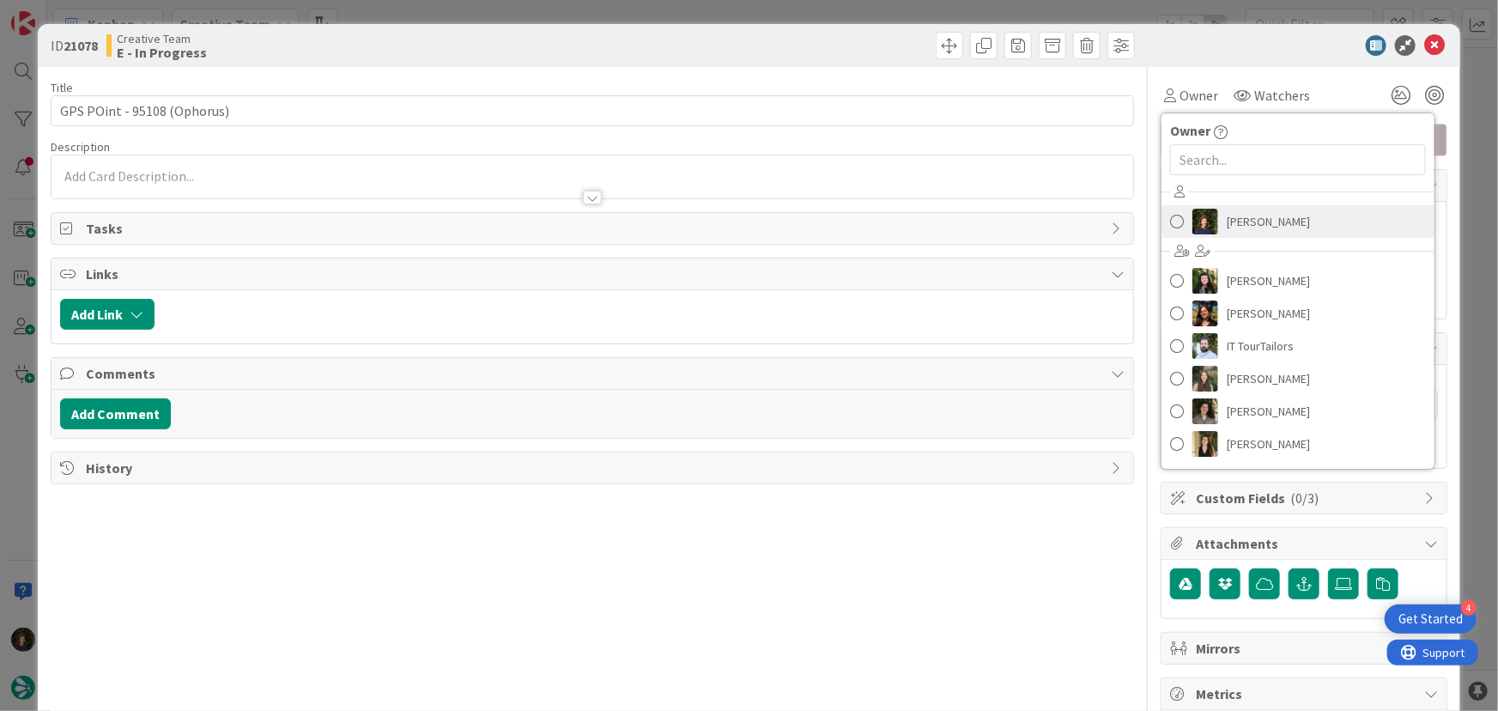
click at [1240, 214] on span "[PERSON_NAME]" at bounding box center [1267, 222] width 83 height 26
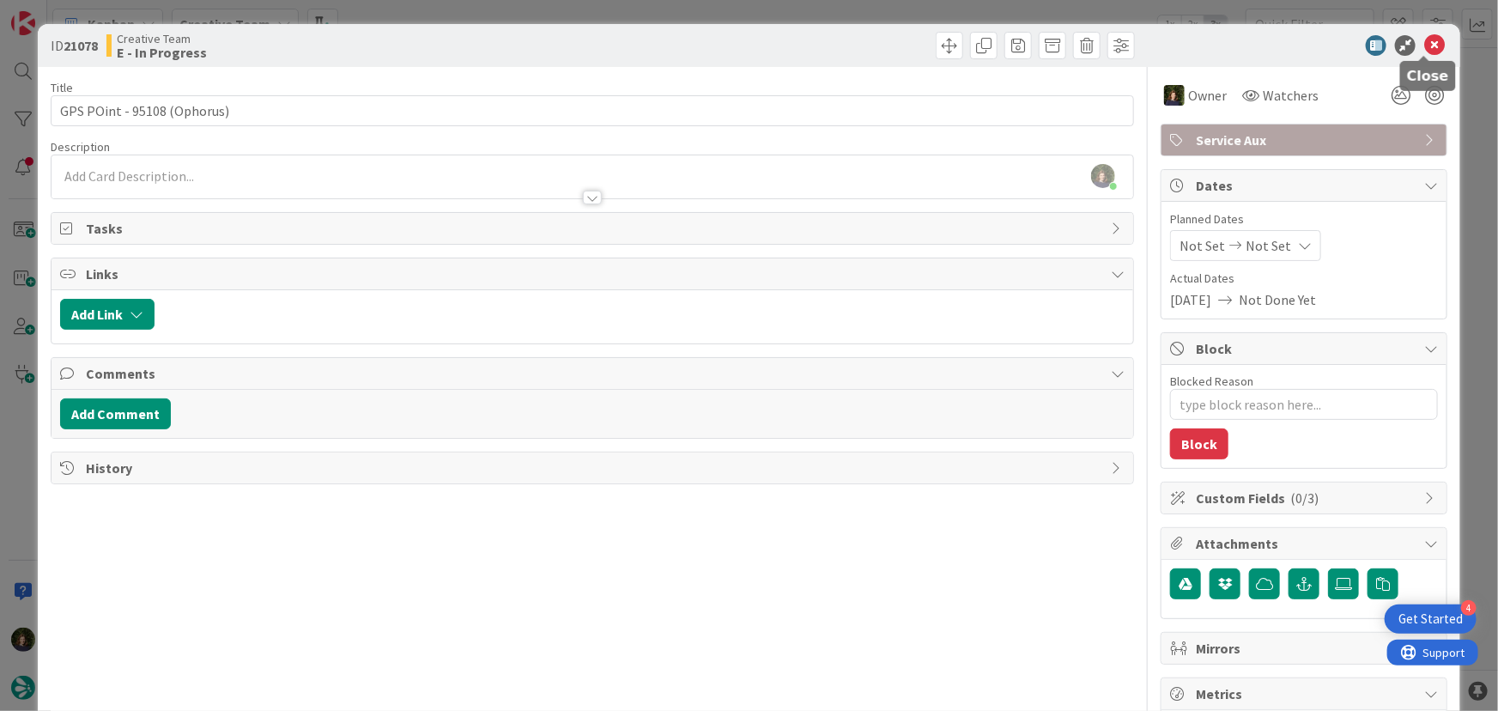
click at [1424, 50] on icon at bounding box center [1434, 45] width 21 height 21
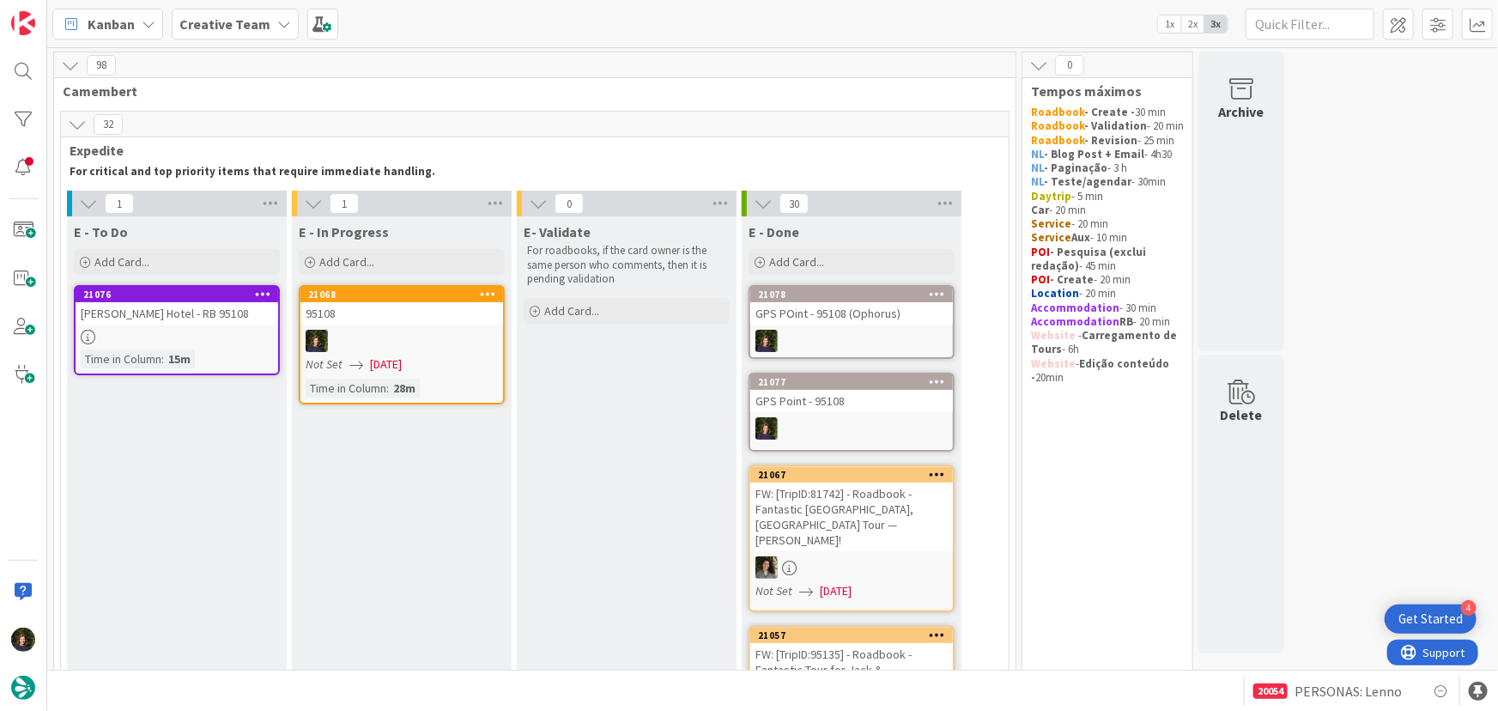
click at [221, 26] on b "Creative Team" at bounding box center [224, 23] width 91 height 17
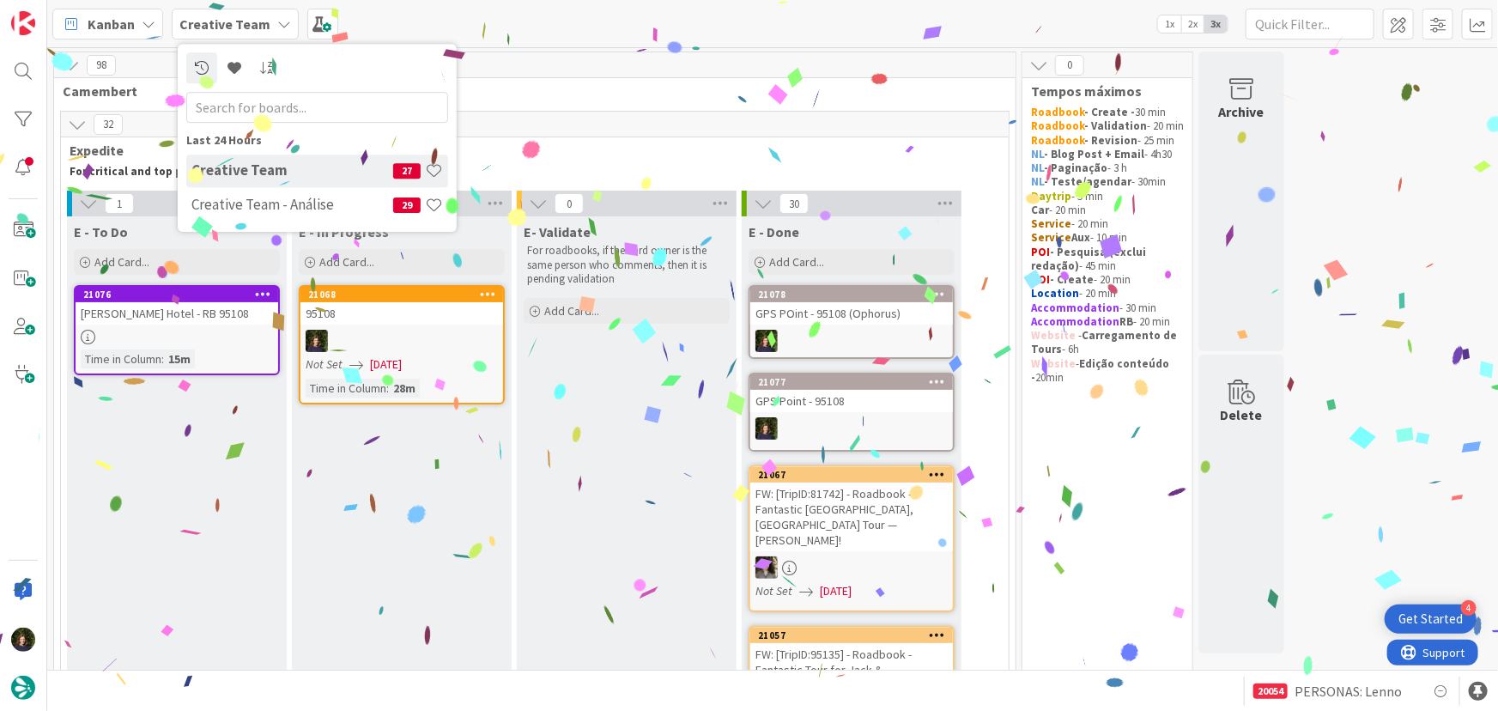
click at [224, 208] on h4 "Creative Team - Análise" at bounding box center [292, 204] width 202 height 17
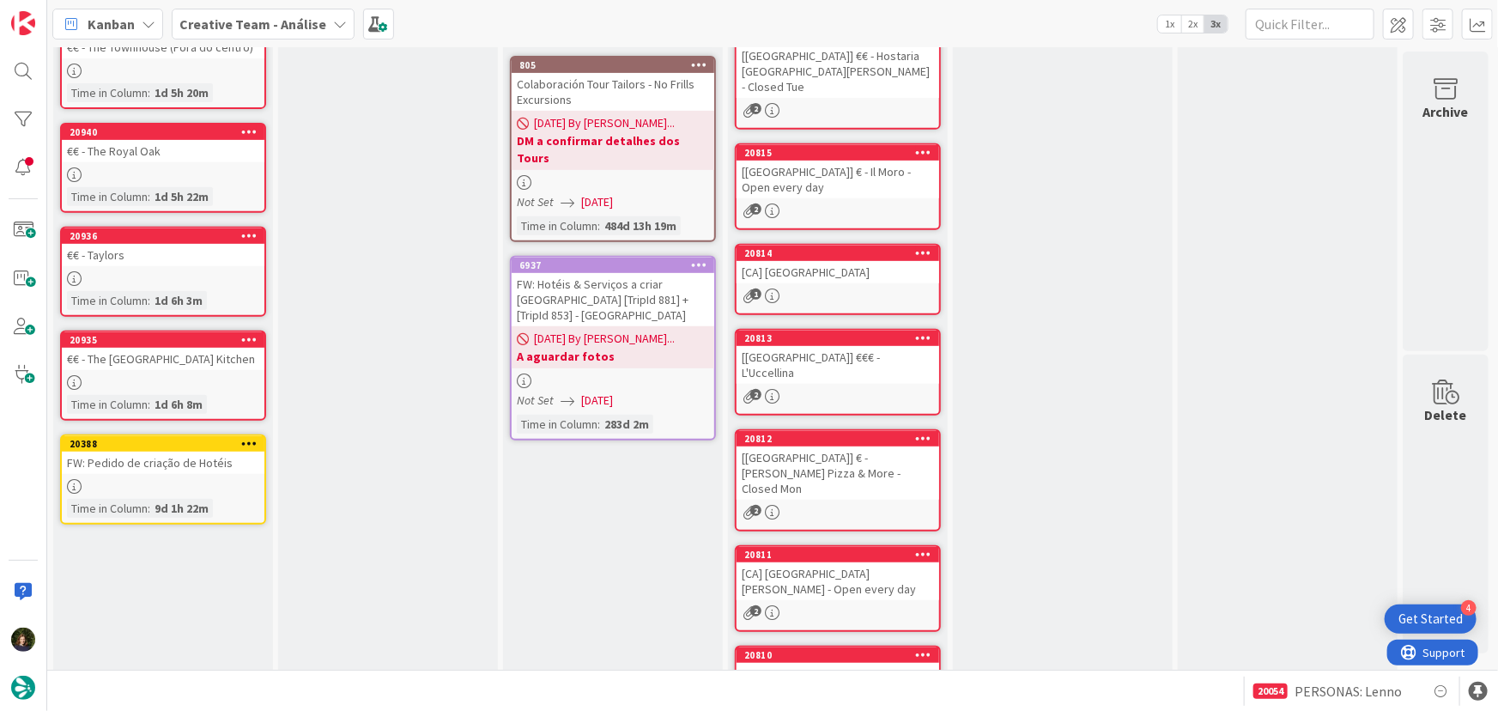
scroll to position [468, 0]
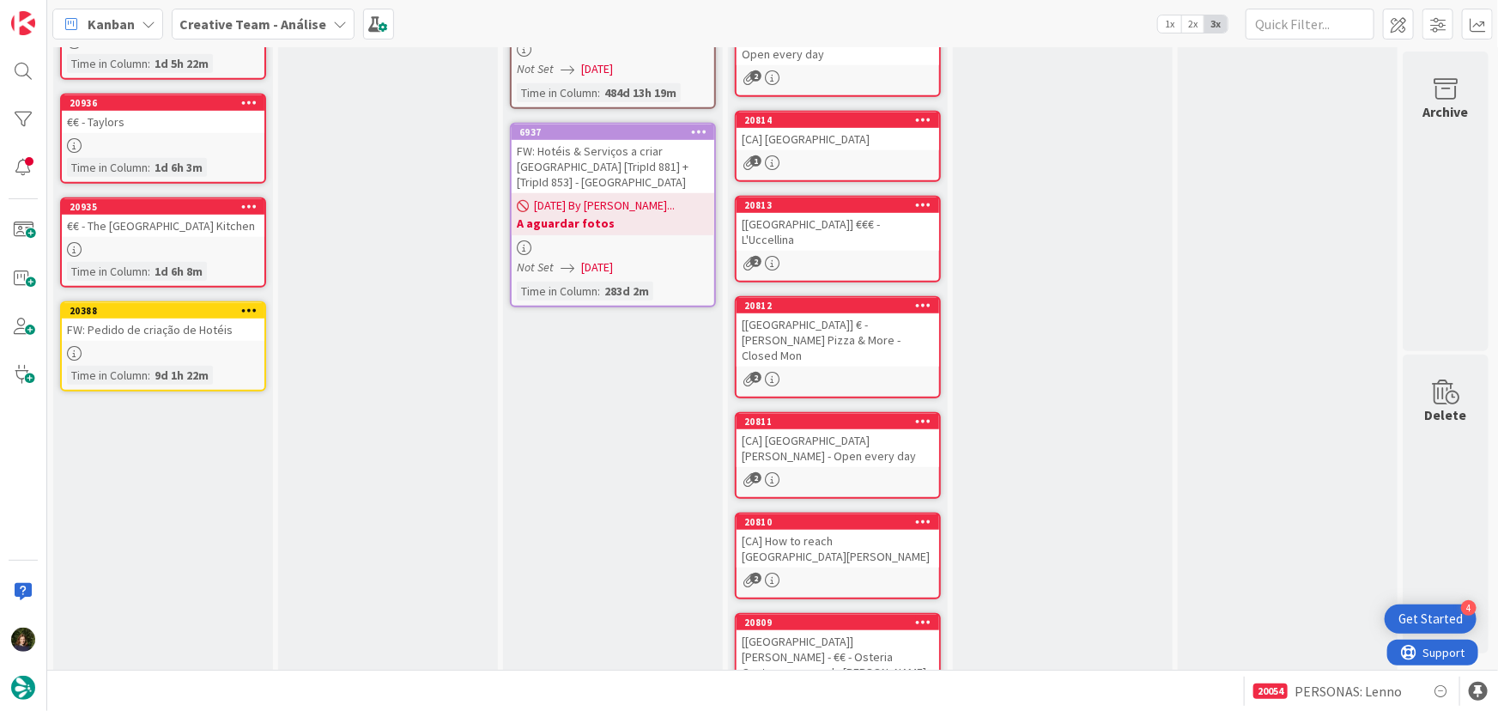
click at [231, 26] on b "Creative Team - Análise" at bounding box center [252, 23] width 147 height 17
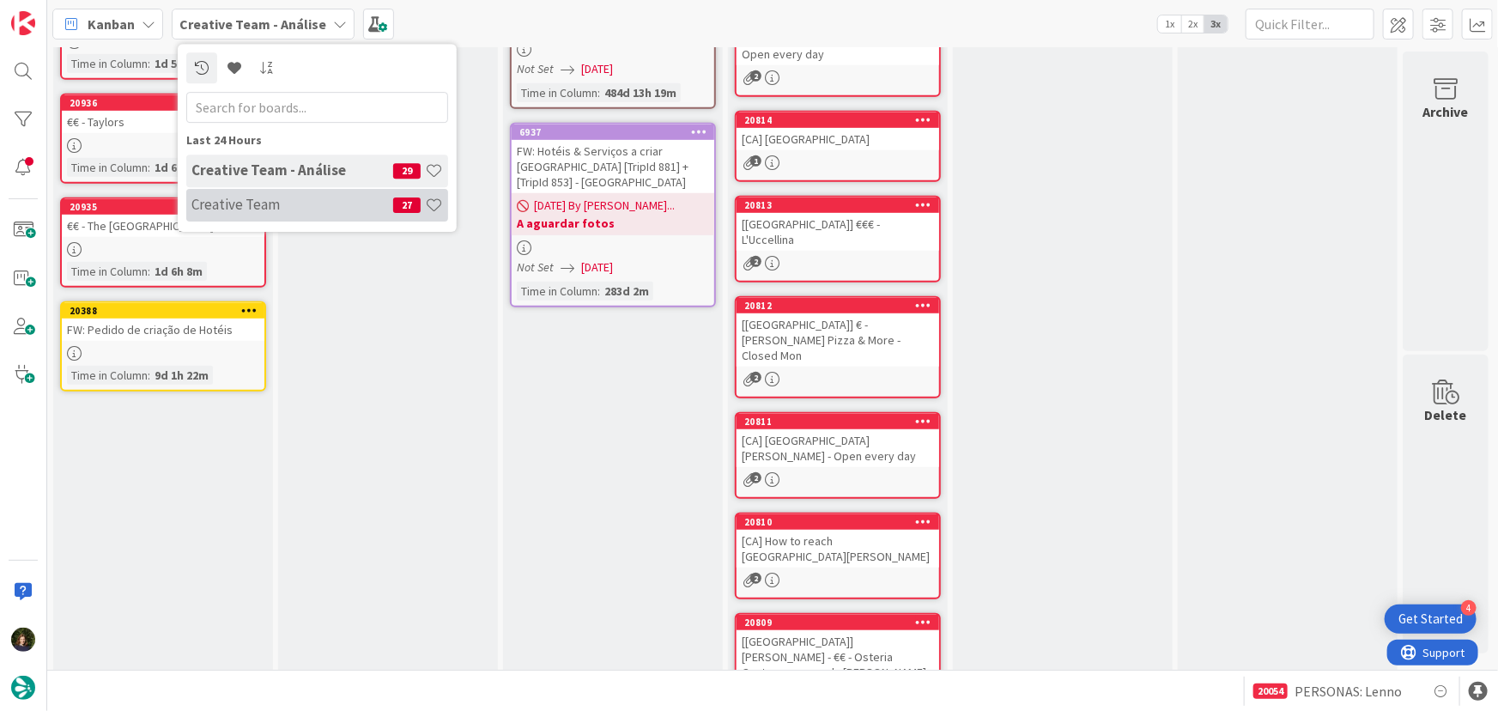
click at [256, 207] on h4 "Creative Team" at bounding box center [292, 204] width 202 height 17
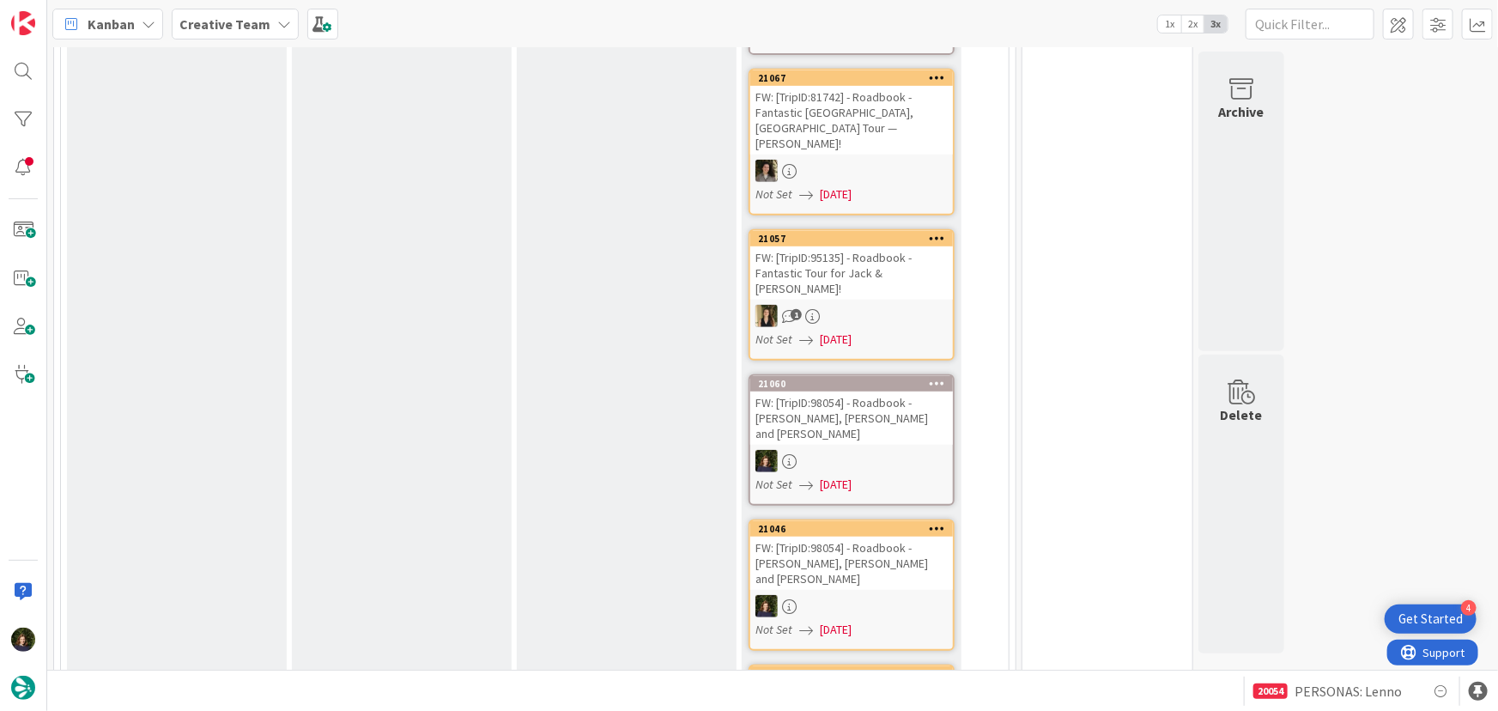
scroll to position [233, 0]
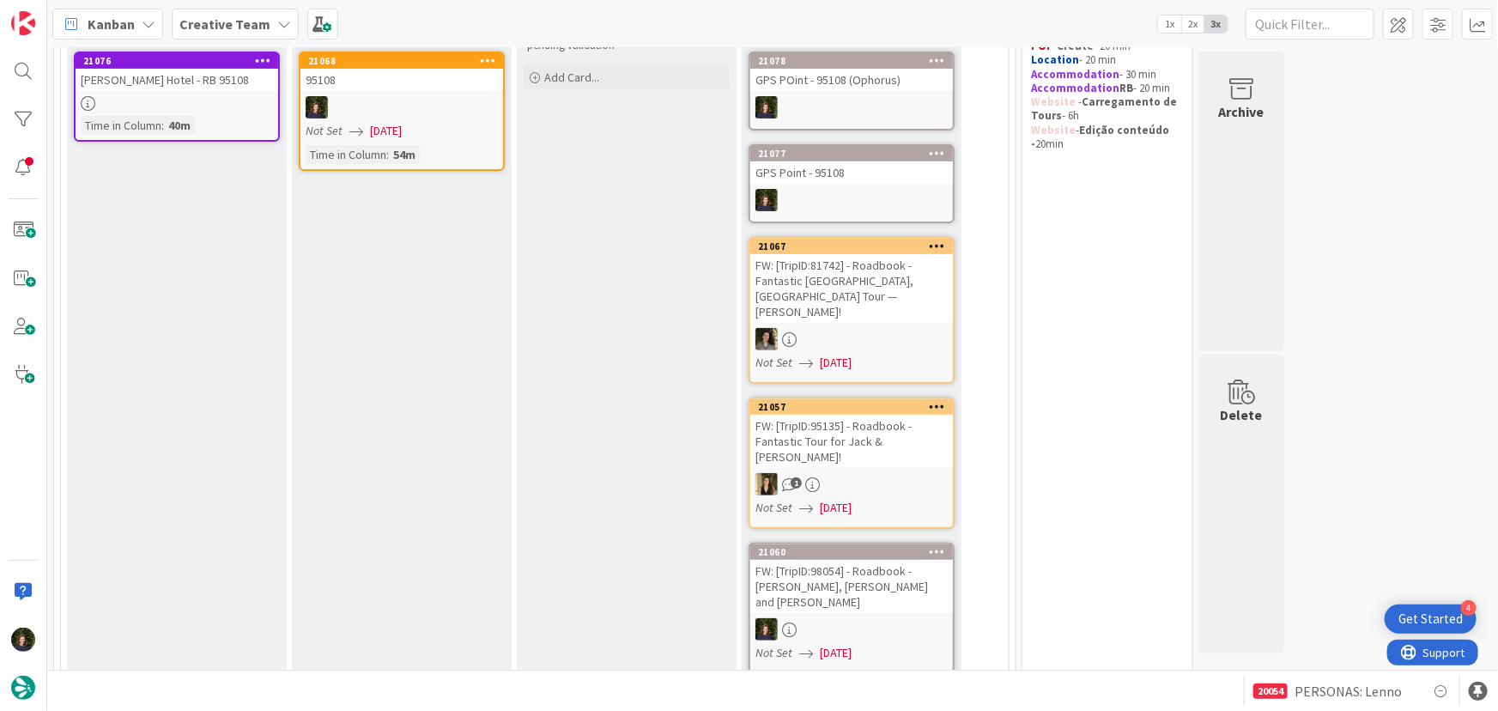
click at [200, 23] on b "Creative Team" at bounding box center [224, 23] width 91 height 17
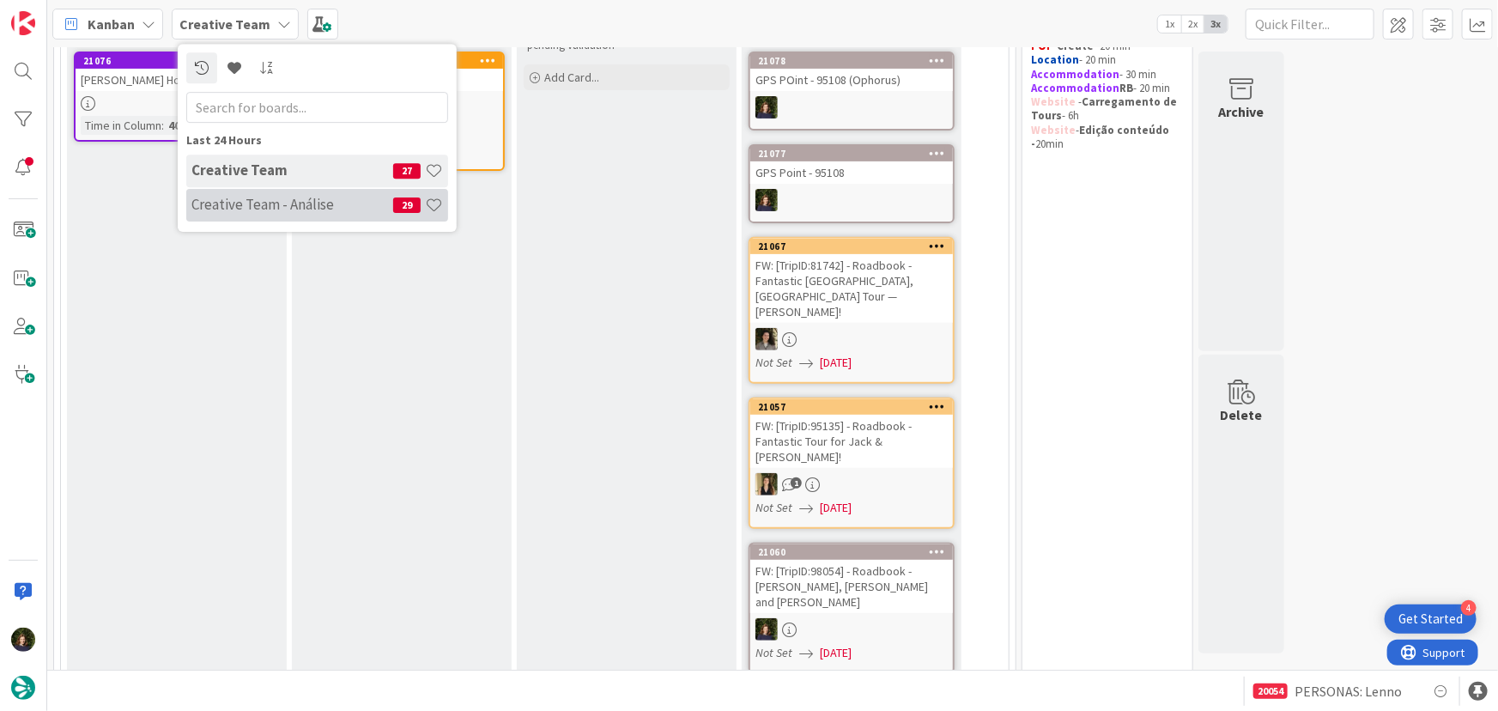
click at [240, 206] on h4 "Creative Team - Análise" at bounding box center [292, 204] width 202 height 17
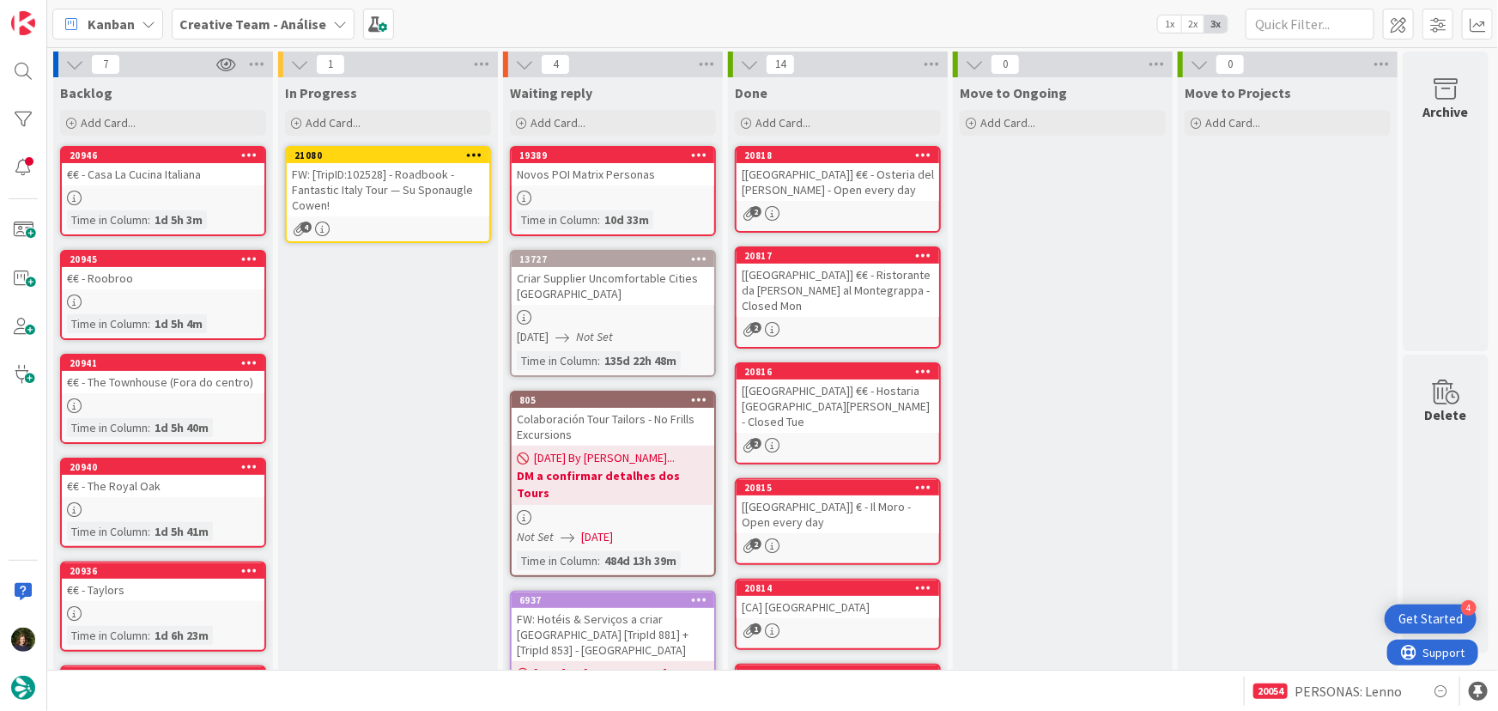
click at [471, 148] on icon at bounding box center [474, 154] width 16 height 12
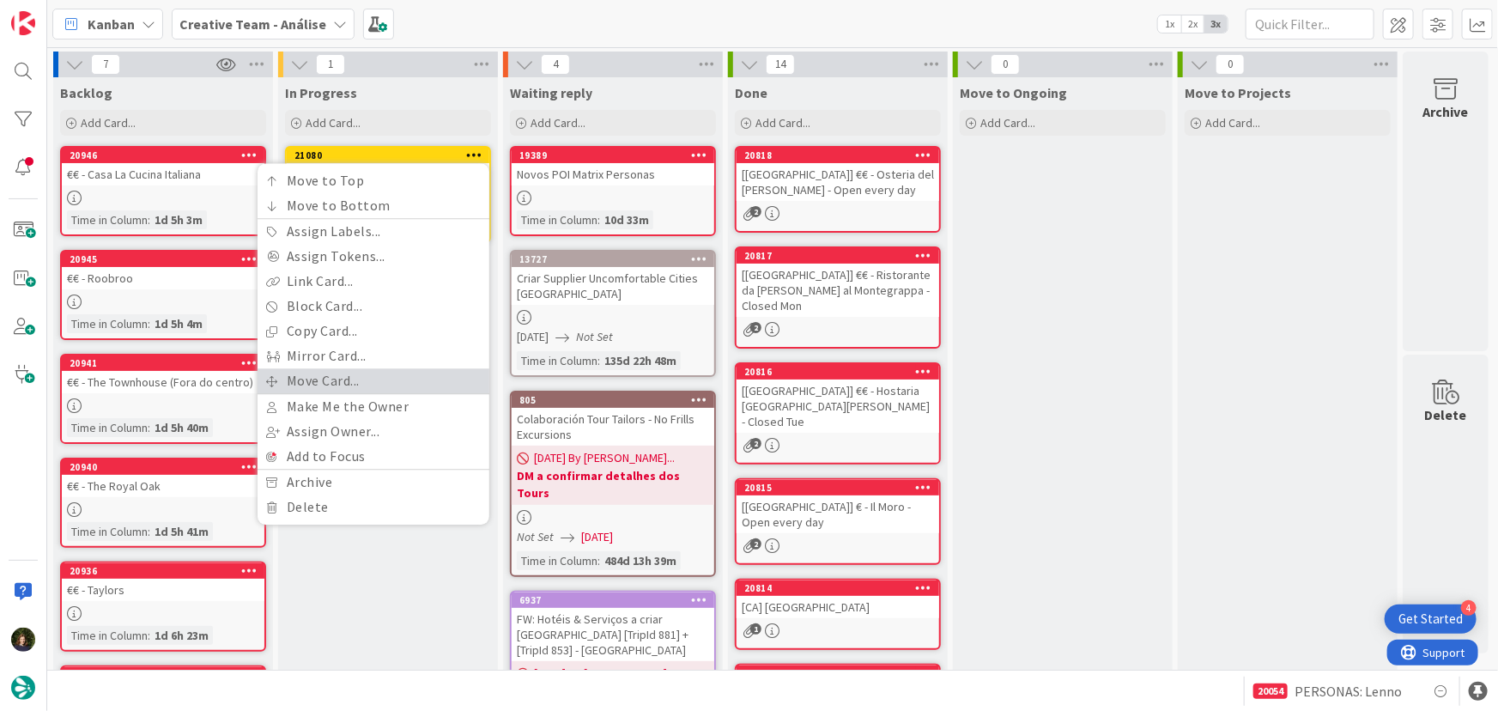
click at [360, 382] on link "Move Card..." at bounding box center [373, 380] width 232 height 25
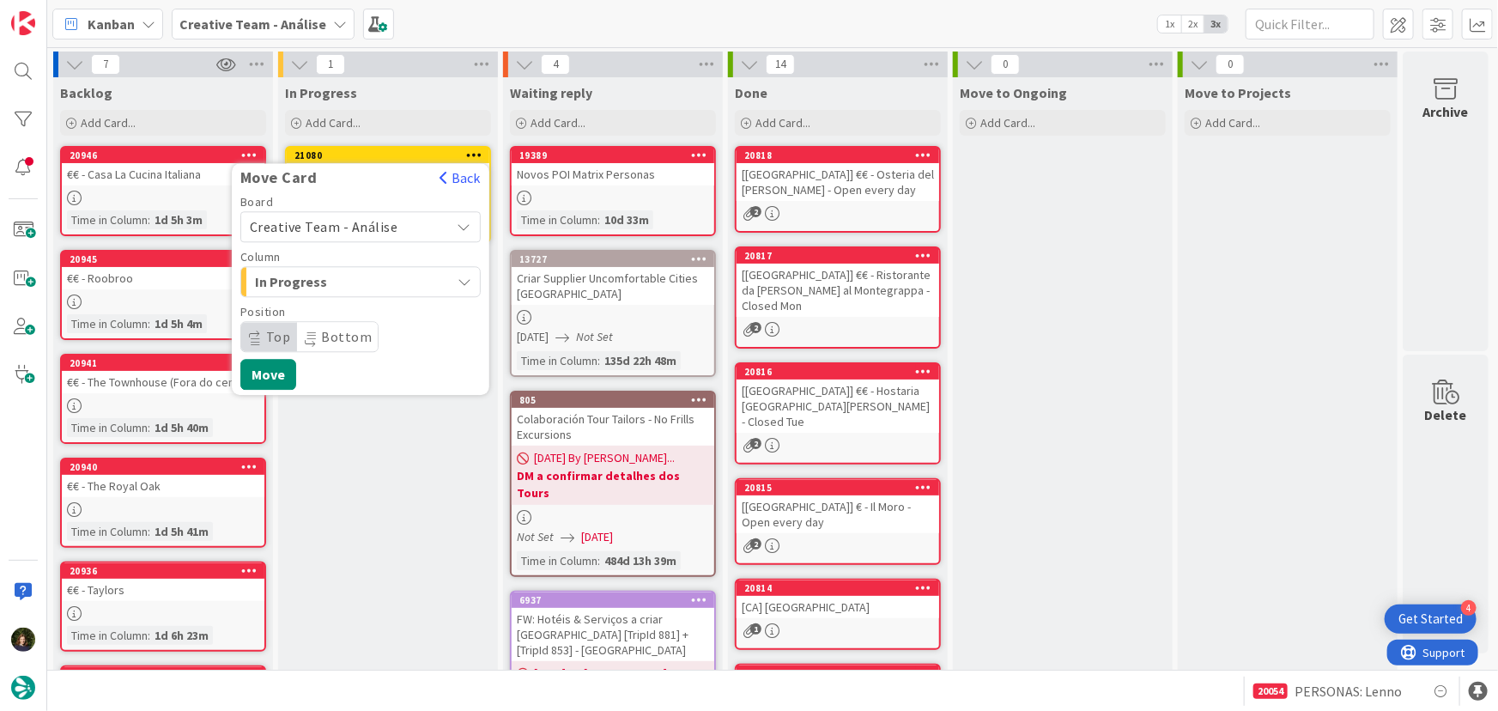
click at [362, 222] on span "Creative Team - Análise" at bounding box center [324, 226] width 148 height 17
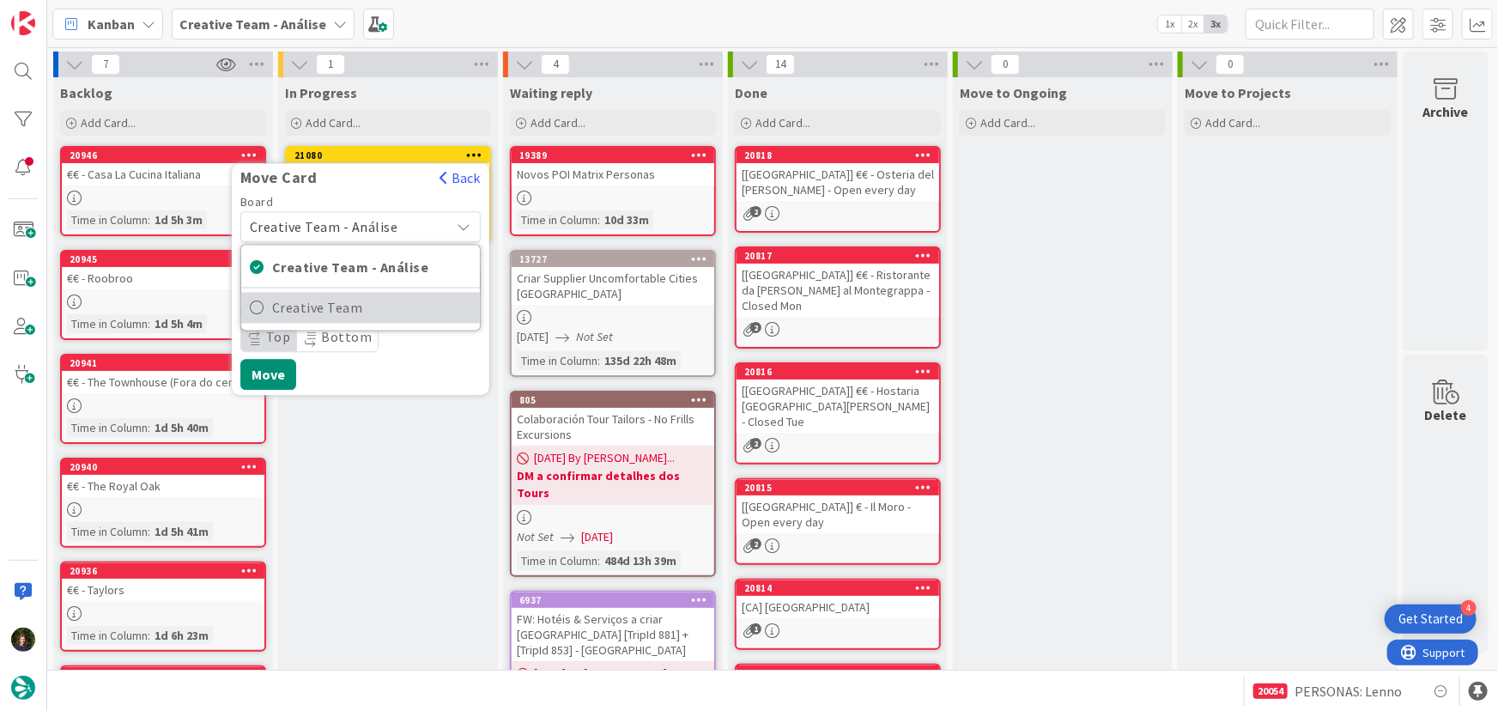
click at [372, 306] on span "Creative Team" at bounding box center [371, 308] width 199 height 26
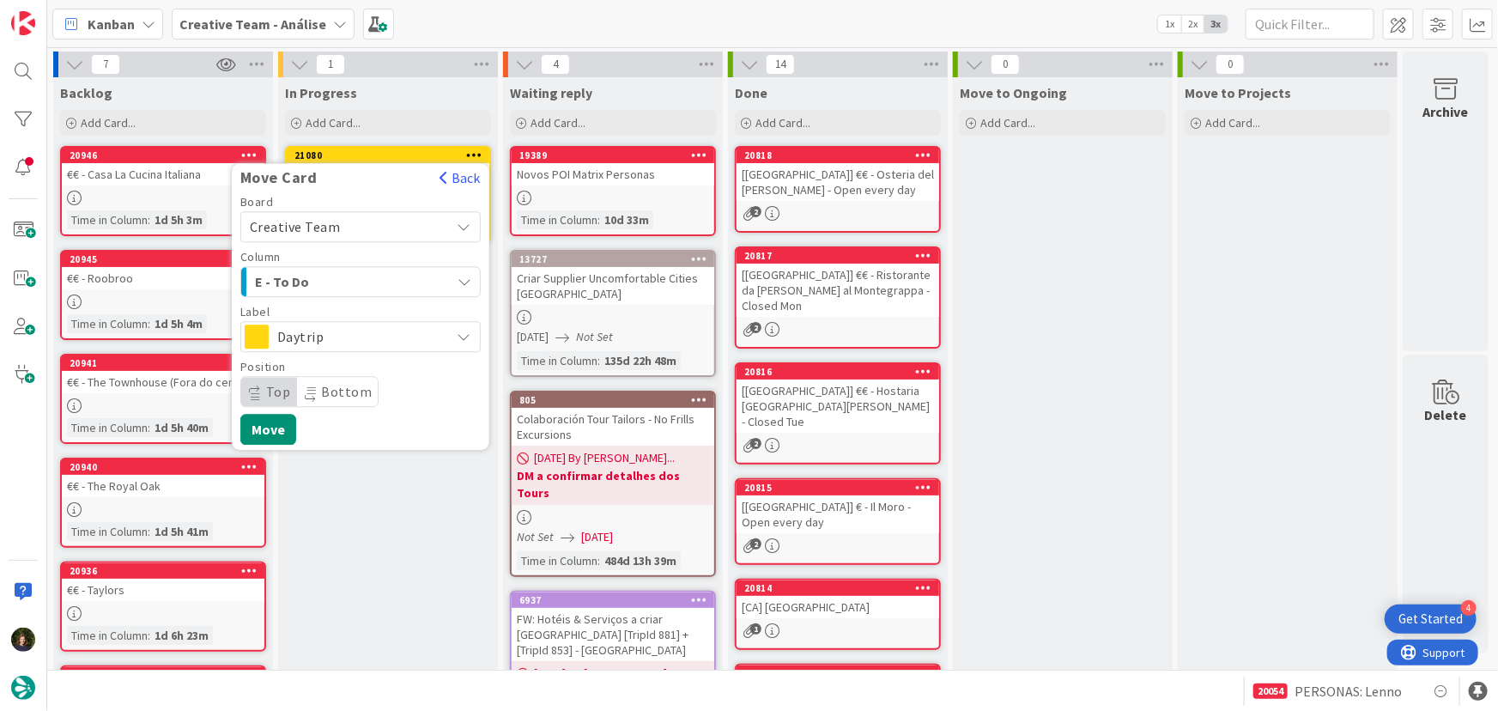
click at [382, 277] on span "E - To Do" at bounding box center [319, 281] width 129 height 22
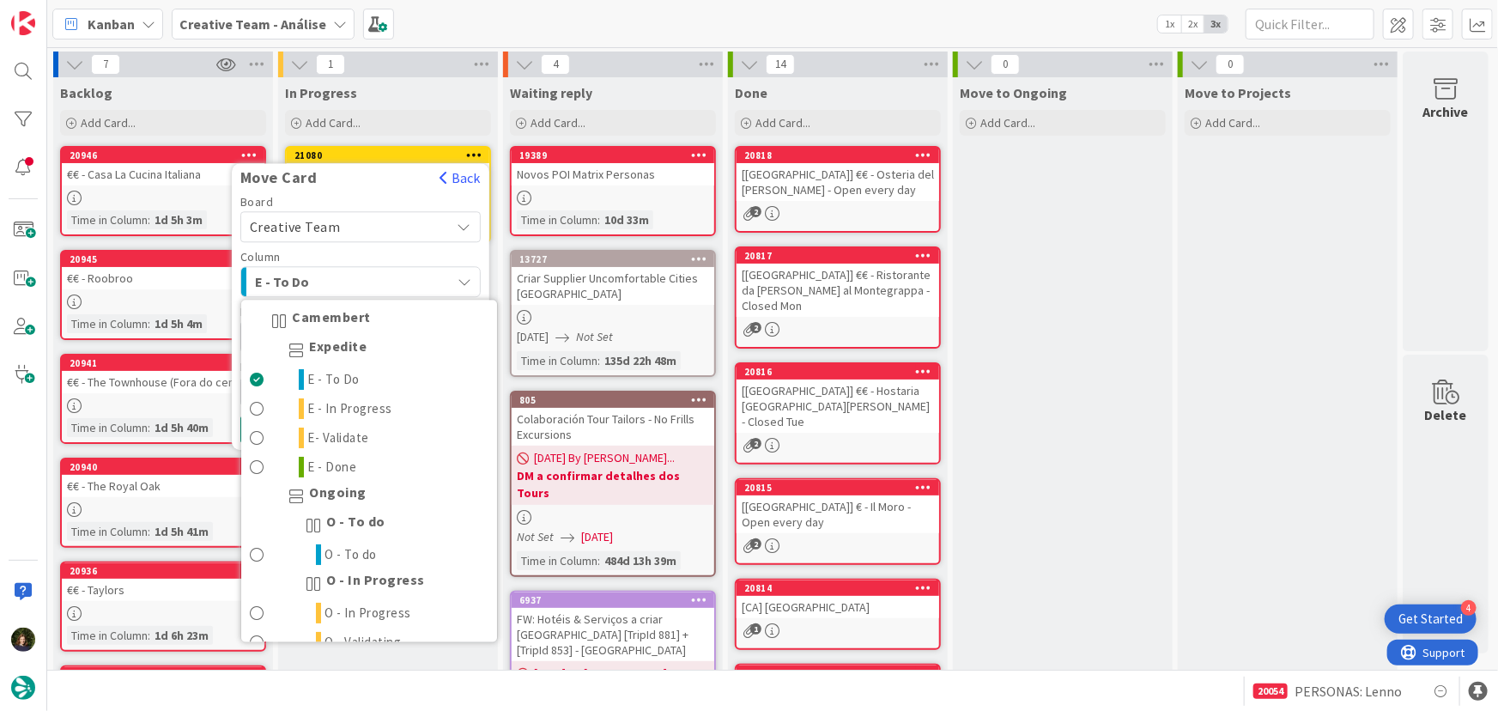
click at [378, 276] on span "E - To Do" at bounding box center [319, 281] width 129 height 22
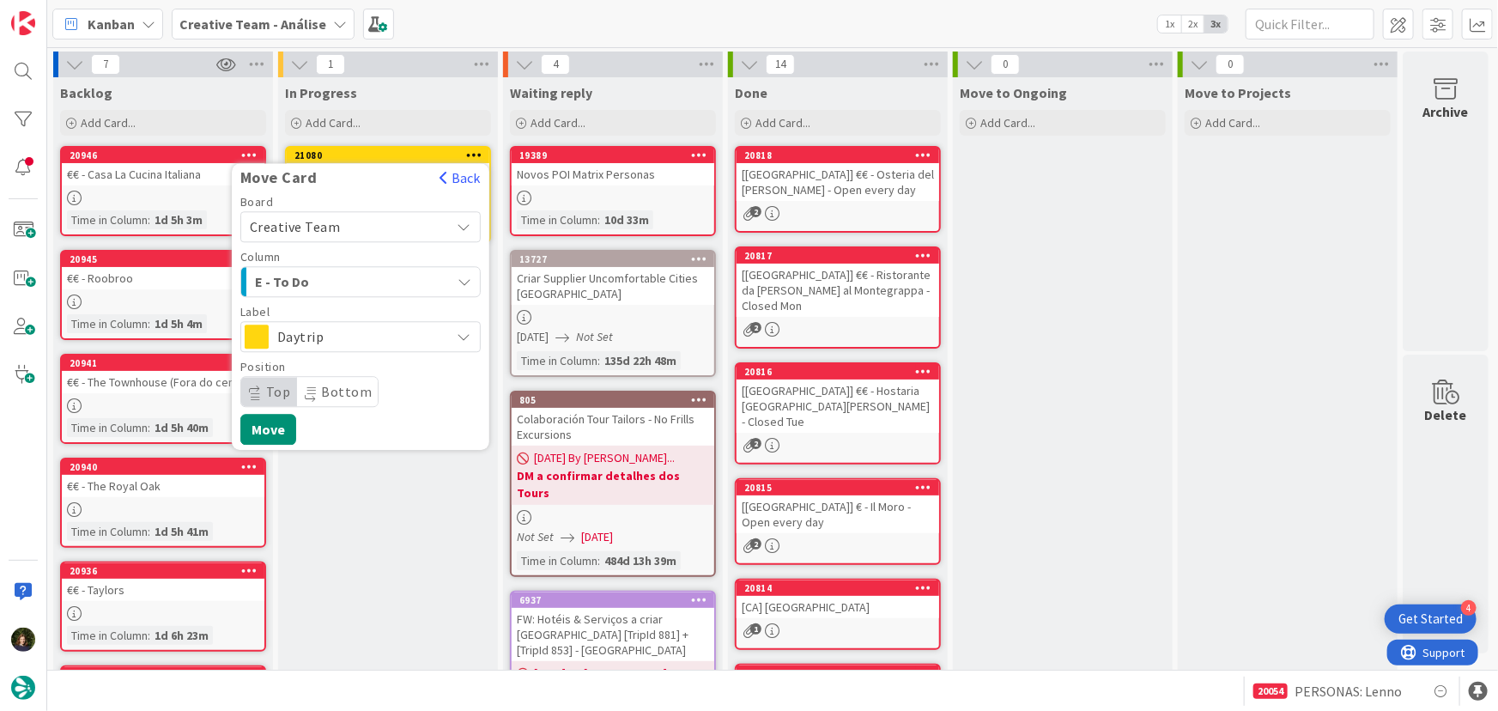
click at [381, 336] on span "Daytrip" at bounding box center [359, 336] width 165 height 24
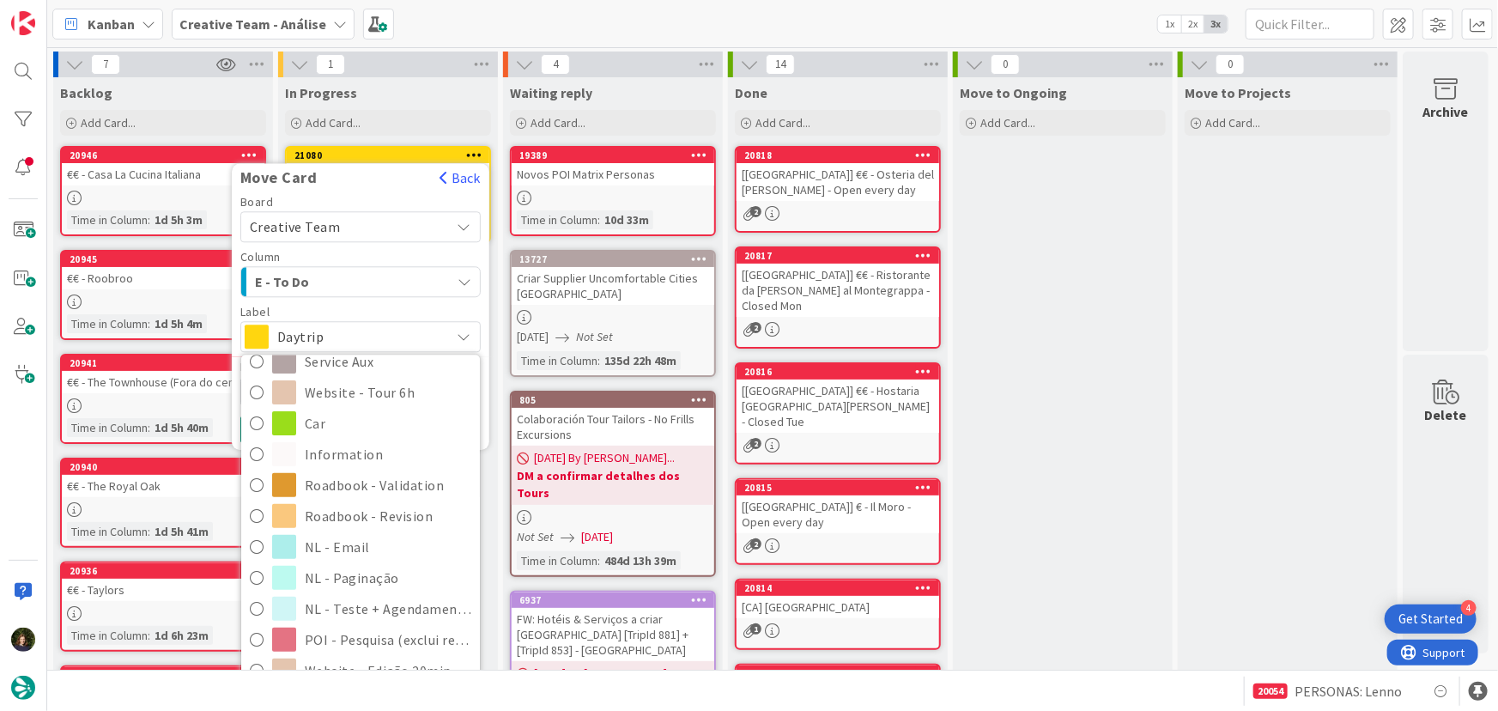
scroll to position [312, 0]
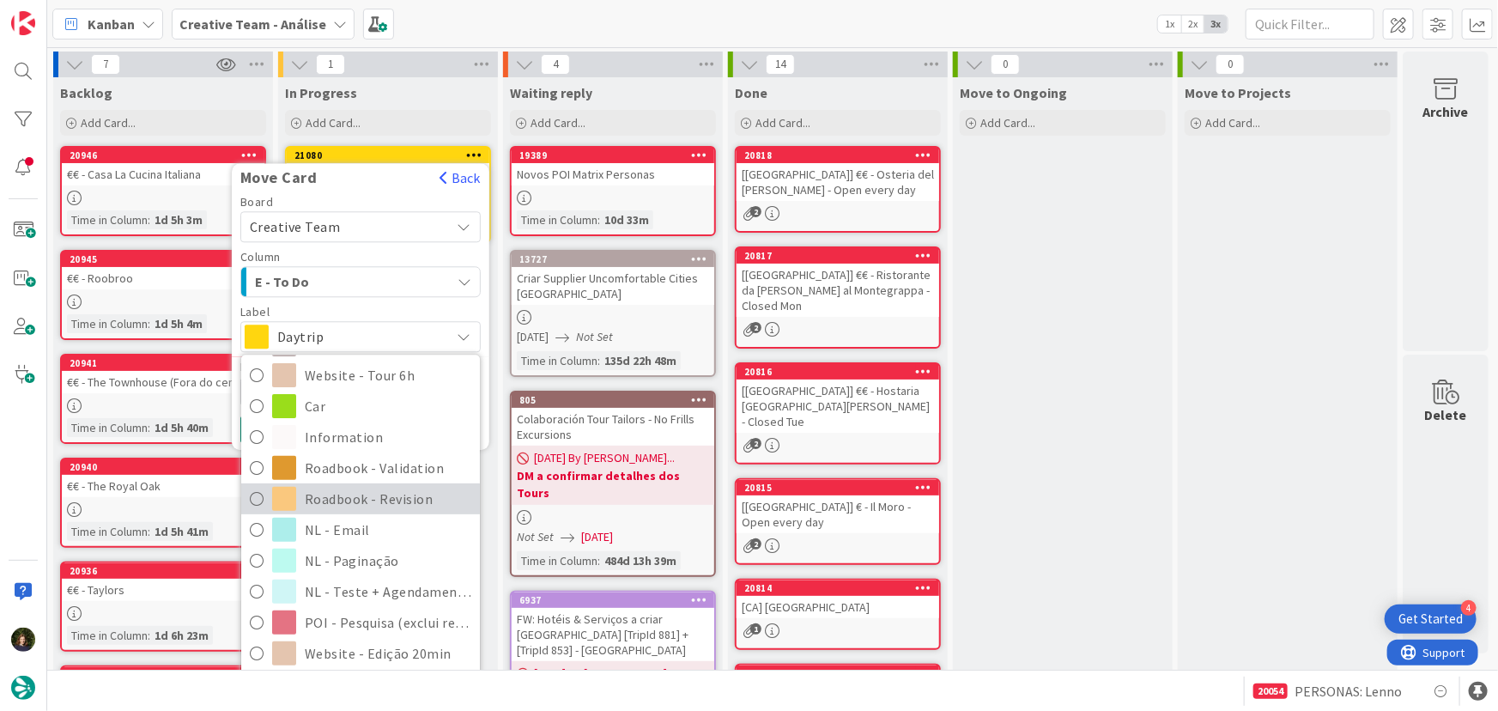
click at [391, 502] on span "Roadbook - Revision" at bounding box center [388, 499] width 167 height 26
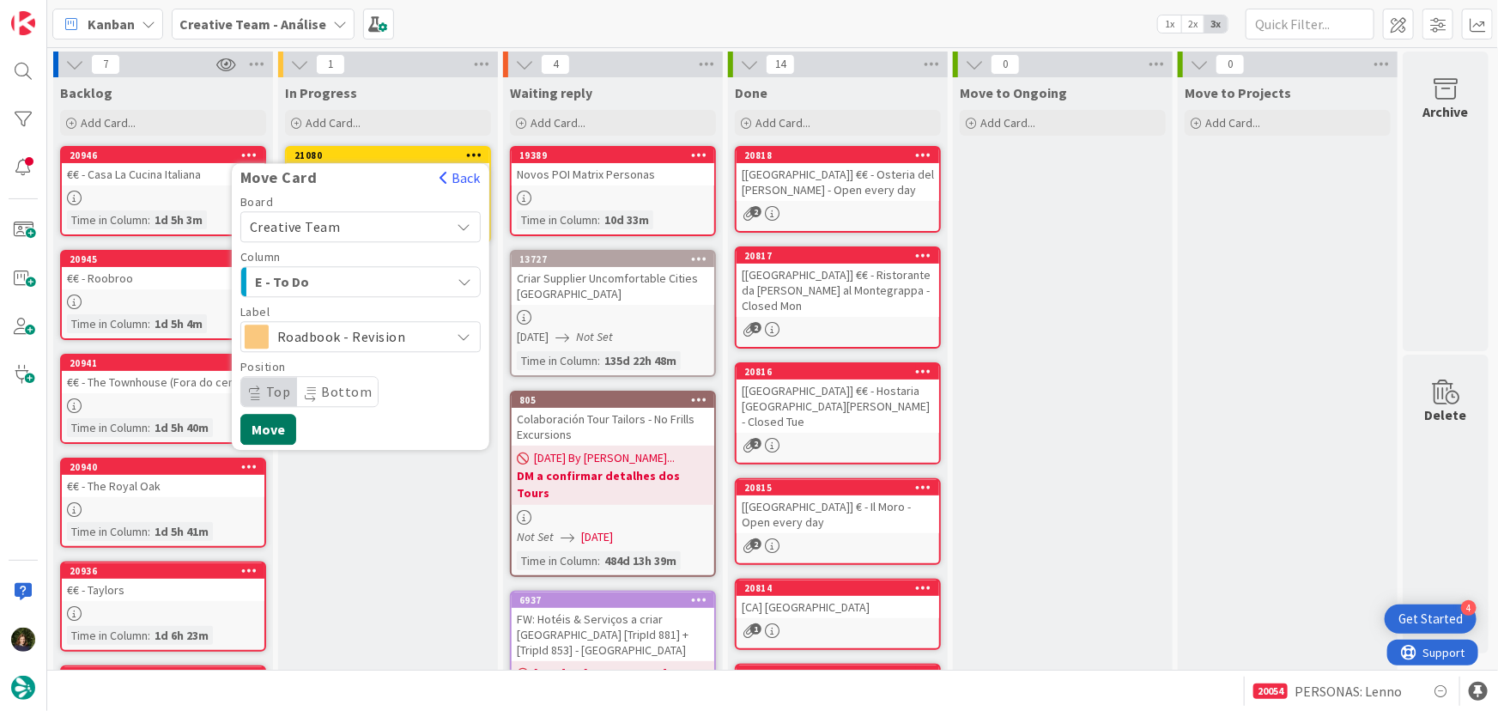
click at [269, 436] on button "Move" at bounding box center [268, 429] width 56 height 31
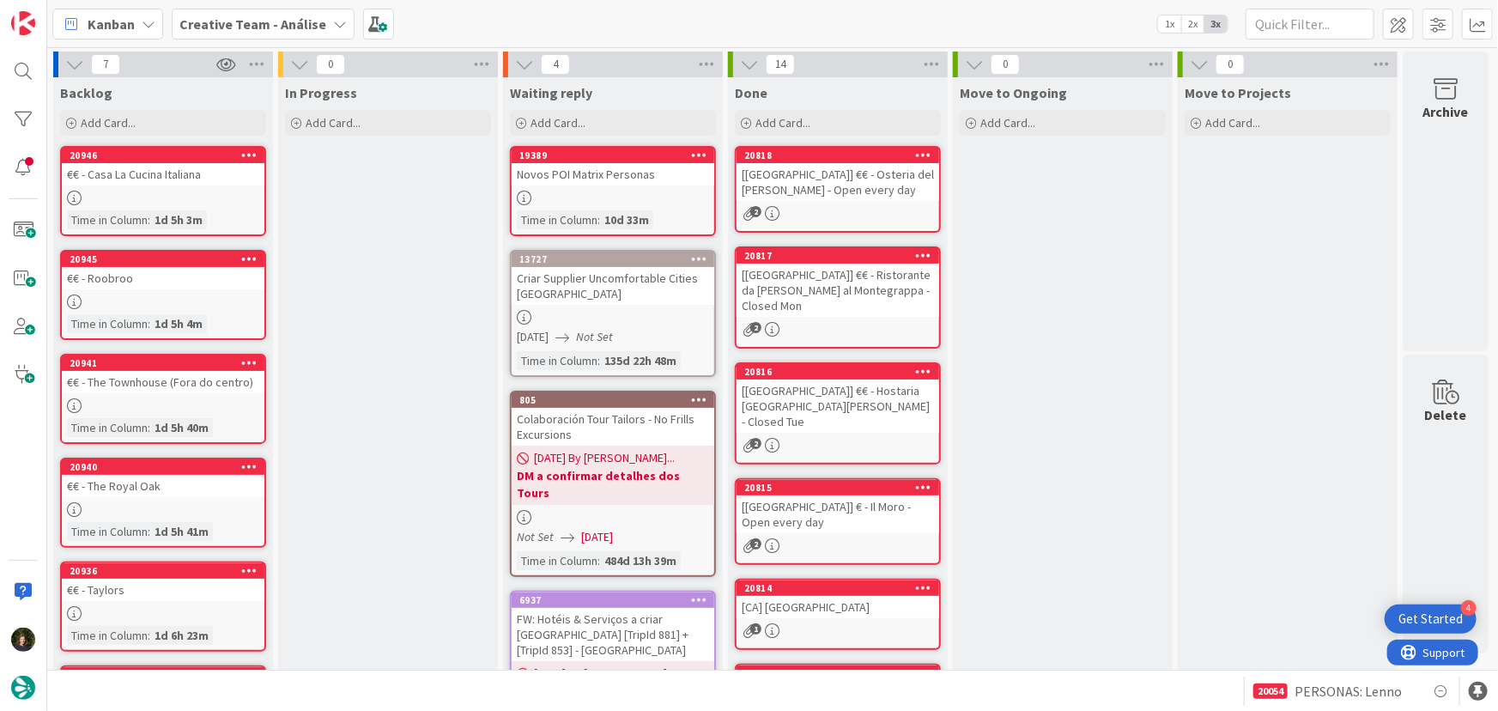
click at [311, 15] on b "Creative Team - Análise" at bounding box center [252, 23] width 147 height 17
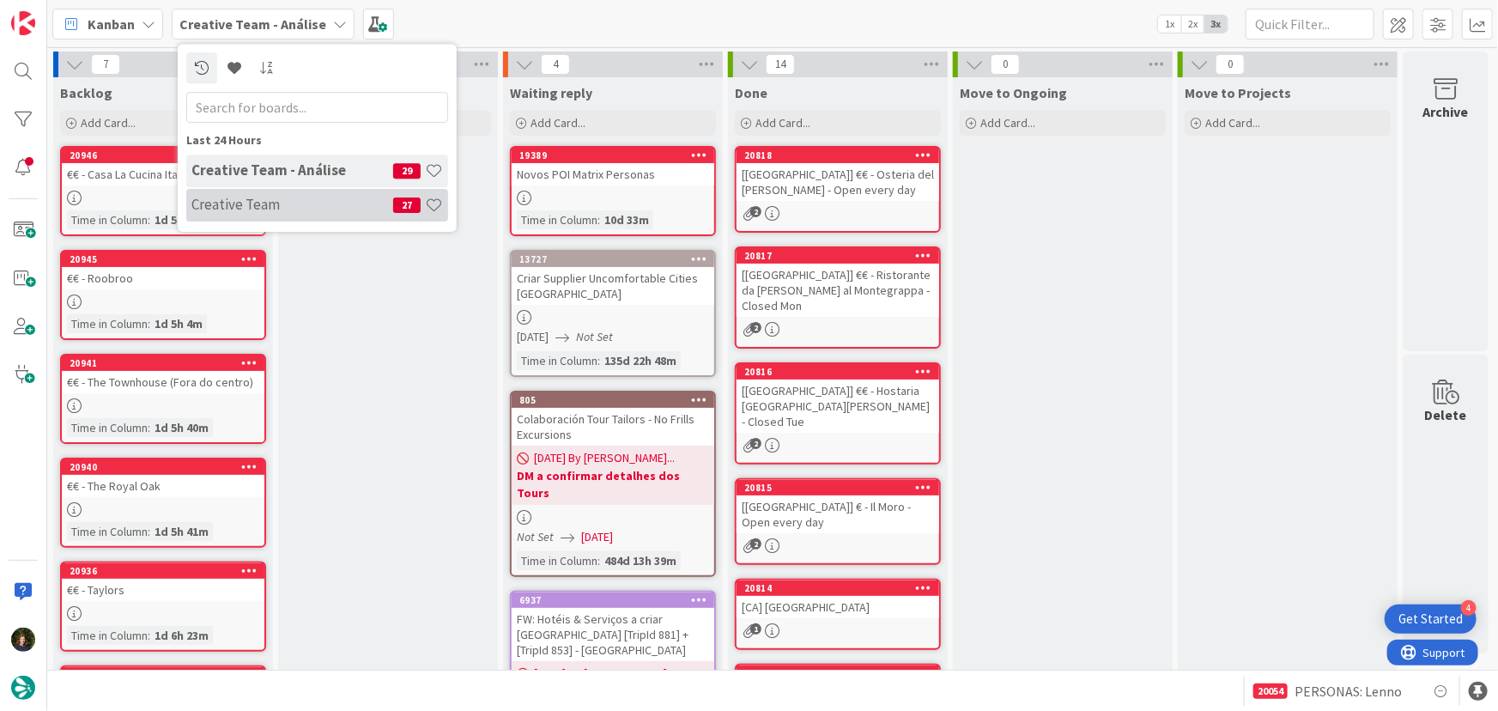
click at [296, 205] on h4 "Creative Team" at bounding box center [292, 204] width 202 height 17
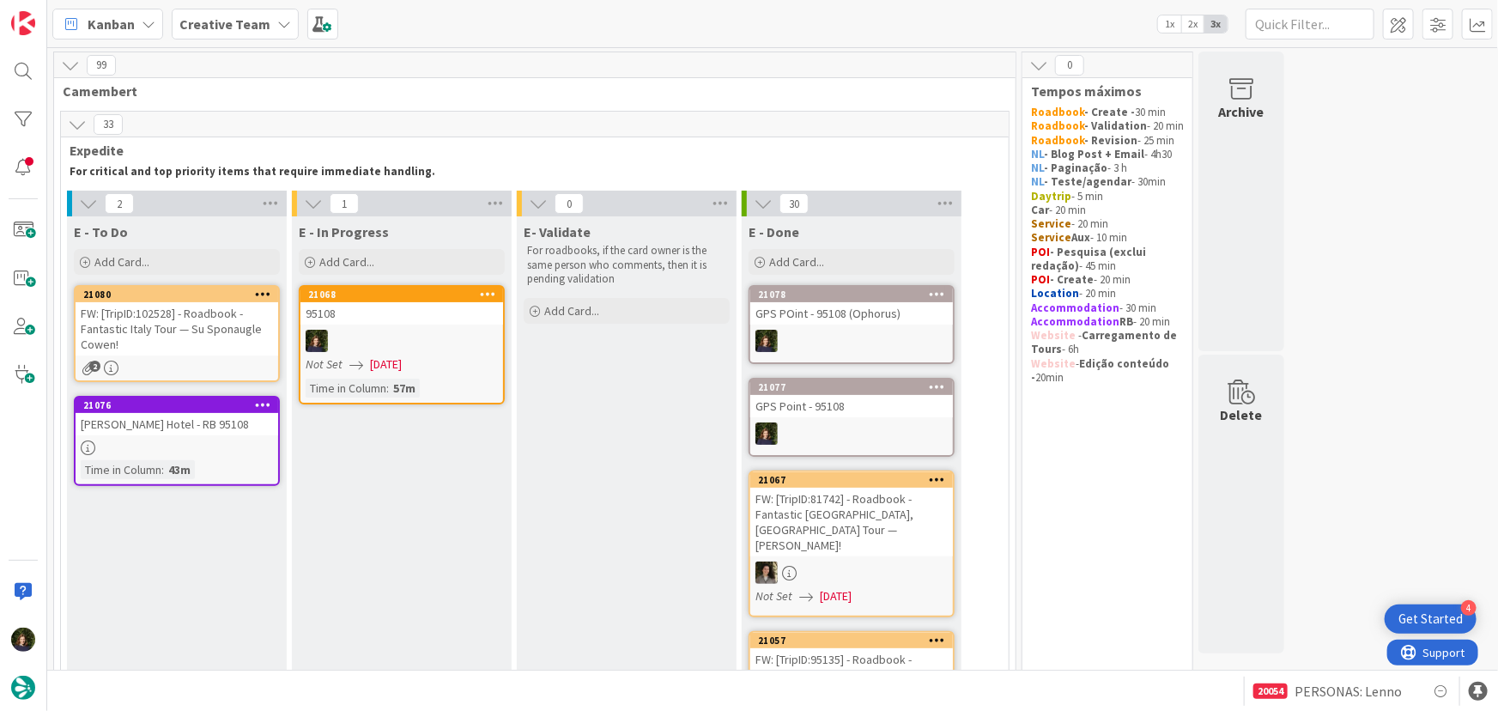
click at [390, 351] on div at bounding box center [401, 341] width 203 height 22
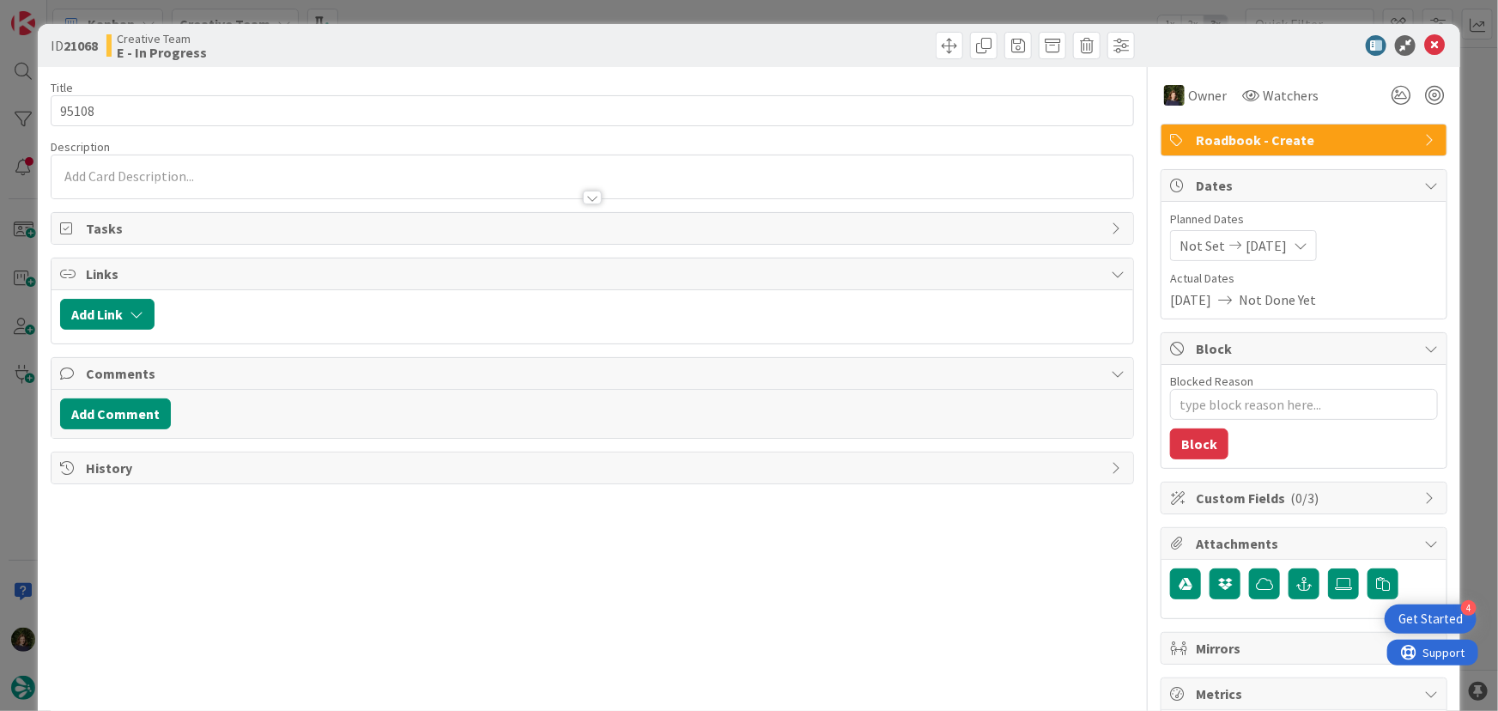
type textarea "x"
click at [242, 177] on div "[PERSON_NAME] just joined" at bounding box center [592, 176] width 1082 height 43
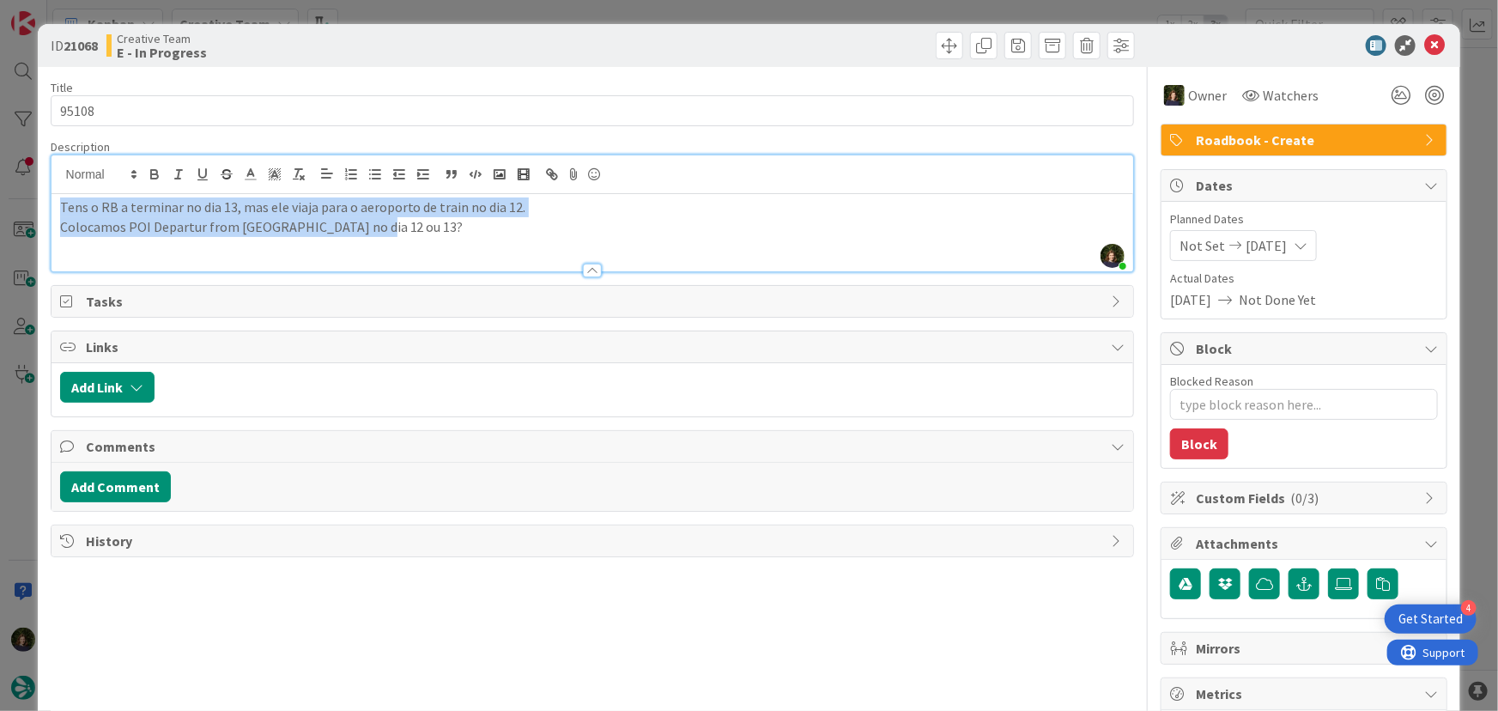
drag, startPoint x: 334, startPoint y: 223, endPoint x: 23, endPoint y: 200, distance: 311.6
click at [23, 200] on div "ID 21068 Creative Team E - In Progress Title 5 / 128 95108 Description [PERSON_…" at bounding box center [749, 355] width 1498 height 711
copy div "Tens o RB a terminar no dia 13, mas ele viaja para o aeroporto de train no dia …"
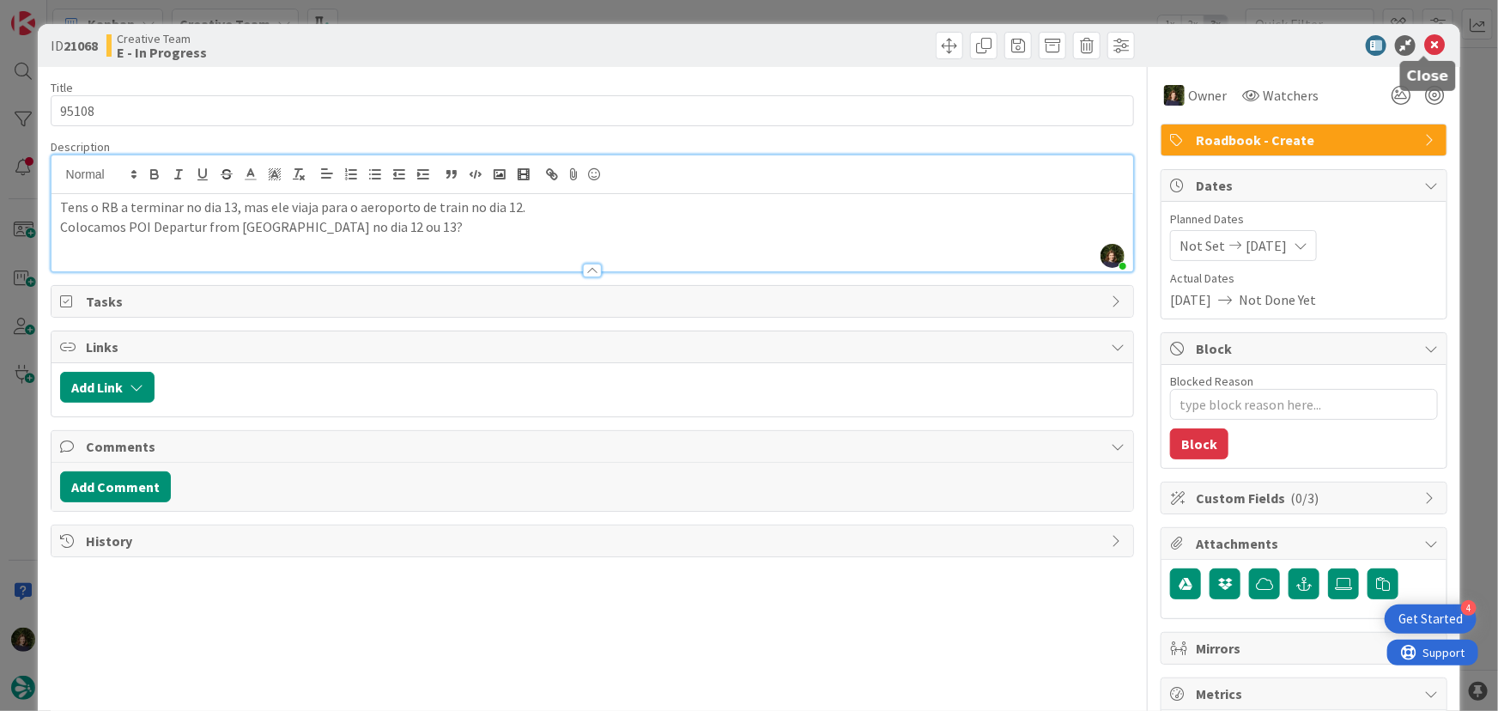
click at [1424, 51] on icon at bounding box center [1434, 45] width 21 height 21
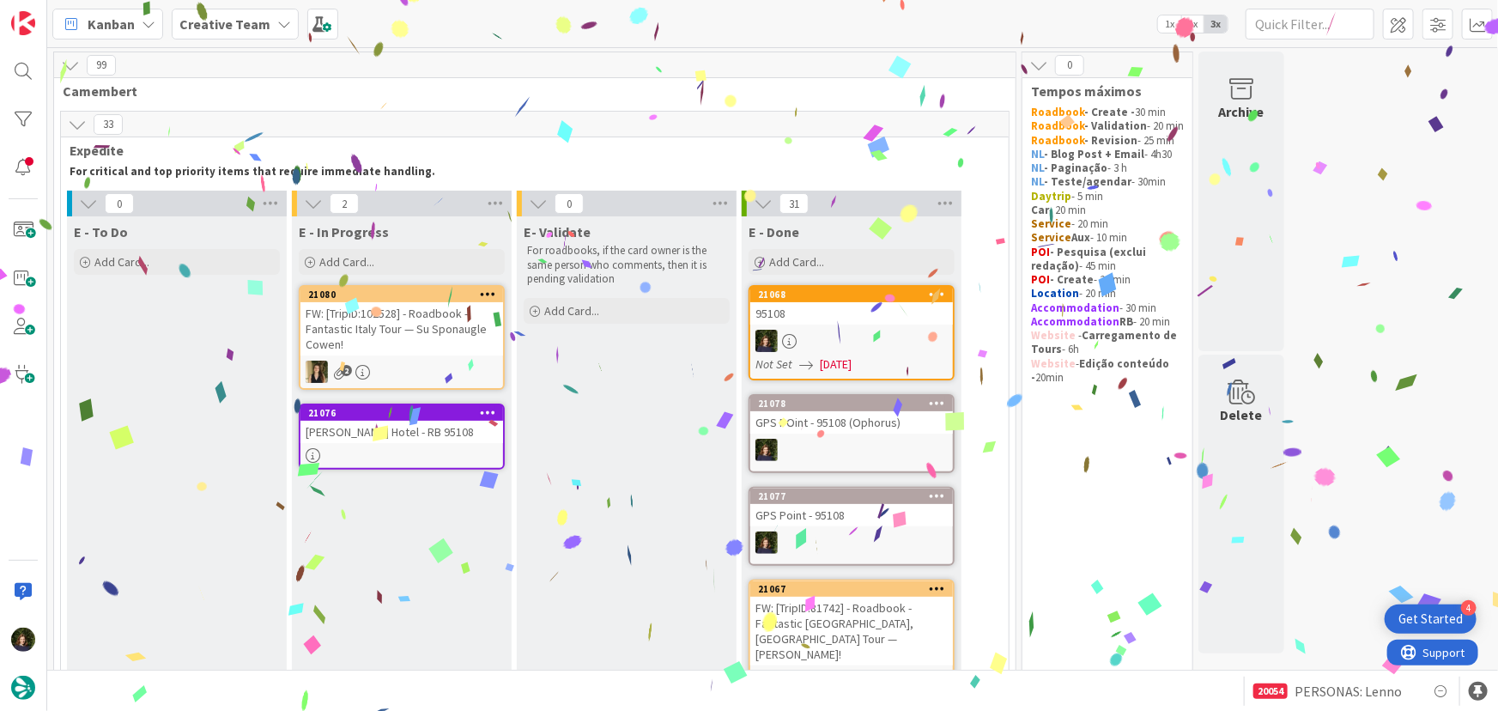
click at [403, 433] on div "[PERSON_NAME] Hotel - RB 95108" at bounding box center [401, 432] width 203 height 22
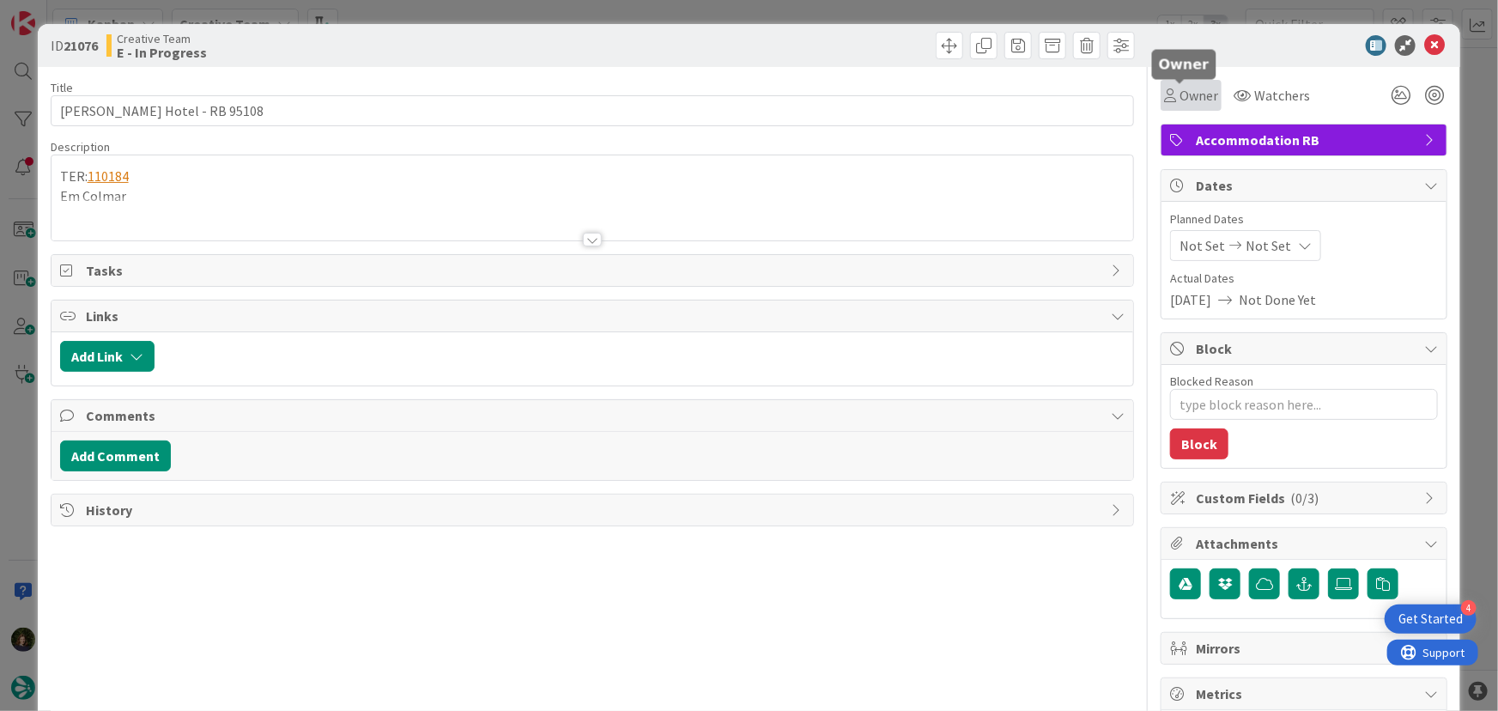
click at [1182, 93] on span "Owner" at bounding box center [1198, 95] width 39 height 21
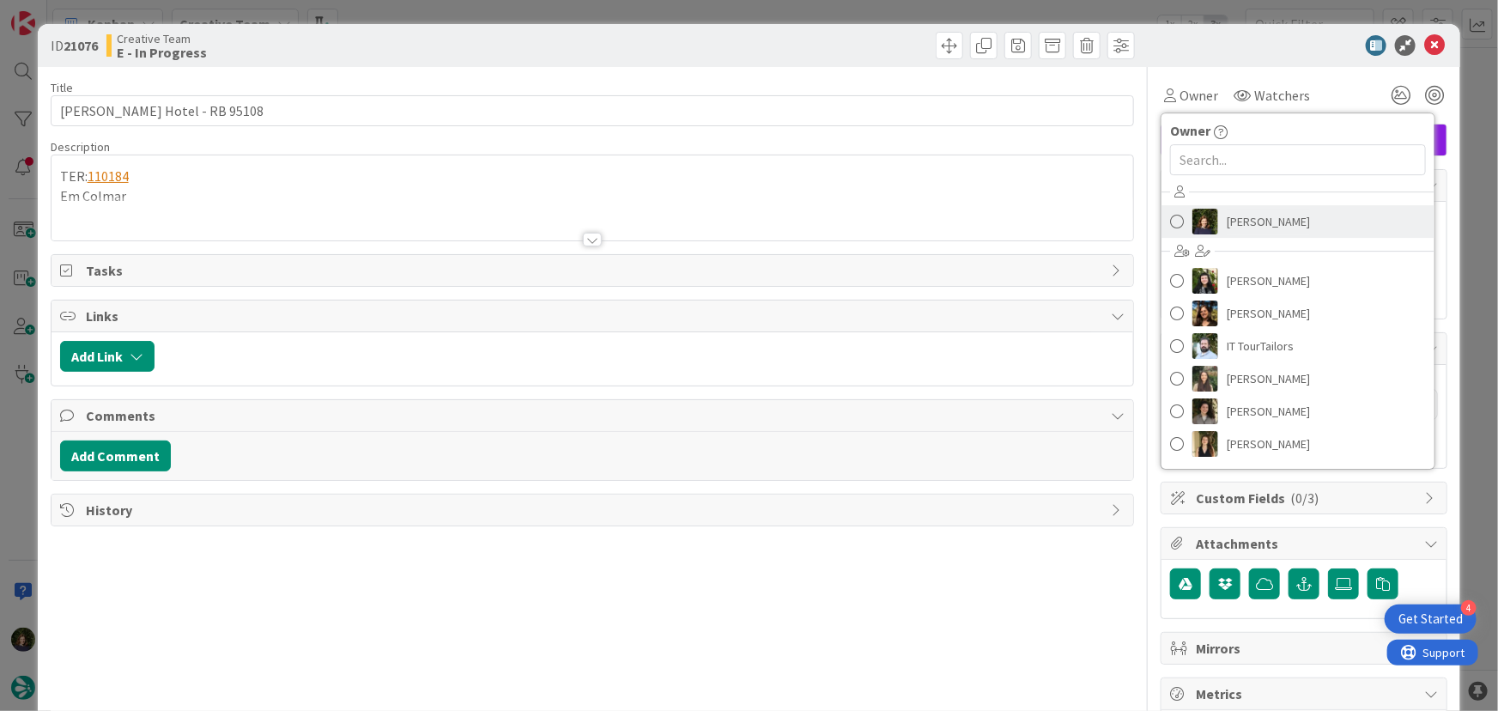
click at [1247, 229] on span "[PERSON_NAME]" at bounding box center [1267, 222] width 83 height 26
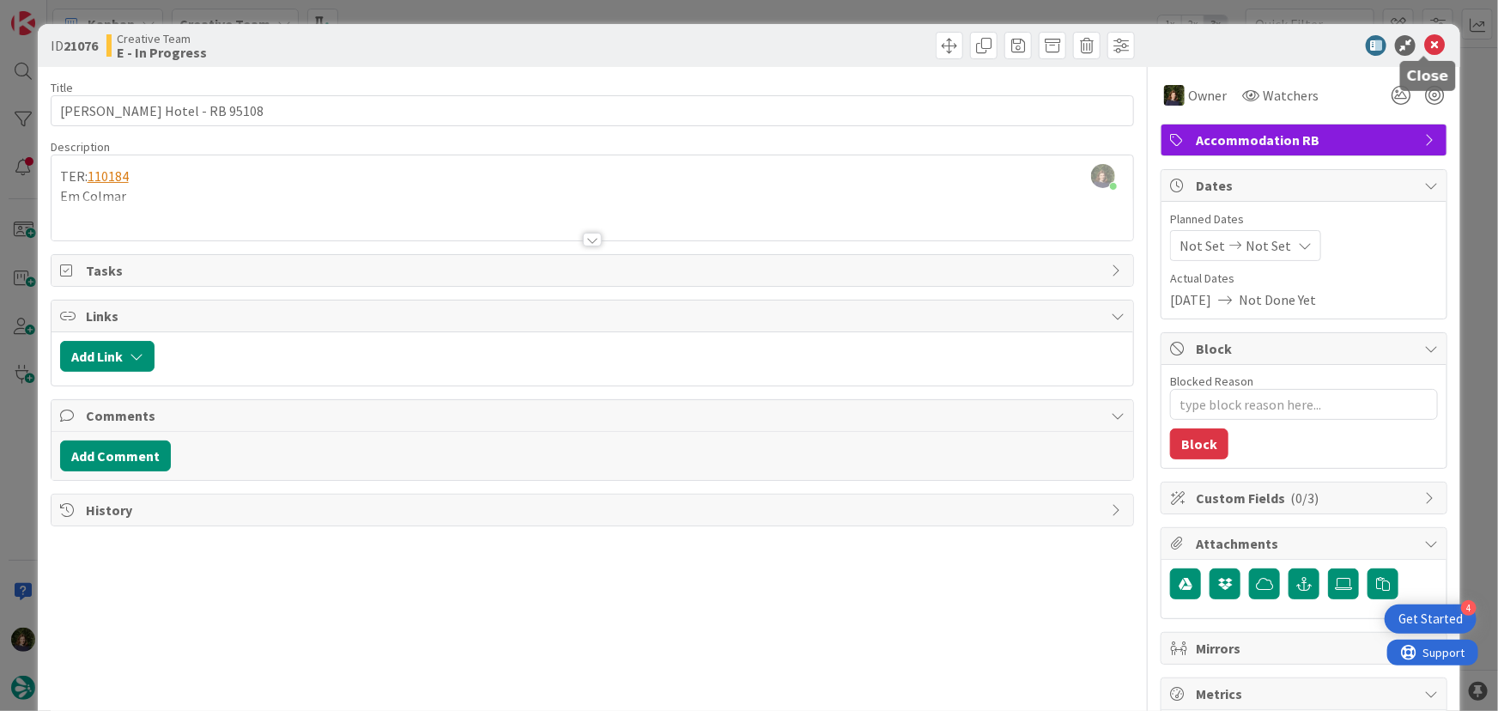
click at [1426, 45] on icon at bounding box center [1434, 45] width 21 height 21
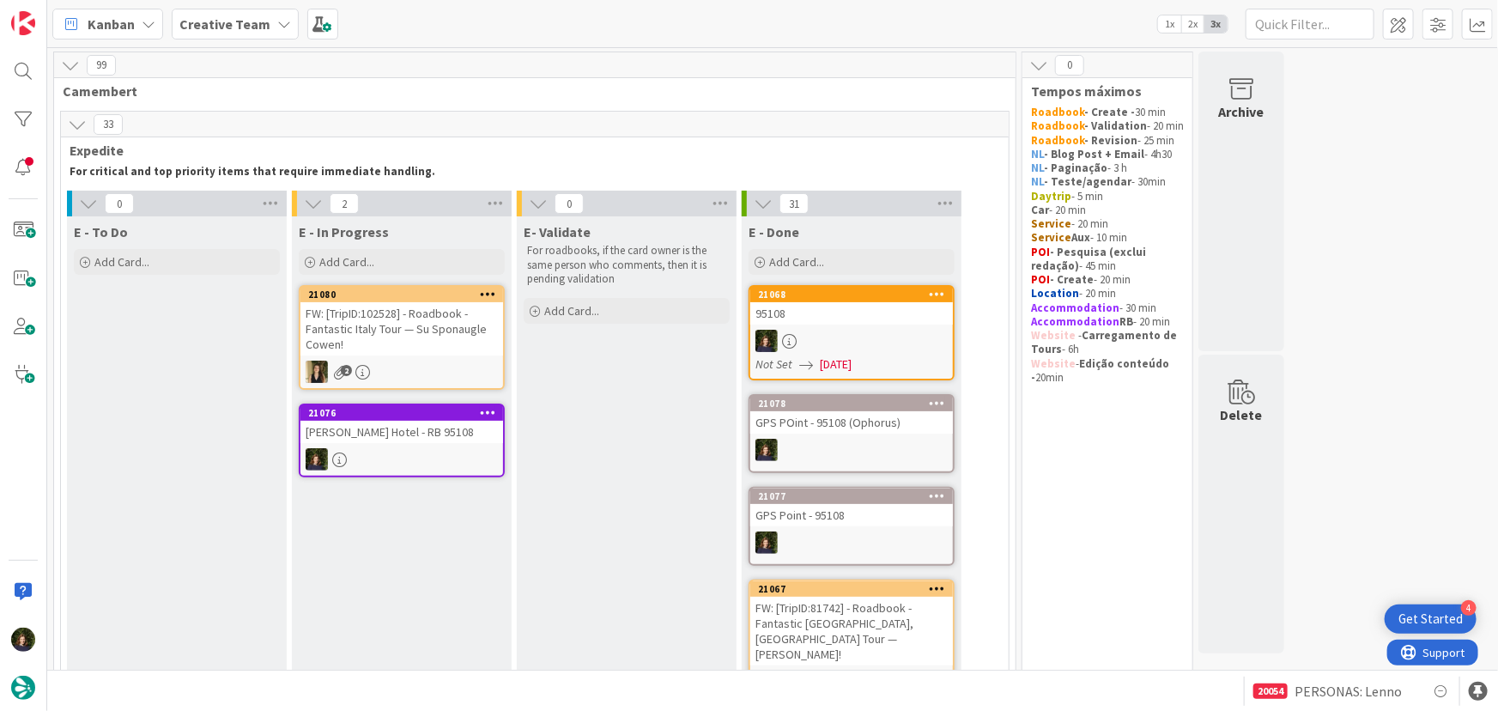
click at [945, 291] on div at bounding box center [937, 294] width 31 height 12
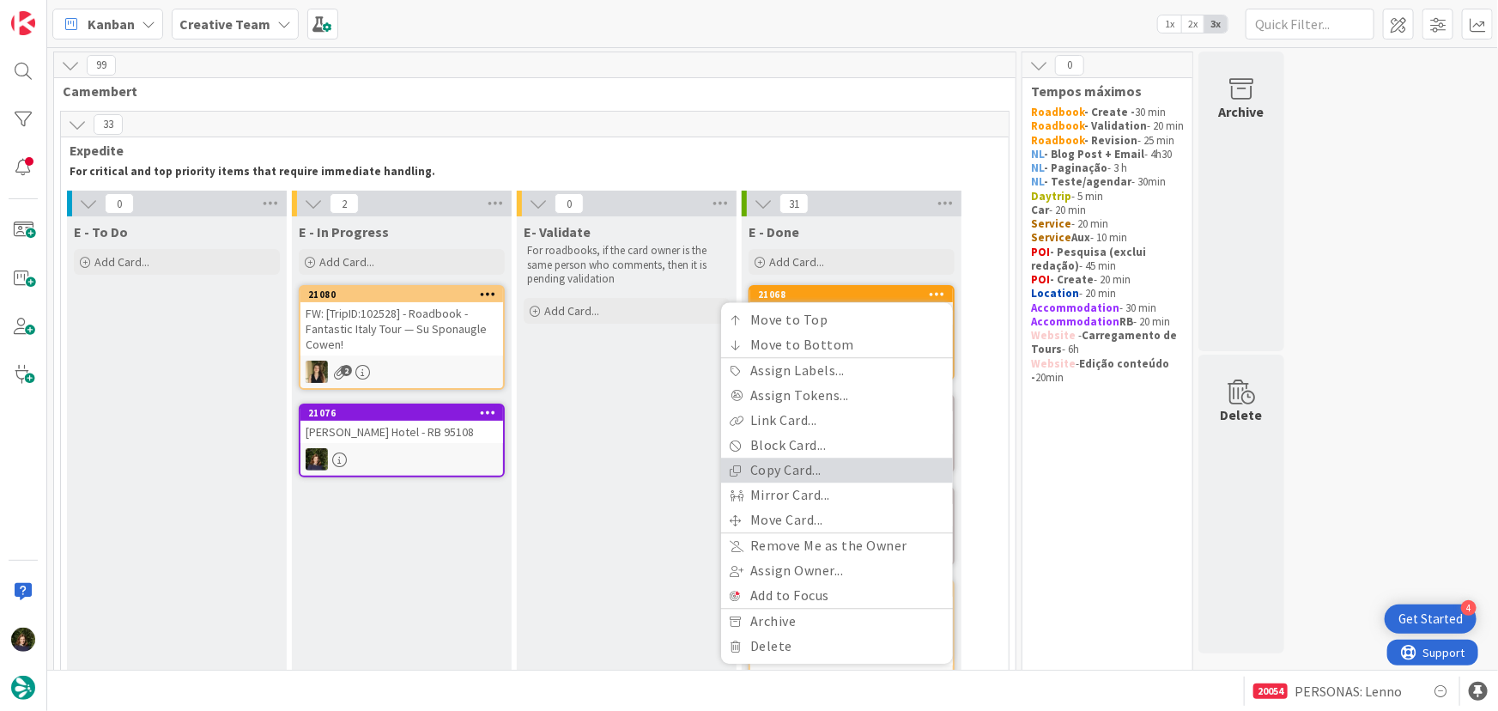
click at [839, 469] on link "Copy Card..." at bounding box center [837, 470] width 232 height 25
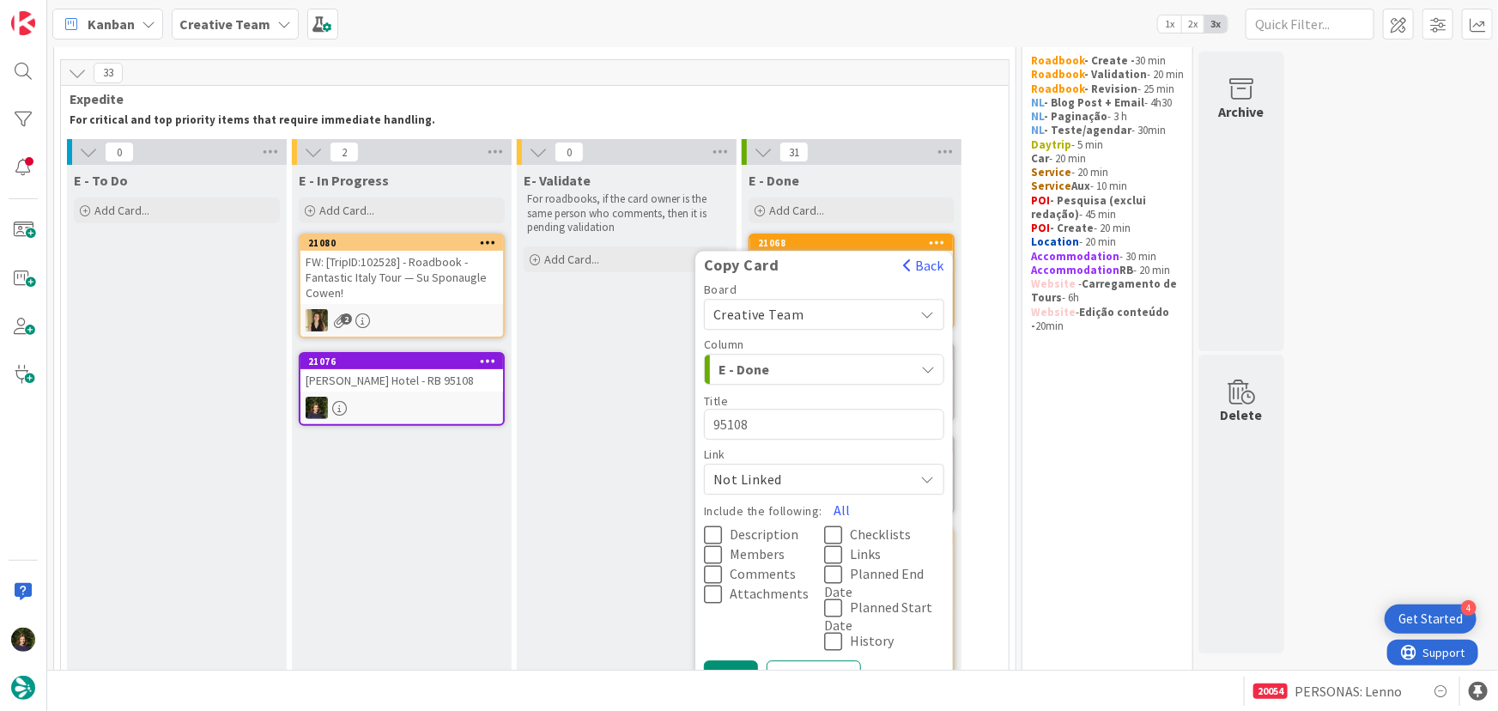
scroll to position [77, 0]
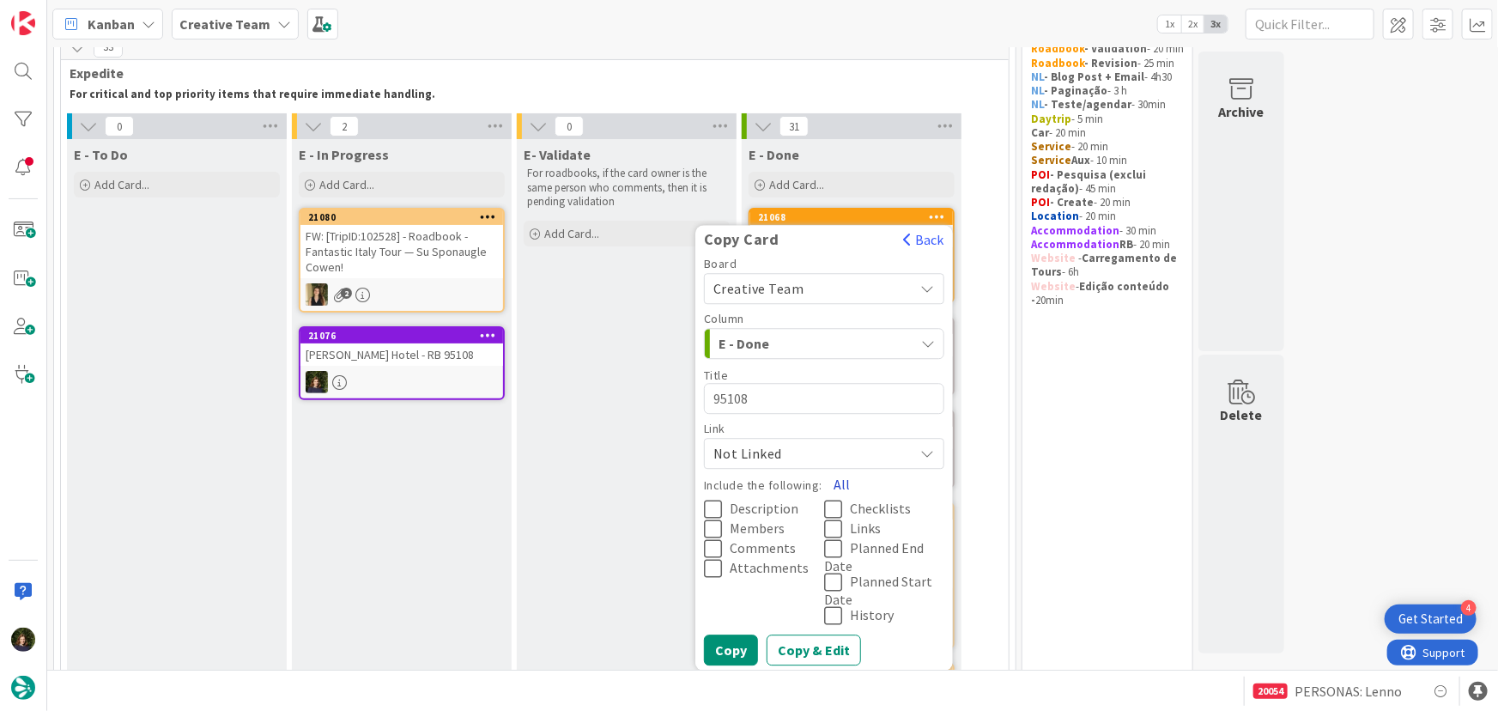
click at [837, 489] on button "All" at bounding box center [841, 484] width 39 height 31
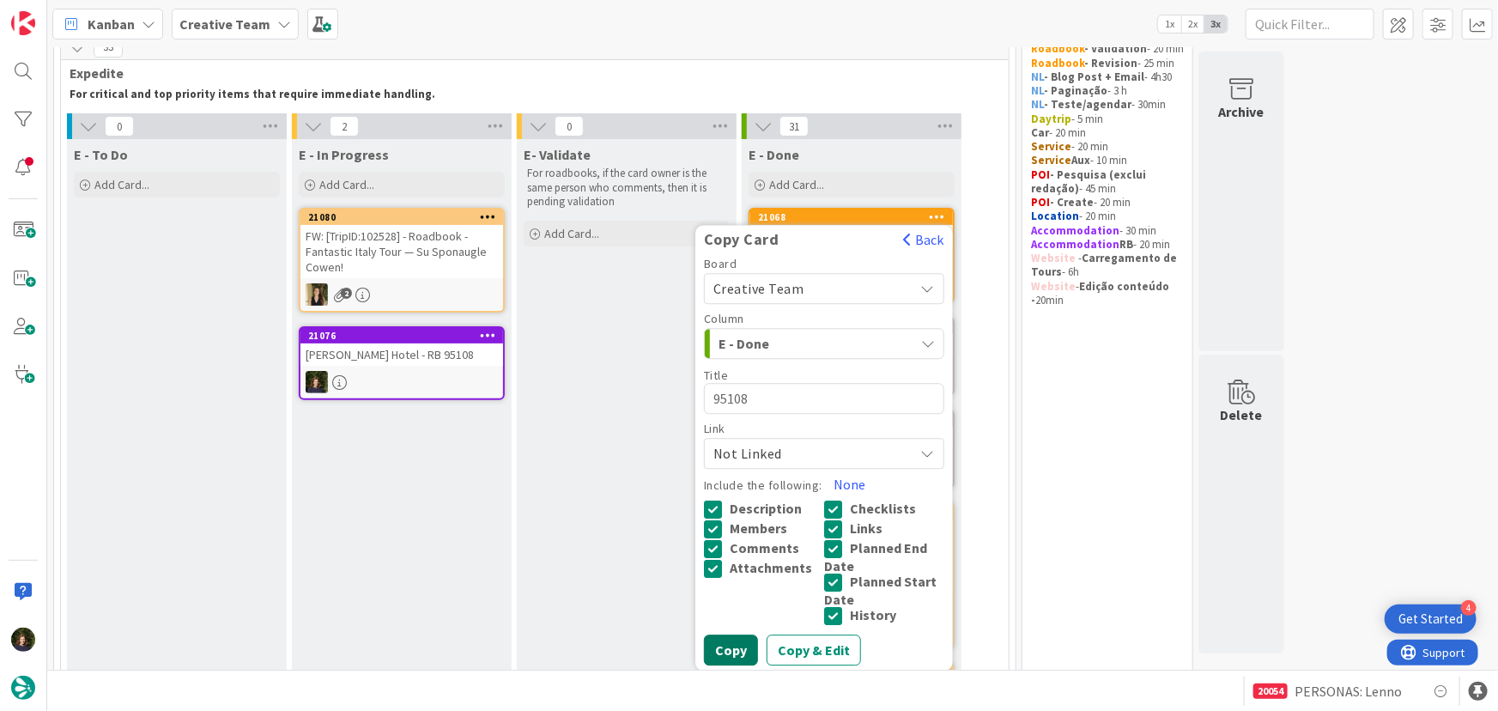
click at [733, 646] on button "Copy" at bounding box center [731, 650] width 54 height 31
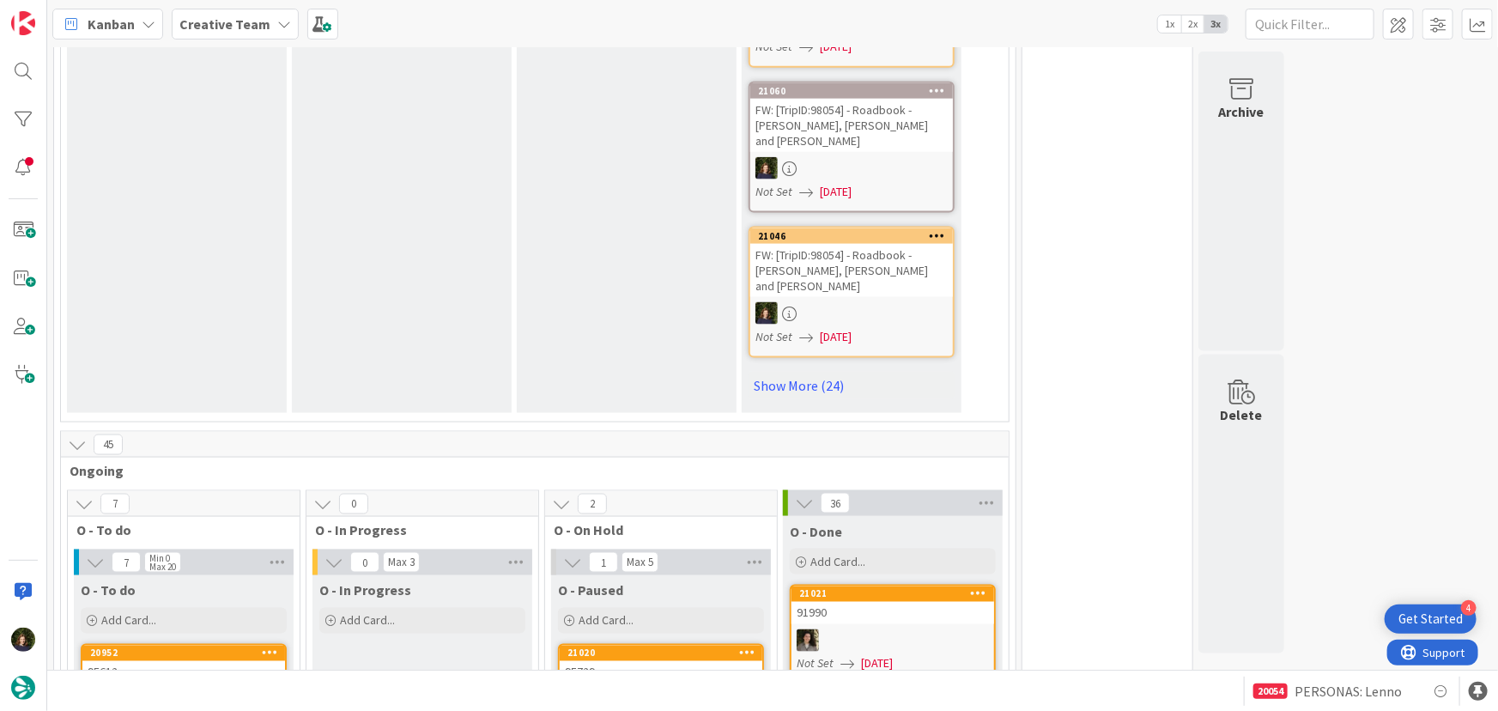
scroll to position [1279, 0]
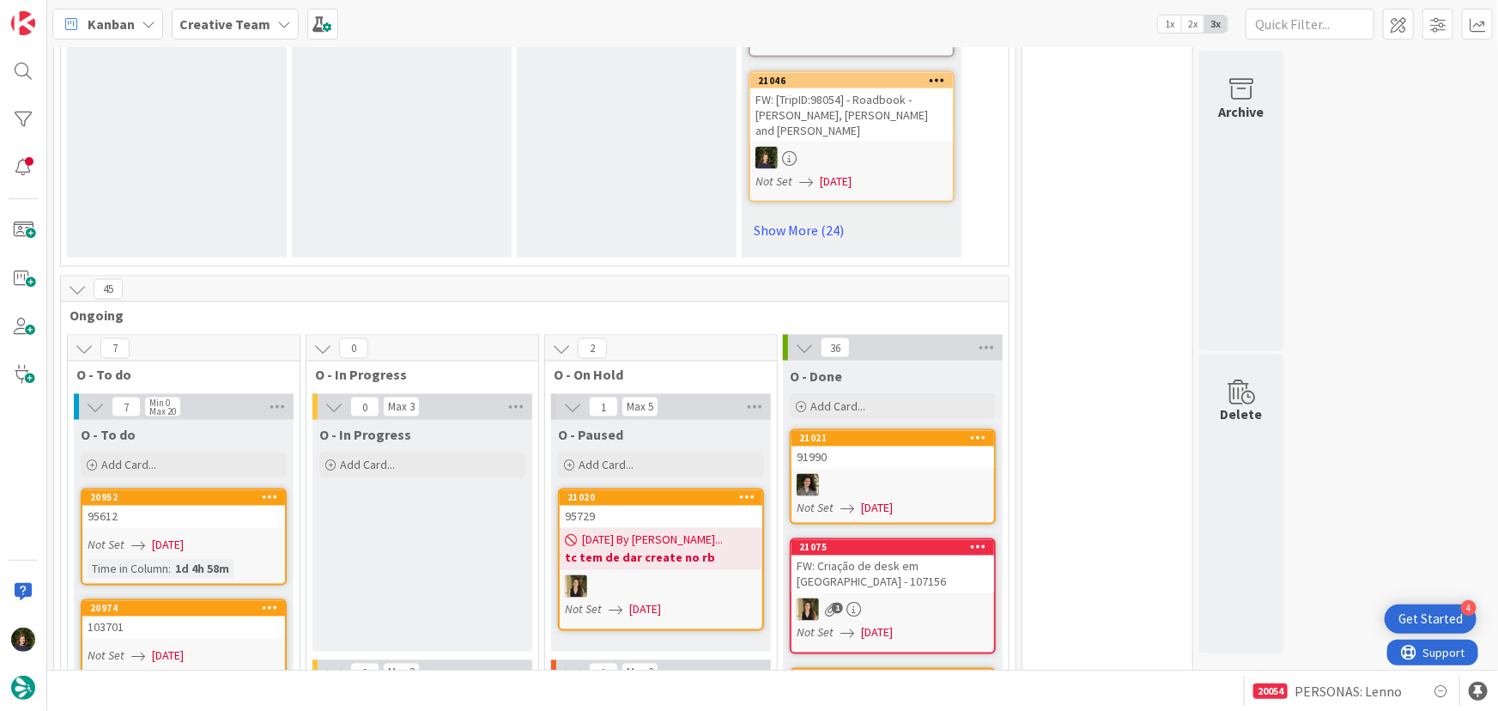
click at [227, 24] on b "Creative Team" at bounding box center [224, 23] width 91 height 17
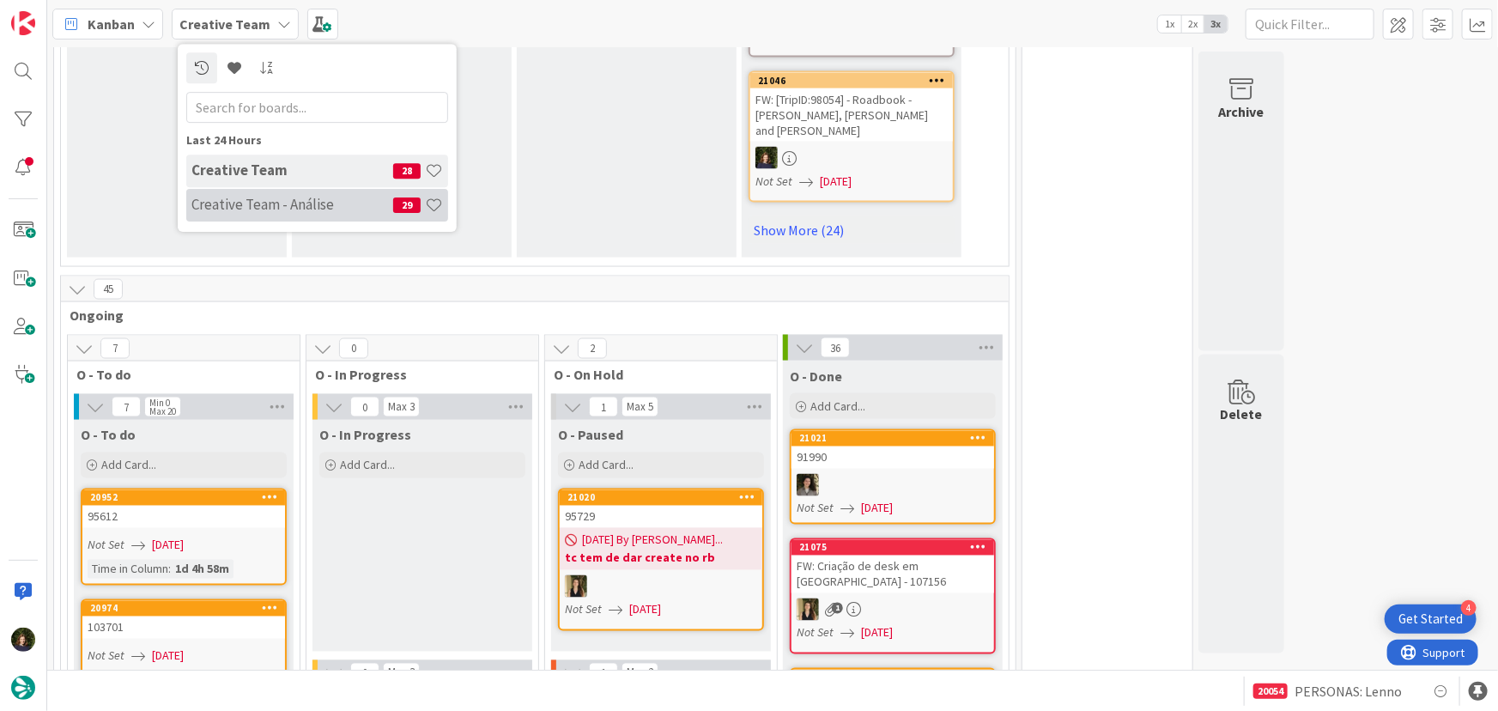
click at [223, 201] on h4 "Creative Team - Análise" at bounding box center [292, 204] width 202 height 17
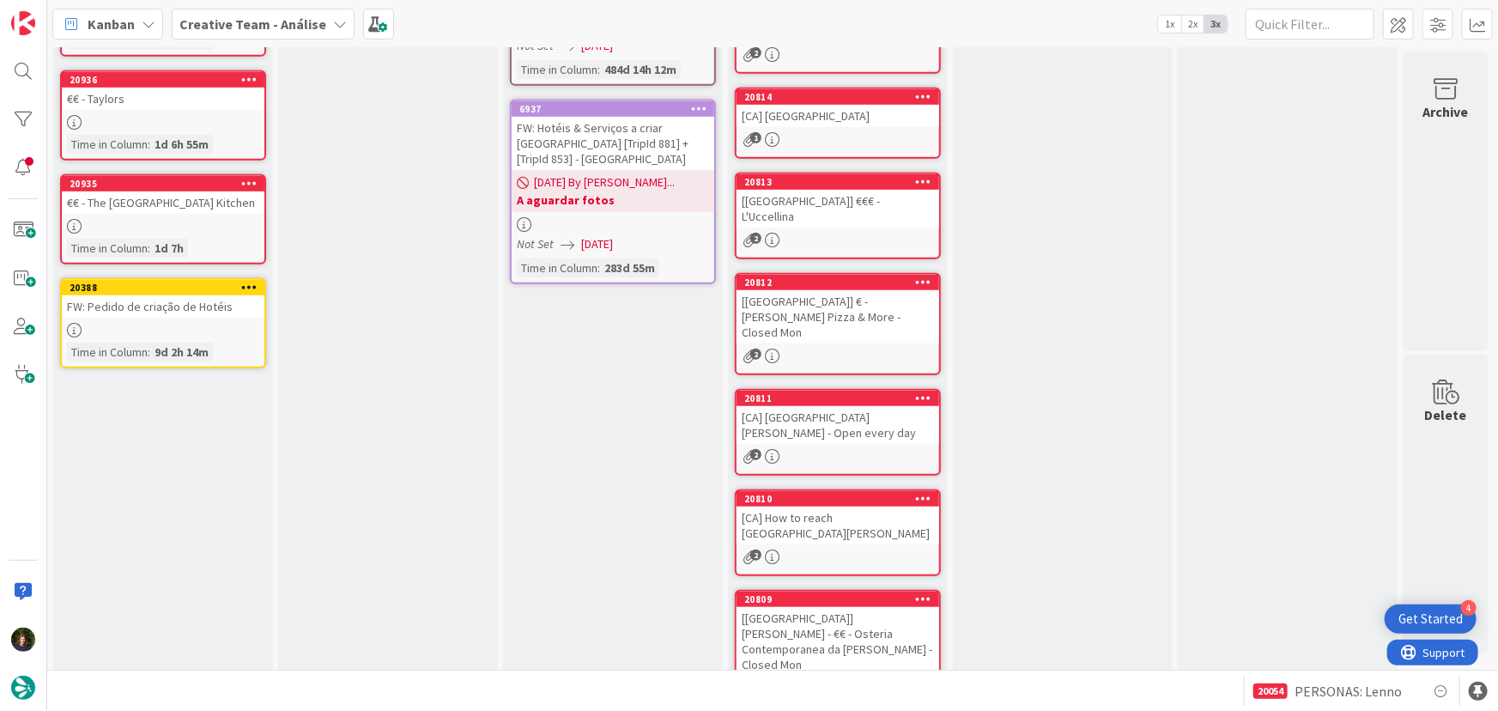
scroll to position [257, 0]
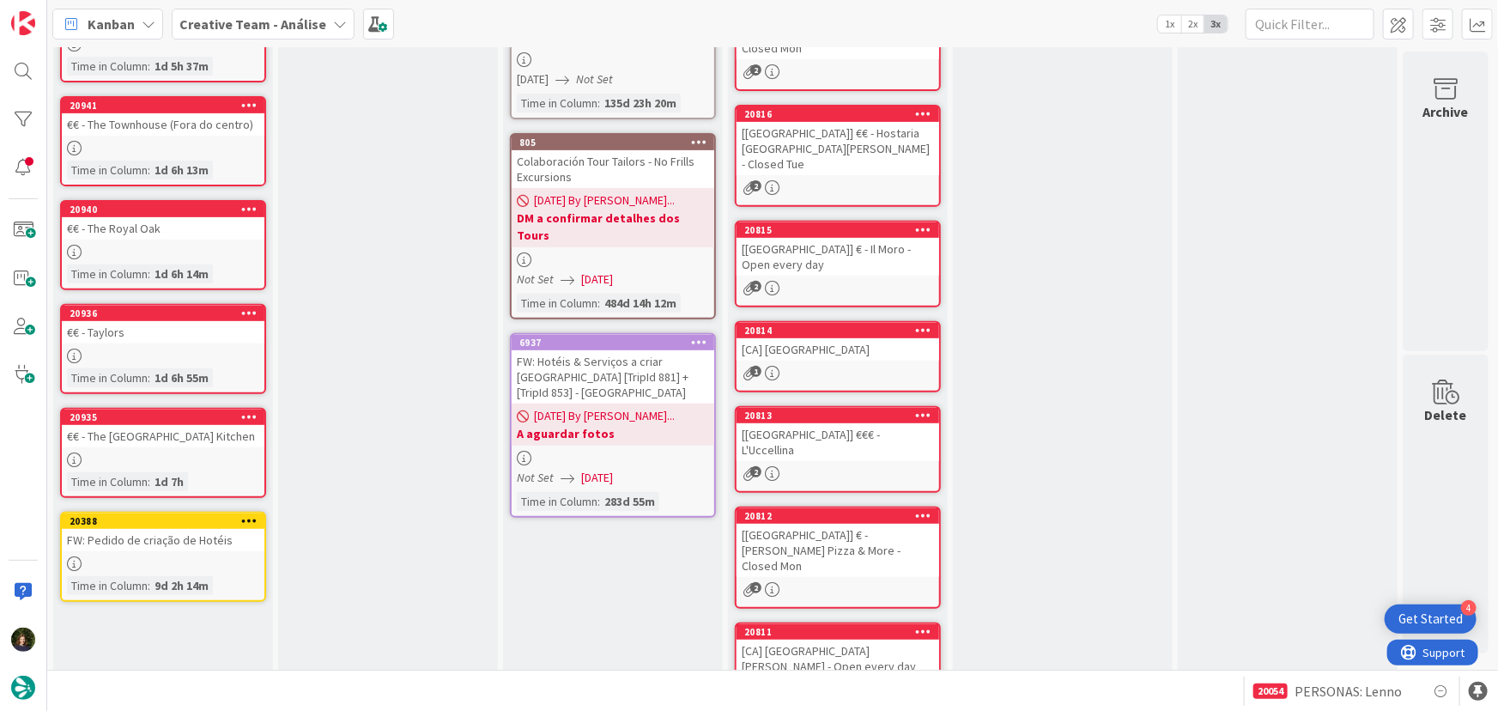
click at [270, 26] on b "Creative Team - Análise" at bounding box center [252, 23] width 147 height 17
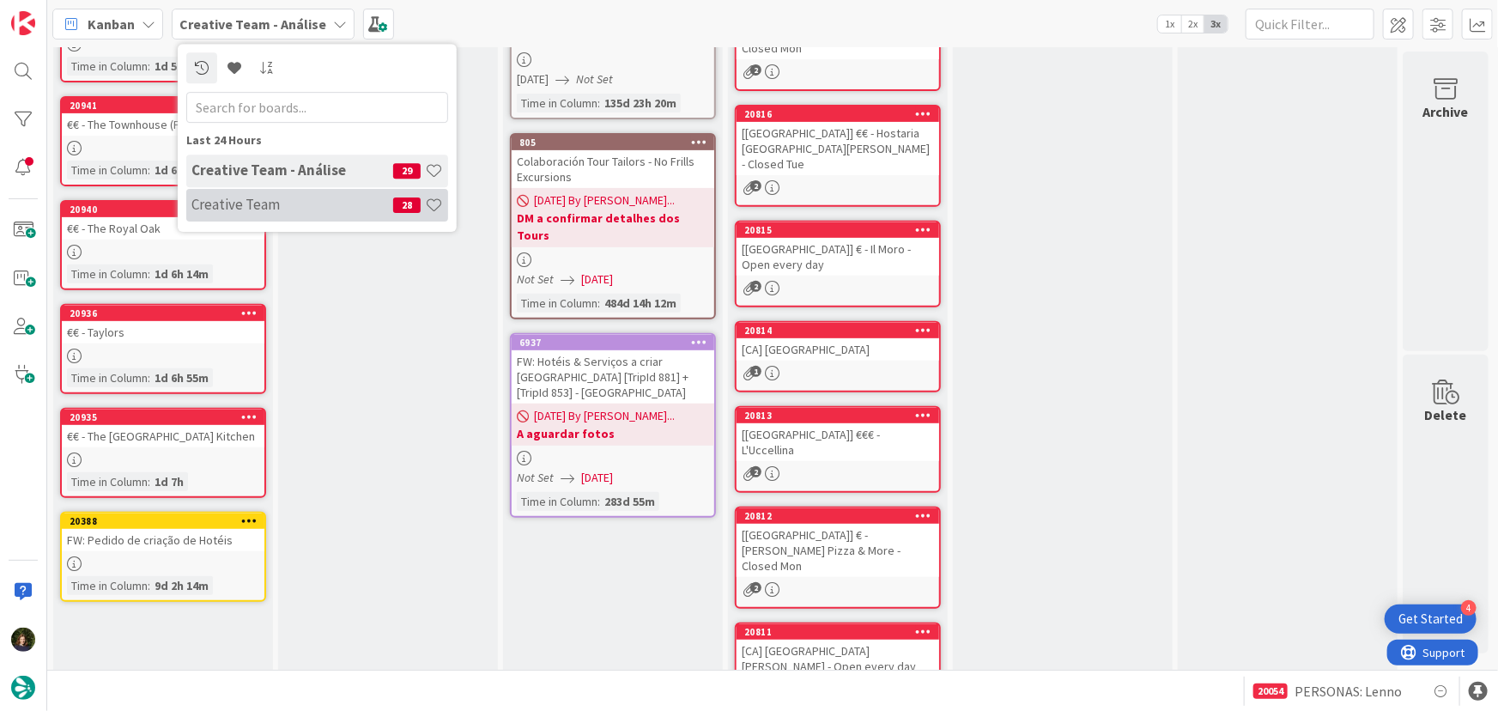
click at [306, 199] on h4 "Creative Team" at bounding box center [292, 204] width 202 height 17
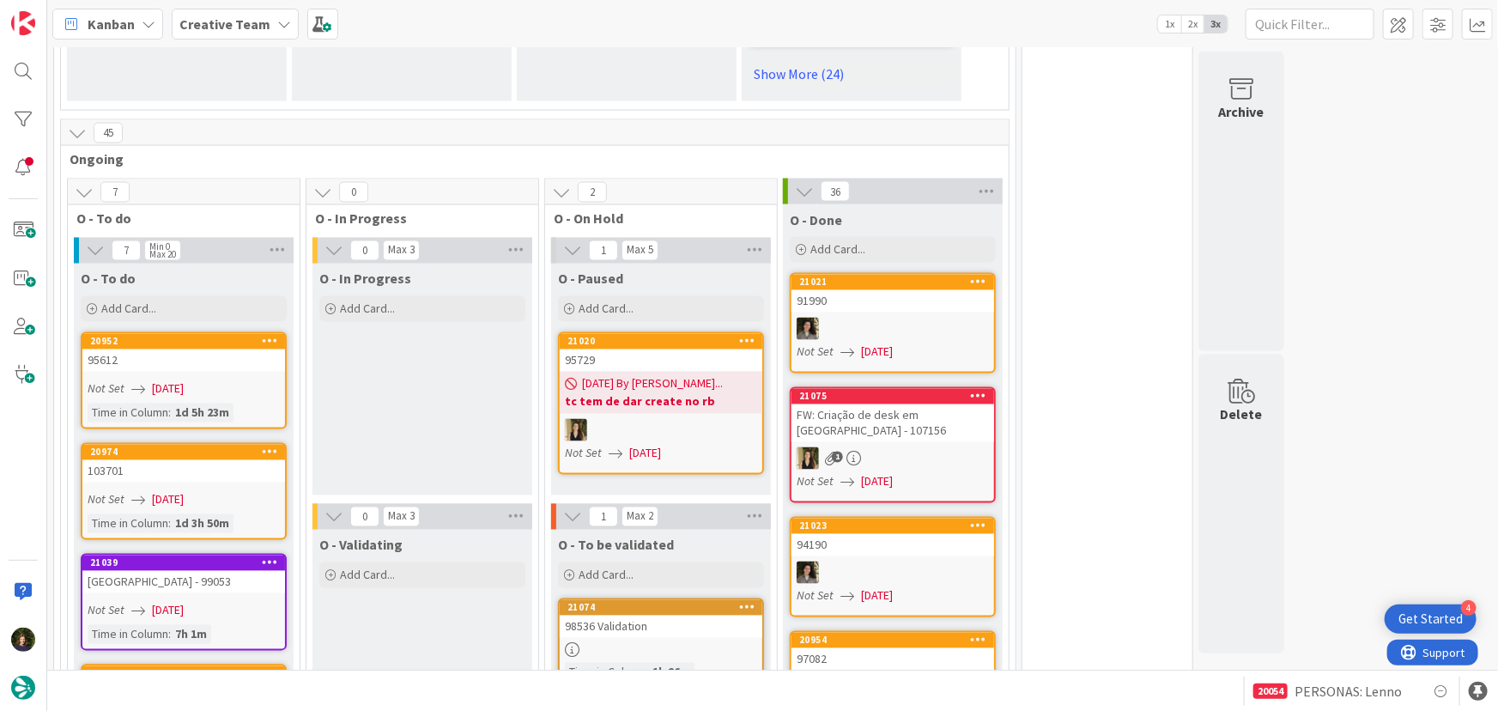
scroll to position [1482, 0]
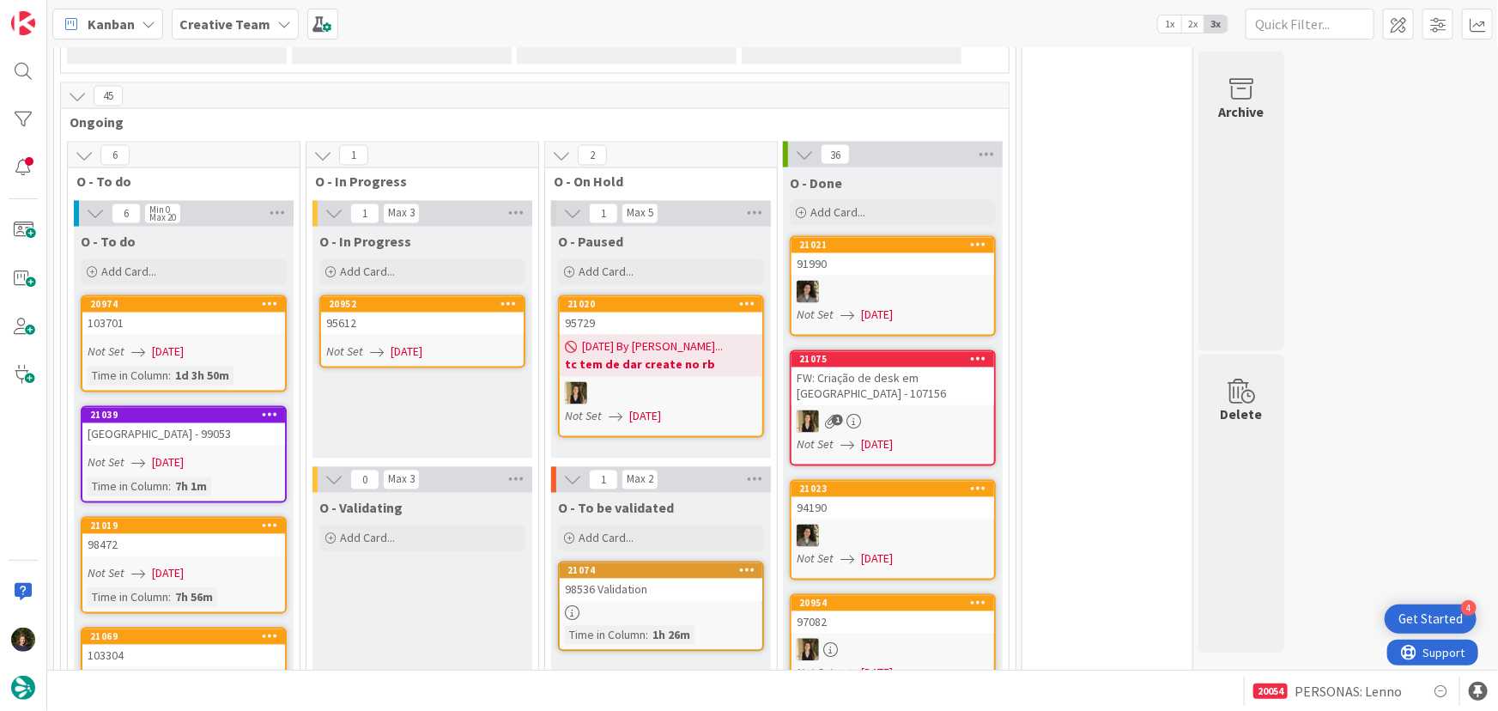
click at [404, 312] on div "95612" at bounding box center [422, 323] width 203 height 22
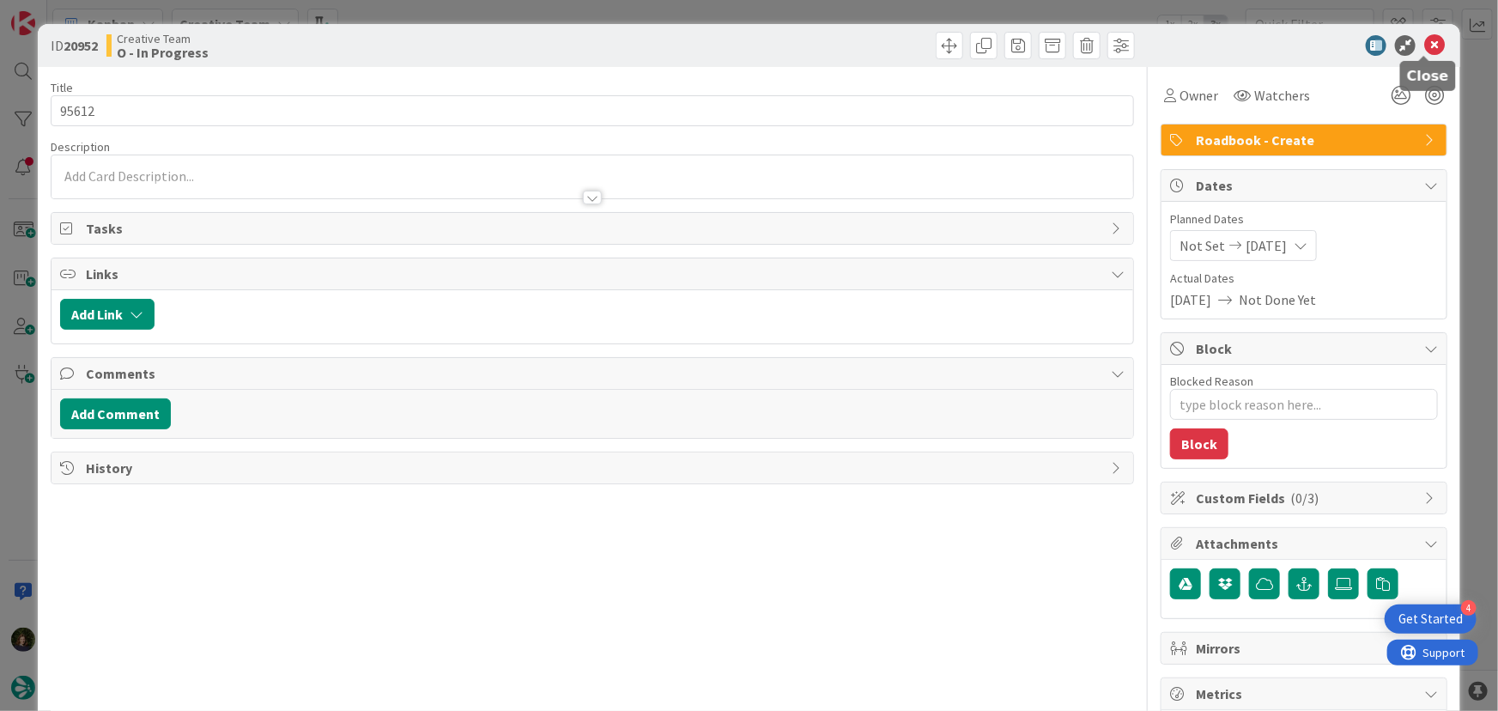
click at [1425, 43] on icon at bounding box center [1434, 45] width 21 height 21
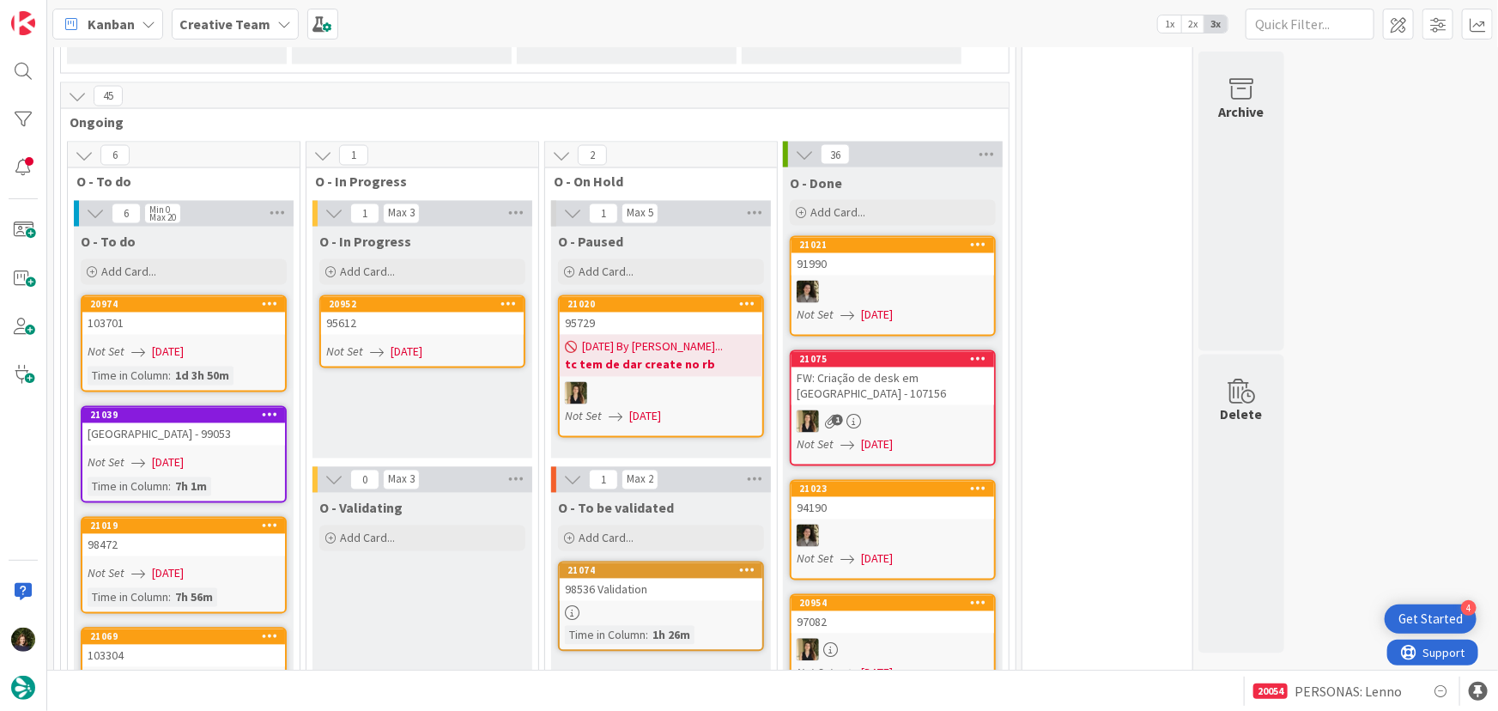
click at [650, 561] on link "21074 98536 Validation Time in [GEOGRAPHIC_DATA] : 1h 26m" at bounding box center [661, 606] width 206 height 90
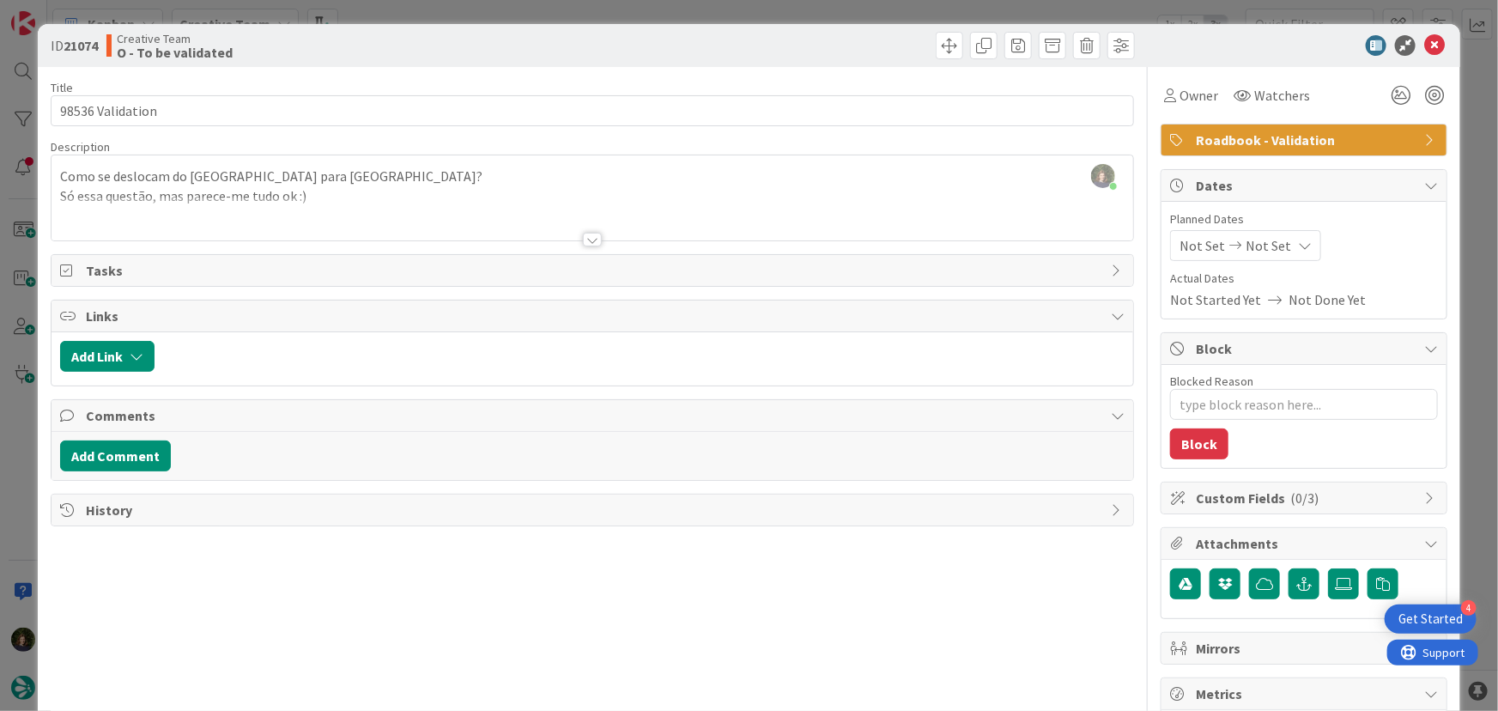
click at [593, 233] on div at bounding box center [592, 240] width 19 height 14
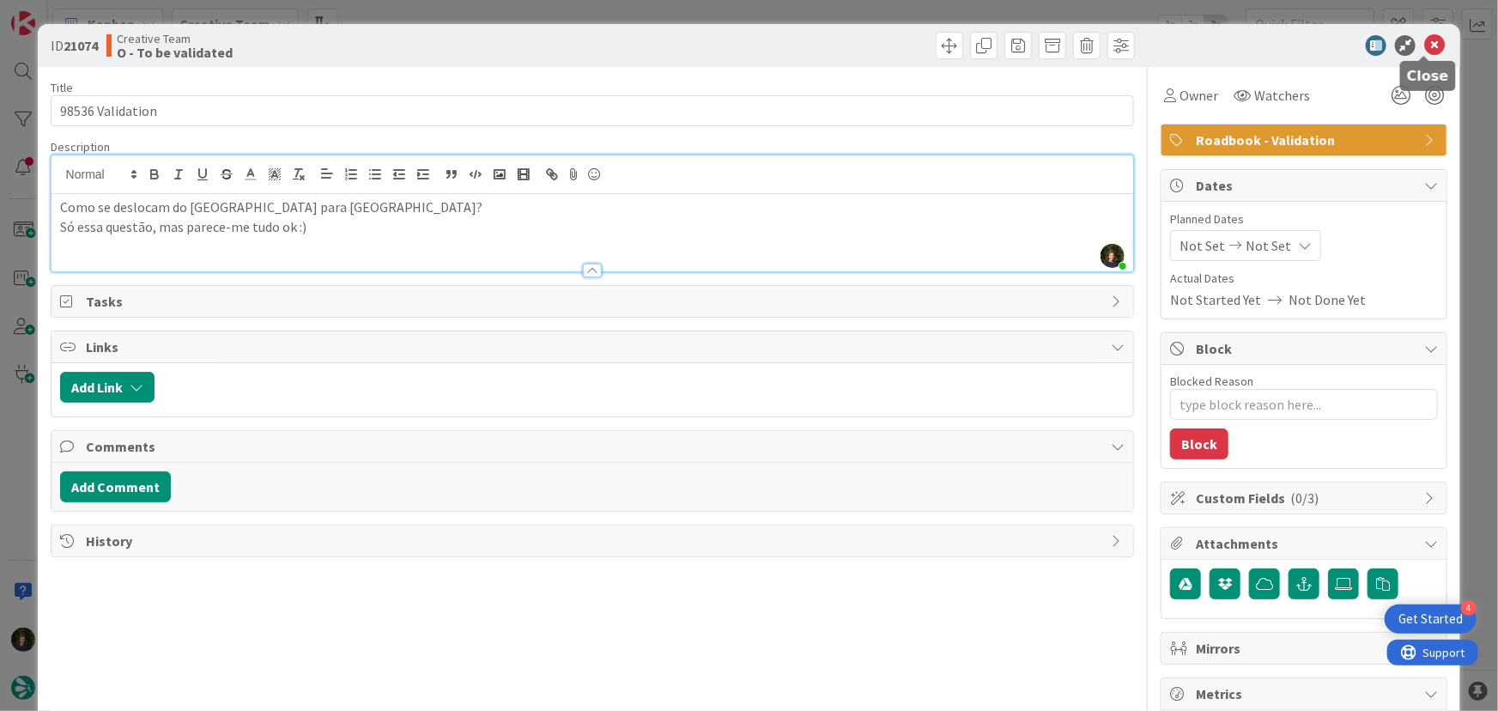
click at [1431, 41] on icon at bounding box center [1434, 45] width 21 height 21
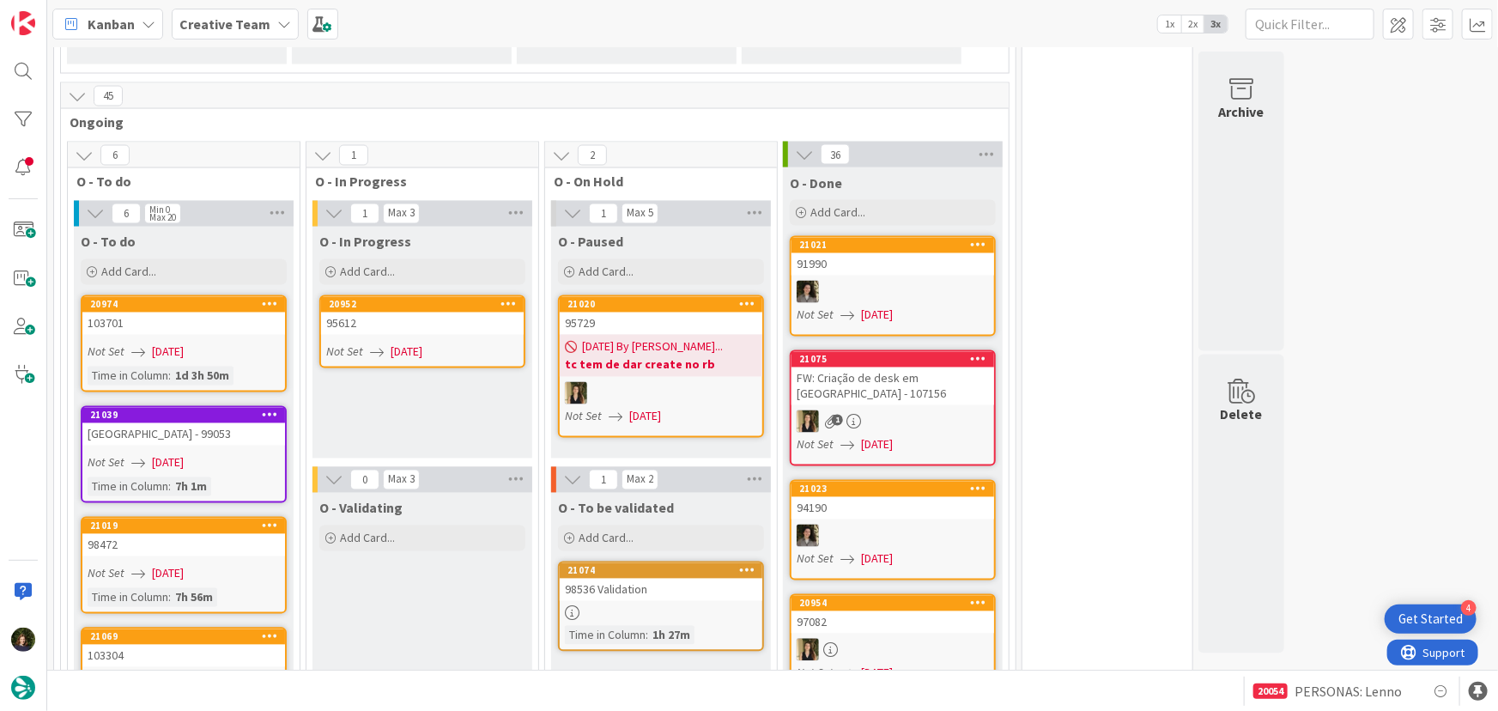
click at [398, 312] on div "95612" at bounding box center [422, 323] width 203 height 22
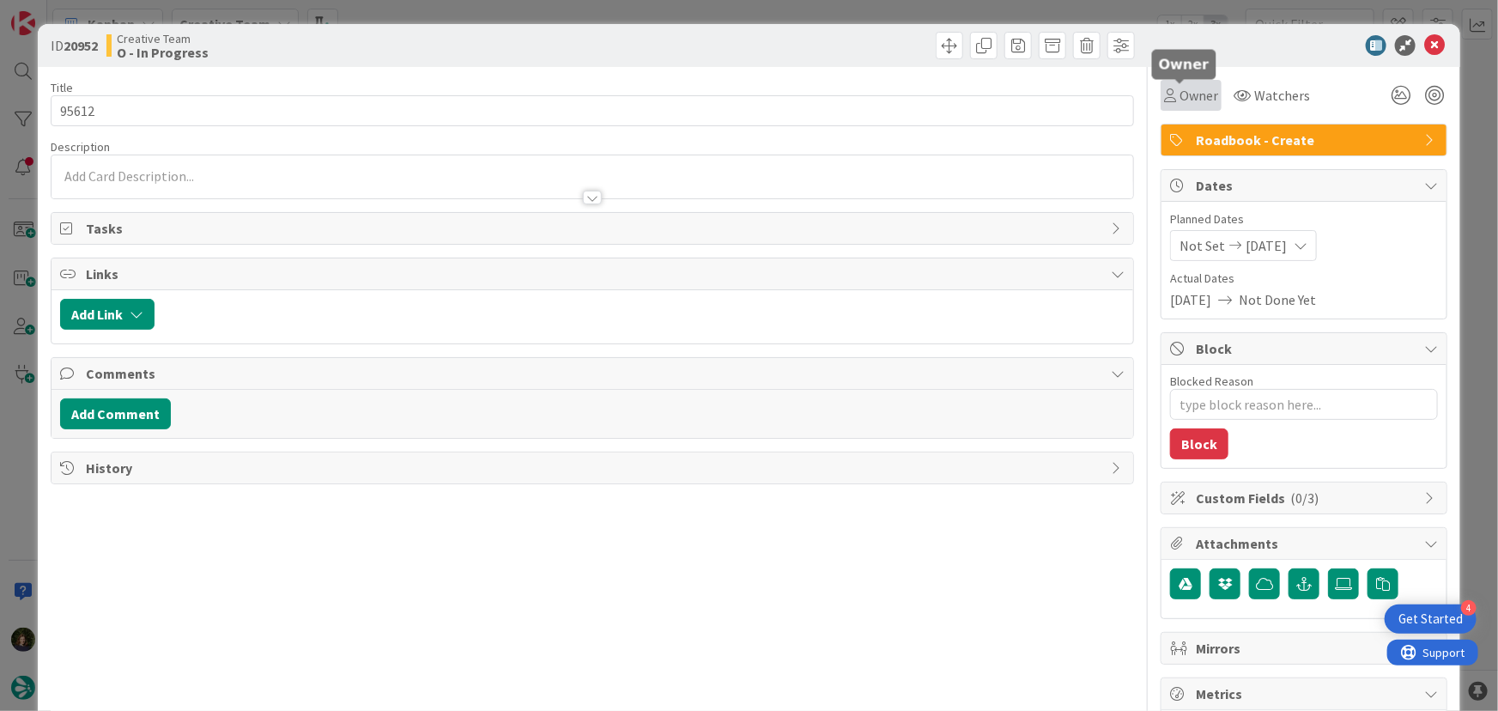
click at [1182, 99] on span "Owner" at bounding box center [1198, 95] width 39 height 21
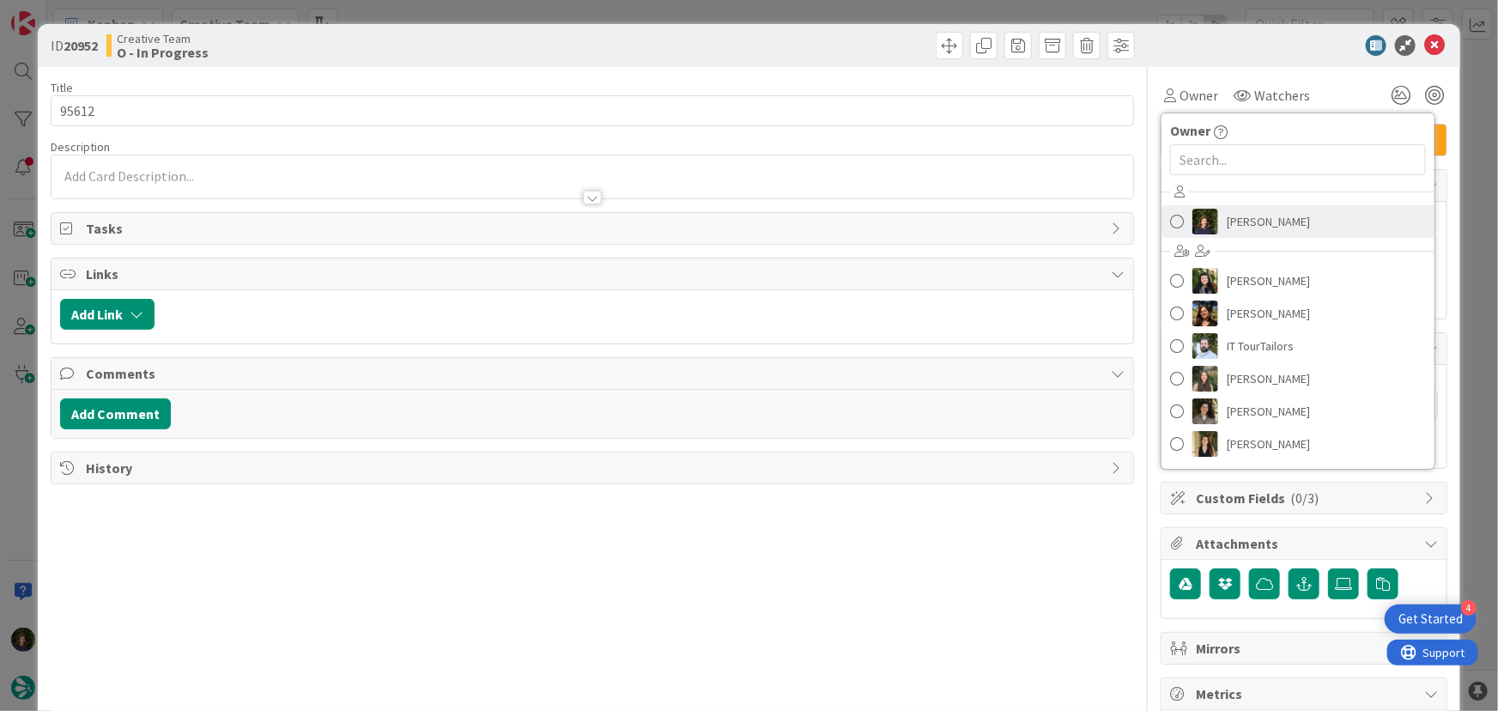
click at [1232, 226] on span "[PERSON_NAME]" at bounding box center [1267, 222] width 83 height 26
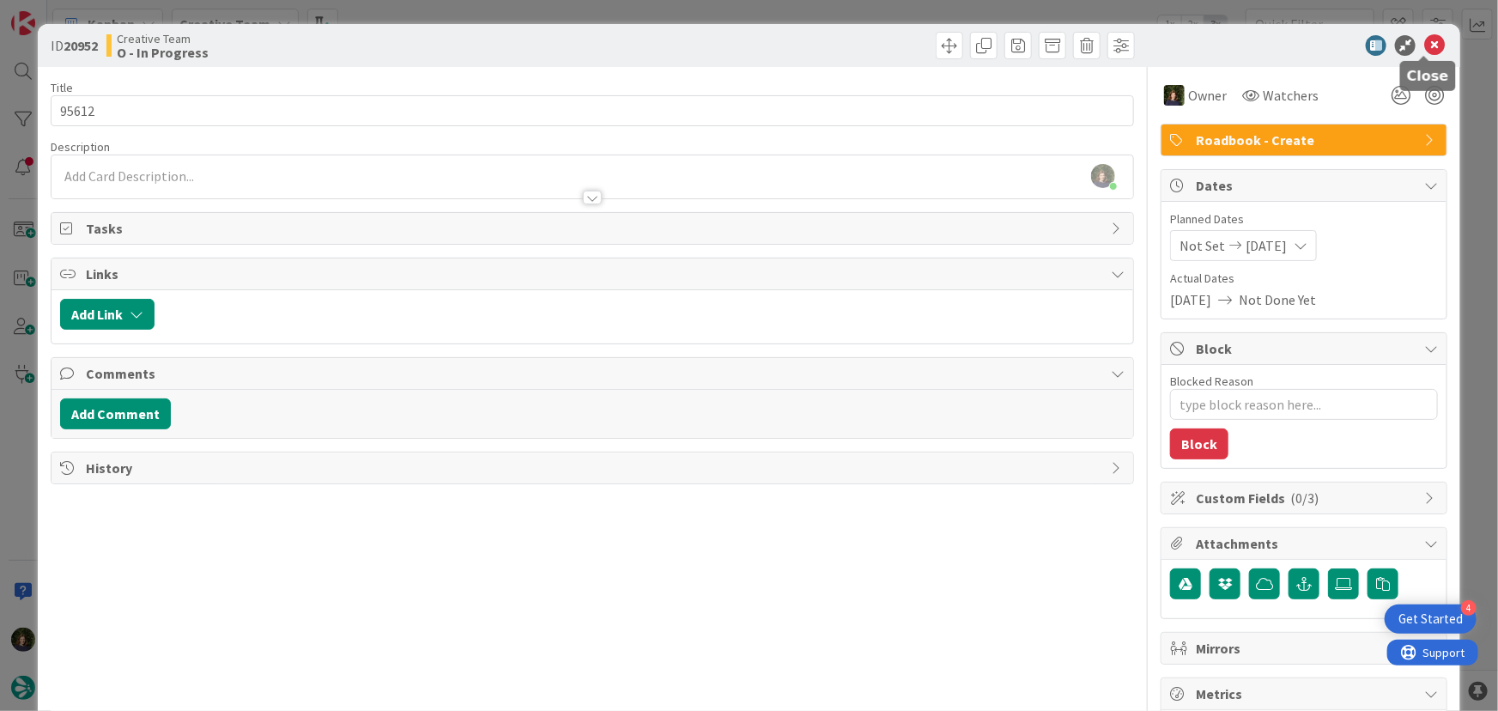
drag, startPoint x: 1426, startPoint y: 45, endPoint x: 1373, endPoint y: 105, distance: 79.0
click at [1426, 44] on icon at bounding box center [1434, 45] width 21 height 21
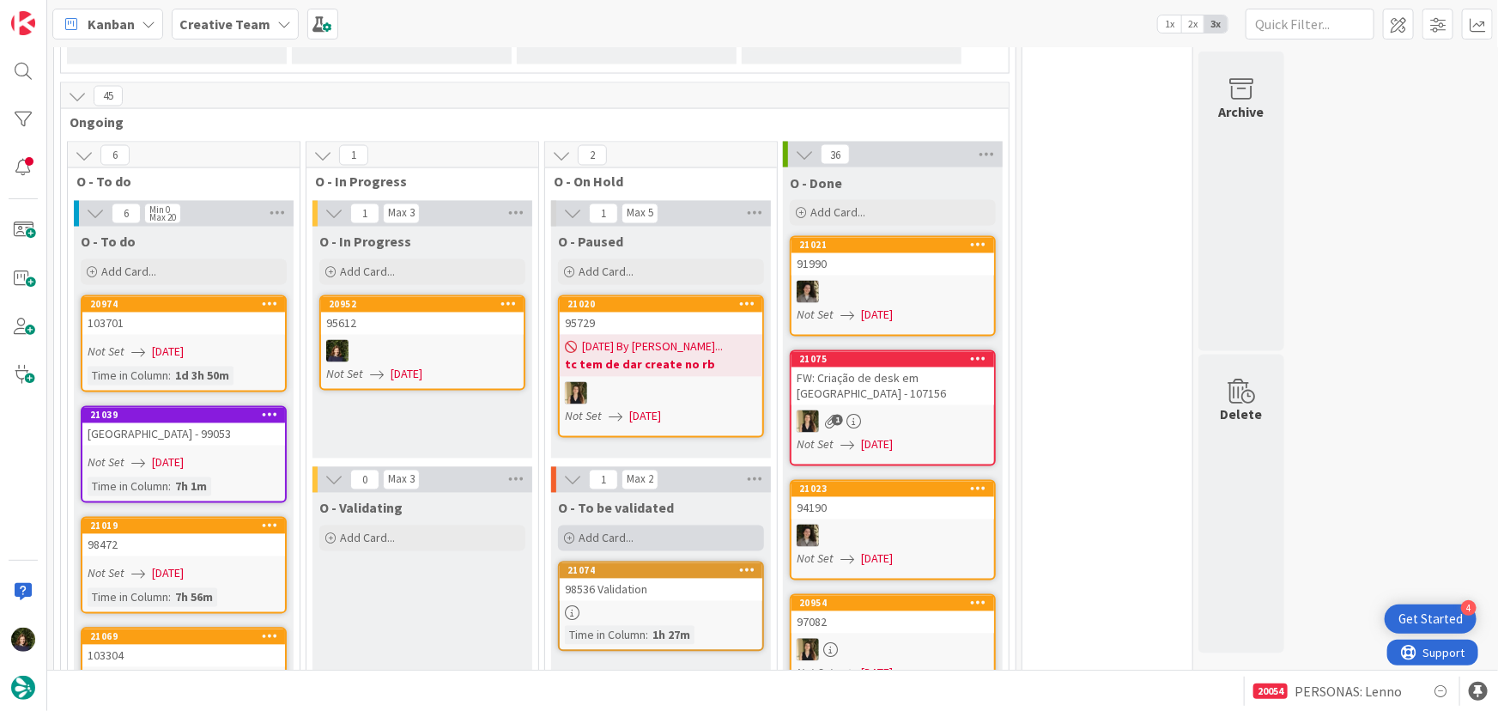
click at [627, 530] on span "Add Card..." at bounding box center [605, 537] width 55 height 15
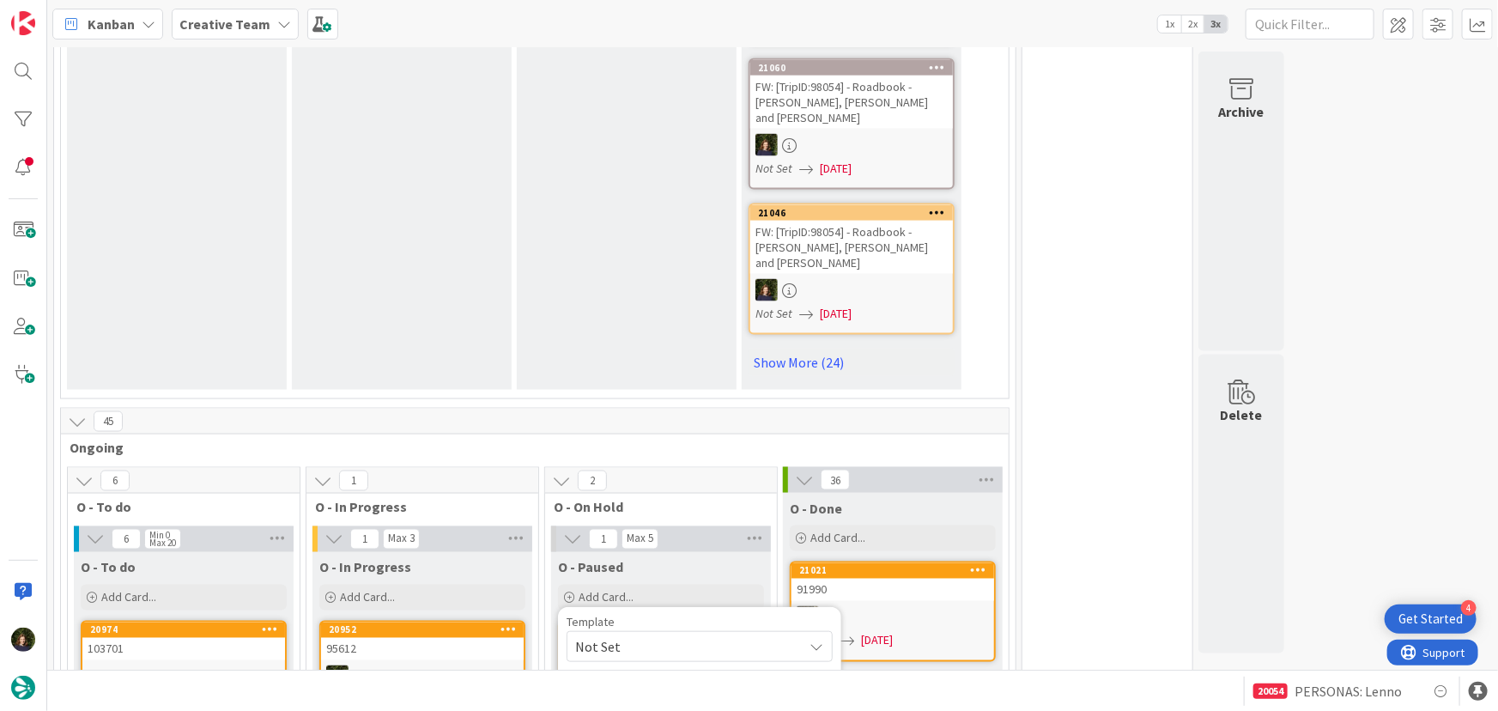
scroll to position [1326, 0]
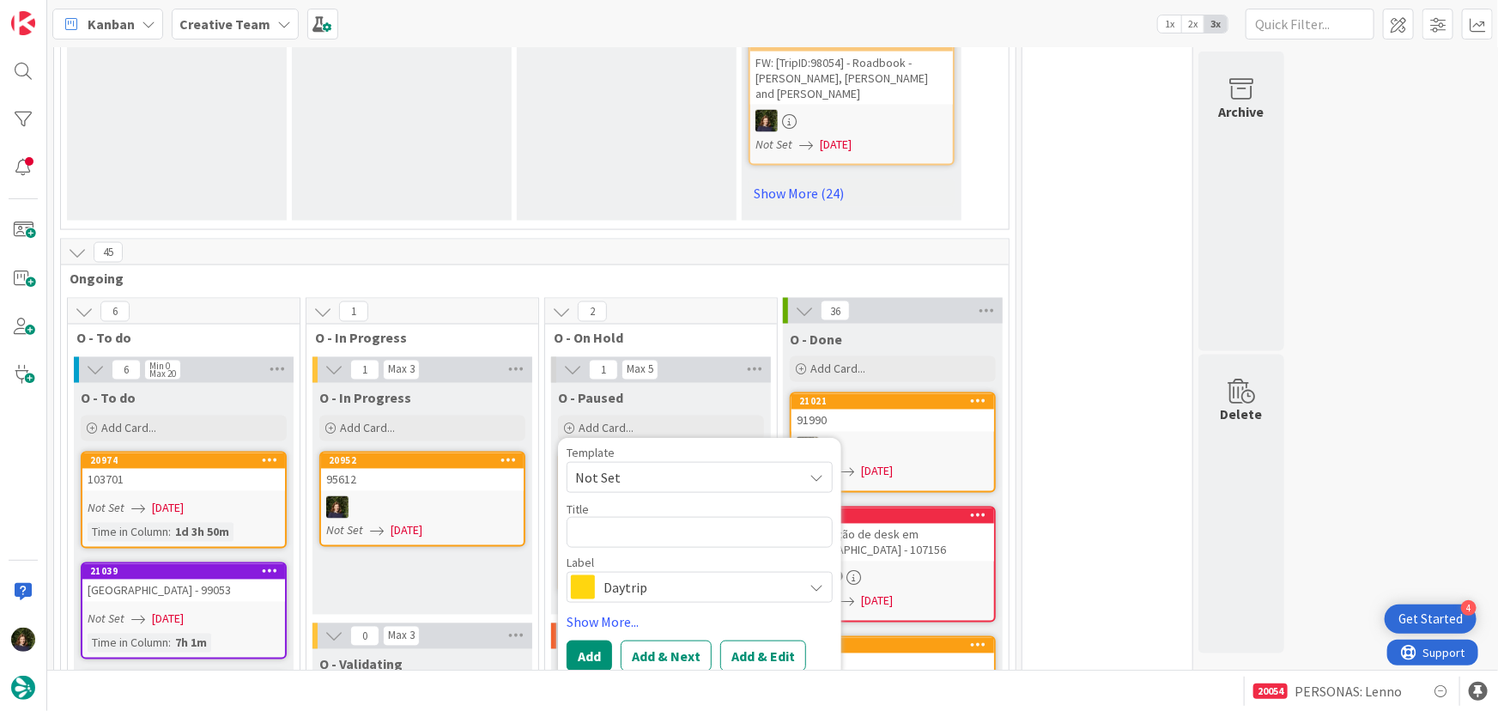
type textarea "x"
type textarea "9"
type textarea "x"
type textarea "95"
type textarea "x"
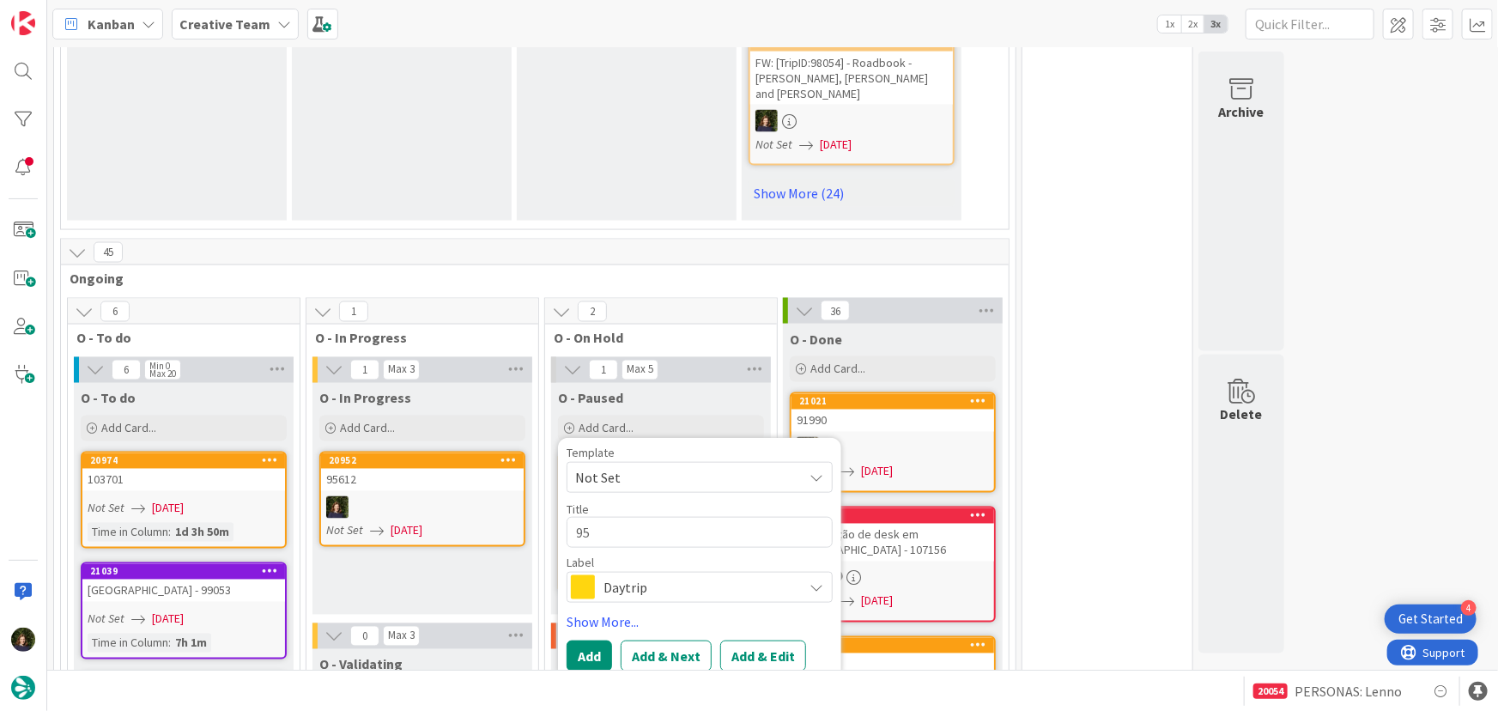
type textarea "951"
type textarea "x"
type textarea "9510"
type textarea "x"
type textarea "95108"
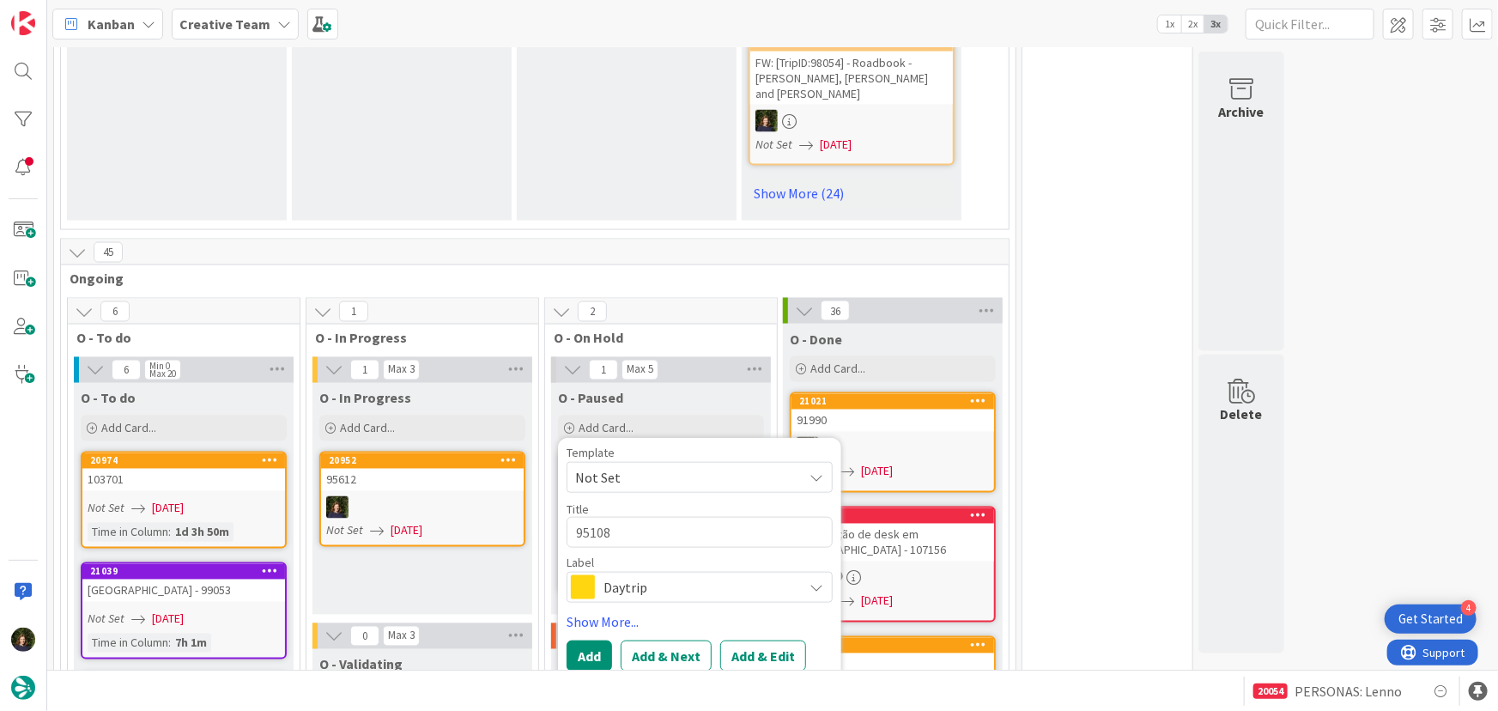
type textarea "x"
type textarea "95108"
type textarea "x"
type textarea "95108 -"
type textarea "x"
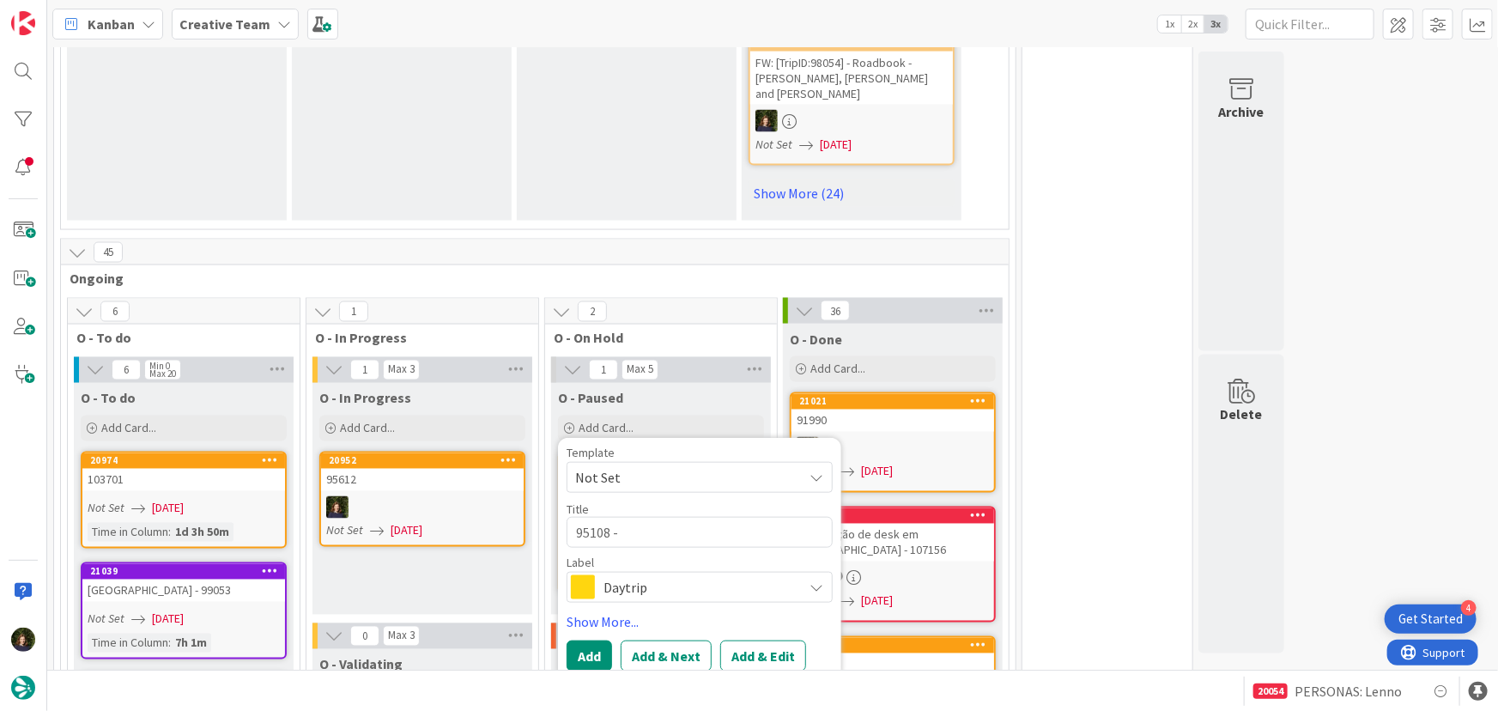
type textarea "95108 -"
type textarea "x"
type textarea "95108 - r"
type textarea "x"
type textarea "95108 - re"
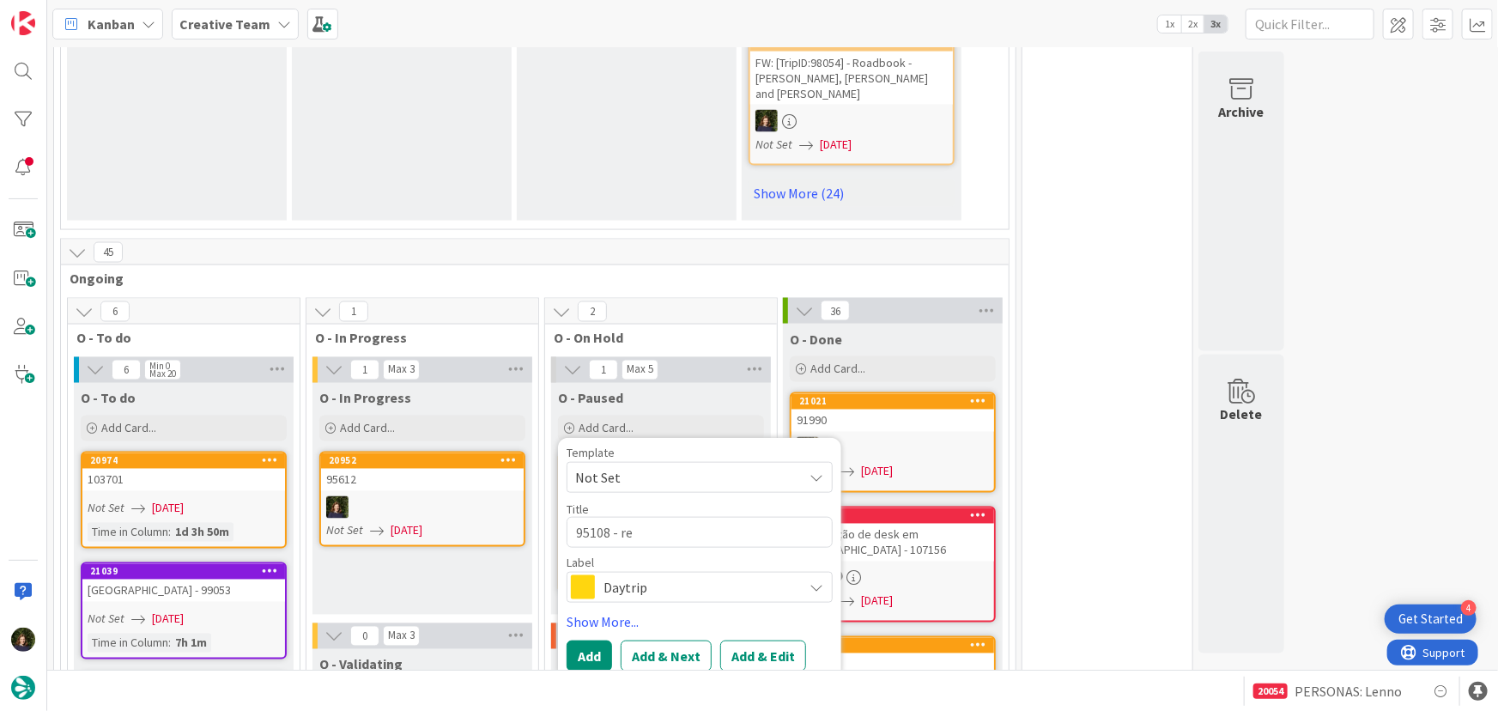
type textarea "x"
type textarea "95108 - rev"
type textarea "x"
type textarea "95108 - re"
type textarea "x"
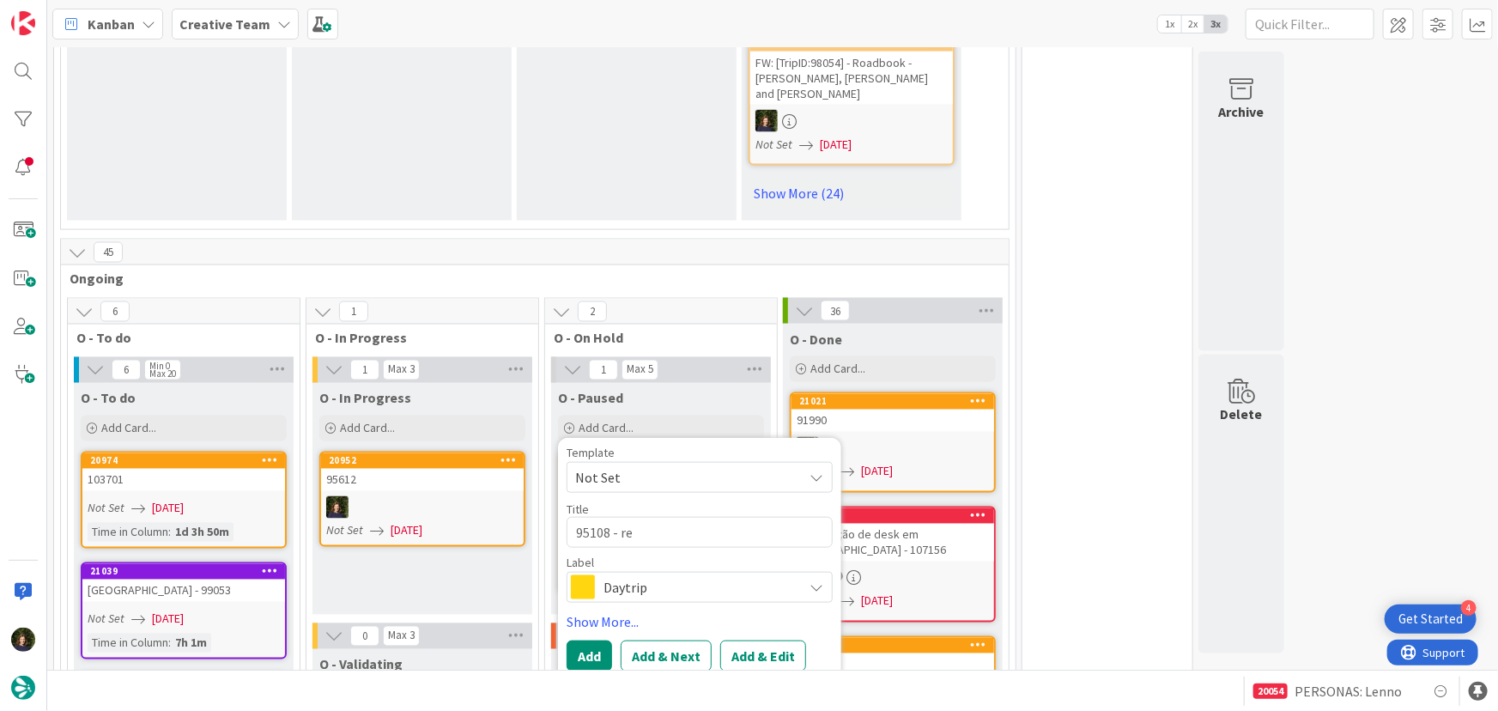
type textarea "95108 - r"
type textarea "x"
type textarea "95108 -"
type textarea "x"
type textarea "95108 - v"
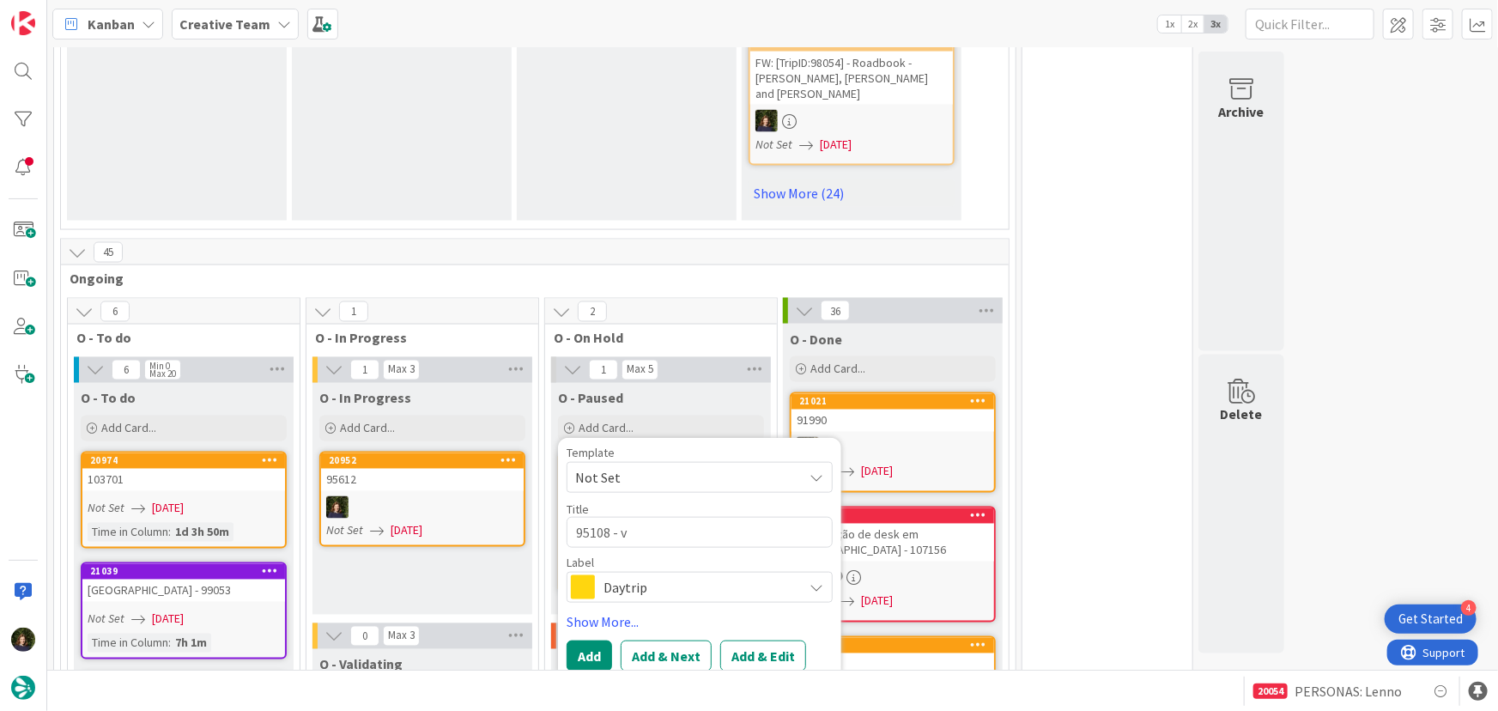
type textarea "x"
type textarea "95108 - va"
type textarea "x"
type textarea "95108 - val"
type textarea "x"
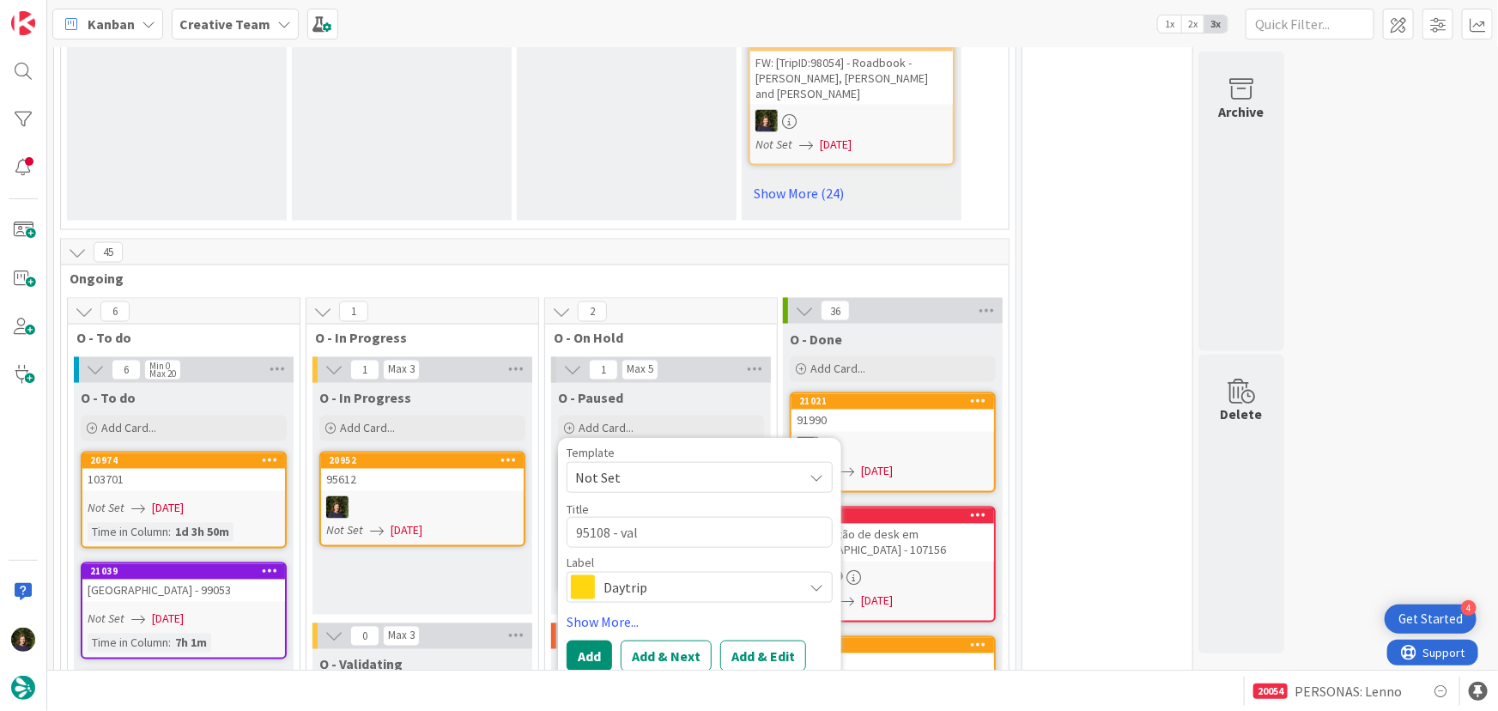
type textarea "95108 - vali"
type textarea "x"
type textarea "95108 - valid"
type textarea "x"
type textarea "95108 - valida"
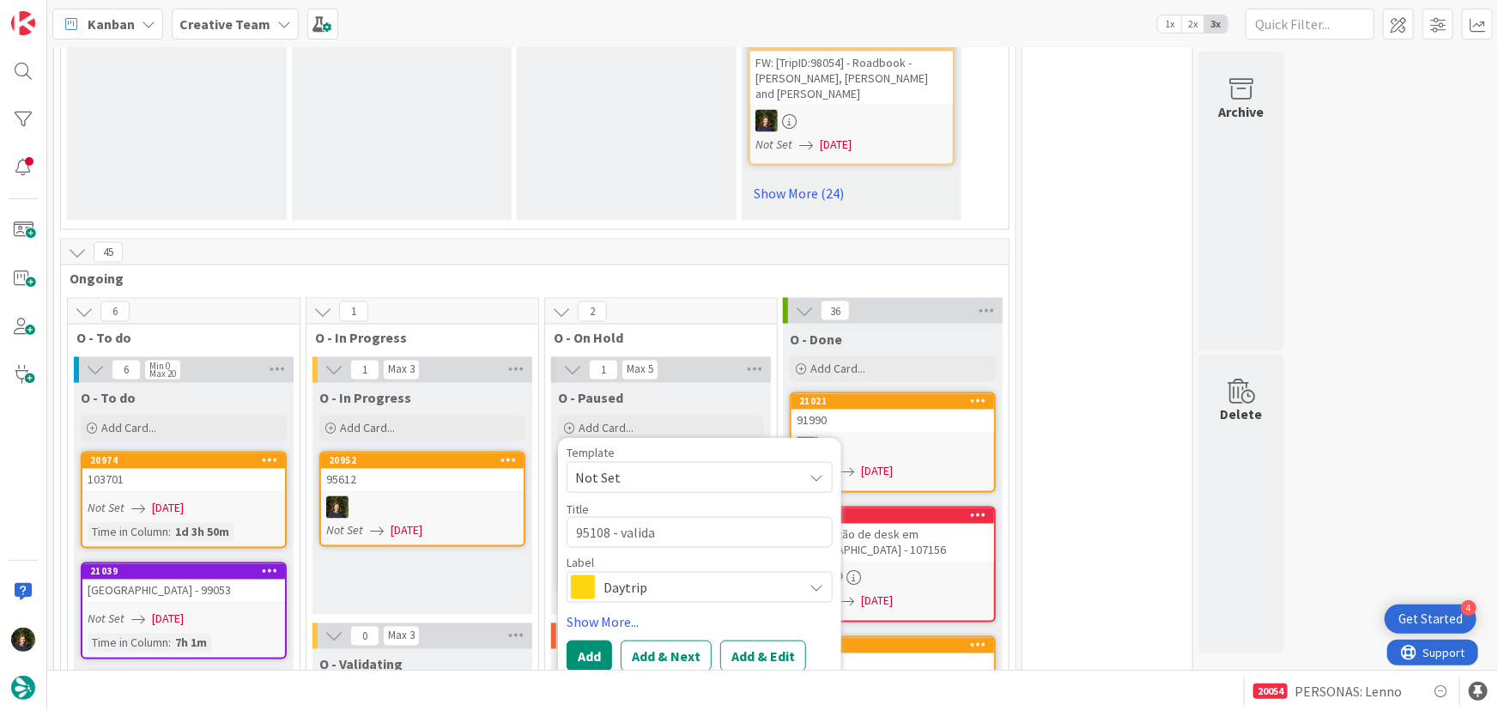
type textarea "x"
type textarea "95108 - validat"
type textarea "x"
type textarea "95108 - validati"
type textarea "x"
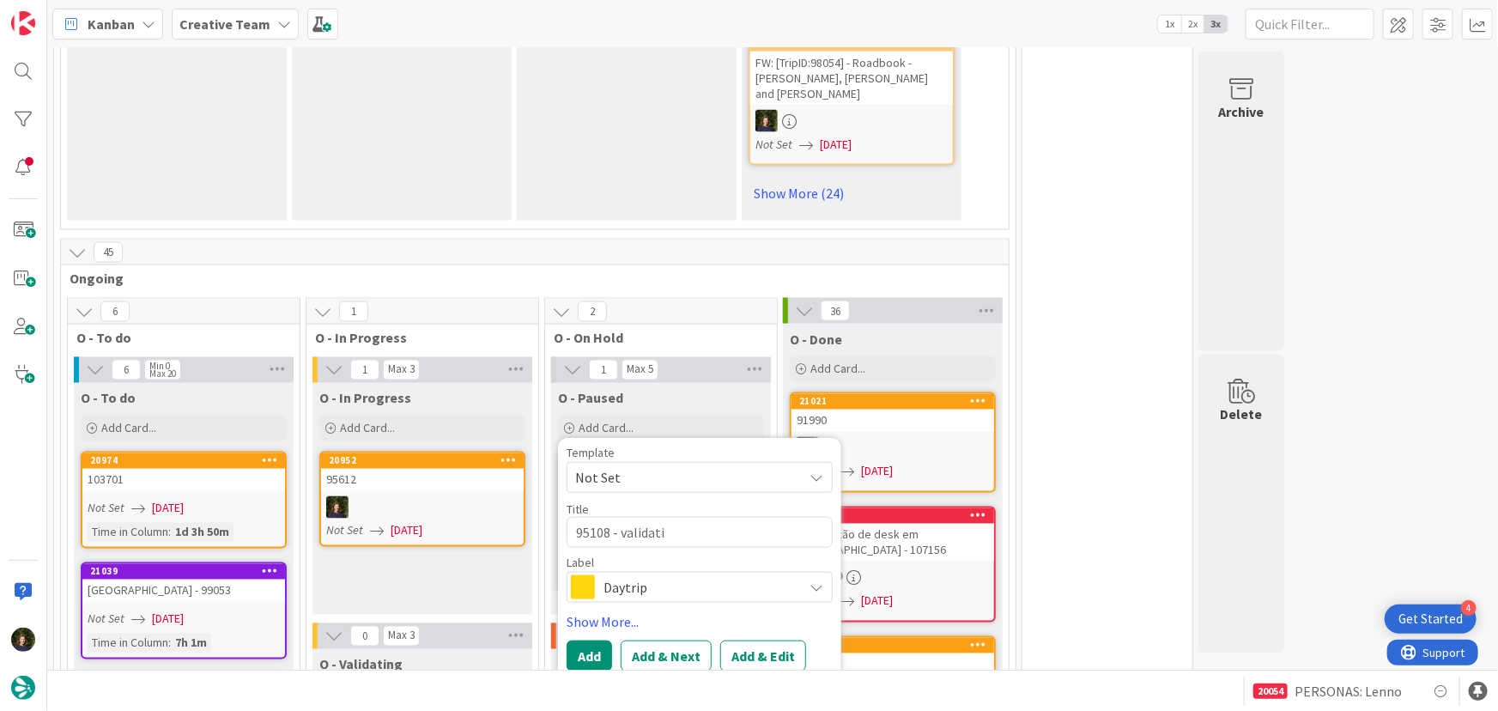
type textarea "95108 - validatio"
type textarea "x"
type textarea "95108 - validation"
click at [671, 575] on span "Daytrip" at bounding box center [698, 587] width 191 height 24
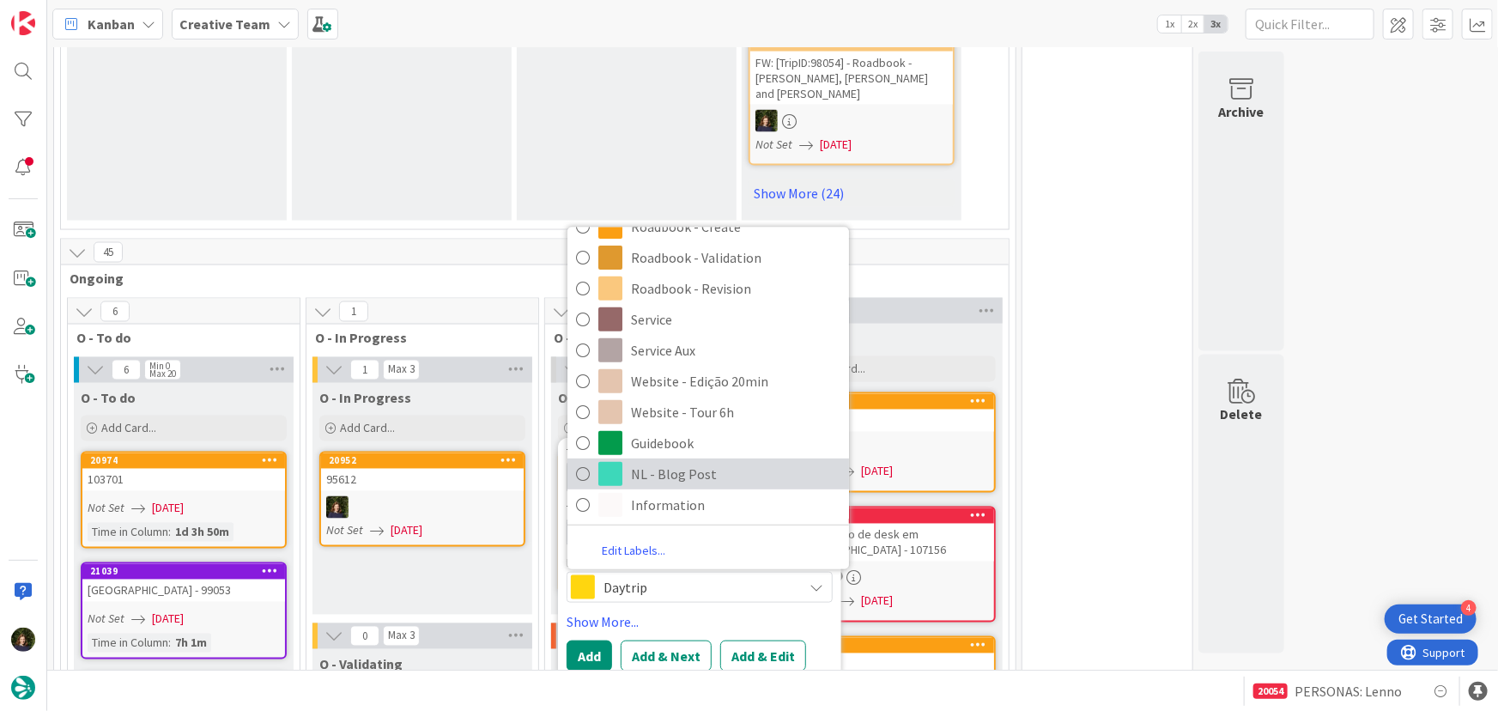
scroll to position [366, 0]
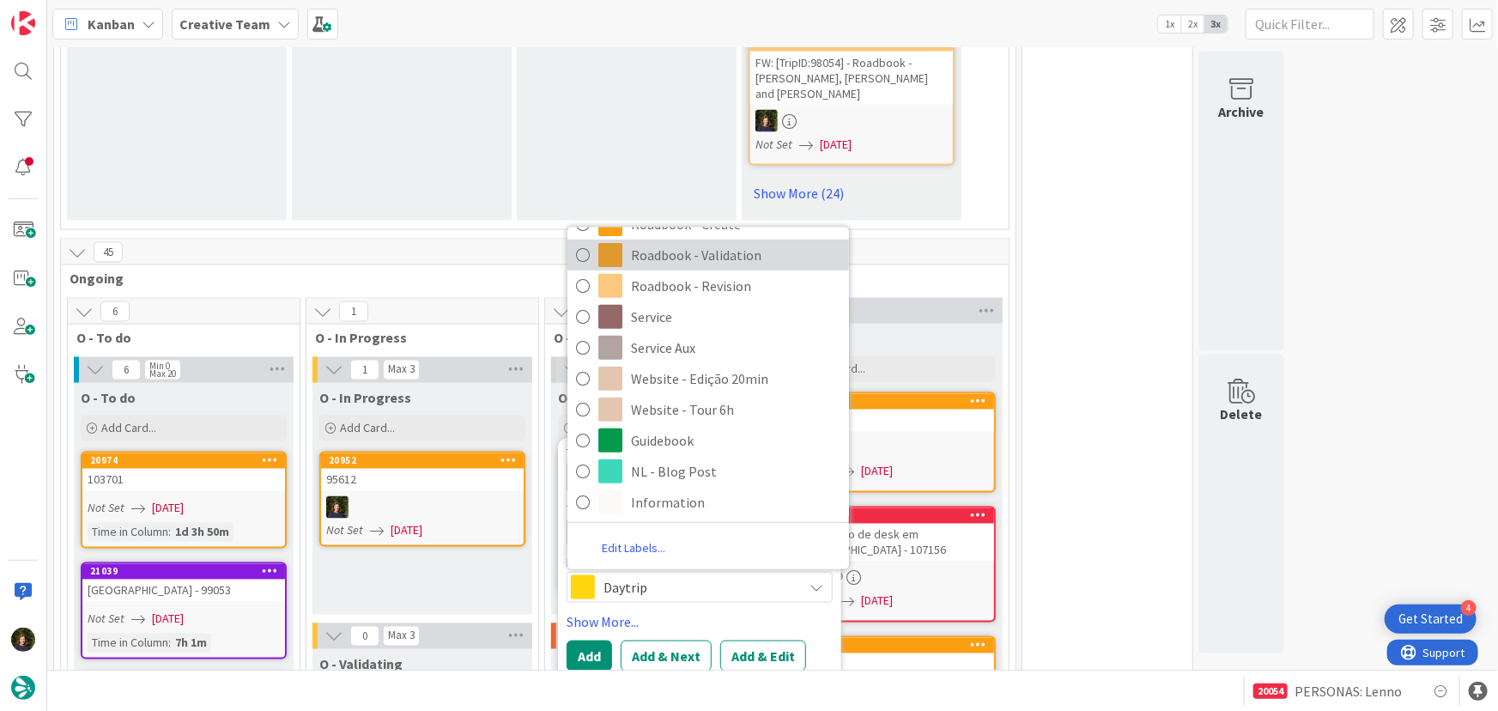
click at [699, 242] on span "Roadbook - Validation" at bounding box center [735, 255] width 209 height 26
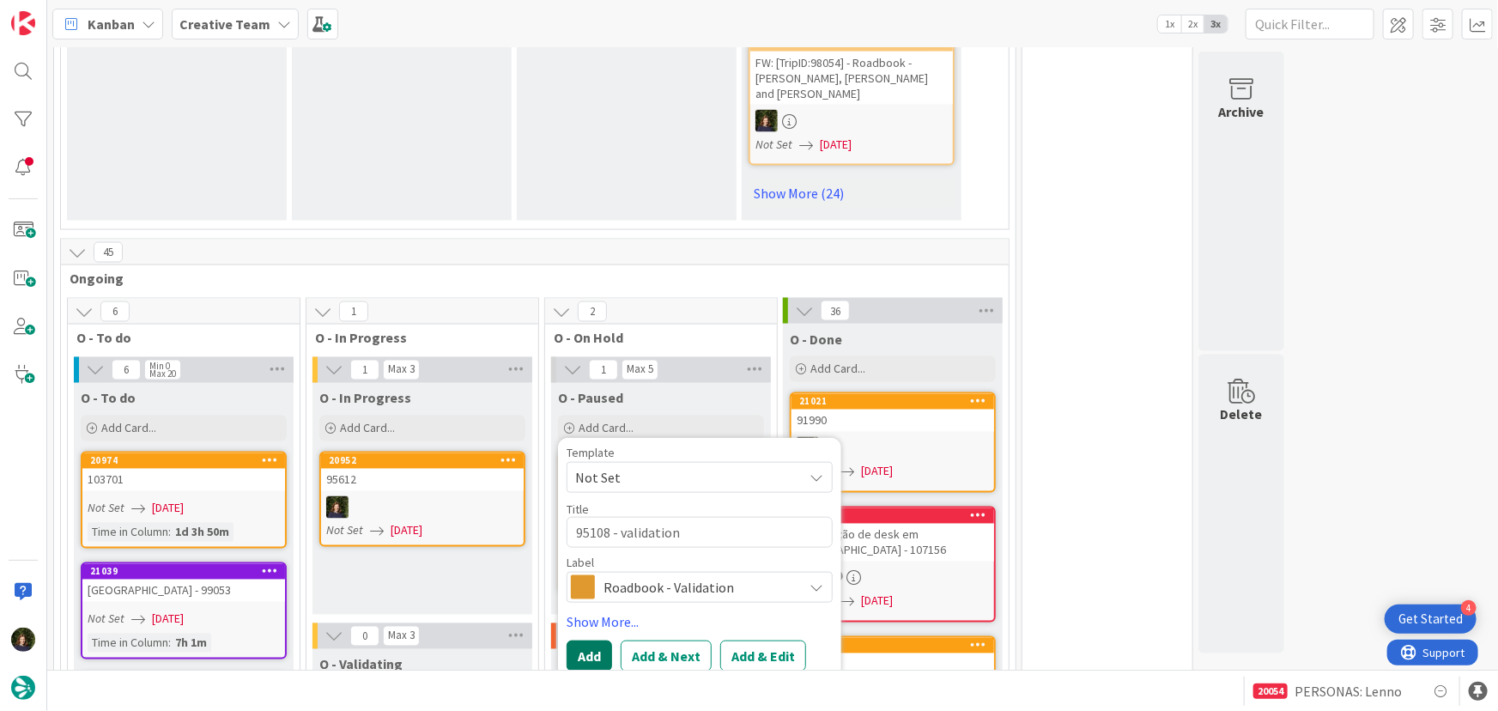
click at [589, 640] on button "Add" at bounding box center [588, 655] width 45 height 31
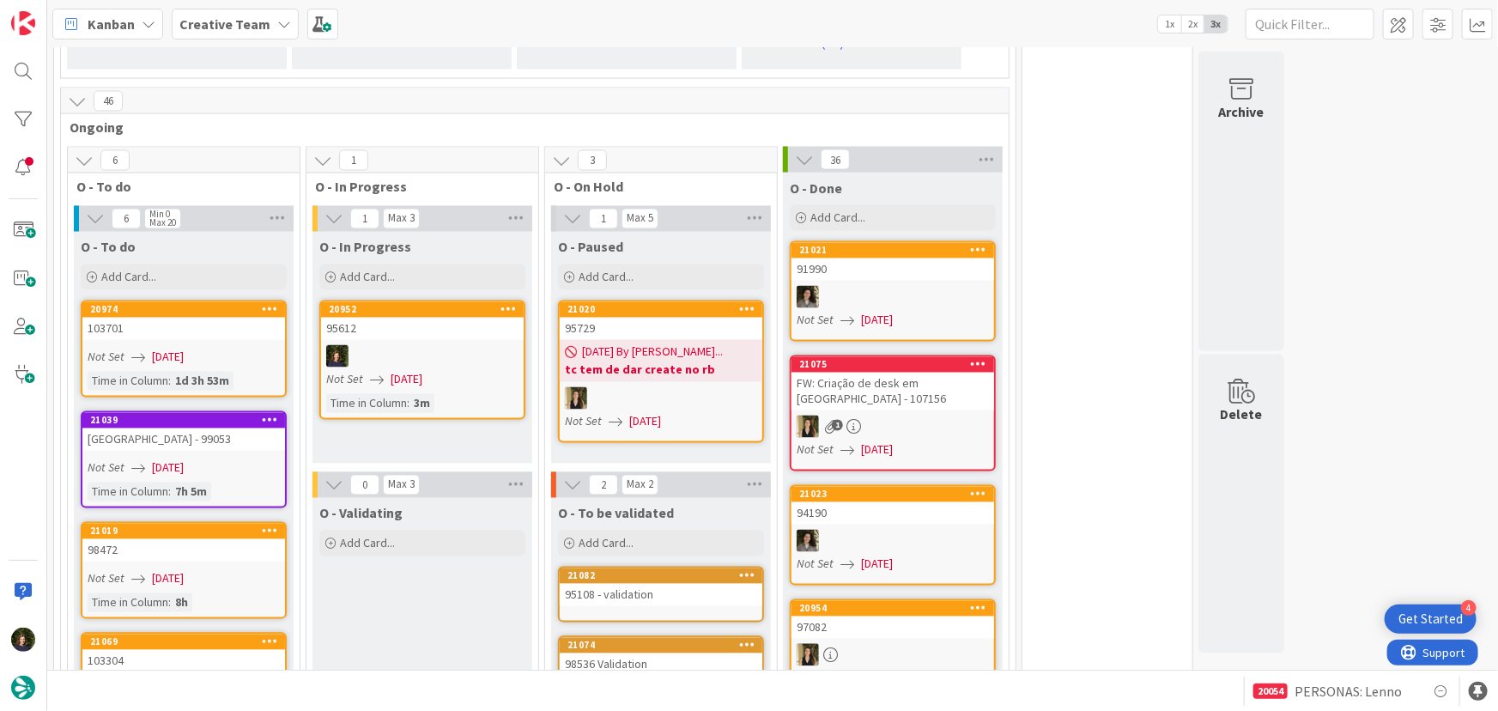
scroll to position [1717, 0]
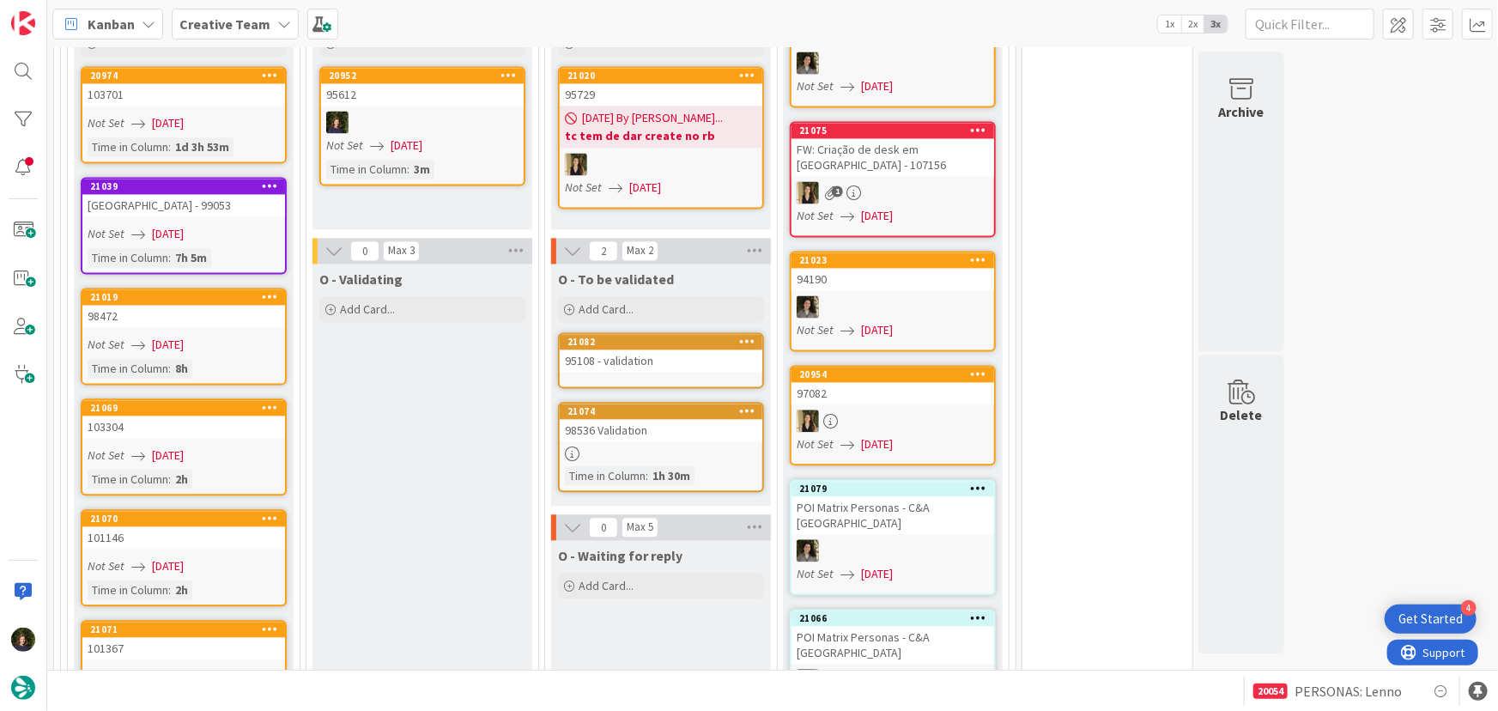
click at [661, 349] on div "95108 - validation" at bounding box center [661, 360] width 203 height 22
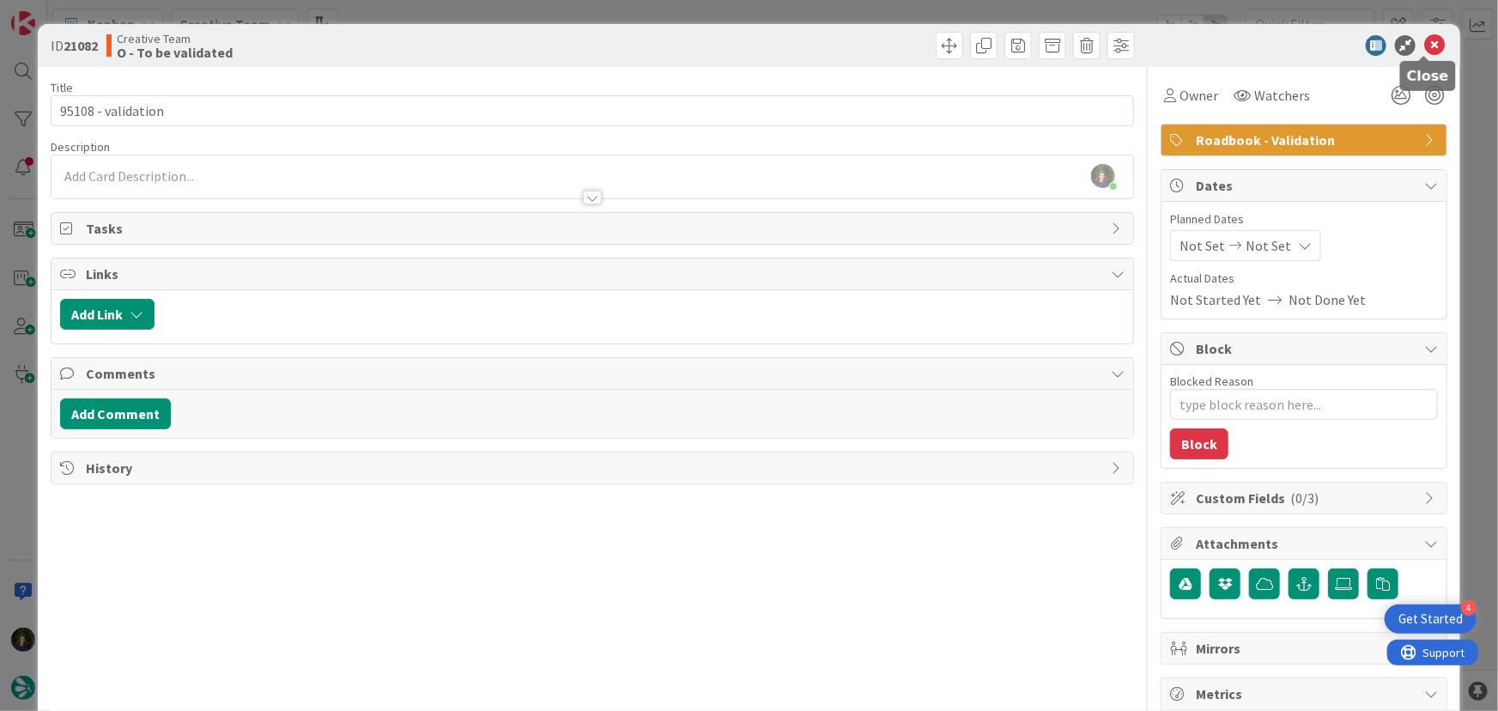
click at [1425, 39] on icon at bounding box center [1434, 45] width 21 height 21
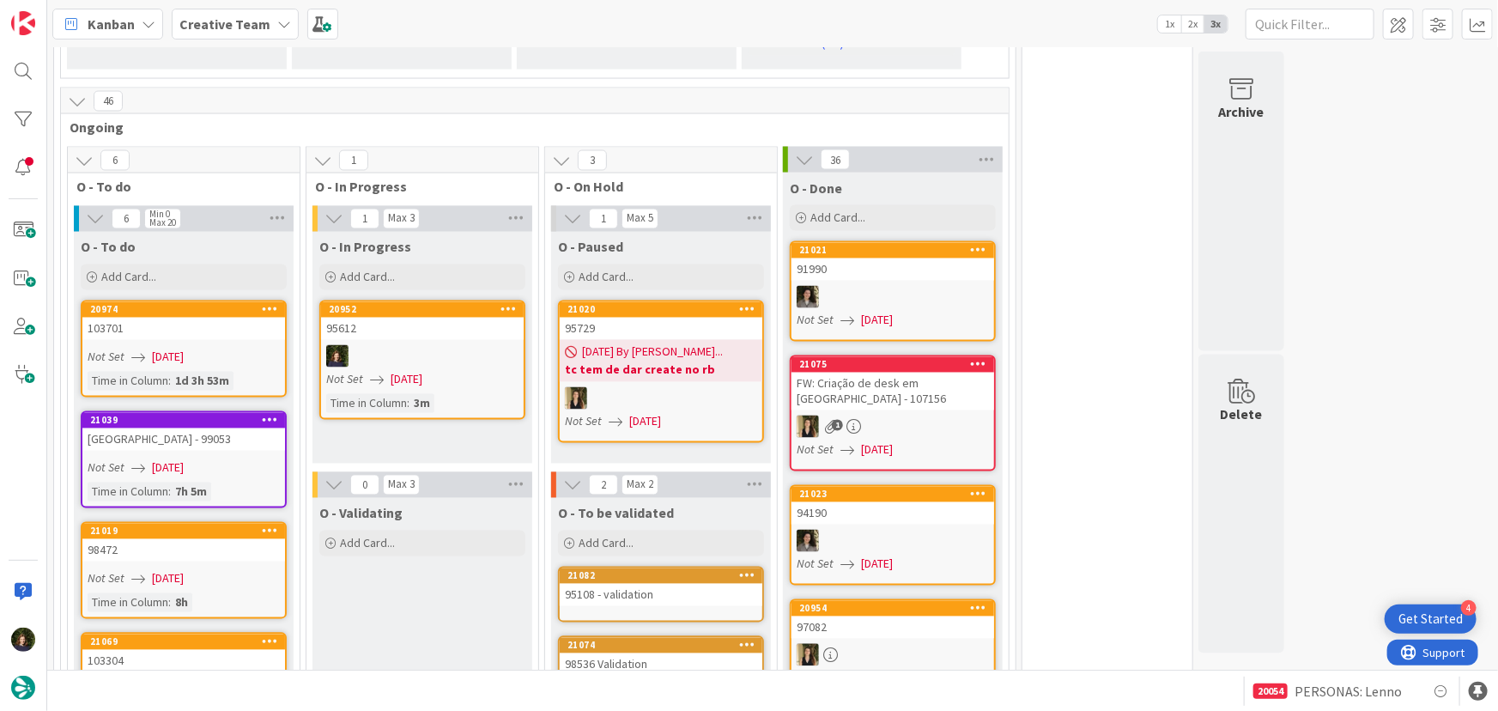
click at [681, 584] on div "95108 - validation" at bounding box center [661, 595] width 203 height 22
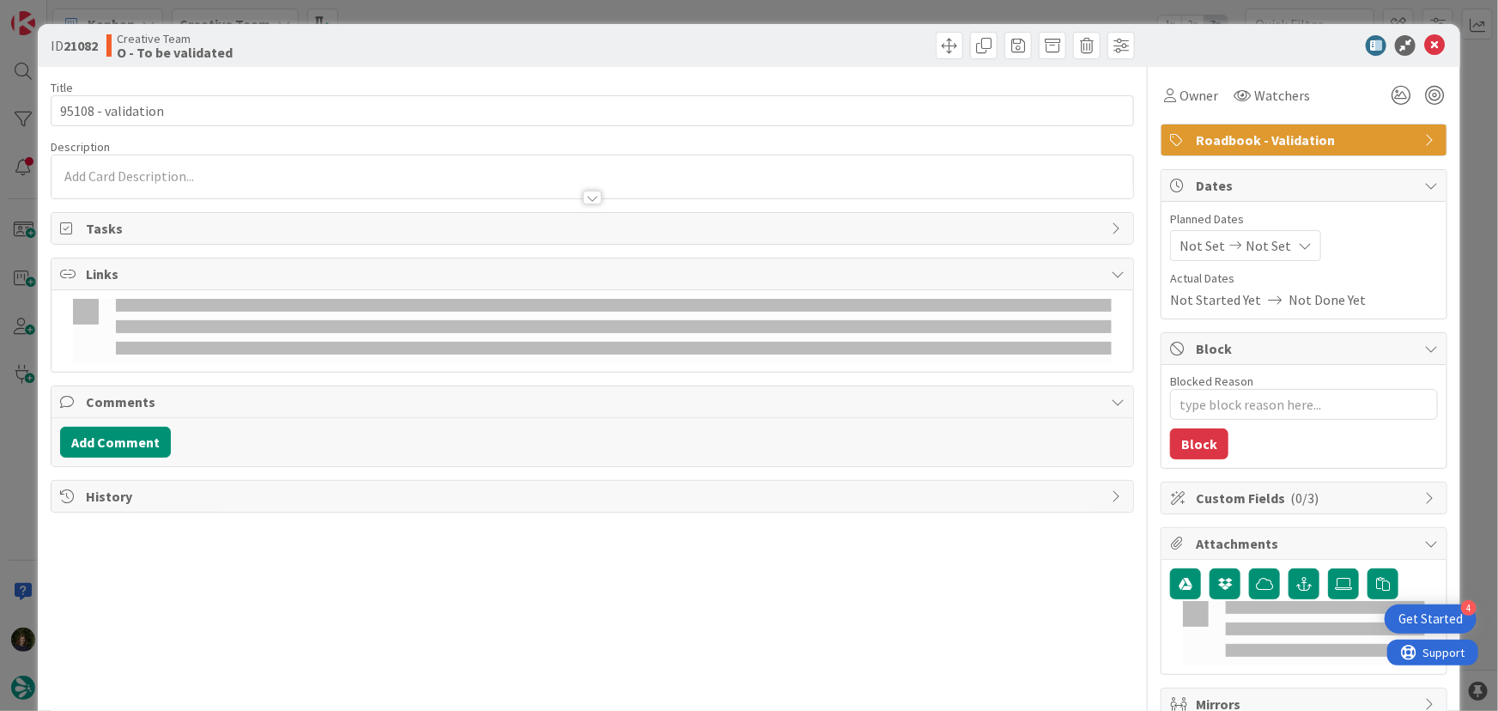
type textarea "x"
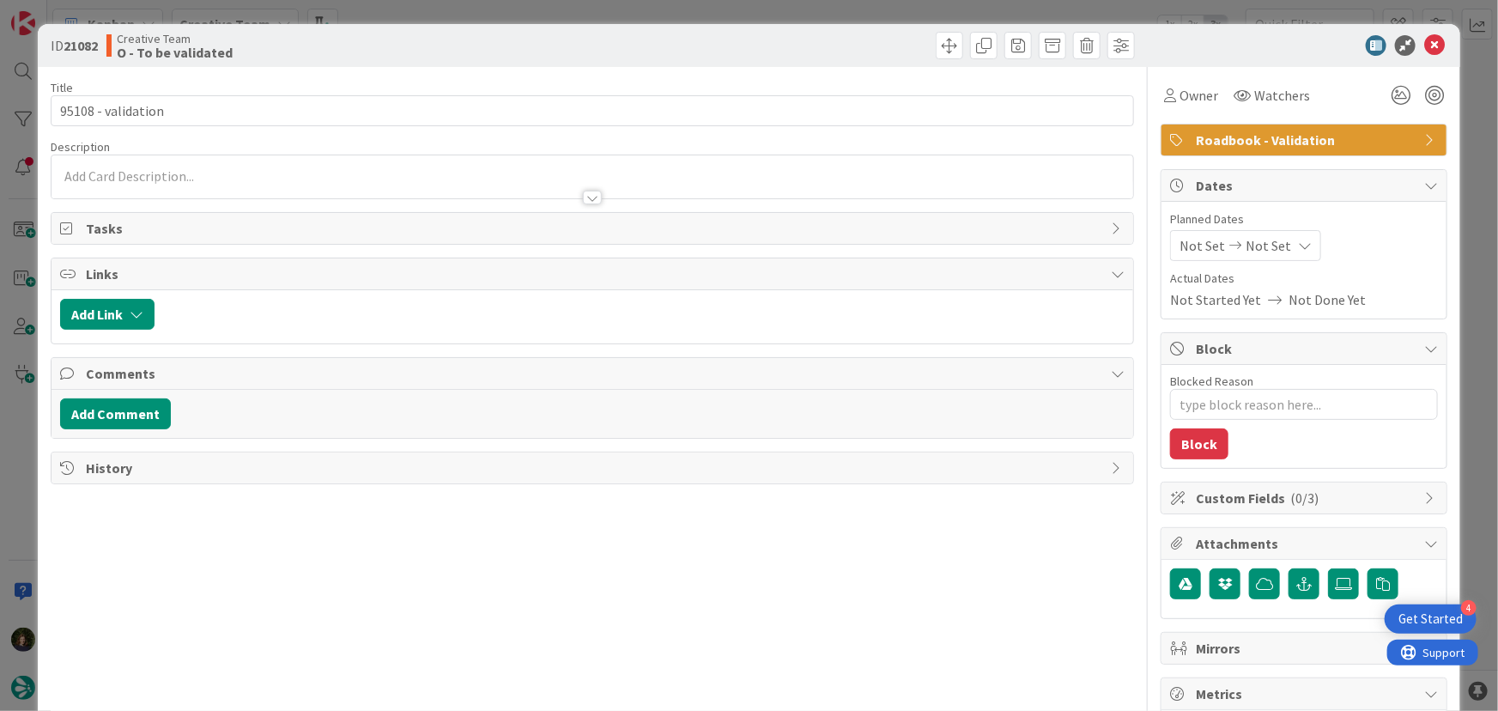
click at [208, 180] on div at bounding box center [592, 189] width 1082 height 18
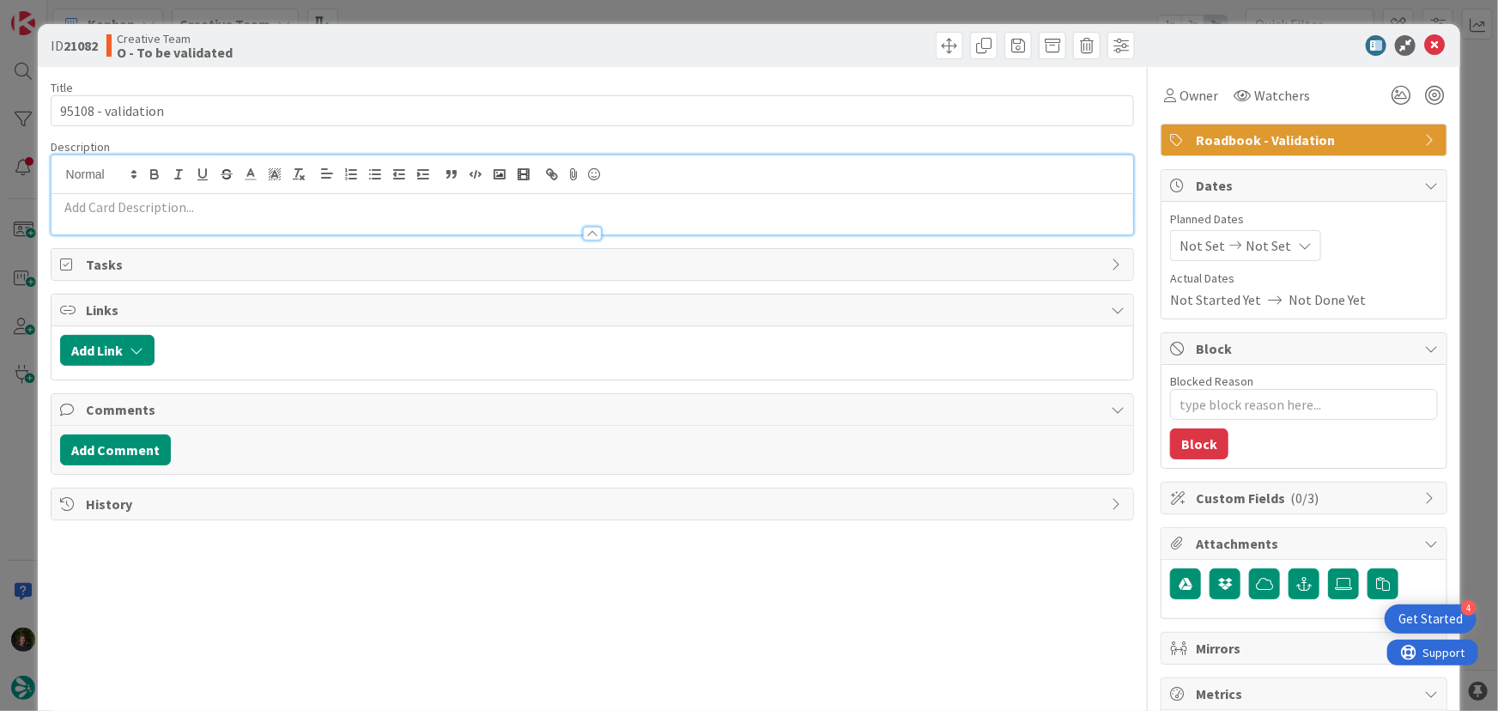
click at [221, 207] on p at bounding box center [592, 207] width 1065 height 20
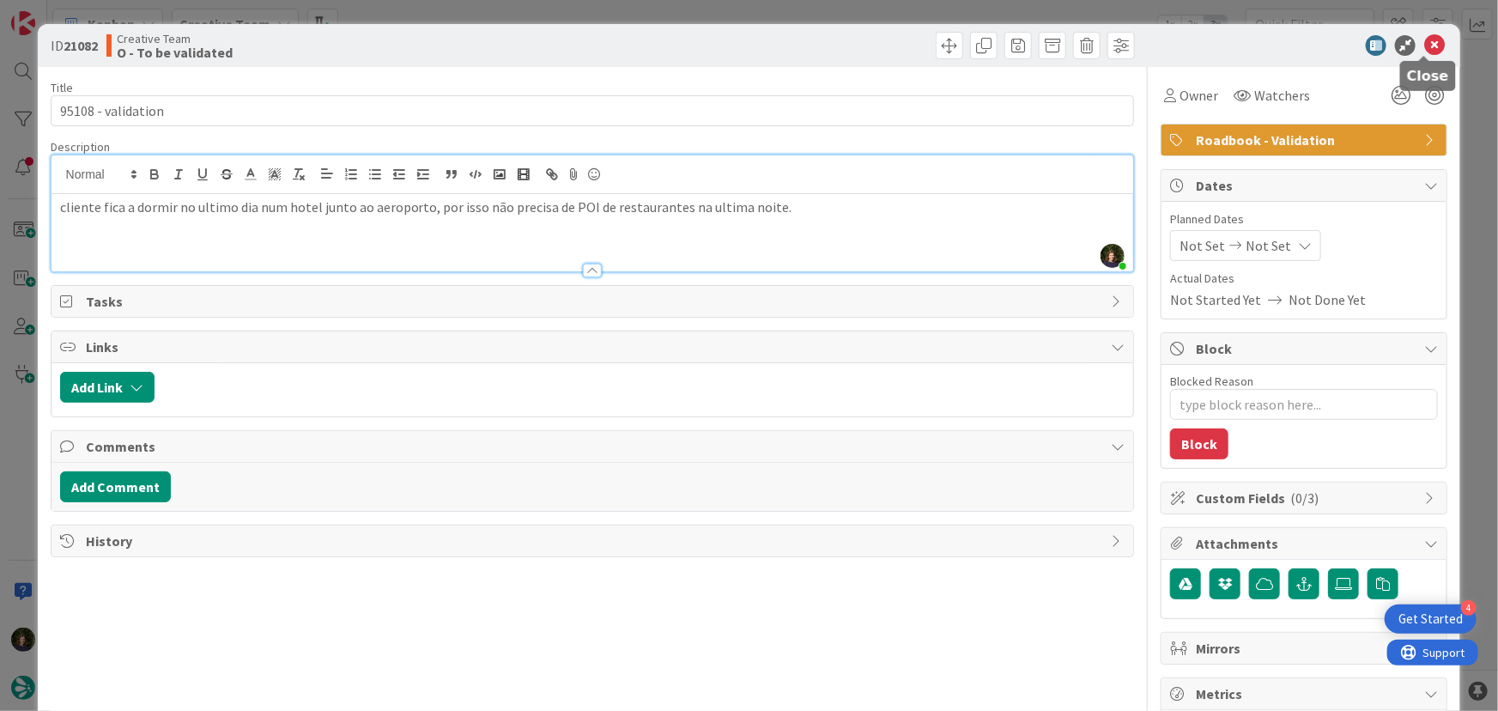
click at [1426, 45] on icon at bounding box center [1434, 45] width 21 height 21
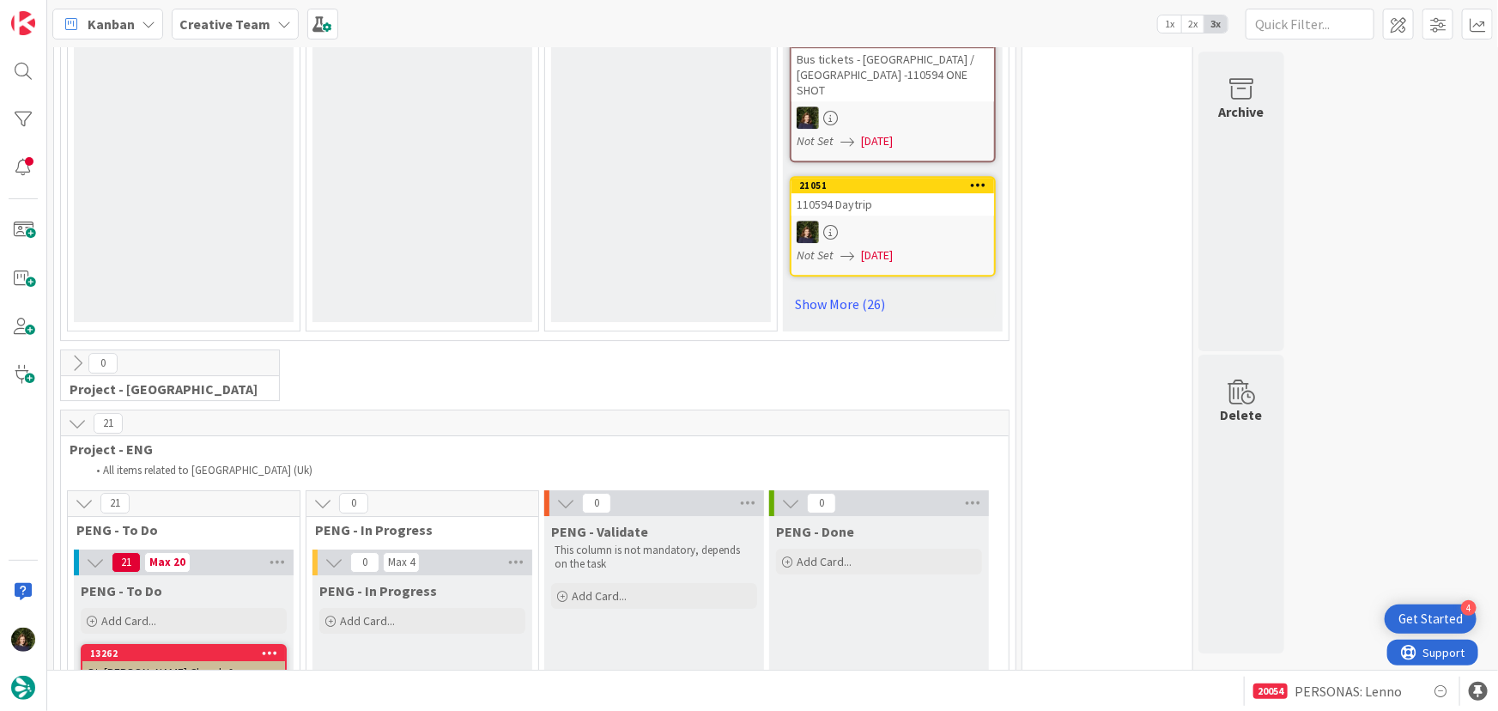
scroll to position [2262, 0]
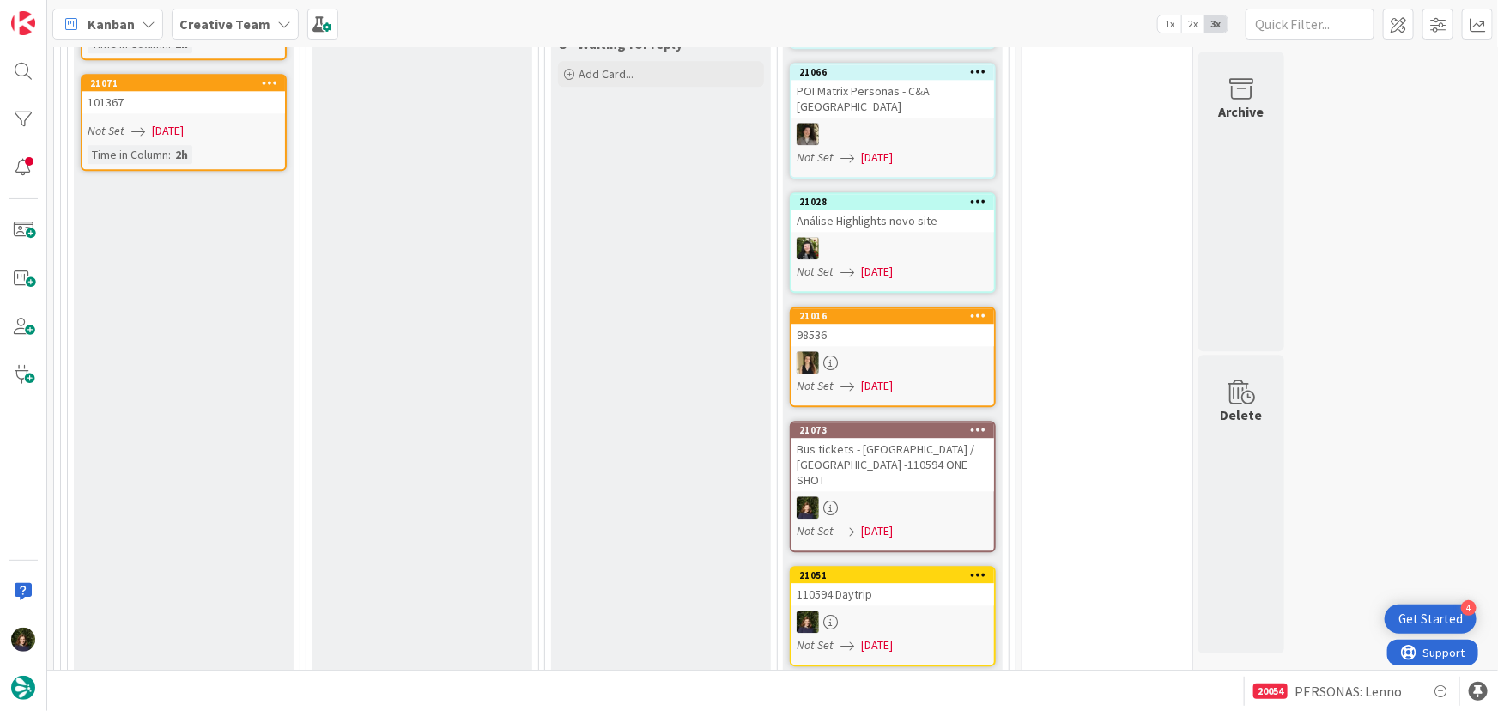
drag, startPoint x: 823, startPoint y: 575, endPoint x: 711, endPoint y: 548, distance: 114.7
click at [823, 680] on link "Show More (26)" at bounding box center [893, 693] width 206 height 27
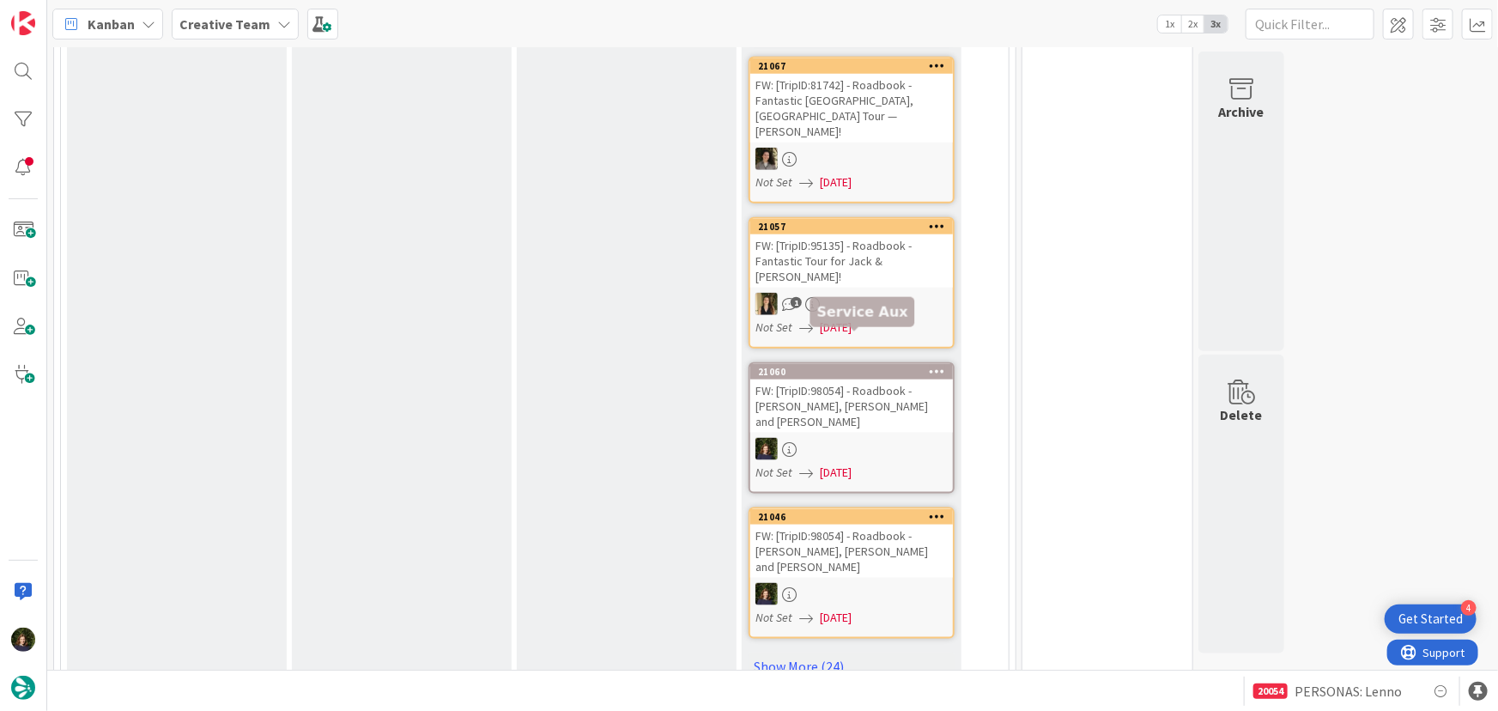
scroll to position [1014, 0]
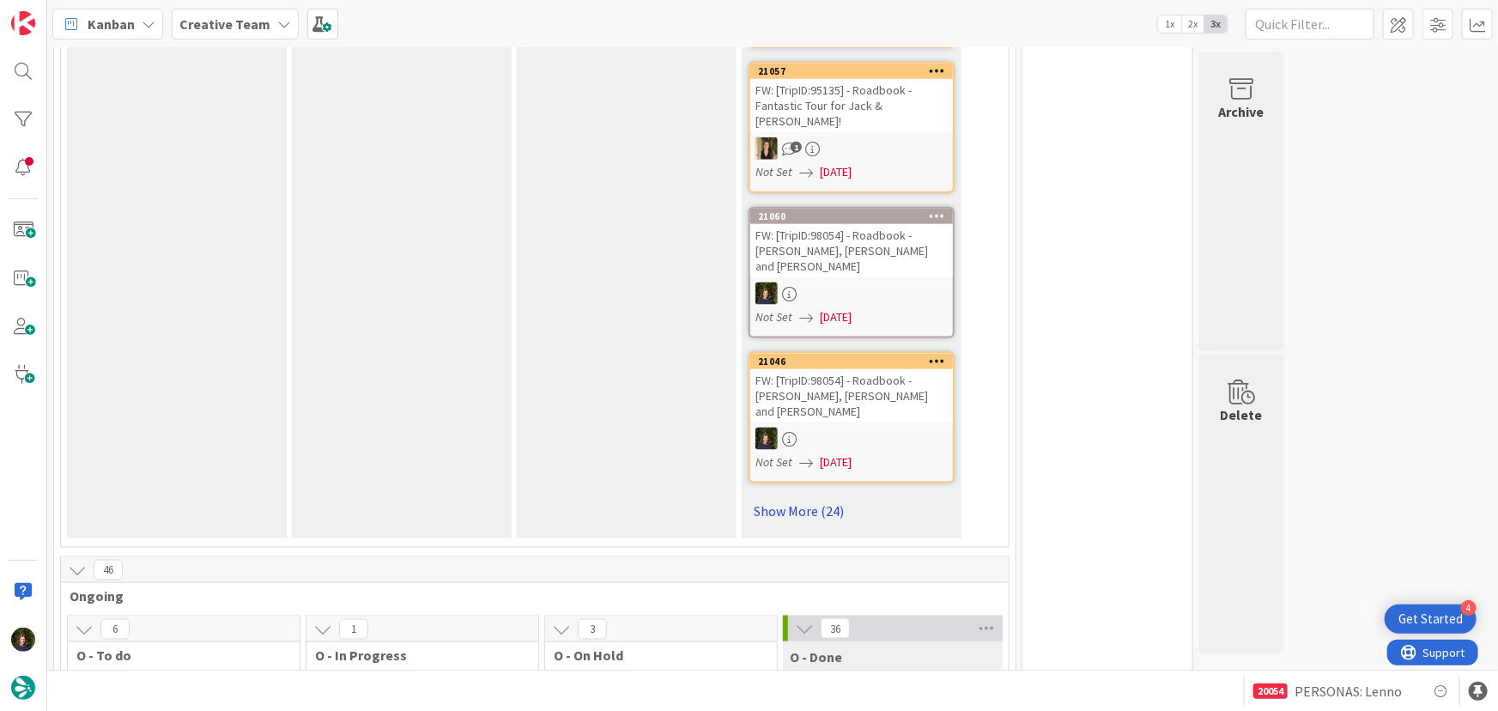
click at [798, 497] on link "Show More (24)" at bounding box center [851, 510] width 206 height 27
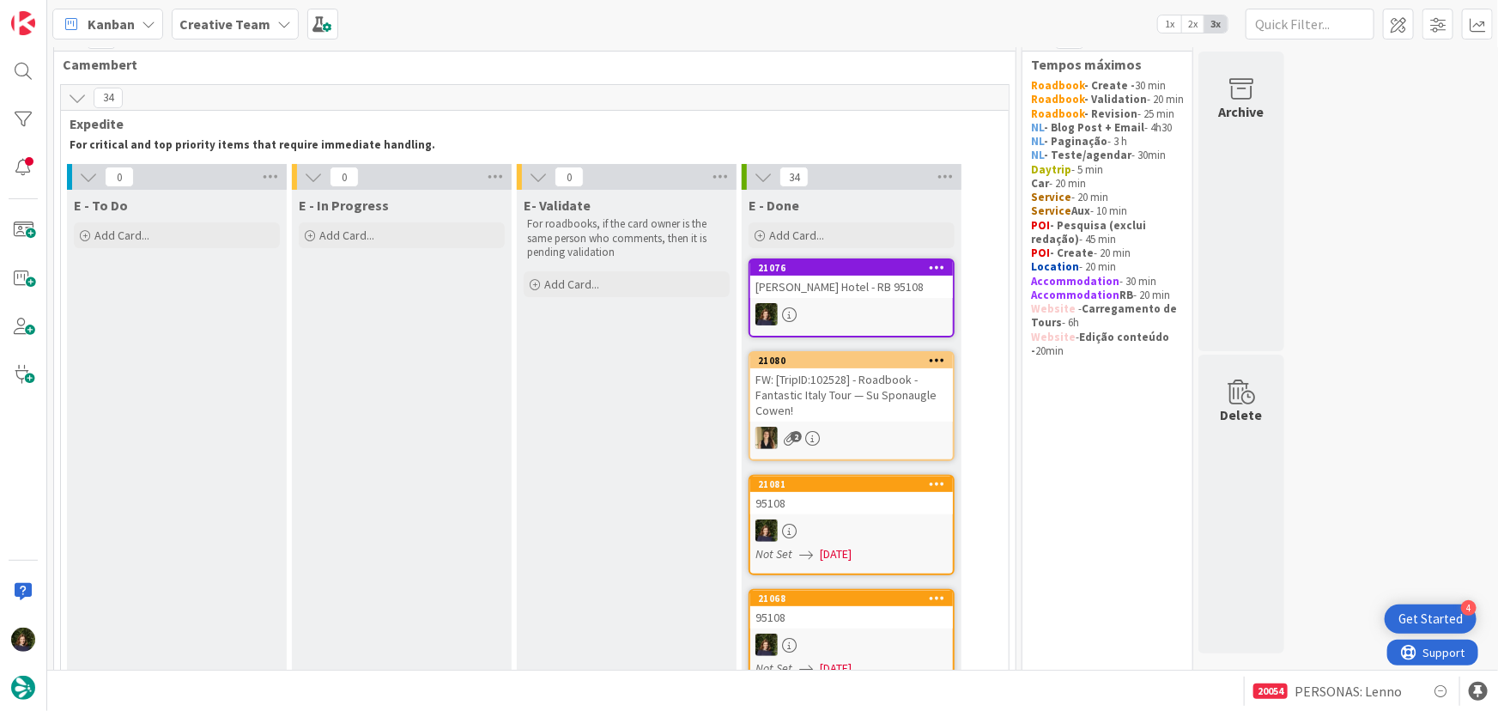
scroll to position [0, 0]
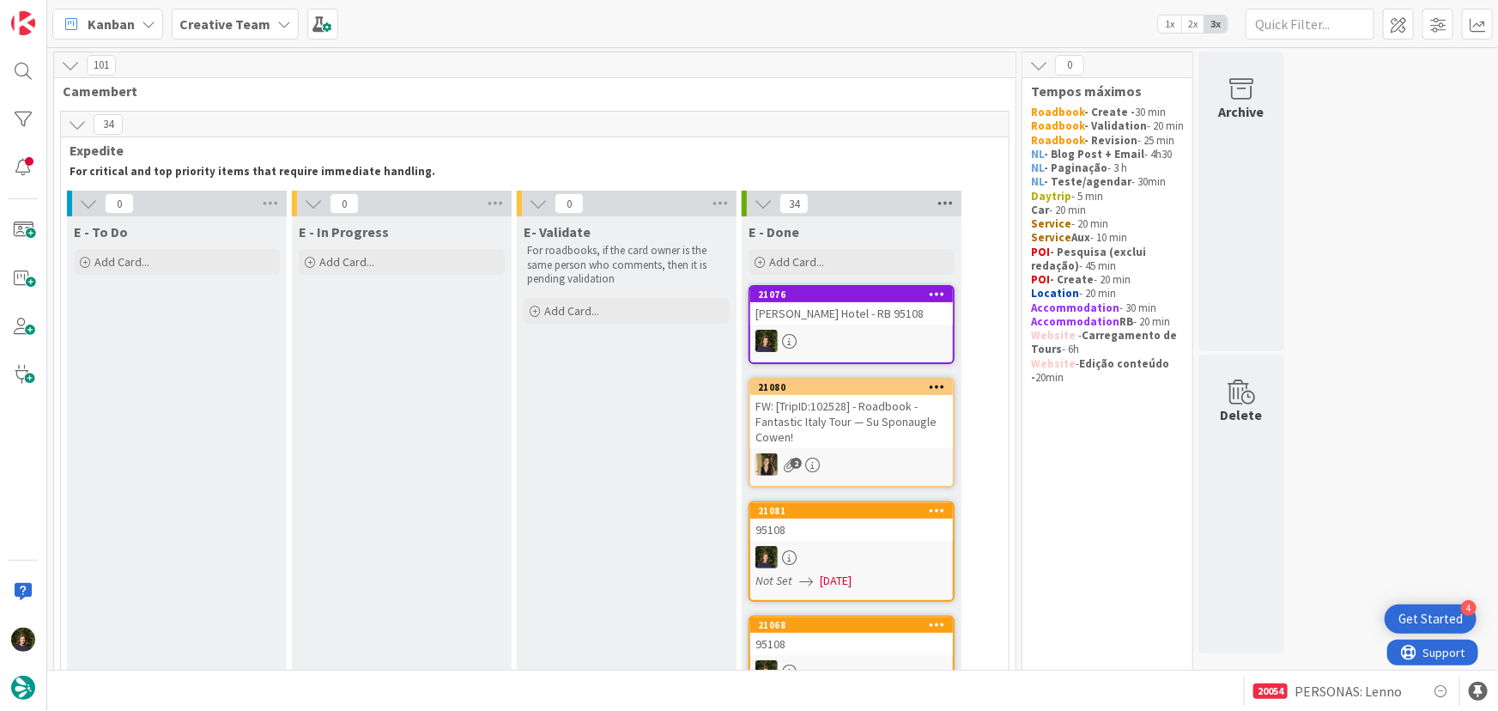
click at [942, 202] on icon at bounding box center [945, 204] width 22 height 26
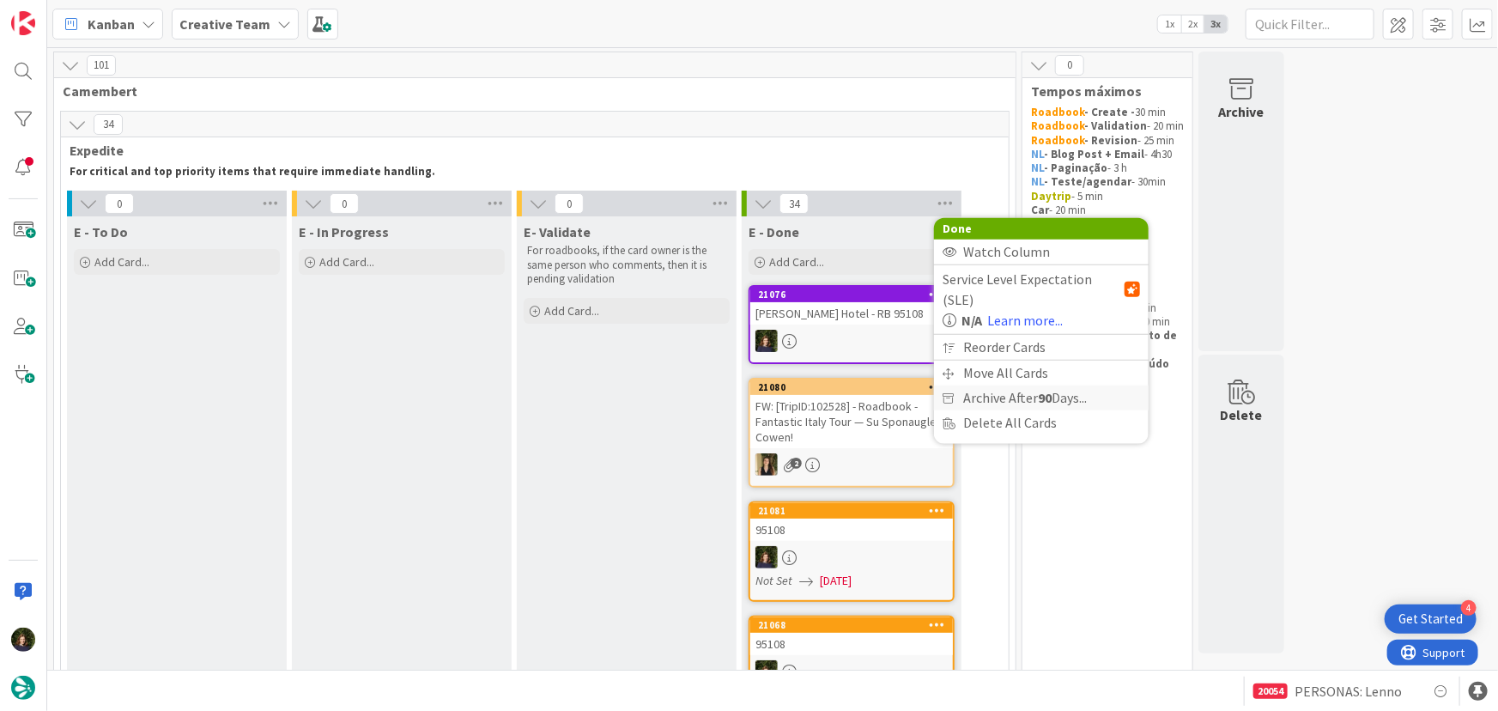
click at [998, 385] on span "Archive After 90 Days..." at bounding box center [1025, 397] width 124 height 25
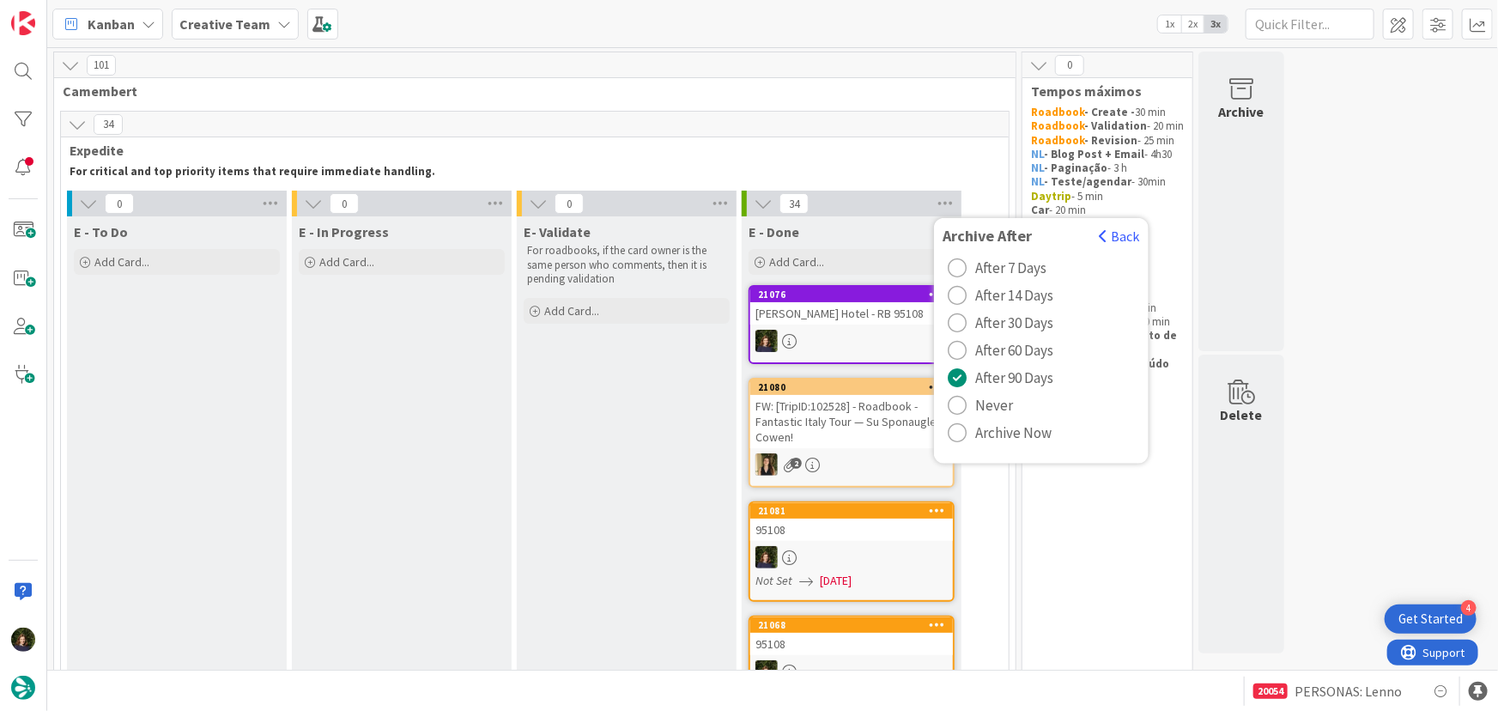
click at [1002, 433] on span "Archive Now" at bounding box center [1013, 433] width 76 height 26
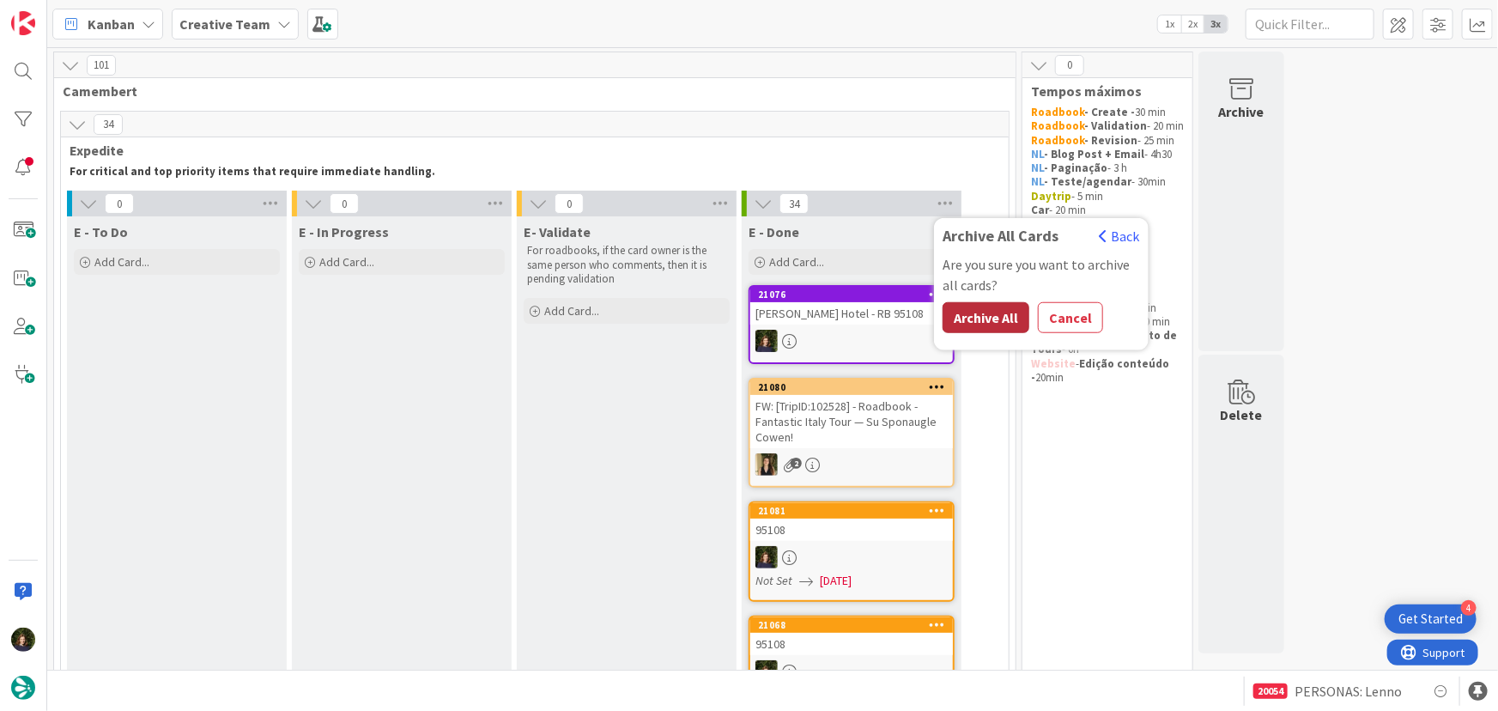
click at [988, 320] on button "Archive All" at bounding box center [985, 317] width 87 height 31
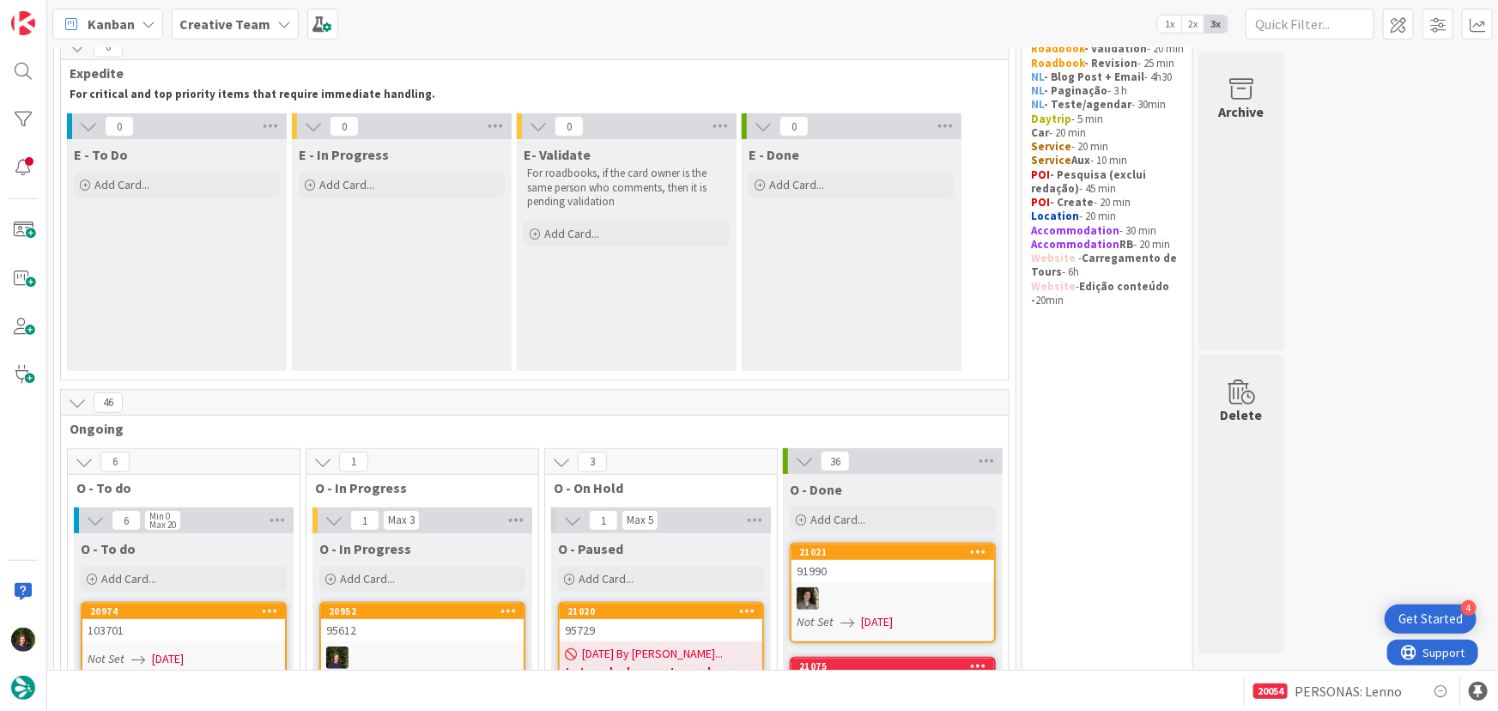
scroll to position [390, 0]
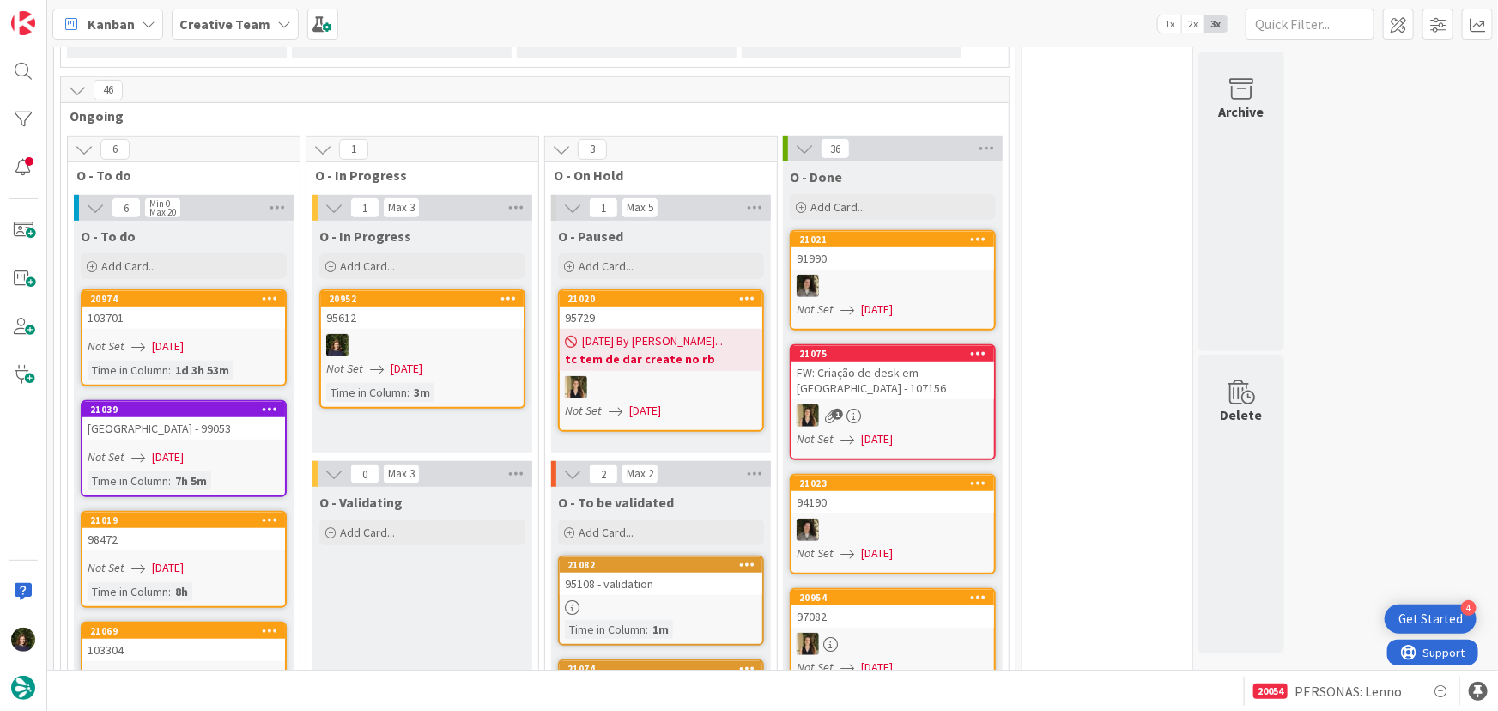
click at [398, 347] on div at bounding box center [422, 345] width 203 height 22
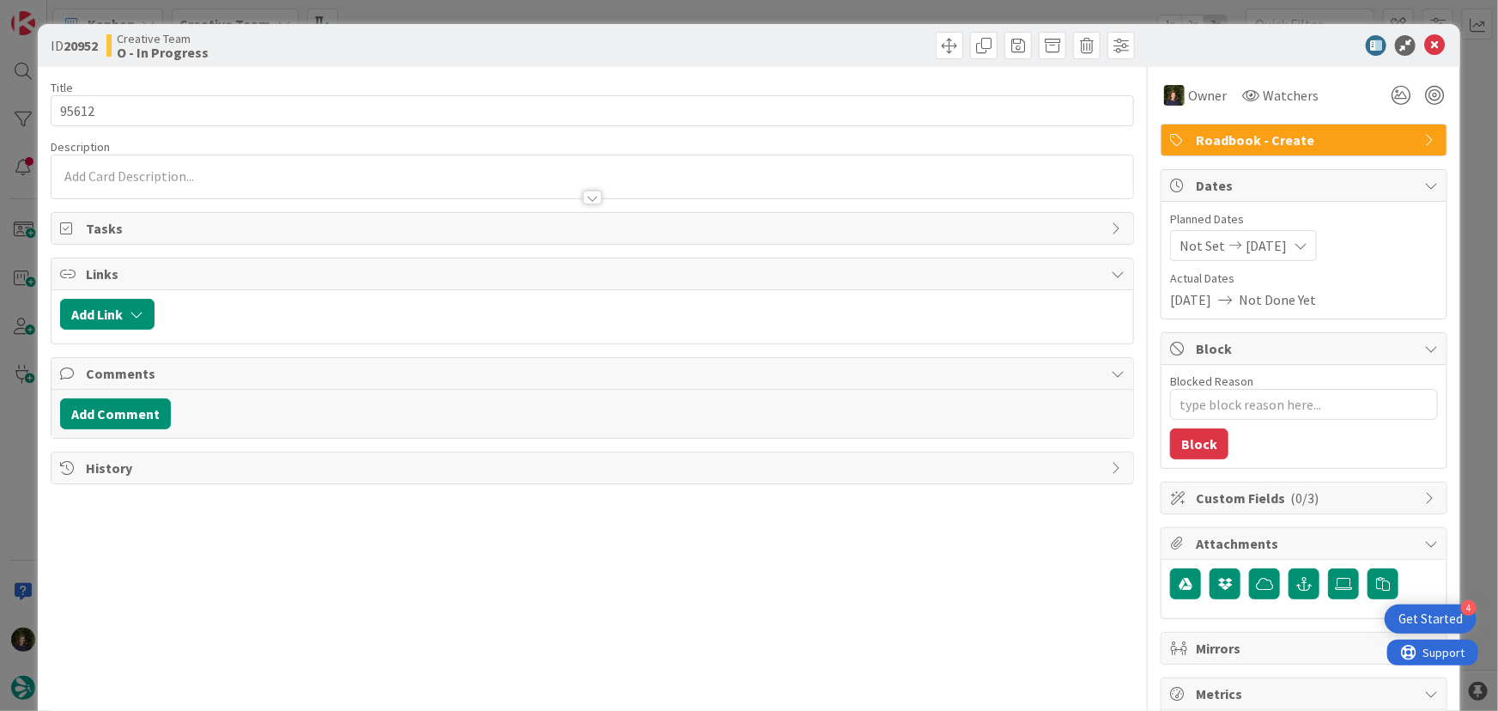
type textarea "x"
click at [223, 173] on p at bounding box center [592, 177] width 1065 height 20
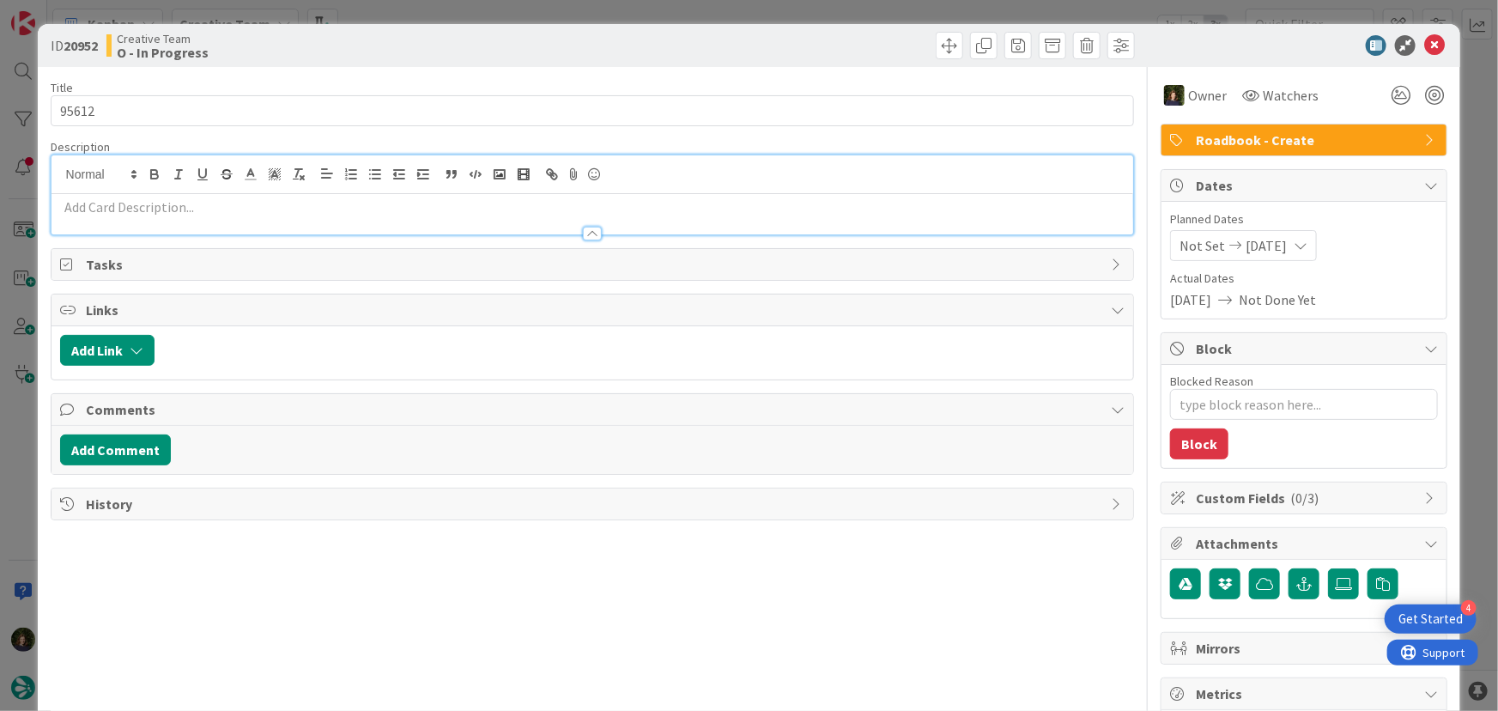
click at [221, 210] on p at bounding box center [592, 207] width 1065 height 20
paste div
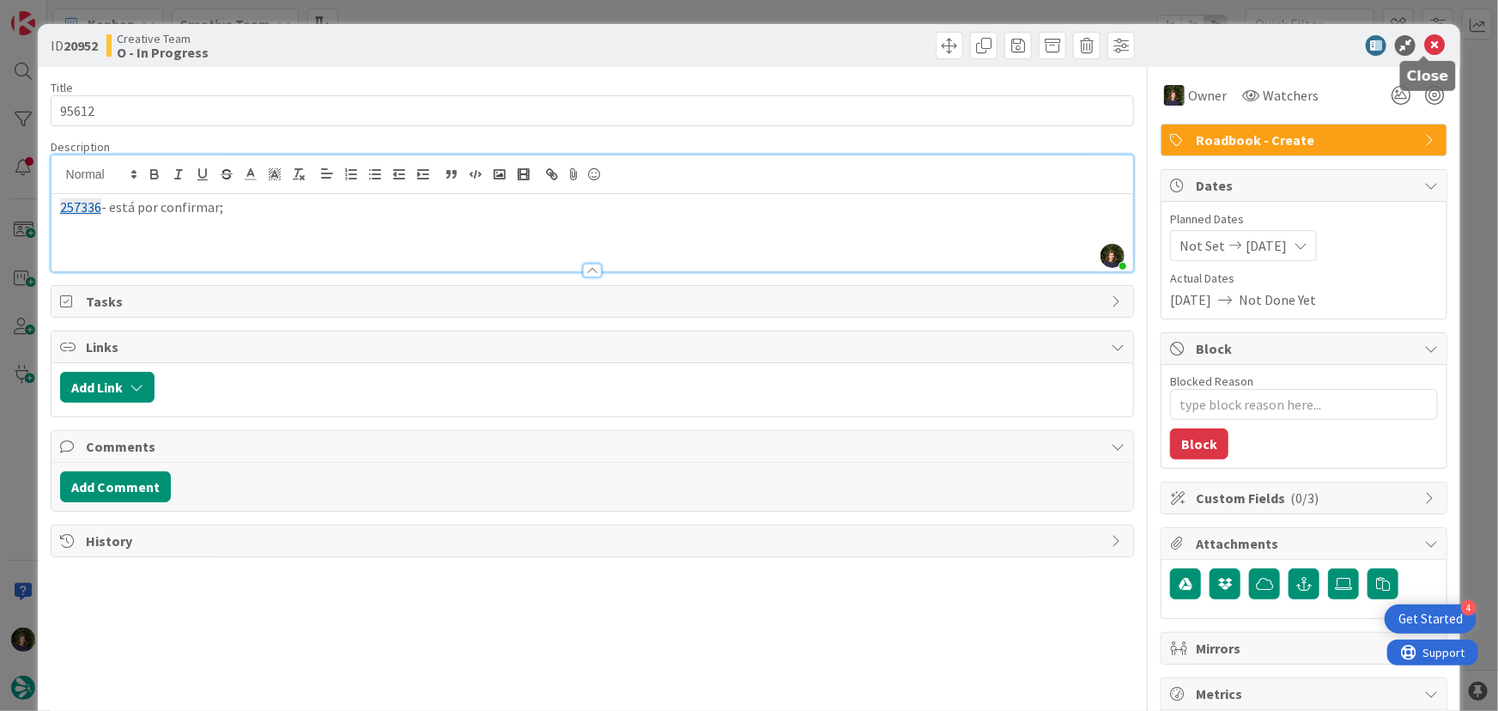
click at [1424, 45] on icon at bounding box center [1434, 45] width 21 height 21
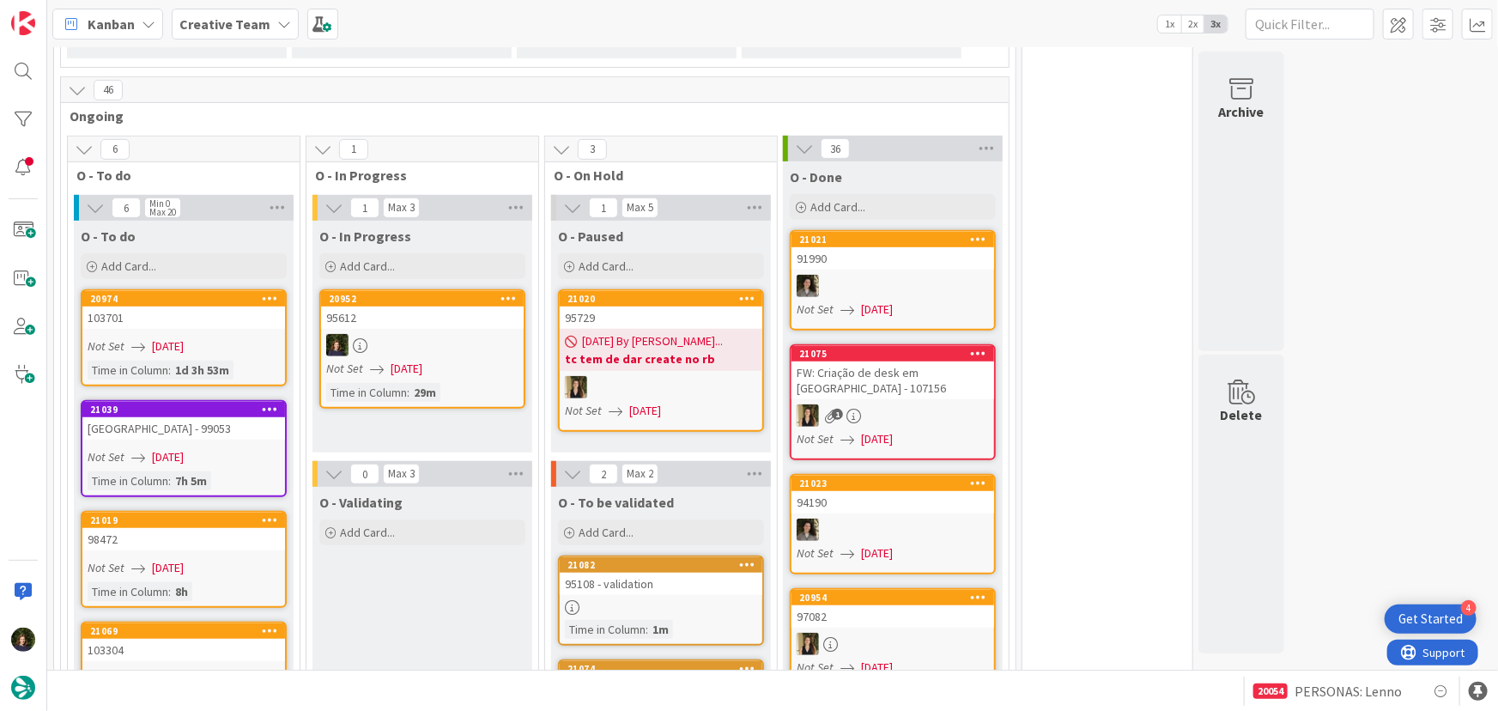
click at [409, 352] on div at bounding box center [422, 345] width 203 height 22
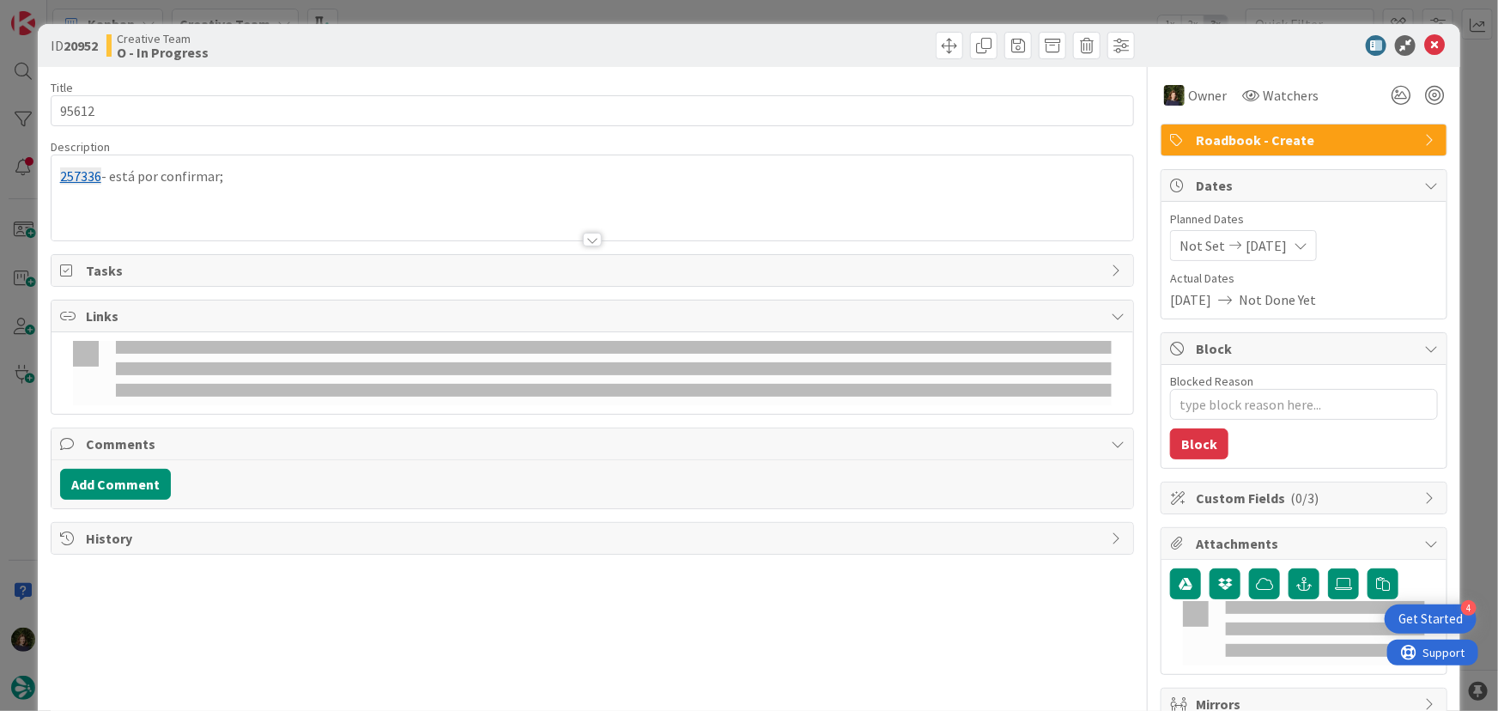
type textarea "x"
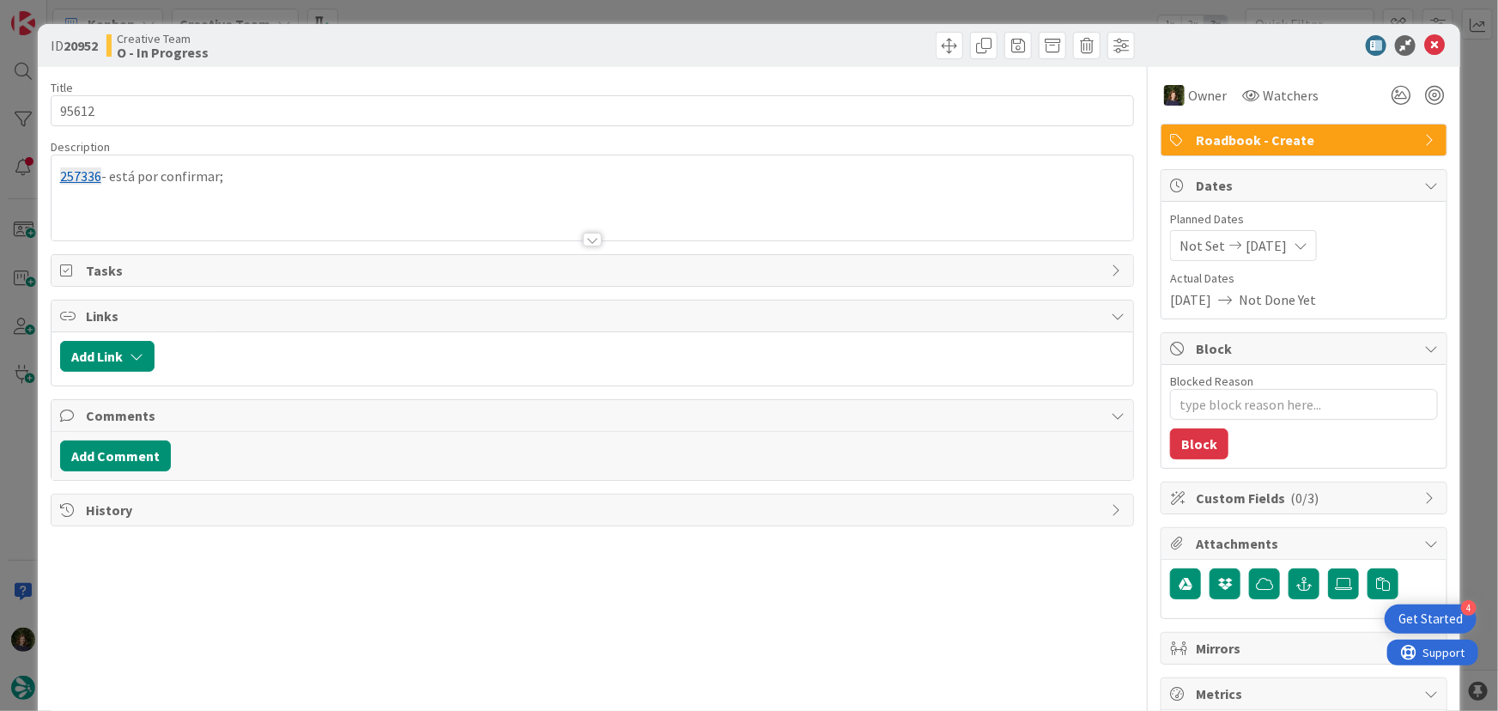
click at [295, 167] on p "257336 - está por confirmar;" at bounding box center [592, 177] width 1065 height 20
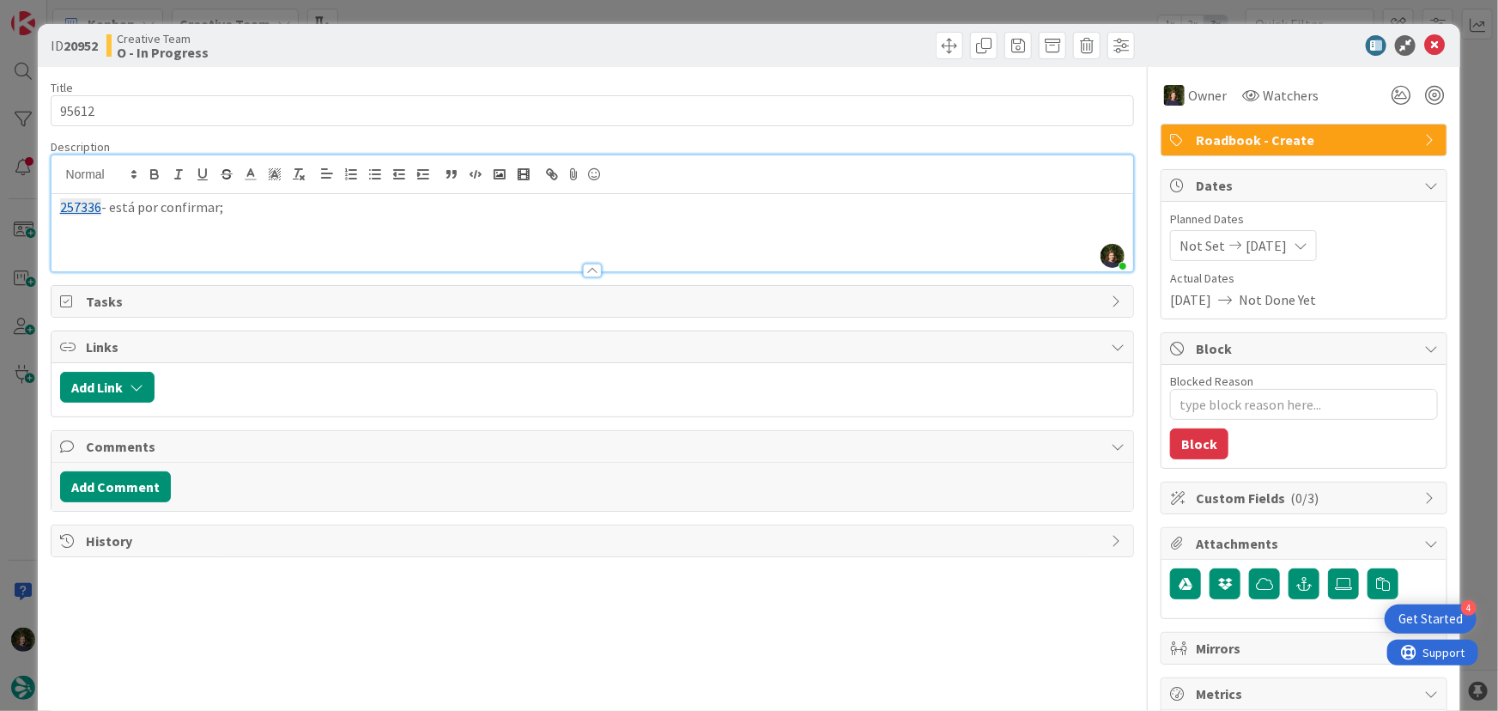
paste div
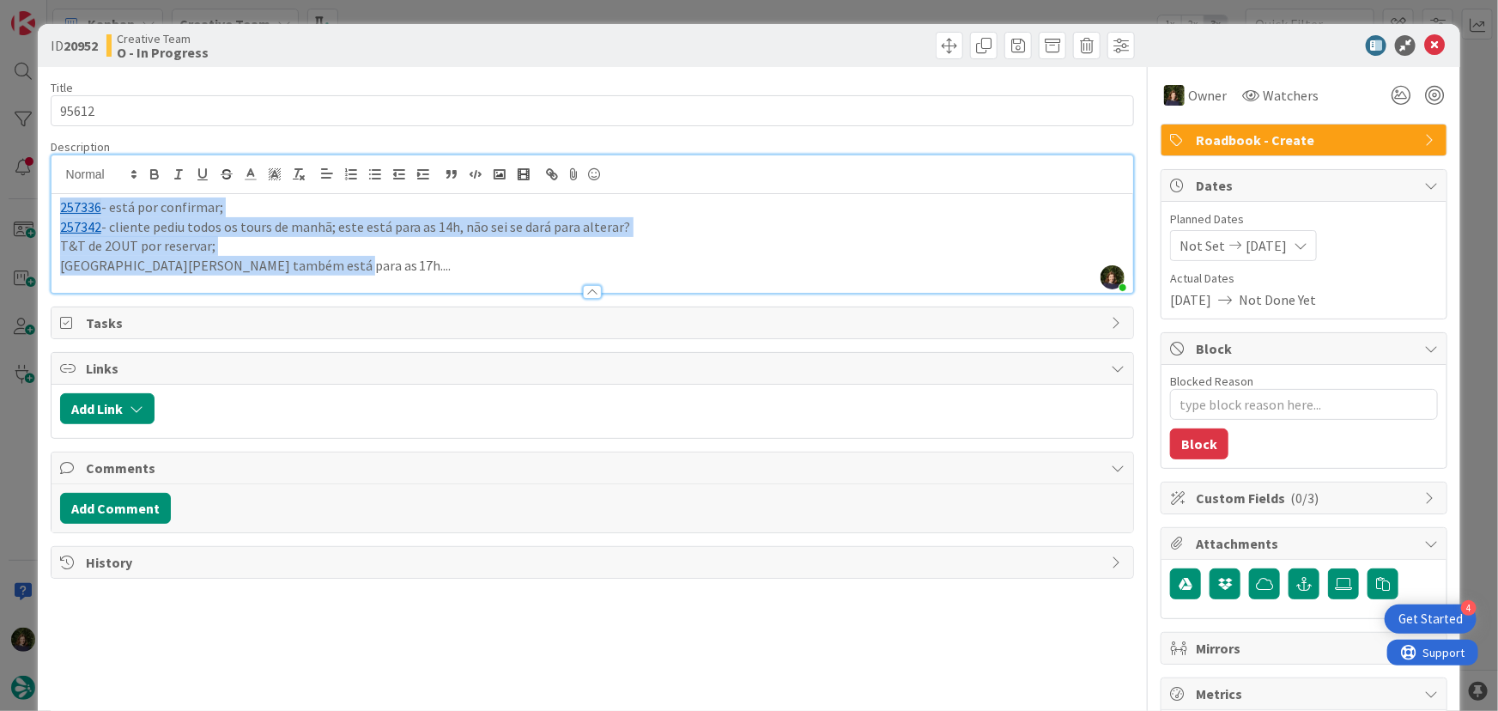
drag, startPoint x: 337, startPoint y: 267, endPoint x: 51, endPoint y: 203, distance: 293.0
click at [51, 203] on div "257336 - está por confirmar; 257342 - cliente pediu todos os tours de manhã; es…" at bounding box center [592, 243] width 1082 height 99
copy div "257336 - está por confirmar; 257342 - cliente pediu todos os tours de manhã; es…"
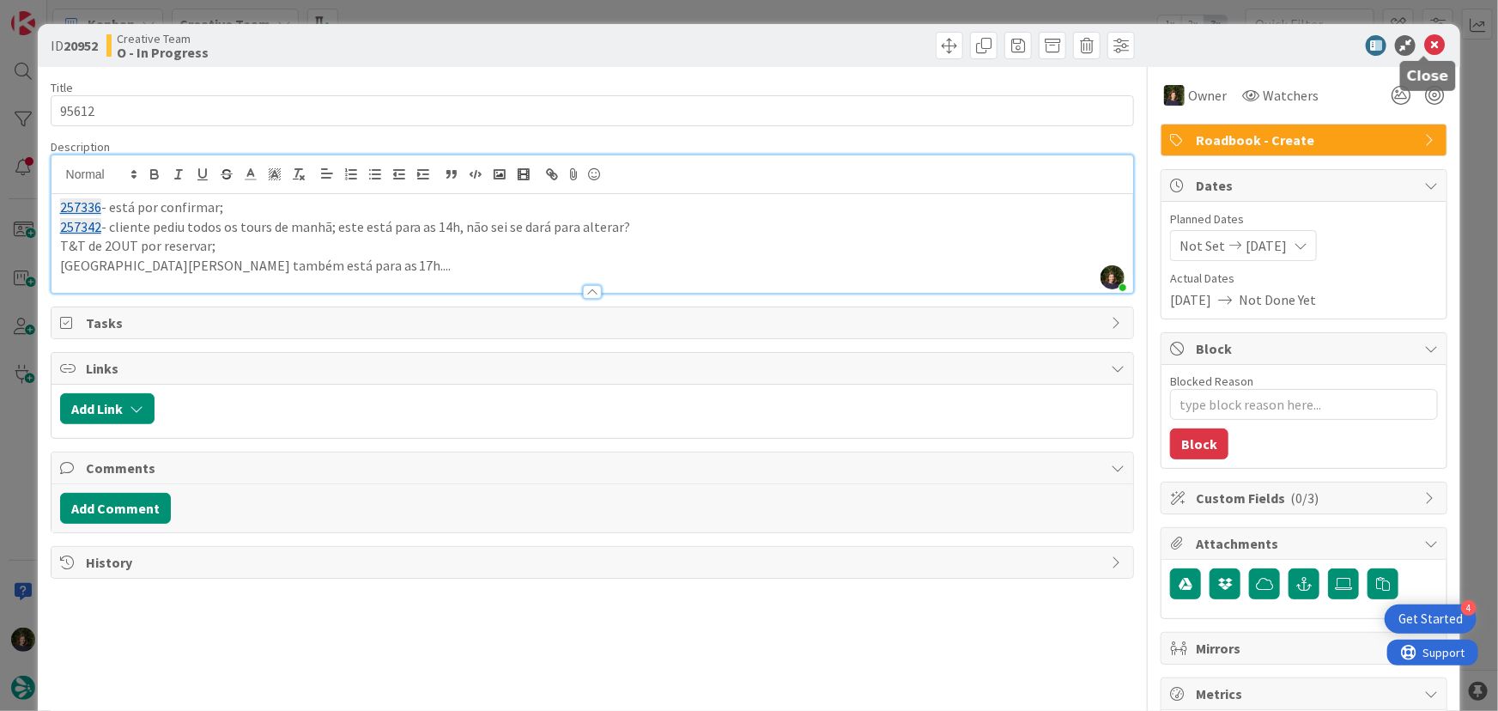
click at [1424, 45] on icon at bounding box center [1434, 45] width 21 height 21
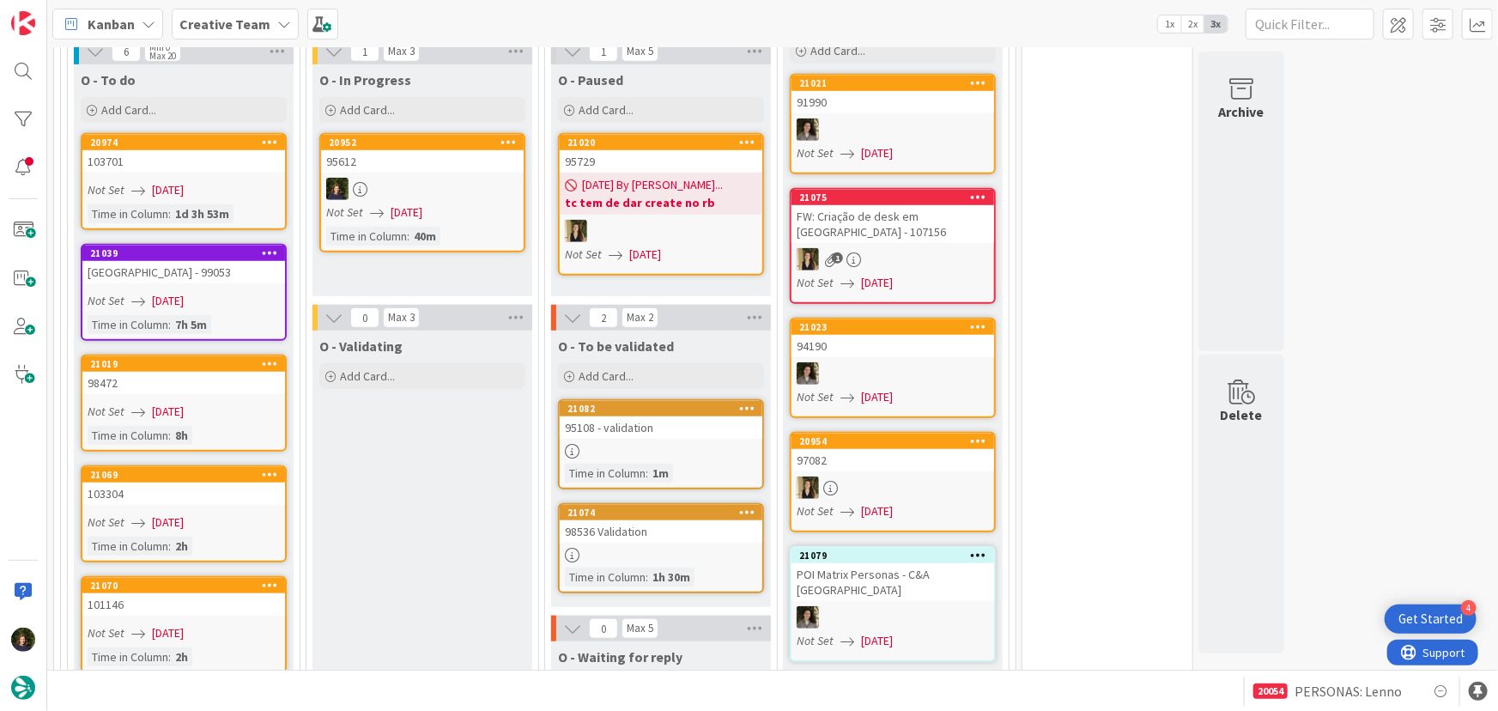
click at [634, 548] on div at bounding box center [661, 555] width 203 height 15
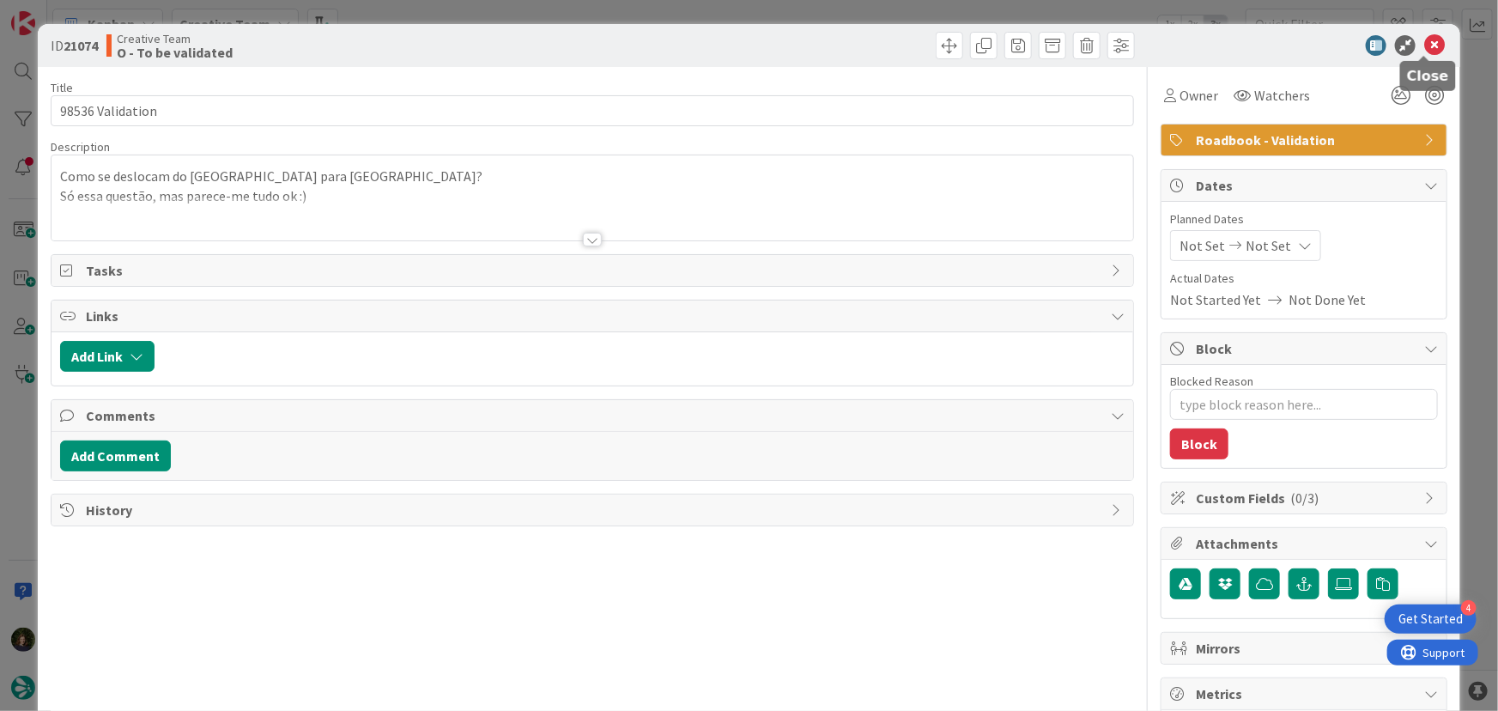
click at [1428, 42] on icon at bounding box center [1434, 45] width 21 height 21
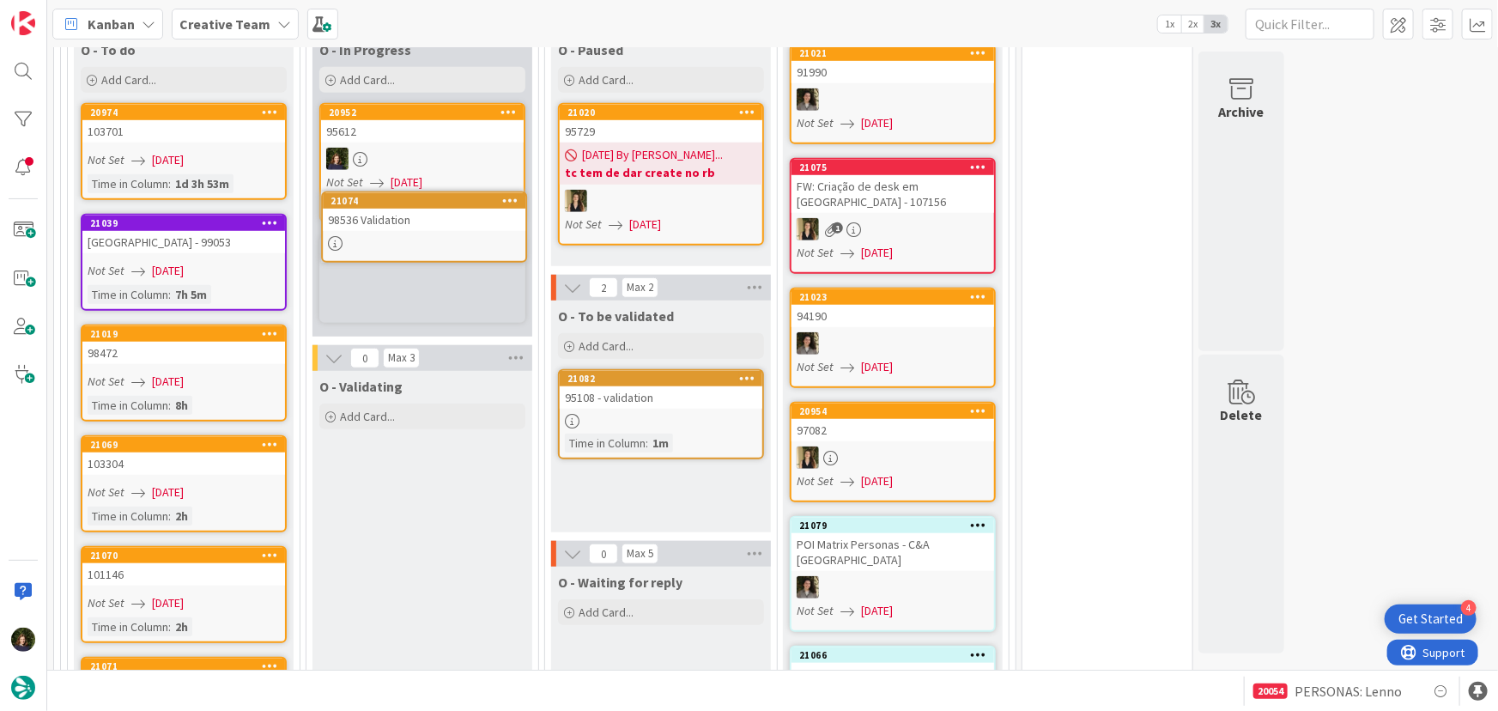
scroll to position [571, 0]
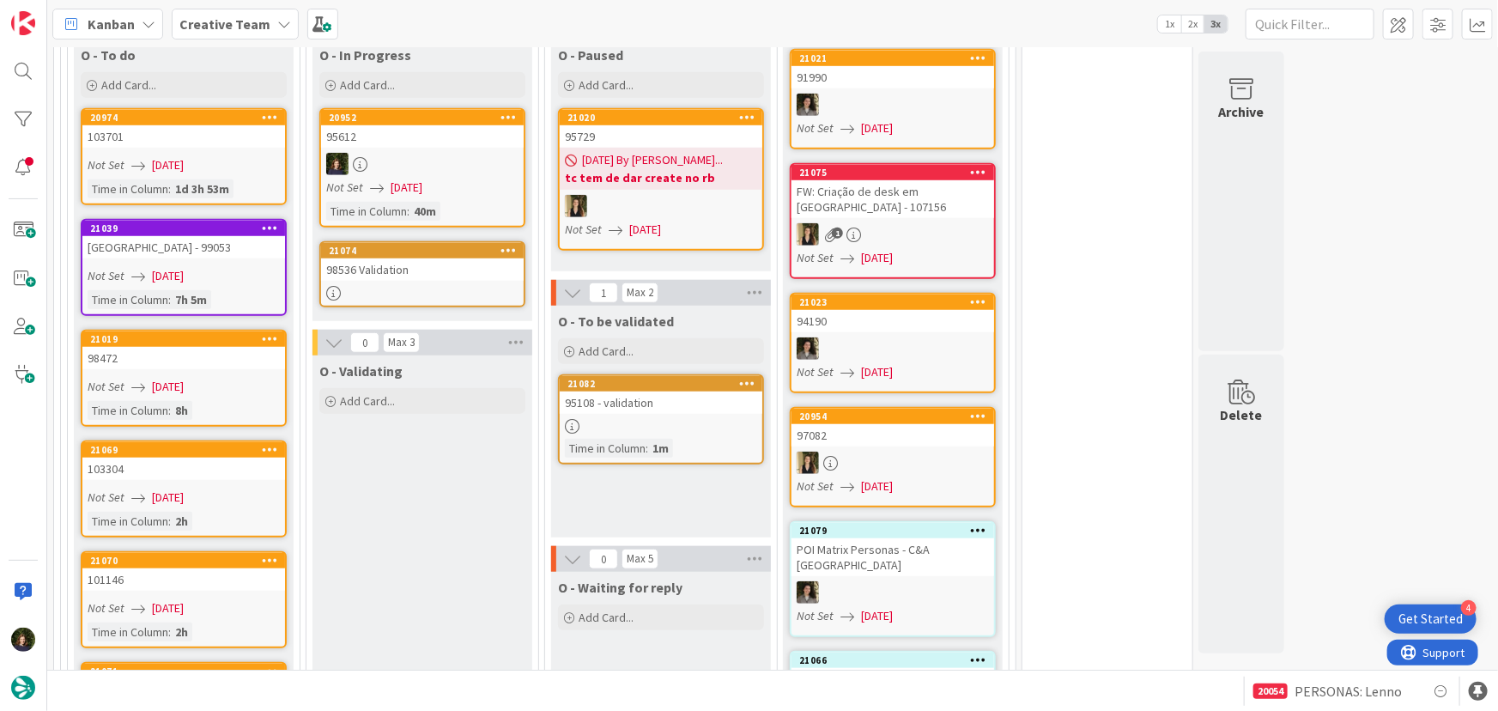
click at [421, 275] on div "98536 Validation" at bounding box center [422, 269] width 203 height 22
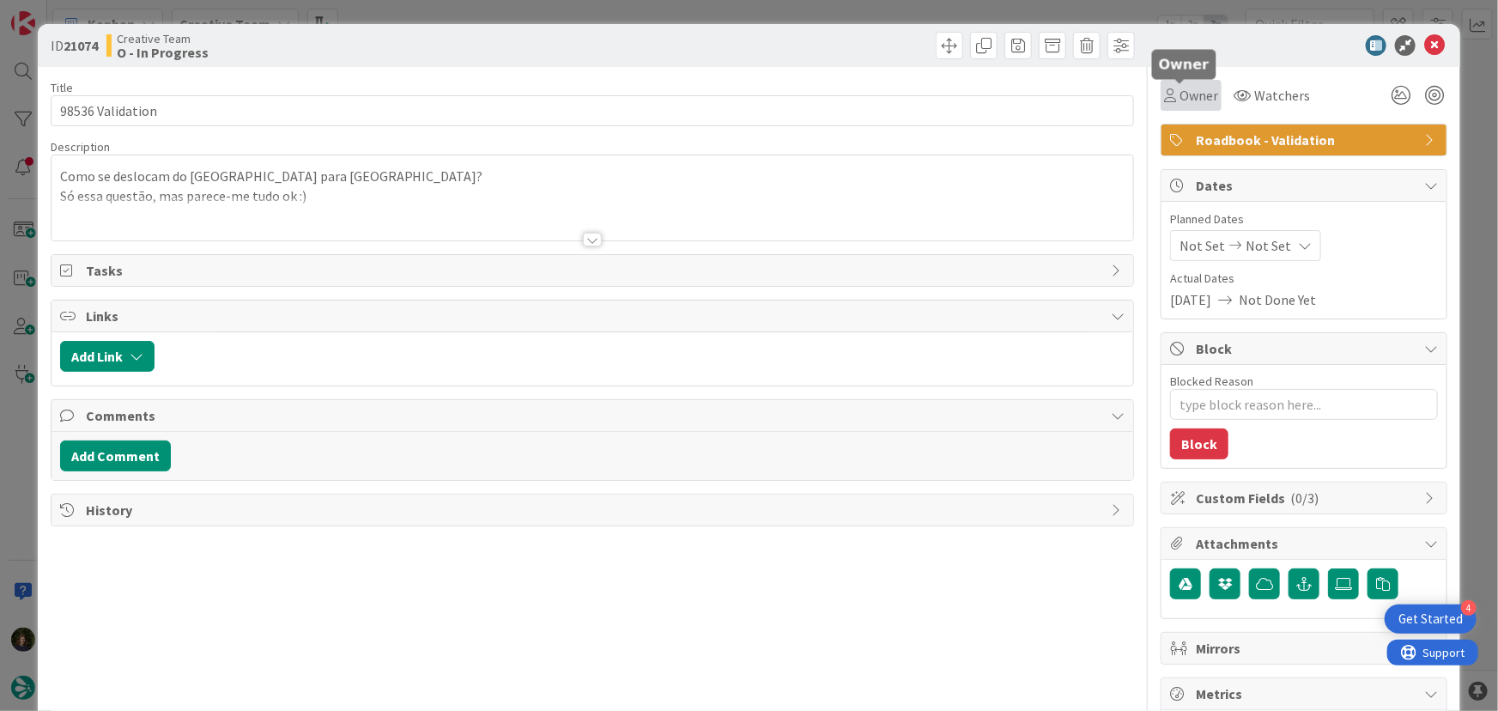
click at [1183, 97] on span "Owner" at bounding box center [1198, 95] width 39 height 21
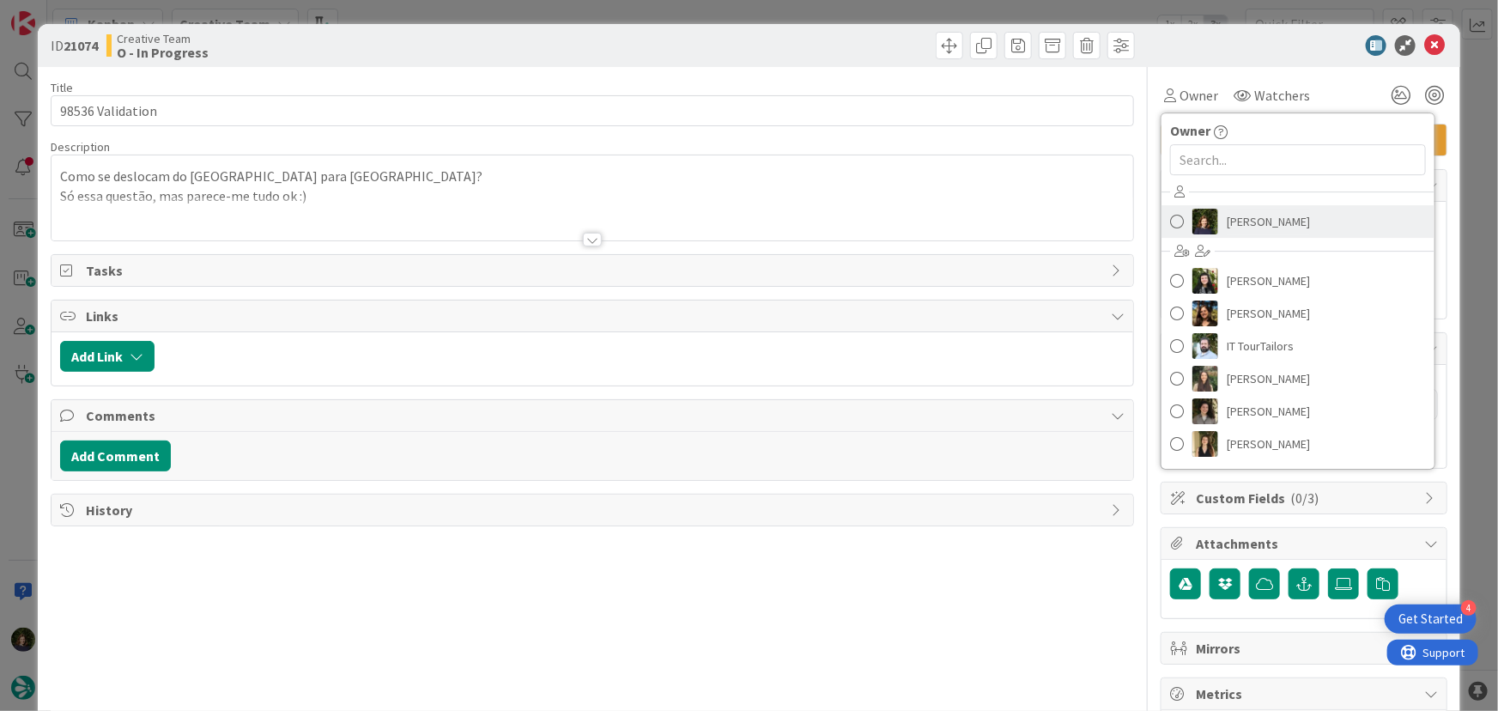
click at [1242, 218] on span "[PERSON_NAME]" at bounding box center [1267, 222] width 83 height 26
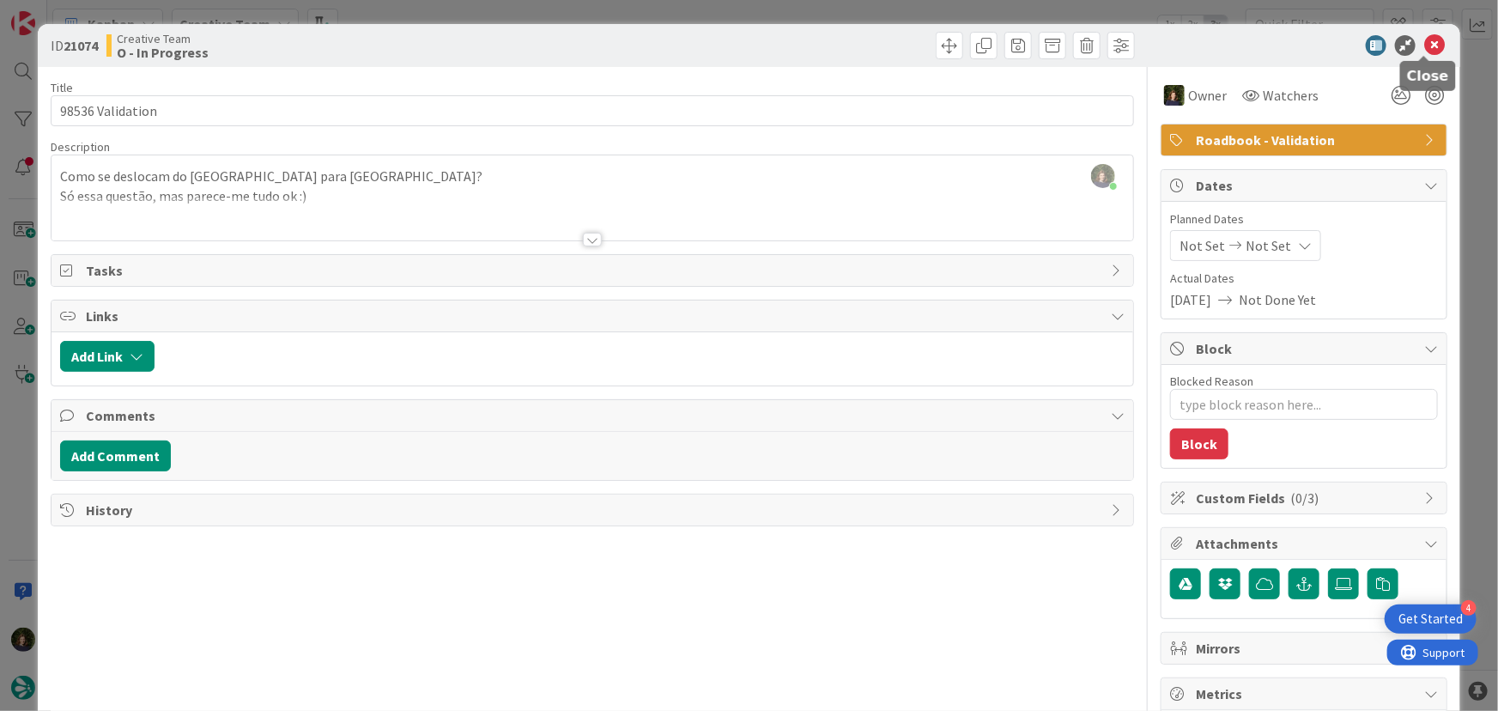
click at [1426, 50] on icon at bounding box center [1434, 45] width 21 height 21
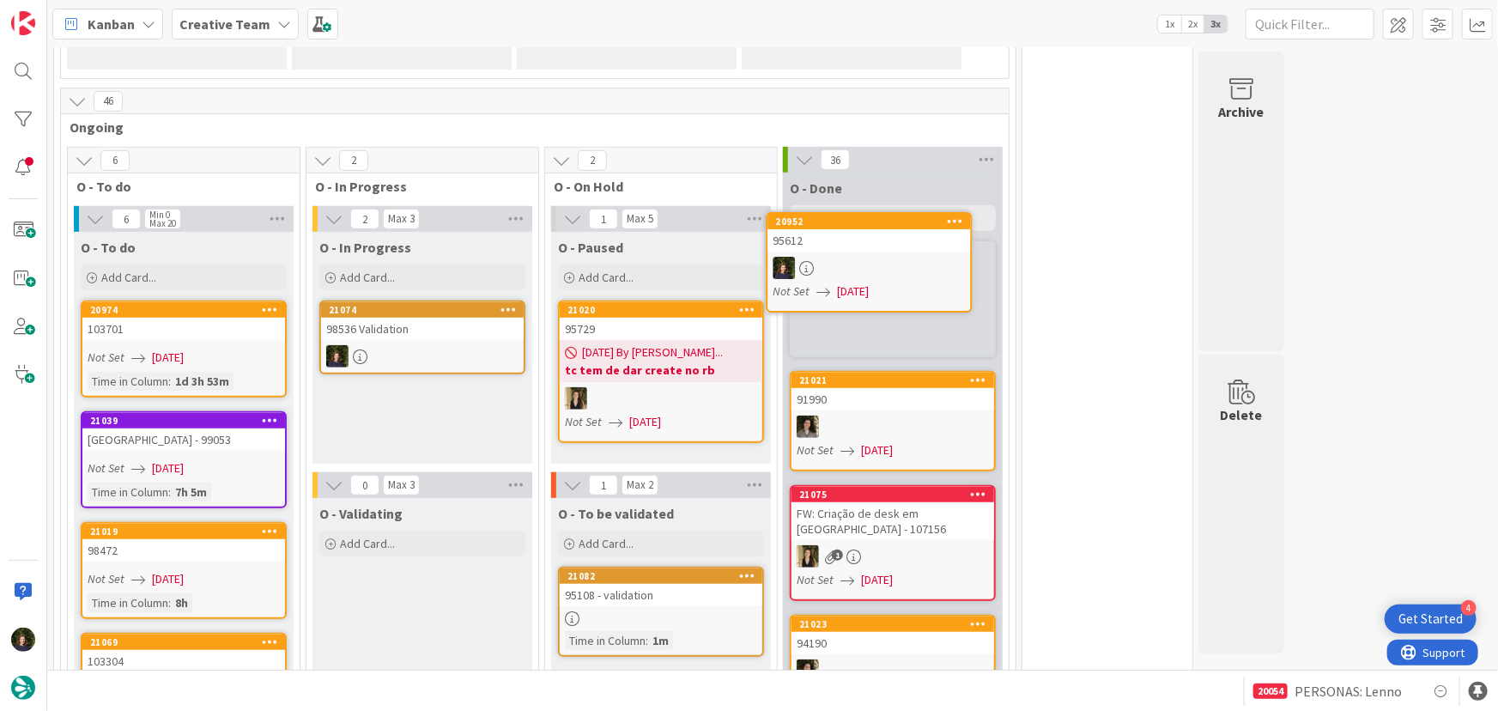
scroll to position [375, 0]
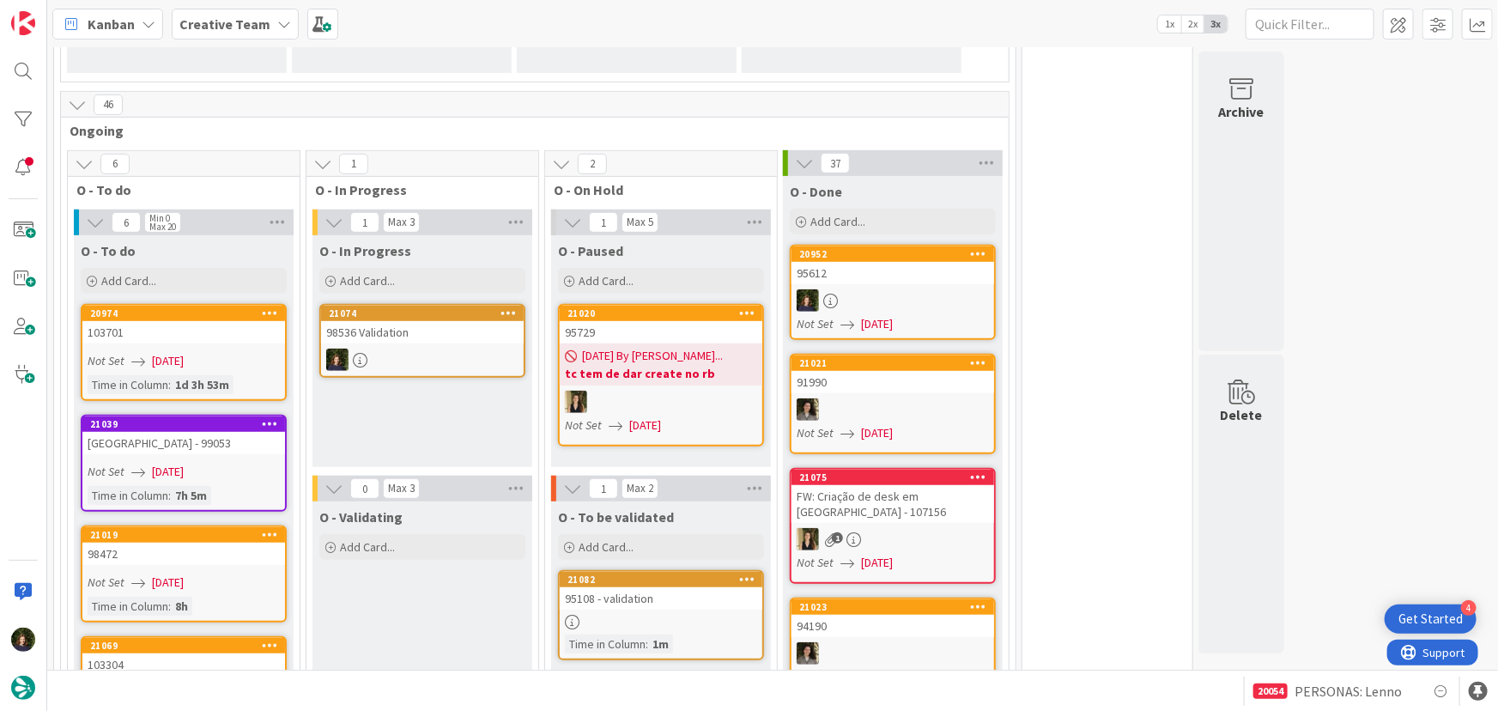
click at [442, 339] on div "98536 Validation" at bounding box center [422, 332] width 203 height 22
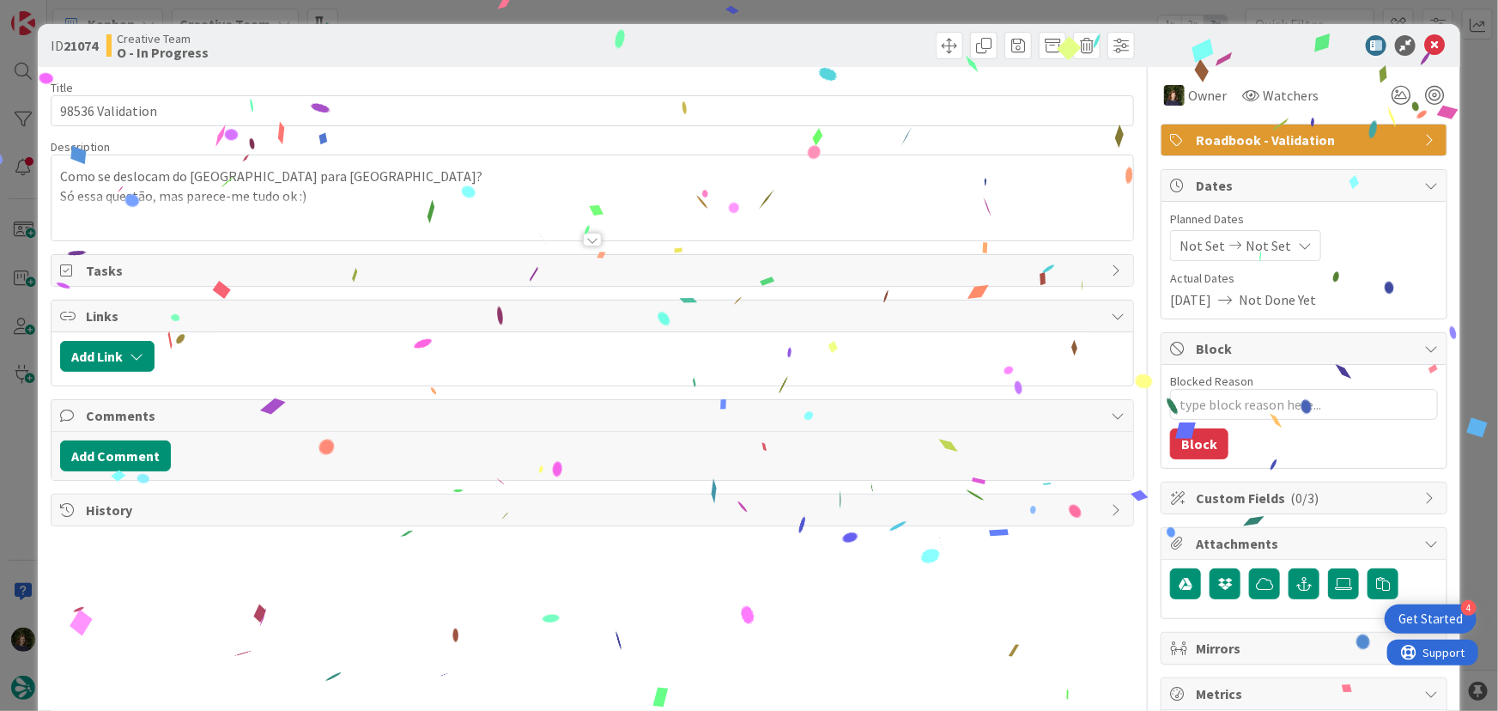
type textarea "x"
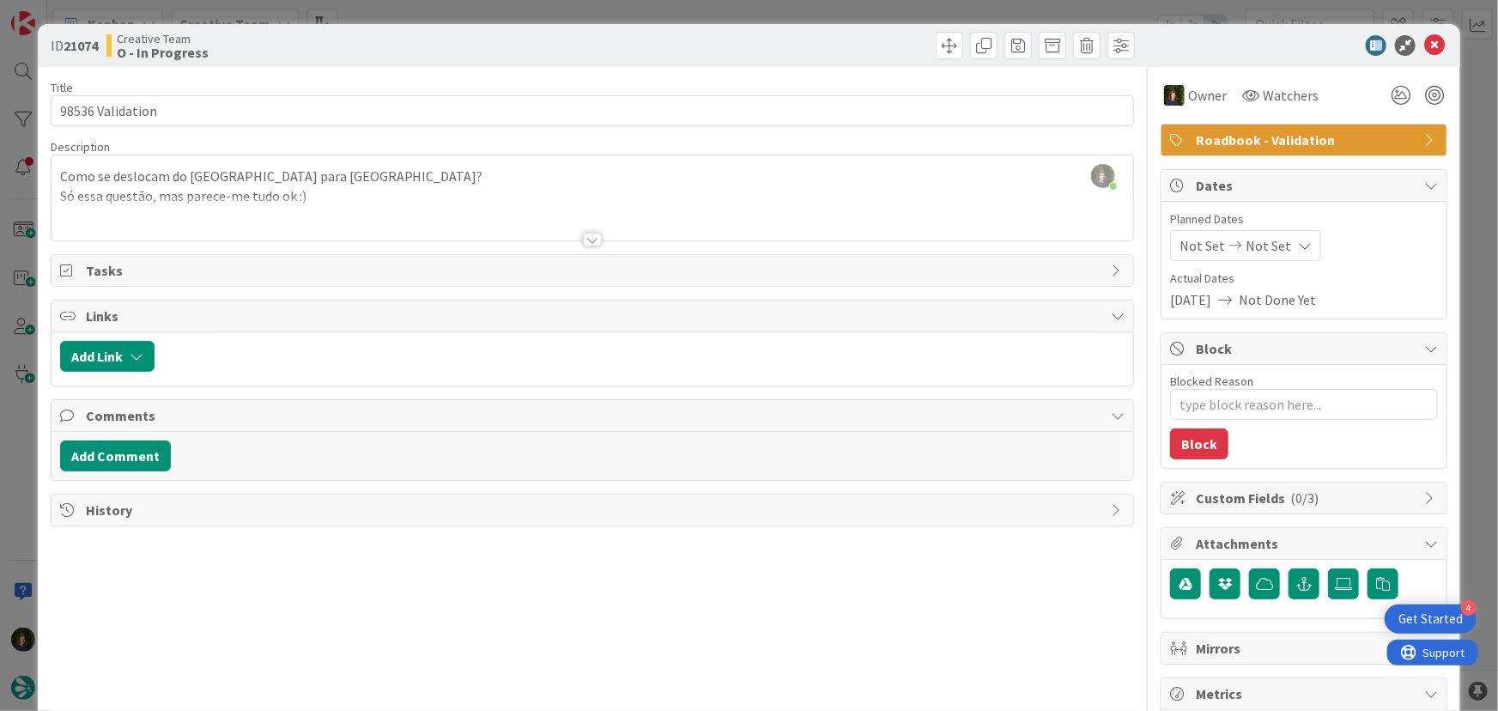
click at [337, 197] on div at bounding box center [592, 219] width 1082 height 44
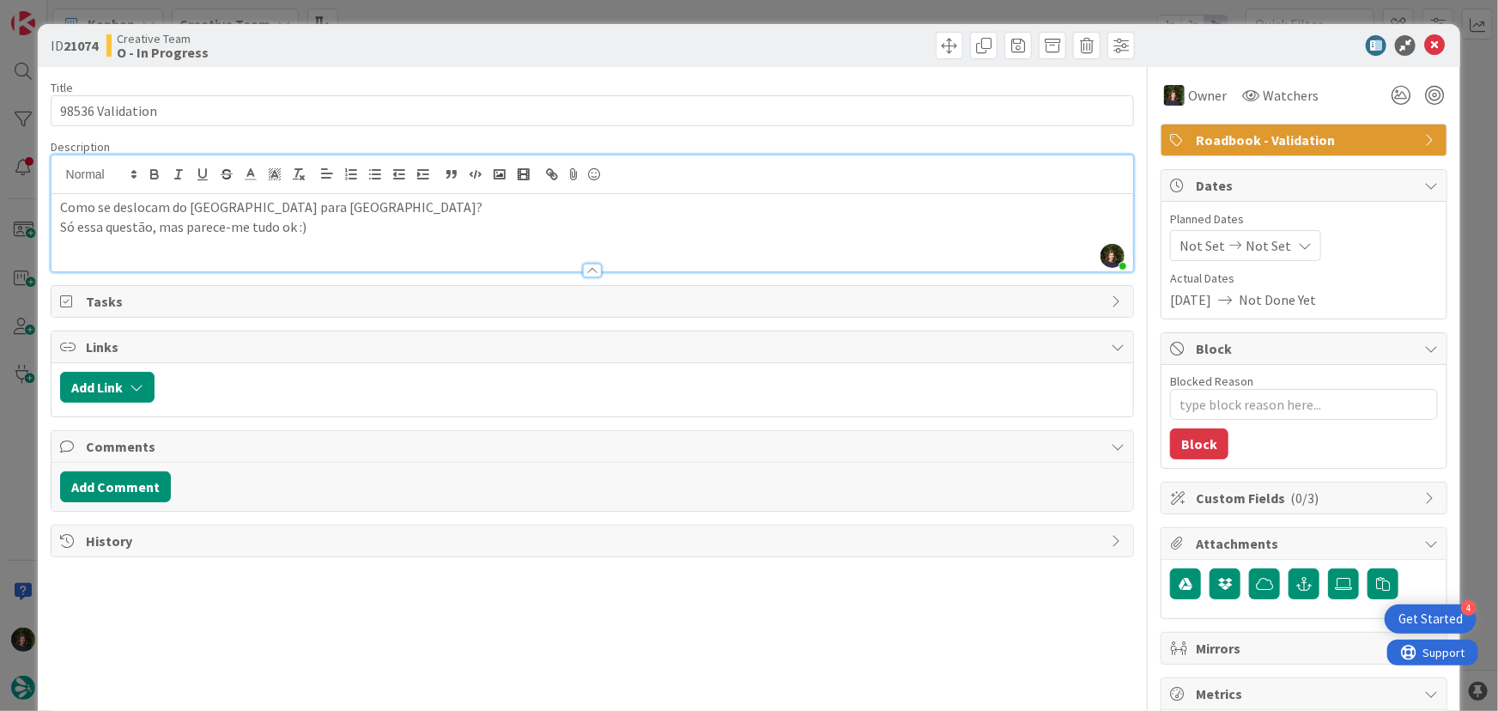
click at [328, 208] on p "Como se deslocam do [GEOGRAPHIC_DATA] para [GEOGRAPHIC_DATA]?" at bounding box center [592, 207] width 1065 height 20
click at [1424, 43] on icon at bounding box center [1434, 45] width 21 height 21
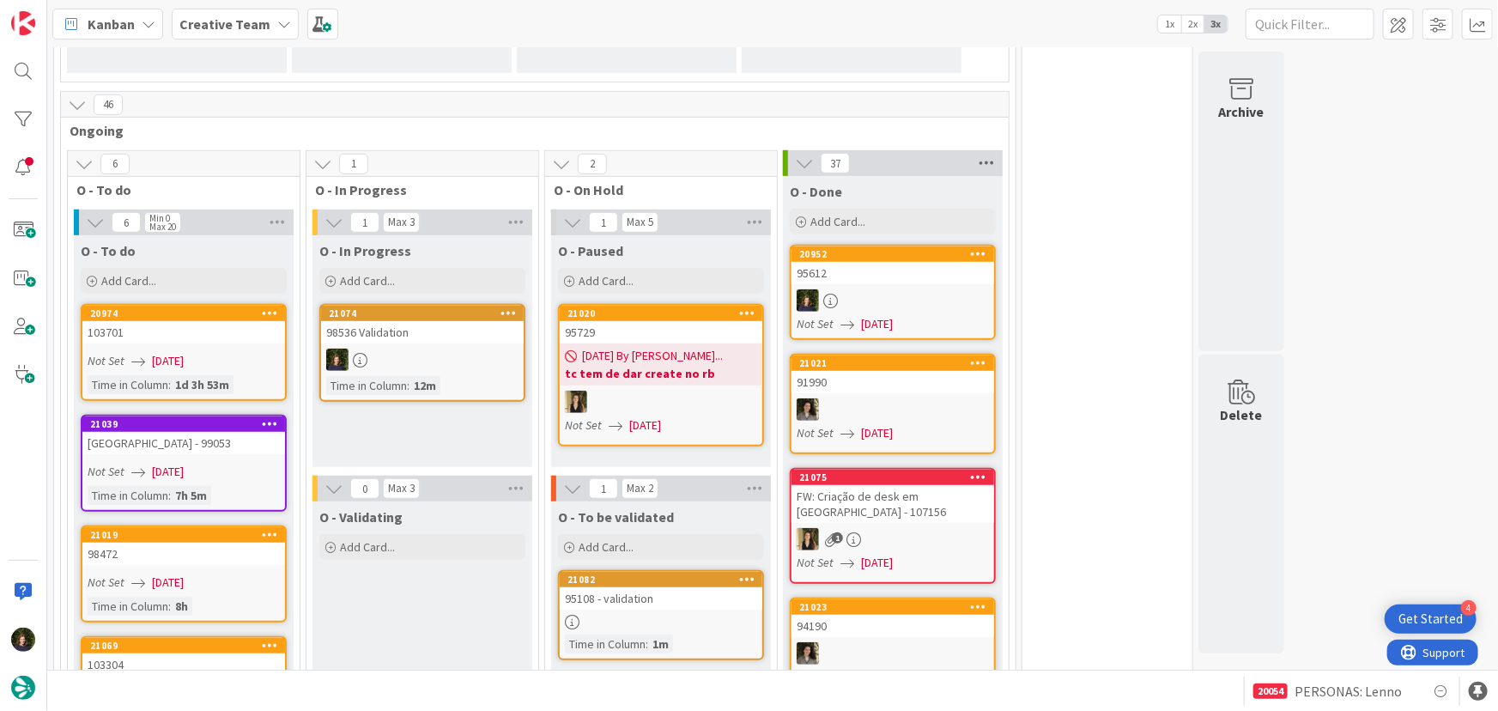
click at [989, 155] on icon at bounding box center [986, 163] width 22 height 26
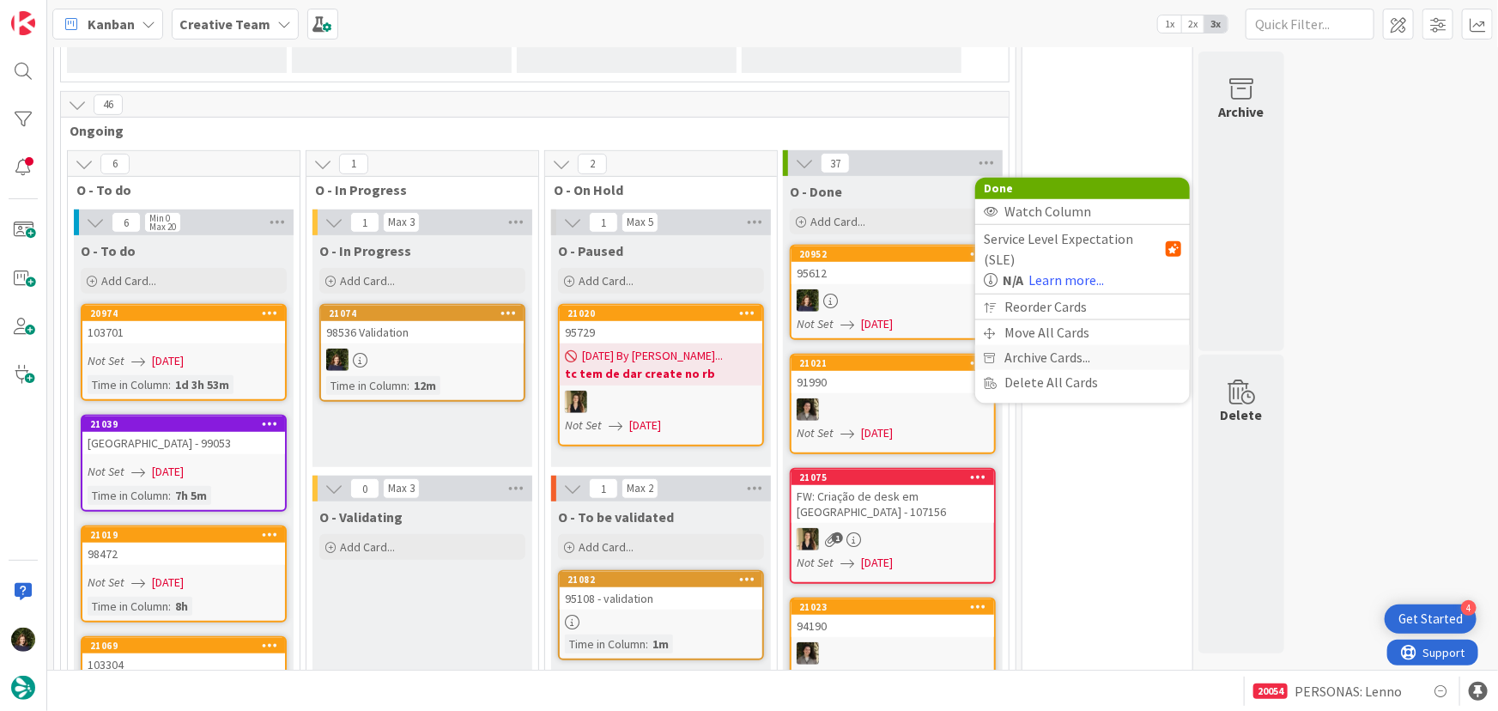
click at [1057, 345] on span "Archive Cards..." at bounding box center [1047, 357] width 86 height 25
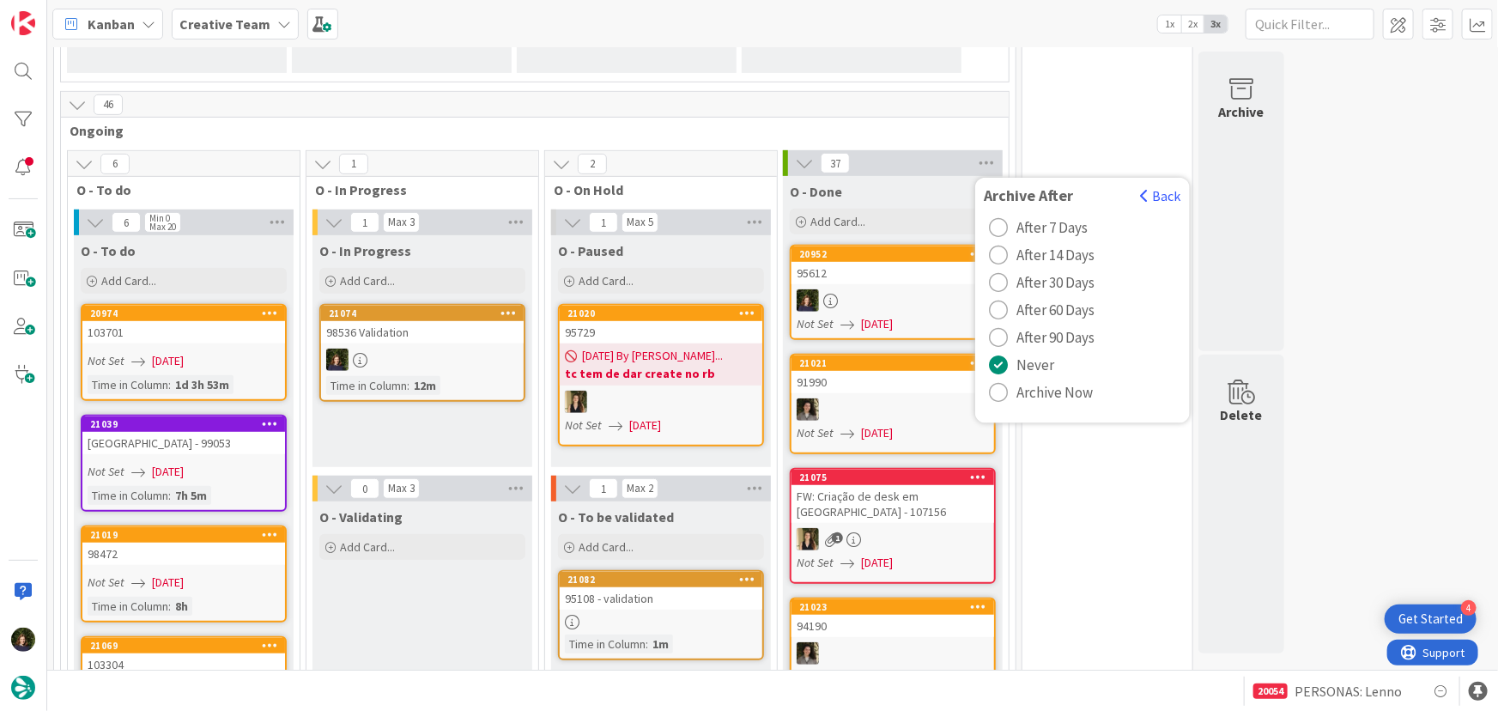
click at [1049, 385] on span "Archive Now" at bounding box center [1054, 392] width 76 height 26
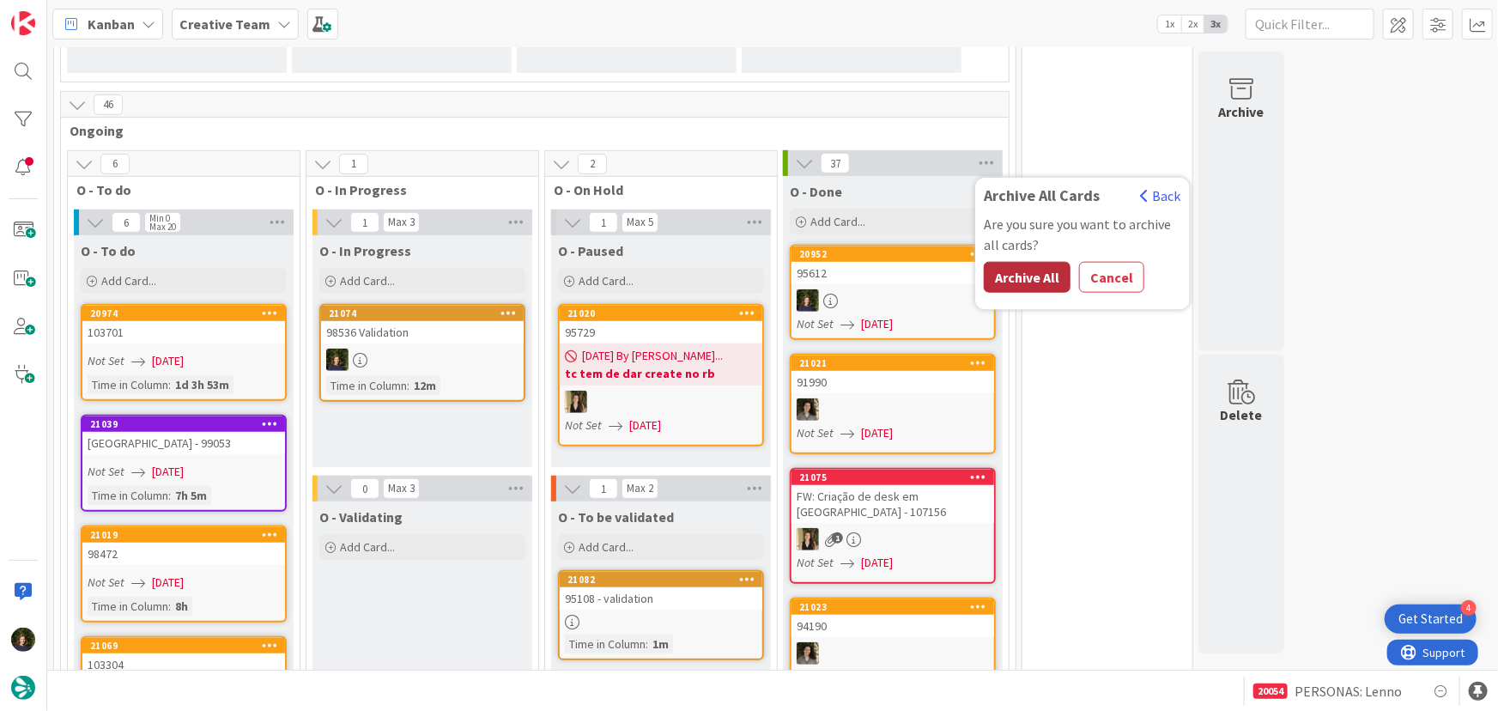
click at [1021, 275] on button "Archive All" at bounding box center [1027, 277] width 87 height 31
